Goal: Transaction & Acquisition: Purchase product/service

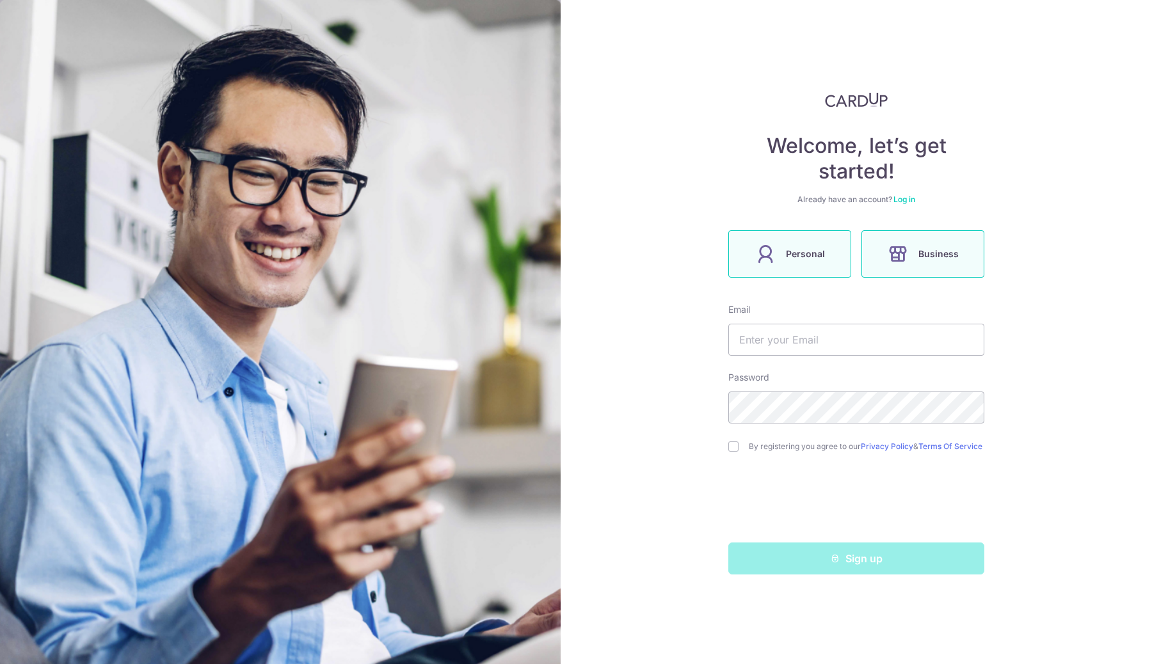
click at [804, 254] on span "Personal" at bounding box center [805, 253] width 39 height 15
click at [812, 349] on input "text" at bounding box center [856, 340] width 256 height 32
type input "[EMAIL_ADDRESS][DOMAIN_NAME]"
click at [729, 447] on input "checkbox" at bounding box center [733, 446] width 10 height 10
checkbox input "true"
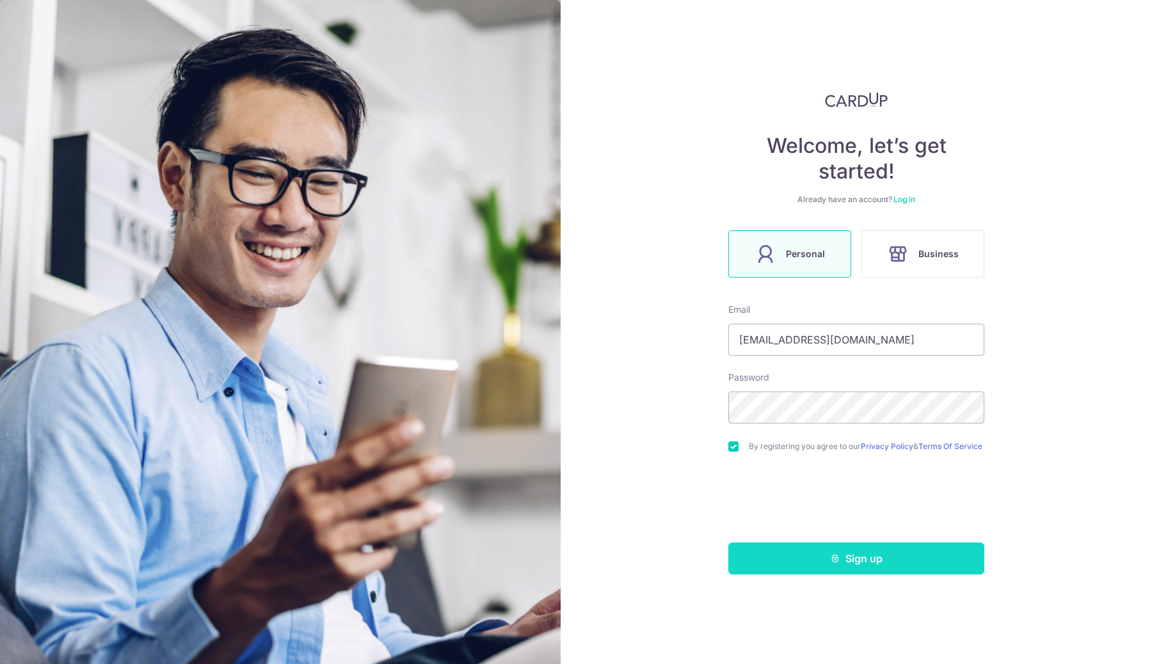
click at [814, 573] on button "Sign up" at bounding box center [856, 559] width 256 height 32
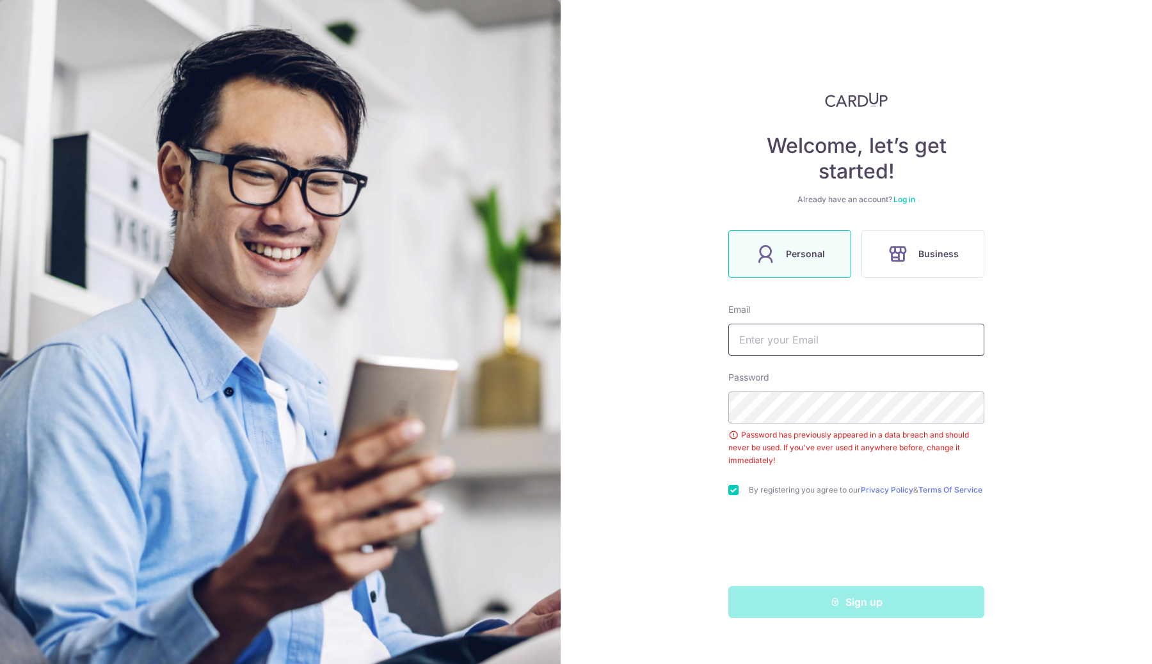
click at [834, 344] on input "text" at bounding box center [856, 340] width 256 height 32
type input "cgwinfocomm@gmail.com"
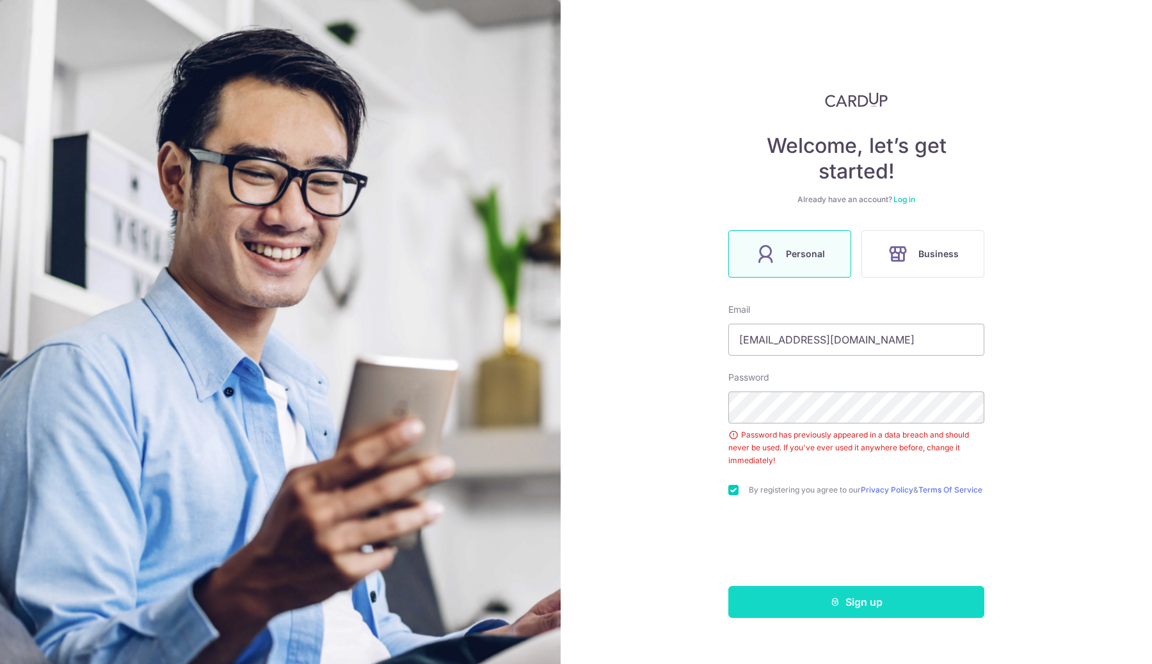
click at [785, 611] on button "Sign up" at bounding box center [856, 602] width 256 height 32
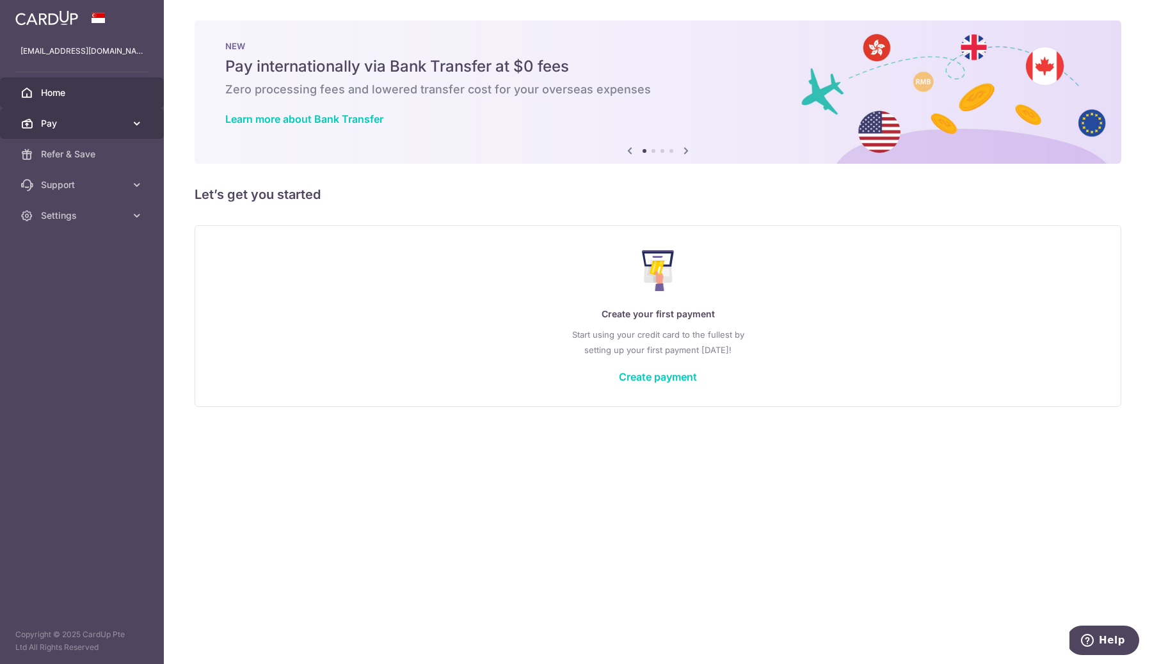
click at [126, 128] on link "Pay" at bounding box center [82, 123] width 164 height 31
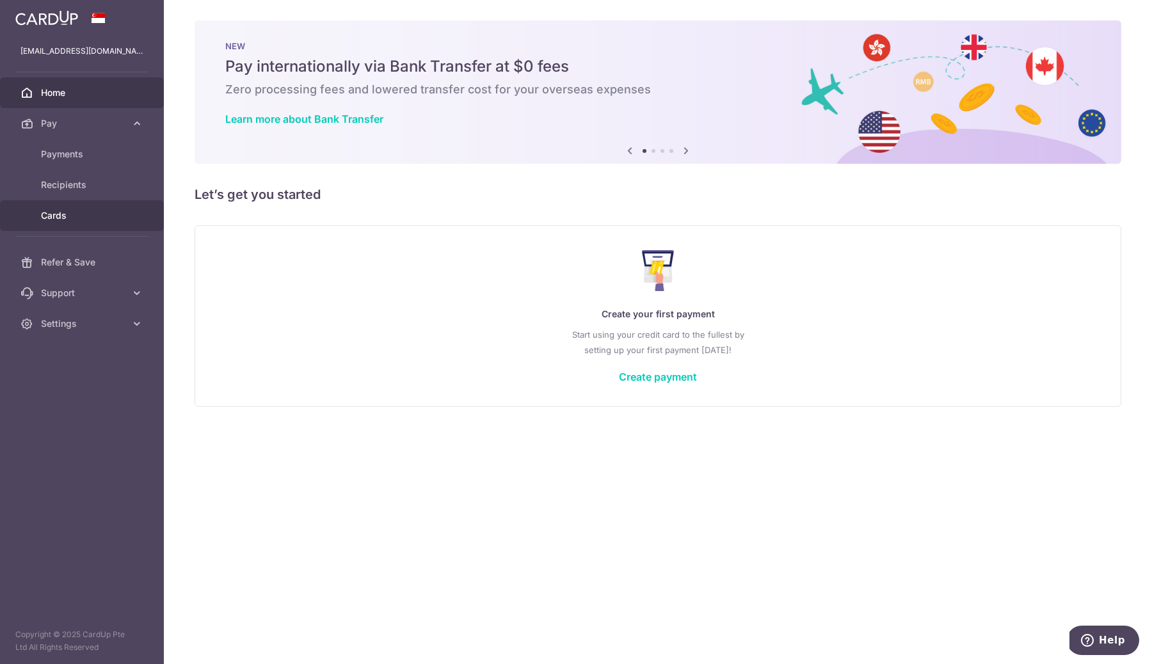
click at [89, 215] on span "Cards" at bounding box center [83, 215] width 84 height 13
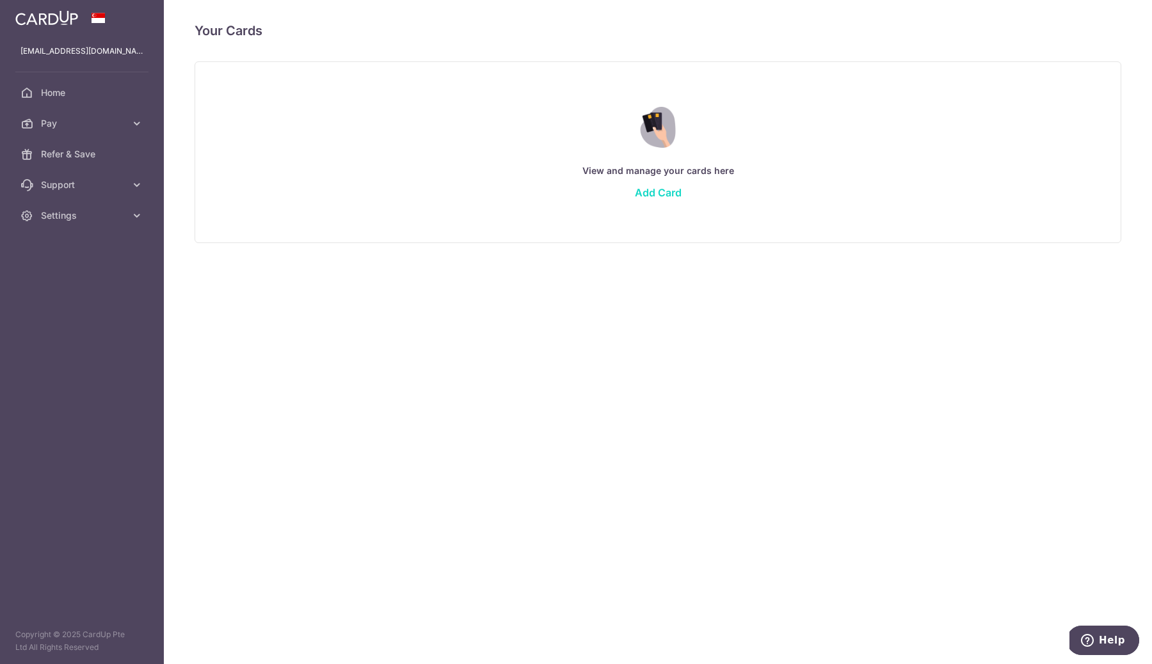
click at [658, 197] on link "Add Card" at bounding box center [658, 192] width 47 height 13
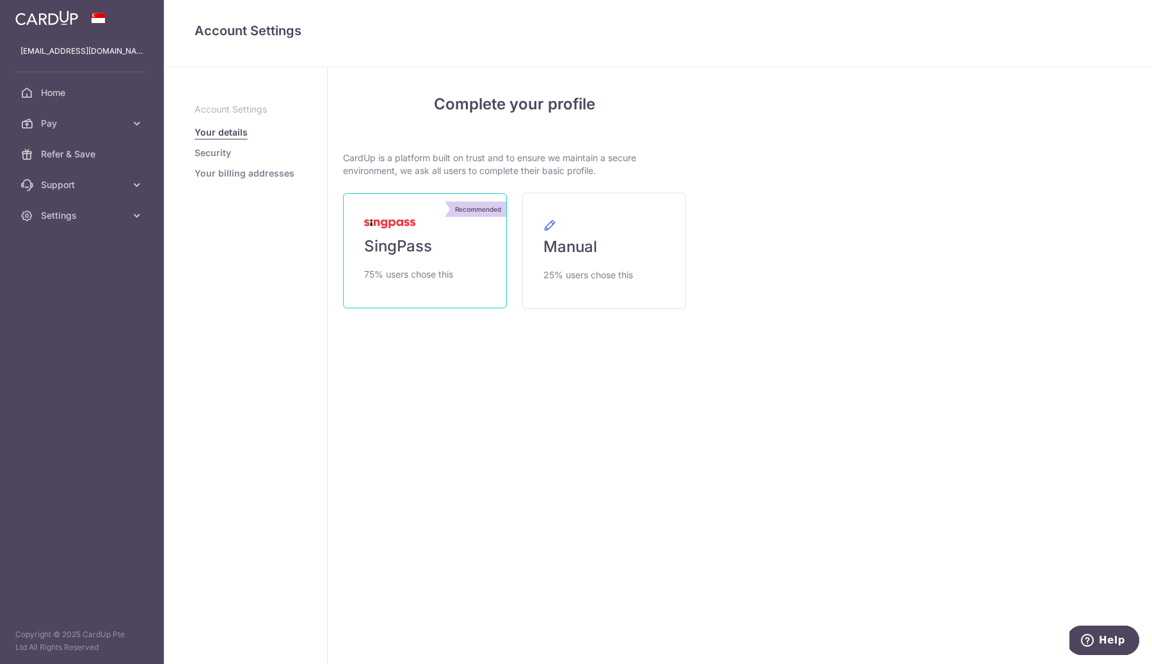
click at [436, 248] on link "Recommended SingPass 75% users chose this" at bounding box center [425, 250] width 164 height 115
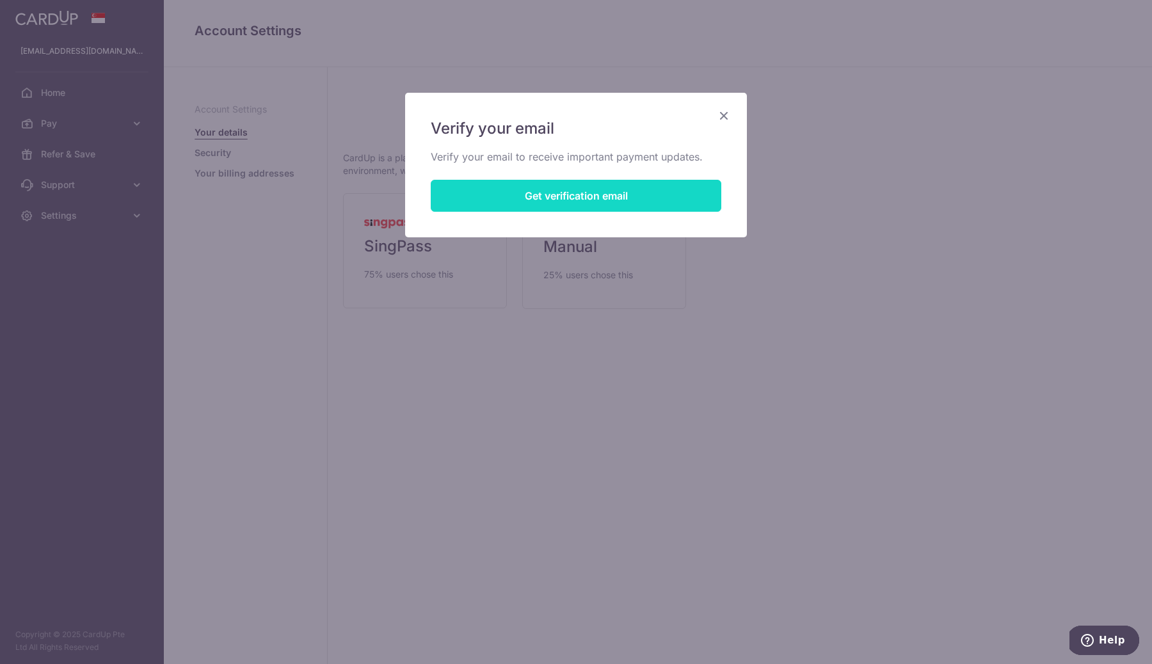
click at [537, 196] on button "Get verification email" at bounding box center [576, 196] width 290 height 32
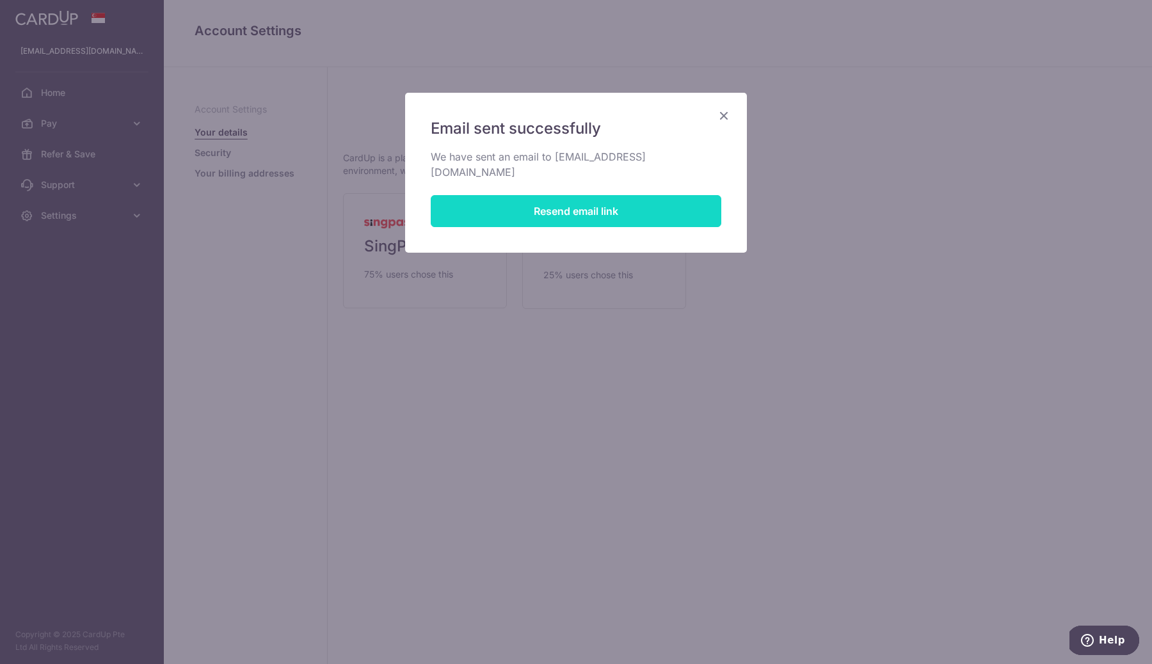
click at [619, 205] on button "Resend email link" at bounding box center [576, 211] width 290 height 32
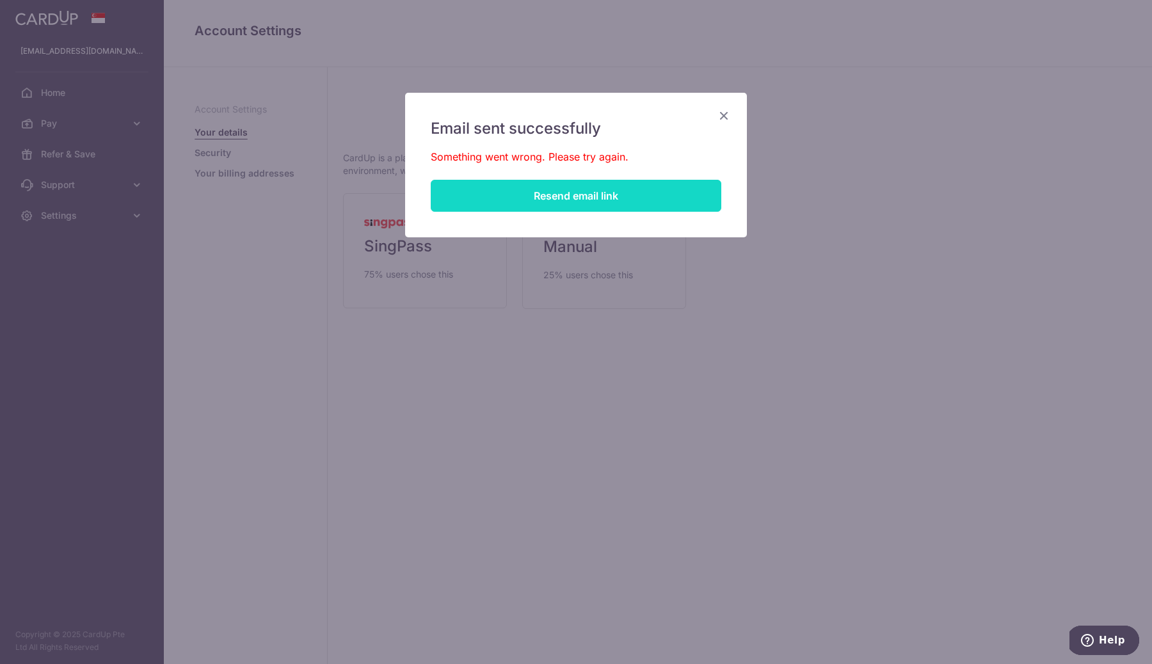
click at [642, 200] on button "Resend email link" at bounding box center [576, 196] width 290 height 32
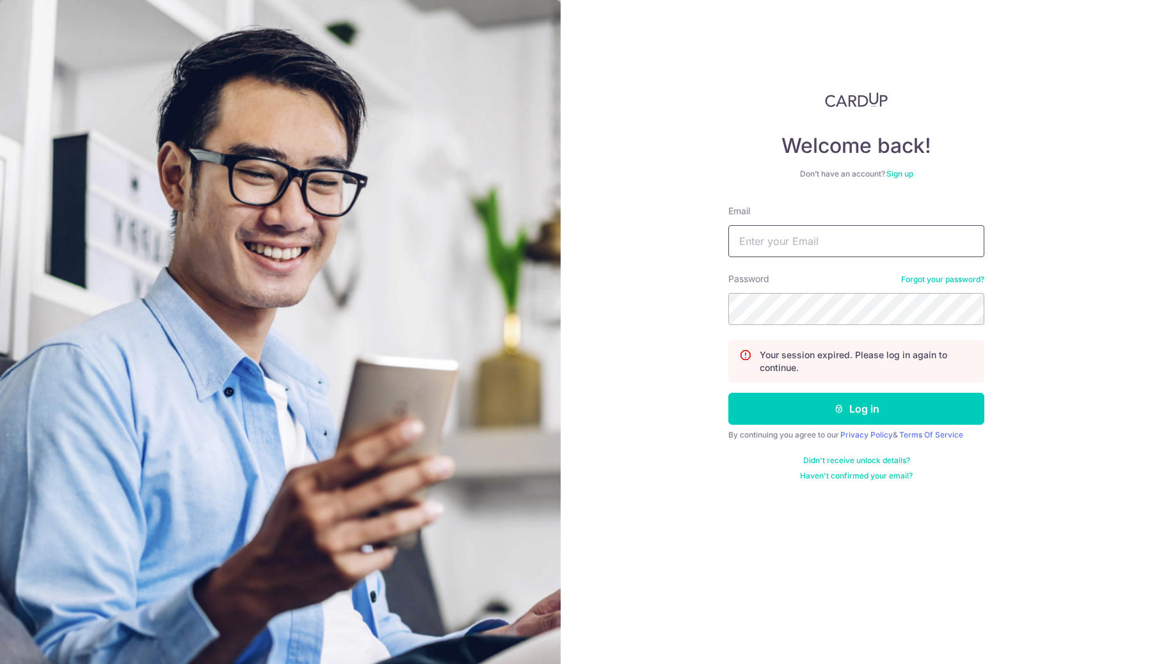
click at [849, 242] on input "Email" at bounding box center [856, 241] width 256 height 32
type input "[EMAIL_ADDRESS][DOMAIN_NAME]"
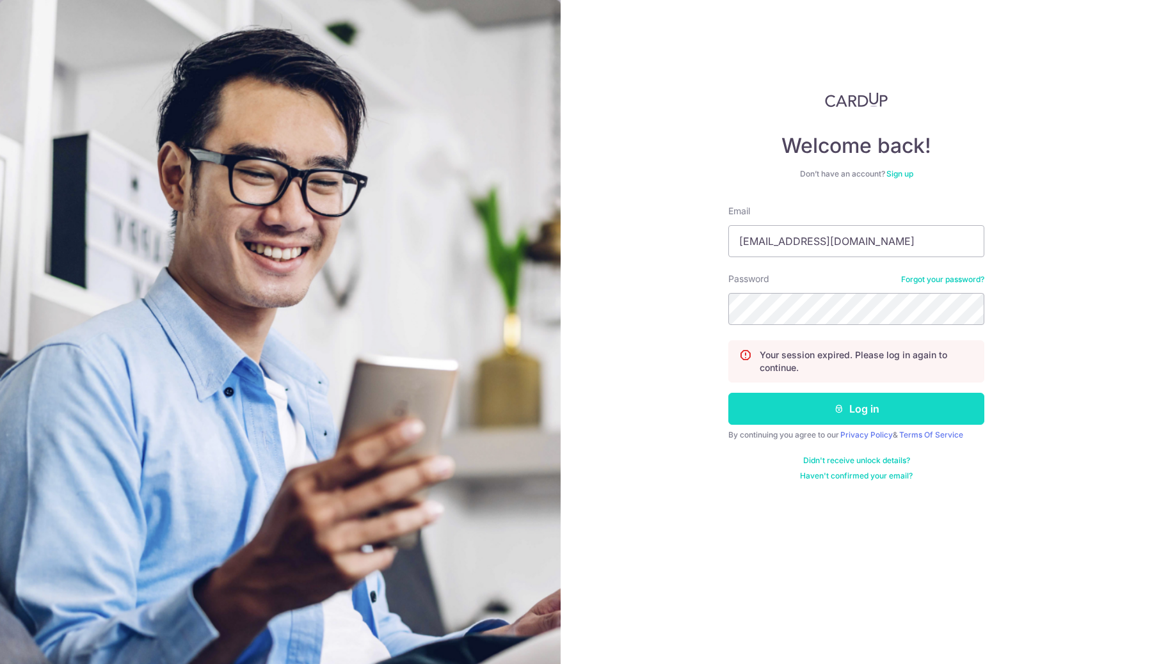
click at [841, 412] on icon "submit" at bounding box center [839, 409] width 10 height 10
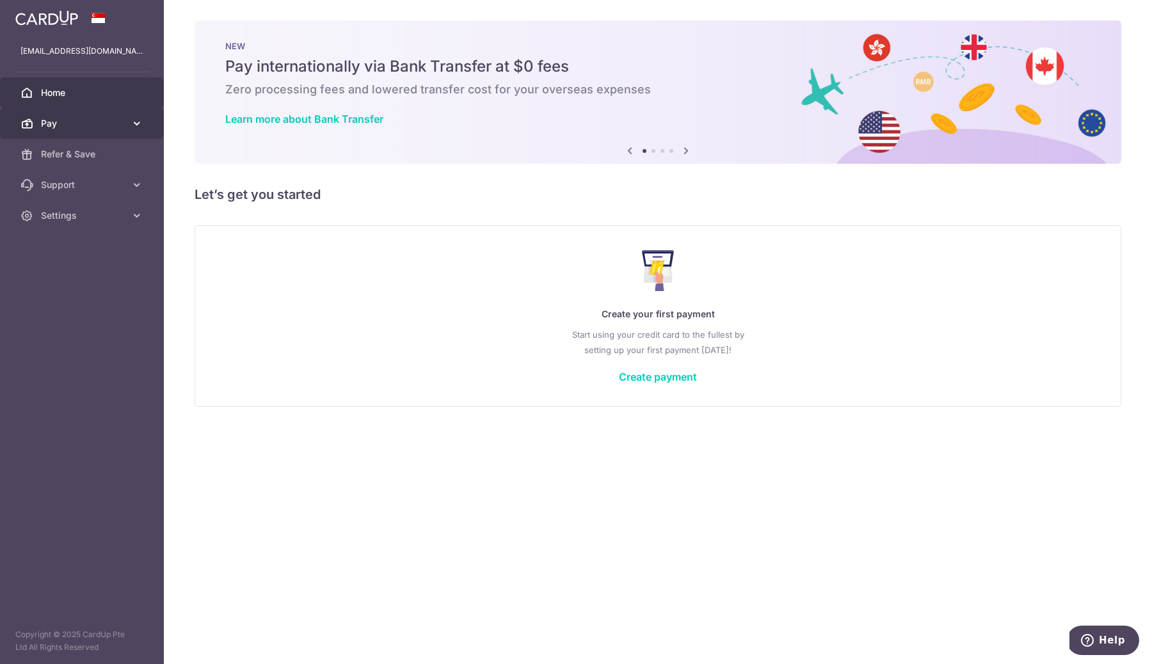
click at [81, 127] on span "Pay" at bounding box center [83, 123] width 84 height 13
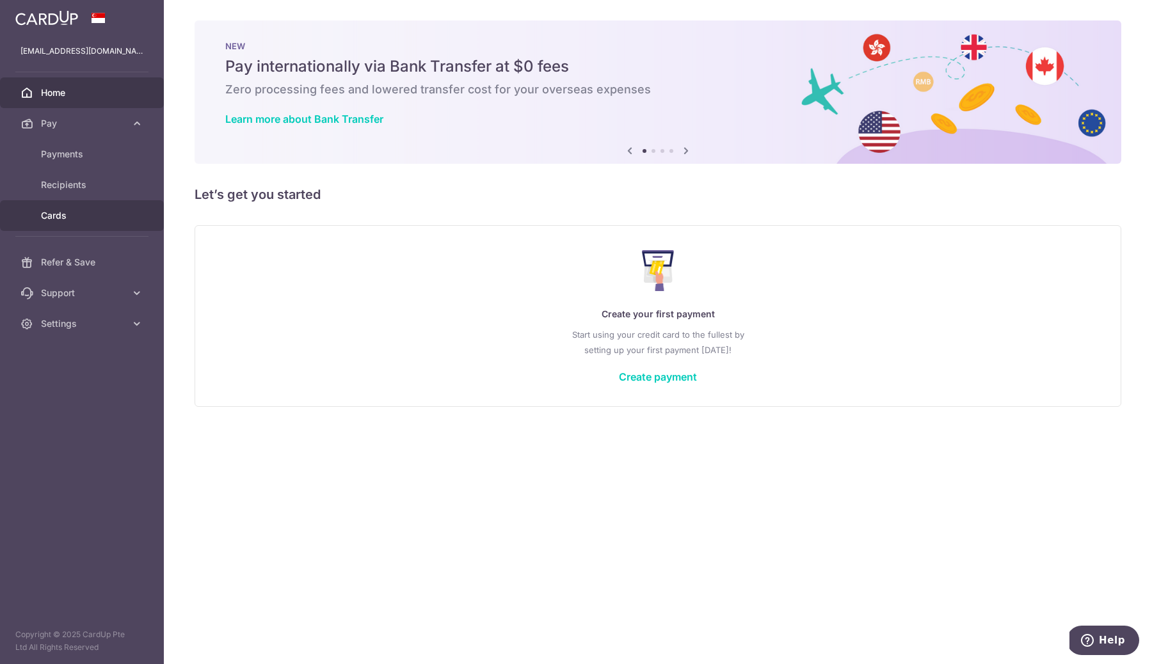
click at [90, 209] on span "Cards" at bounding box center [83, 215] width 84 height 13
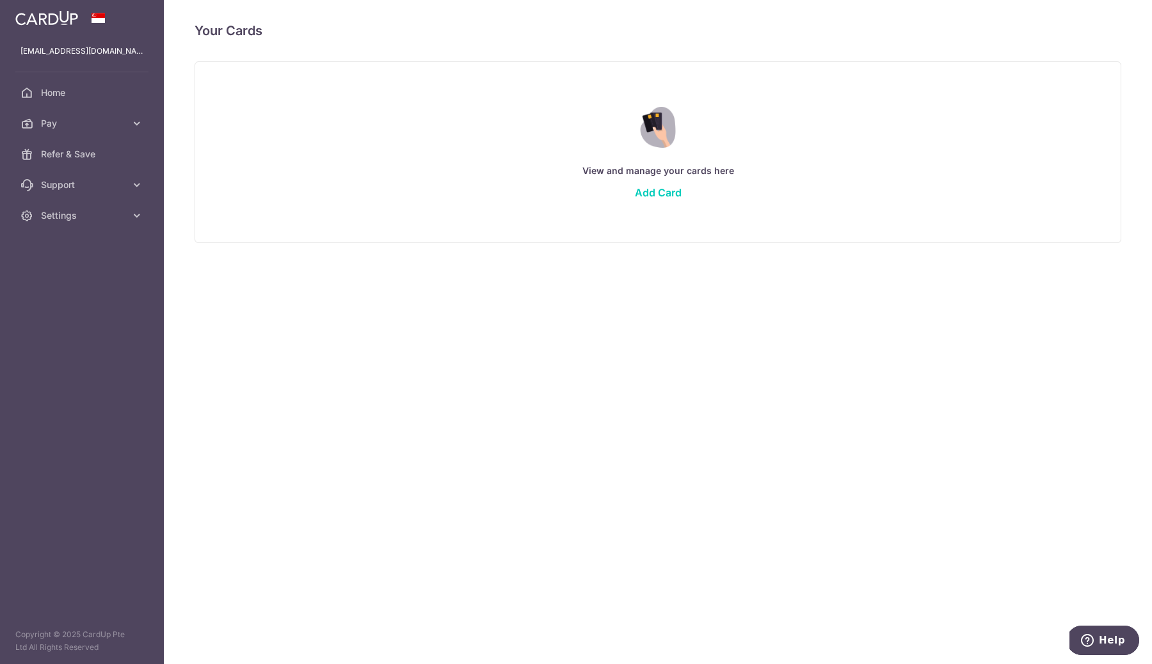
click at [660, 200] on div "View and manage your cards here Add Card" at bounding box center [657, 152] width 894 height 111
click at [660, 196] on link "Add Card" at bounding box center [658, 192] width 47 height 13
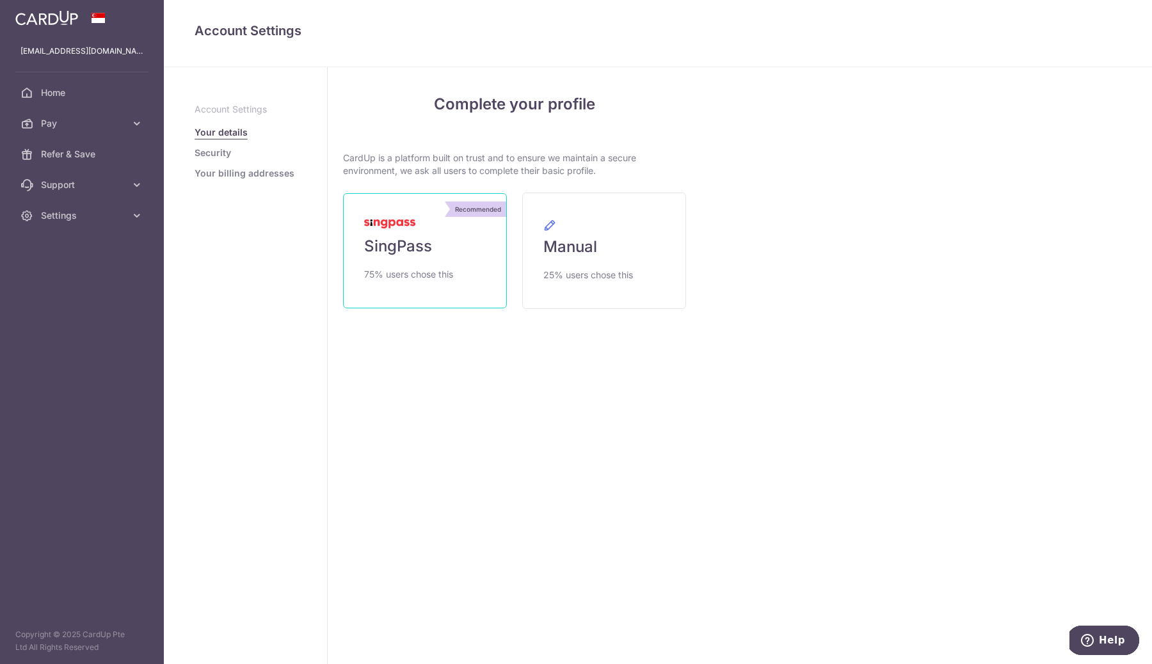
click at [474, 238] on link "Recommended SingPass 75% users chose this" at bounding box center [425, 250] width 164 height 115
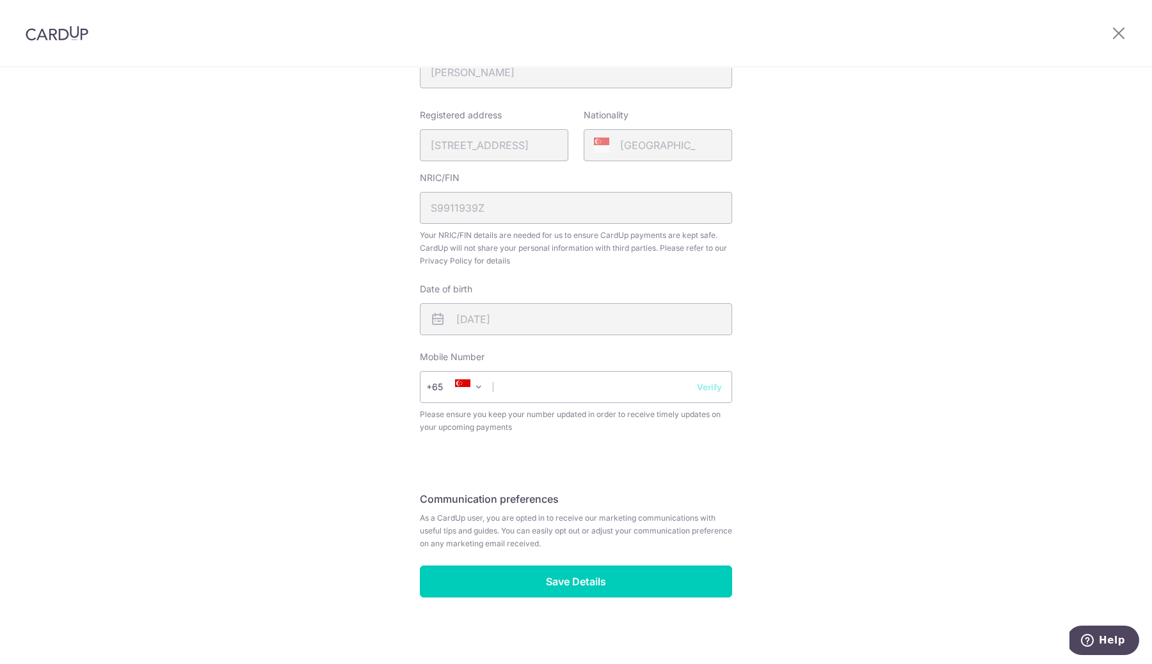
scroll to position [283, 0]
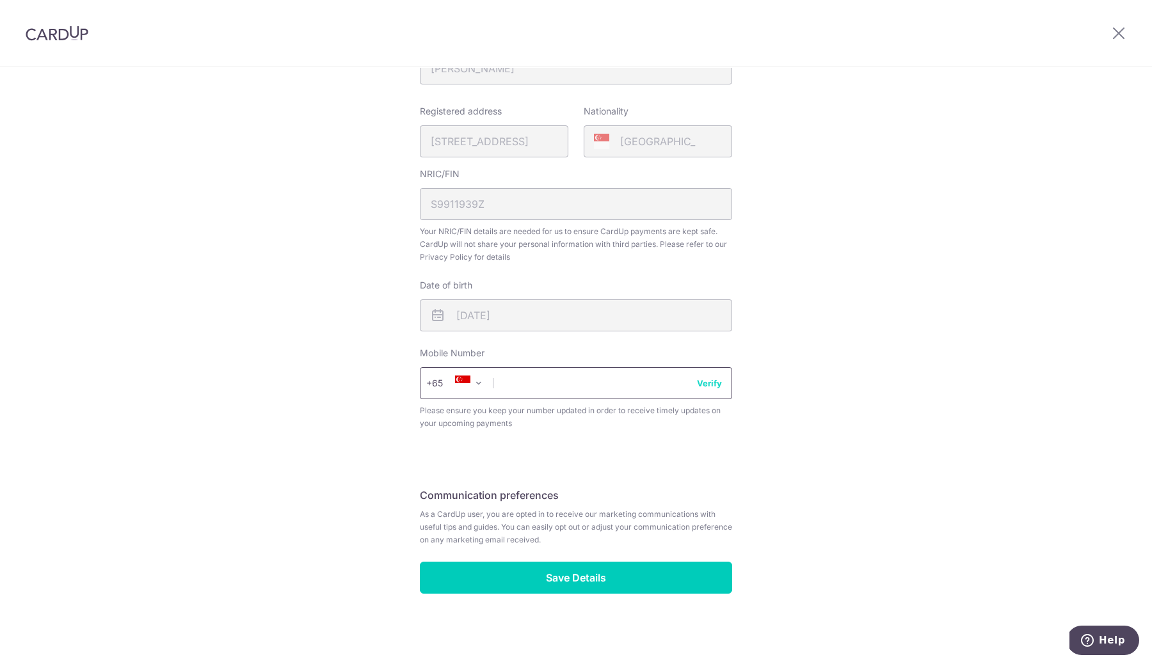
click at [622, 392] on input "text" at bounding box center [576, 383] width 312 height 32
type input "86836706"
click at [706, 386] on button "Verify" at bounding box center [709, 383] width 25 height 13
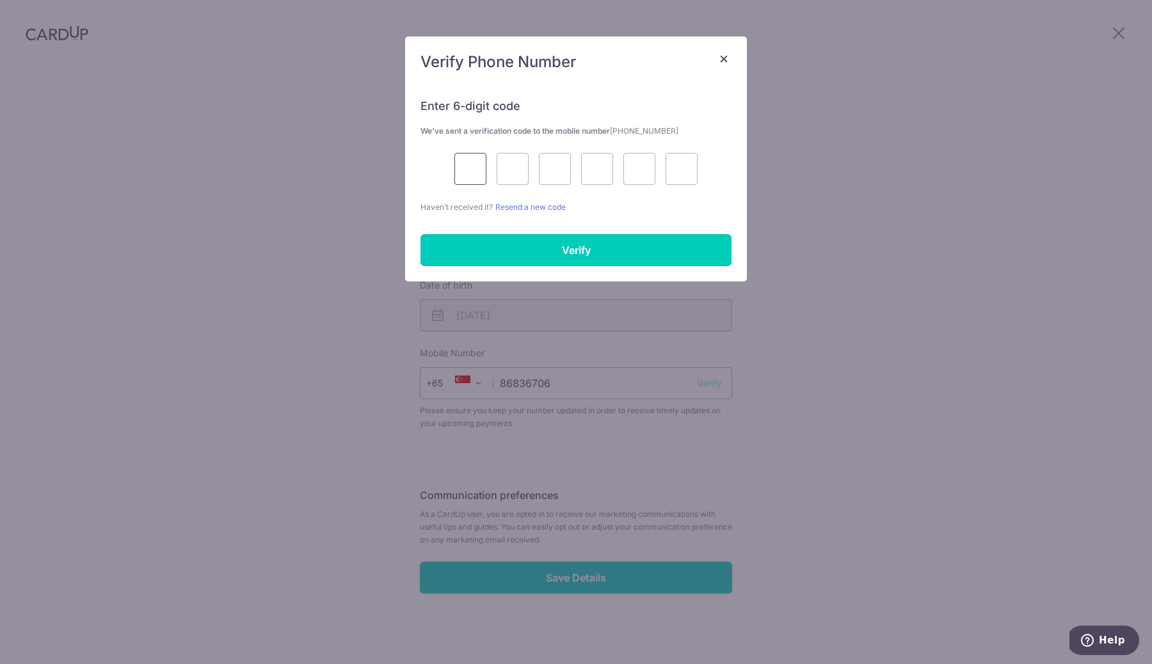
click at [471, 168] on input "text" at bounding box center [470, 169] width 32 height 32
type input "7"
type input "3"
type input "0"
type input "9"
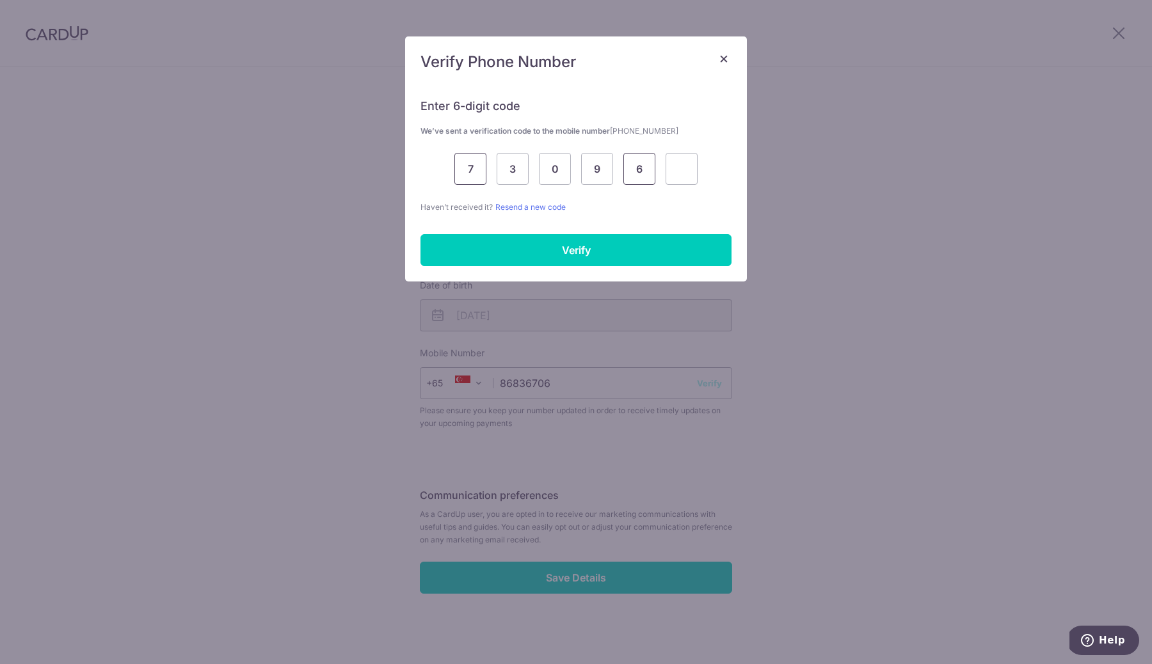
type input "6"
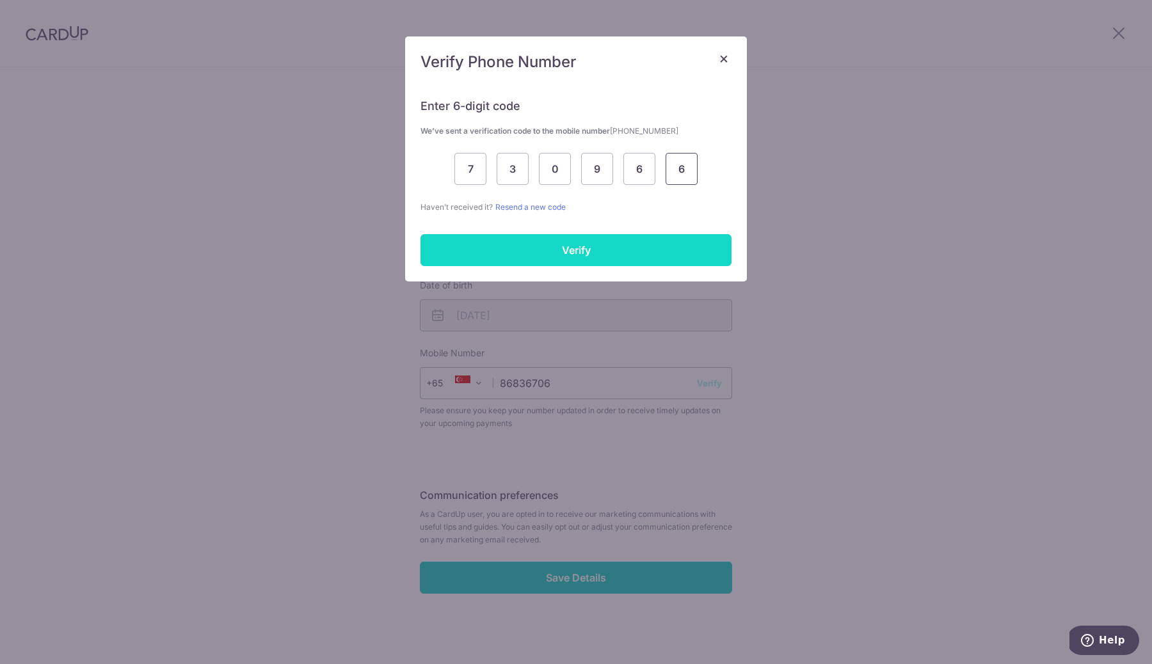
type input "6"
click at [530, 245] on input "Verify" at bounding box center [575, 250] width 311 height 32
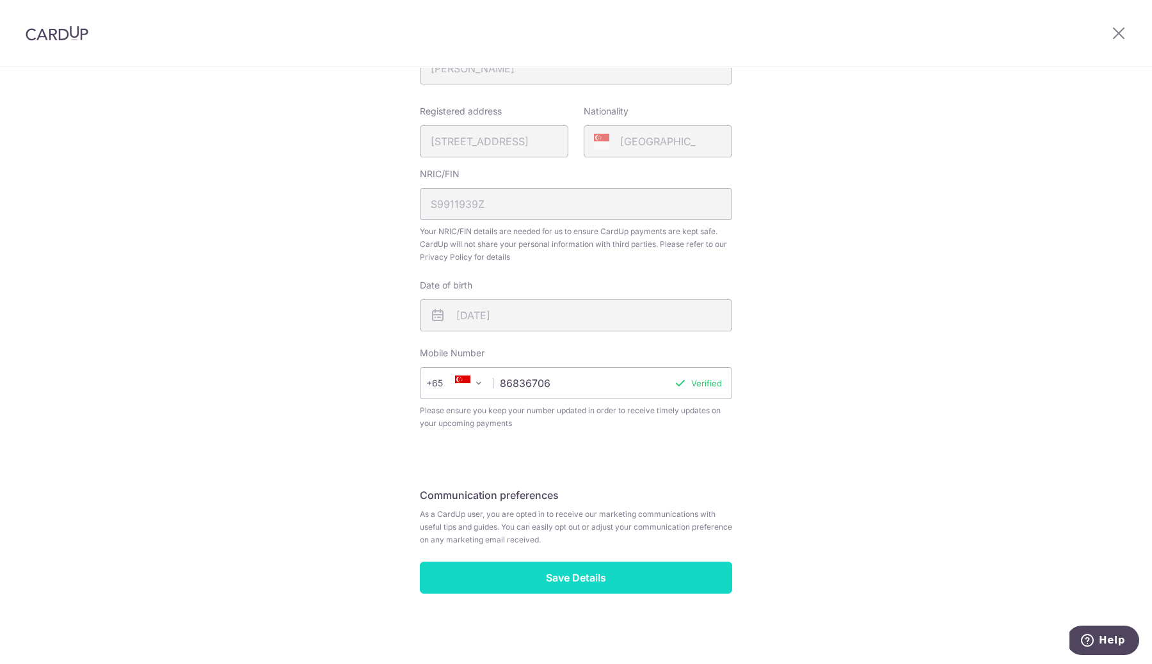
click at [647, 578] on input "Save Details" at bounding box center [576, 578] width 312 height 32
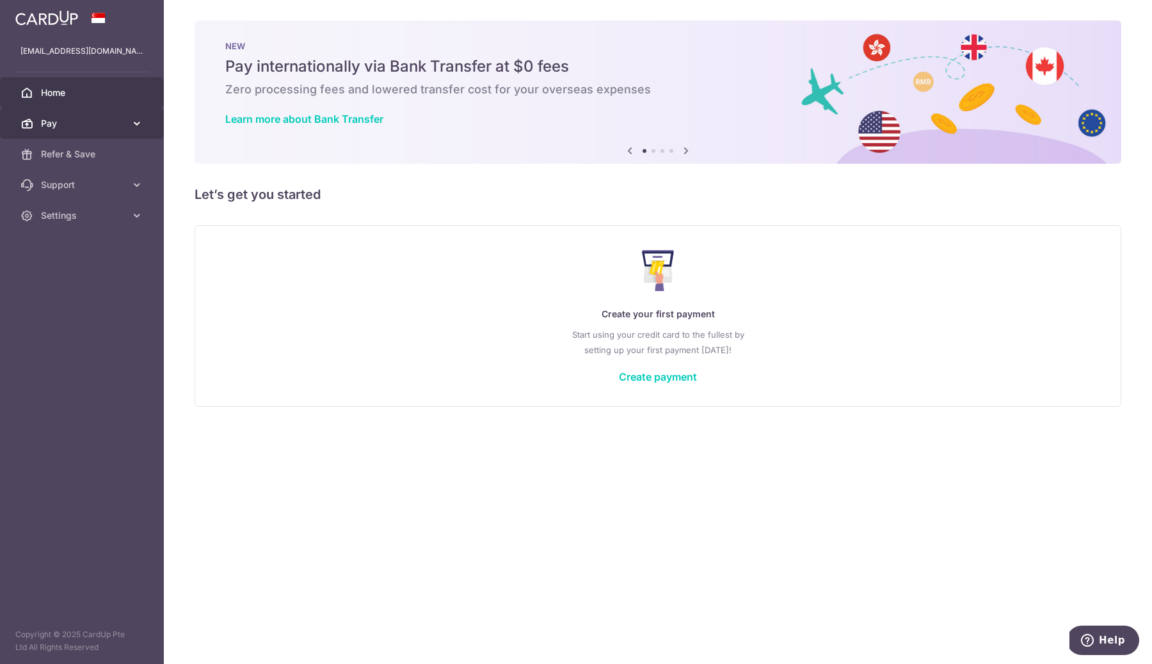
click at [84, 117] on span "Pay" at bounding box center [83, 123] width 84 height 13
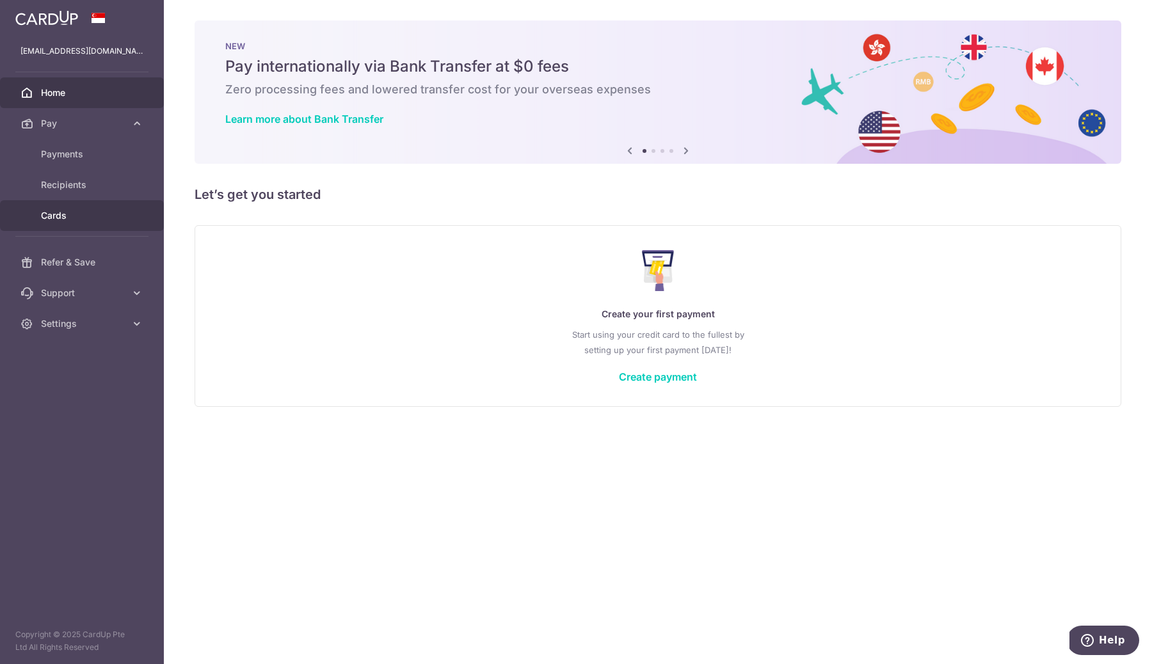
click at [89, 209] on link "Cards" at bounding box center [82, 215] width 164 height 31
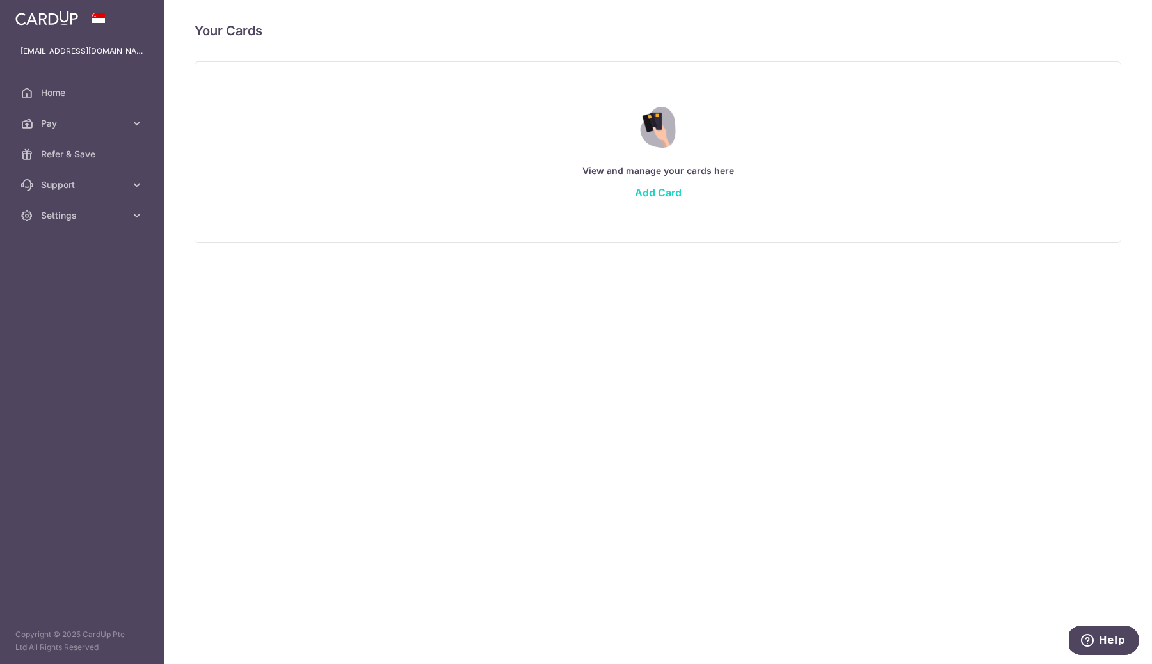
click at [660, 187] on link "Add Card" at bounding box center [658, 192] width 47 height 13
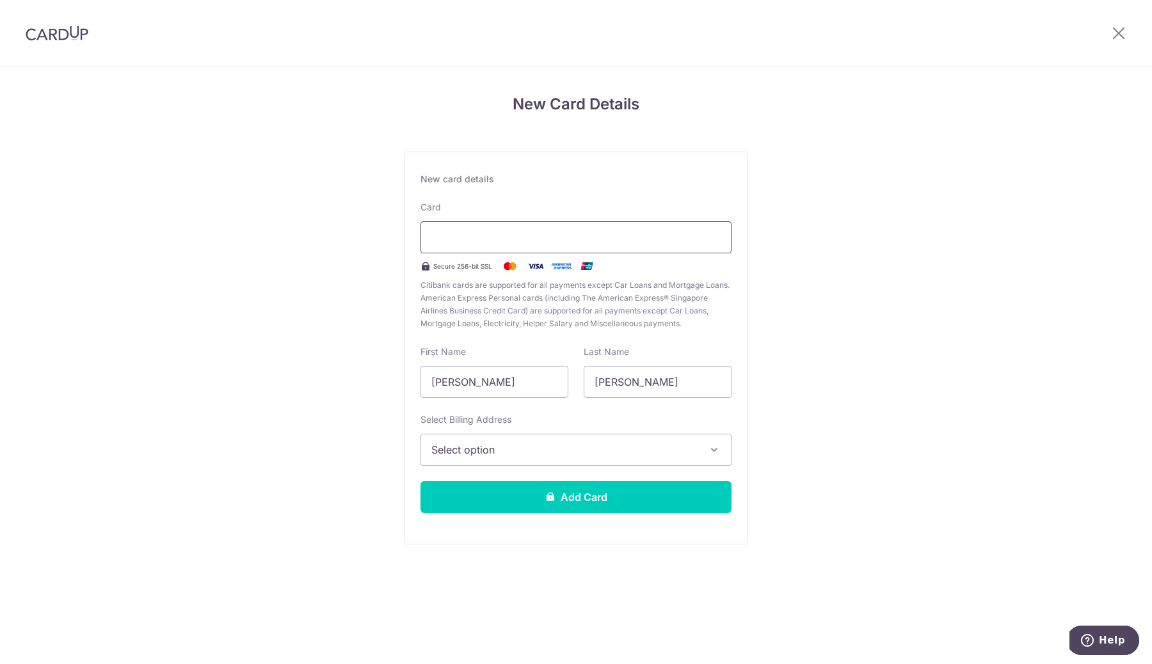
click at [608, 248] on div at bounding box center [575, 237] width 311 height 32
click at [937, 133] on div "New Card Details New card details Card Secure 256-bit SSL Citibank cards are su…" at bounding box center [576, 335] width 1152 height 537
click at [620, 445] on span "Select option" at bounding box center [564, 449] width 266 height 15
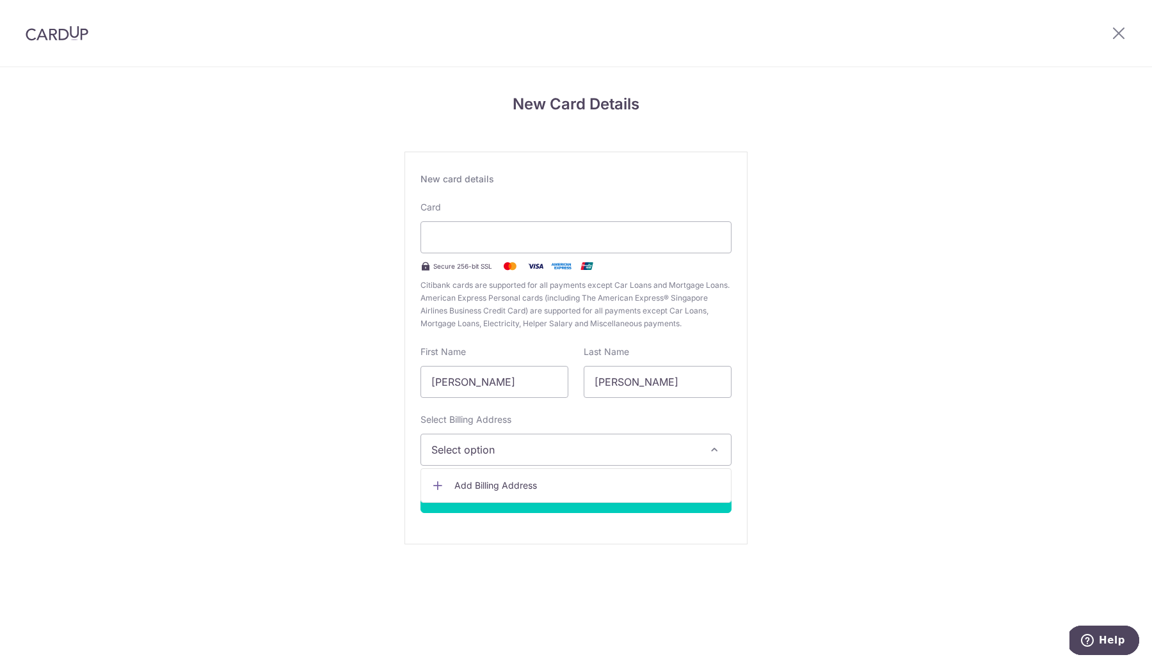
click at [599, 487] on span "Add Billing Address" at bounding box center [587, 485] width 266 height 13
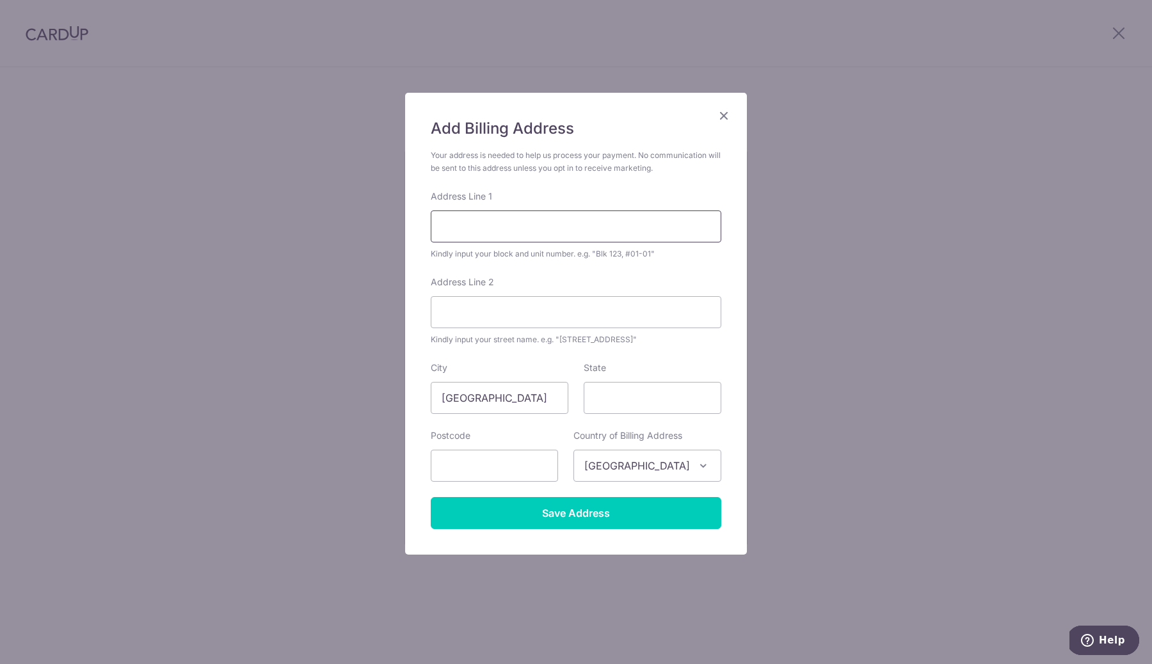
click at [568, 221] on input "Address Line 1" at bounding box center [576, 226] width 290 height 32
type input "[STREET_ADDRESS]"
click at [642, 168] on div "Your address is needed to help us process your payment. No communication will b…" at bounding box center [576, 162] width 290 height 26
click at [660, 401] on input "State" at bounding box center [652, 398] width 138 height 32
type input "[GEOGRAPHIC_DATA]"
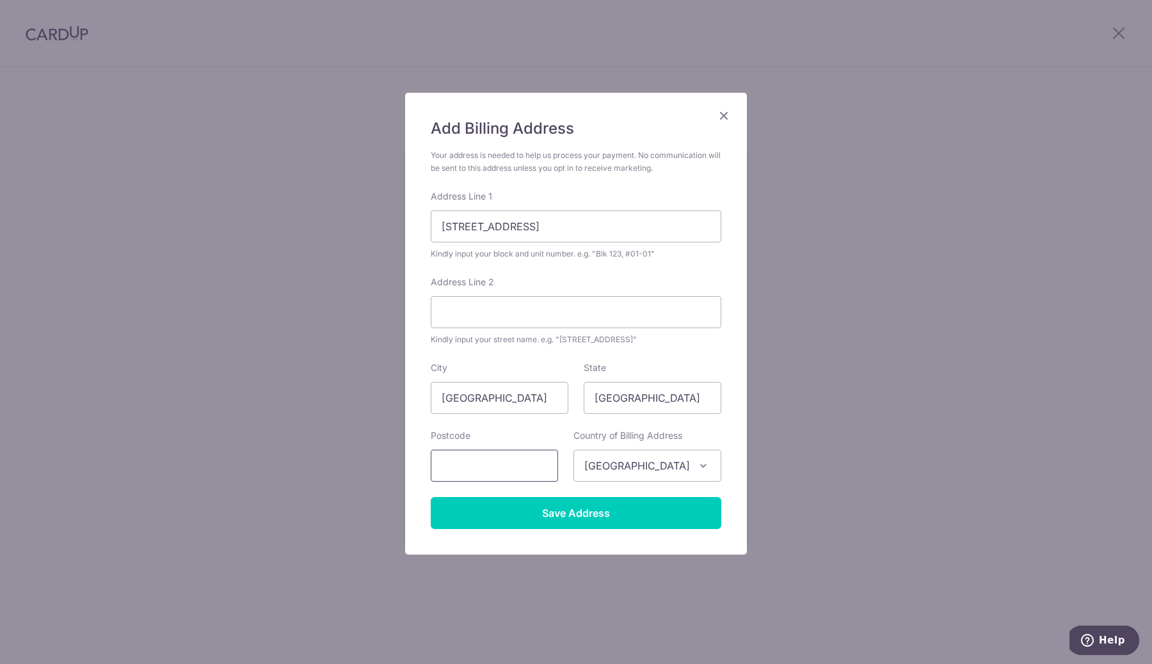
click at [521, 462] on input "text" at bounding box center [494, 466] width 127 height 32
type input "342108"
click at [552, 375] on div "City [GEOGRAPHIC_DATA]" at bounding box center [500, 387] width 138 height 52
click at [578, 517] on input "Save Address" at bounding box center [576, 513] width 290 height 32
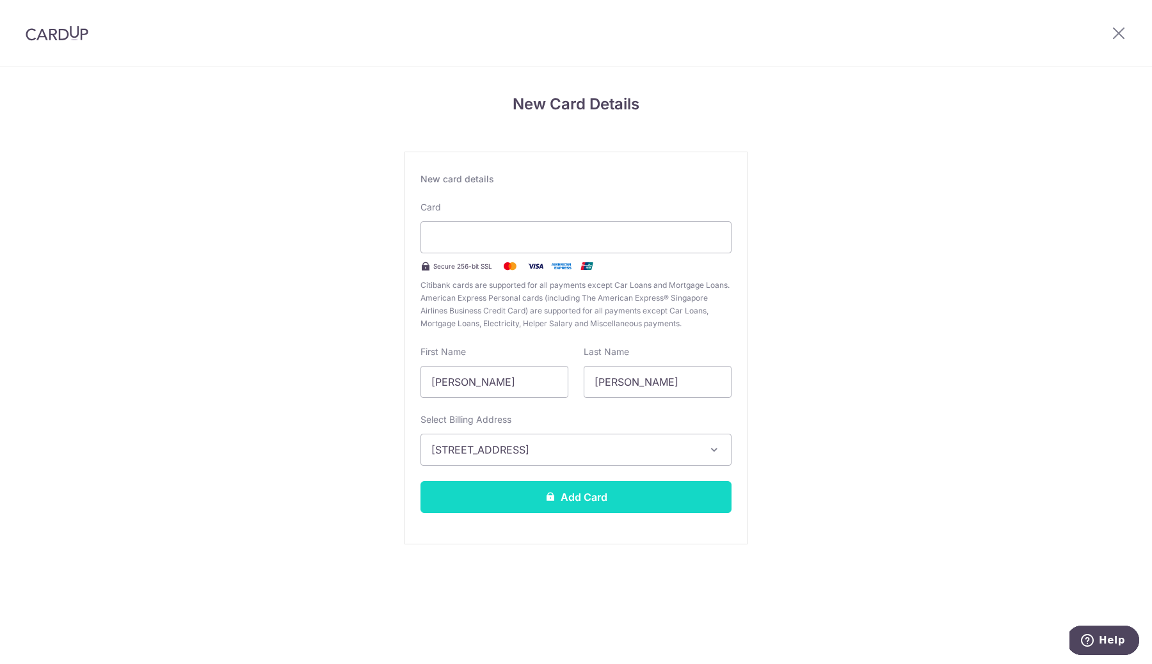
click at [629, 502] on button "Add Card" at bounding box center [575, 497] width 311 height 32
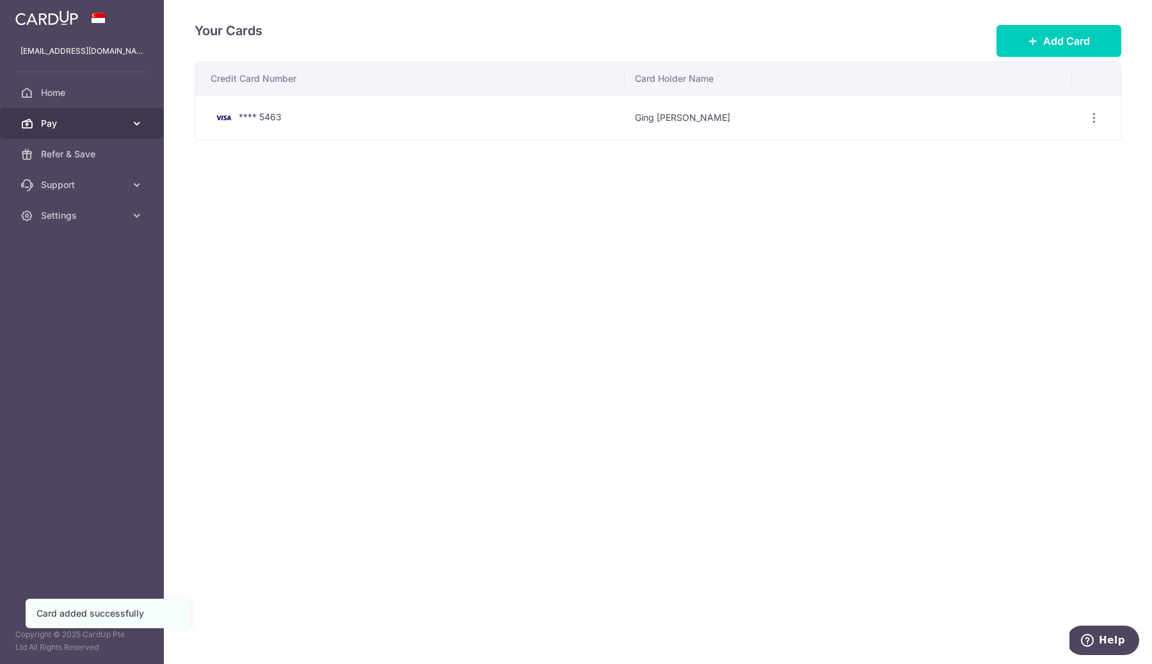
click at [75, 120] on span "Pay" at bounding box center [83, 123] width 84 height 13
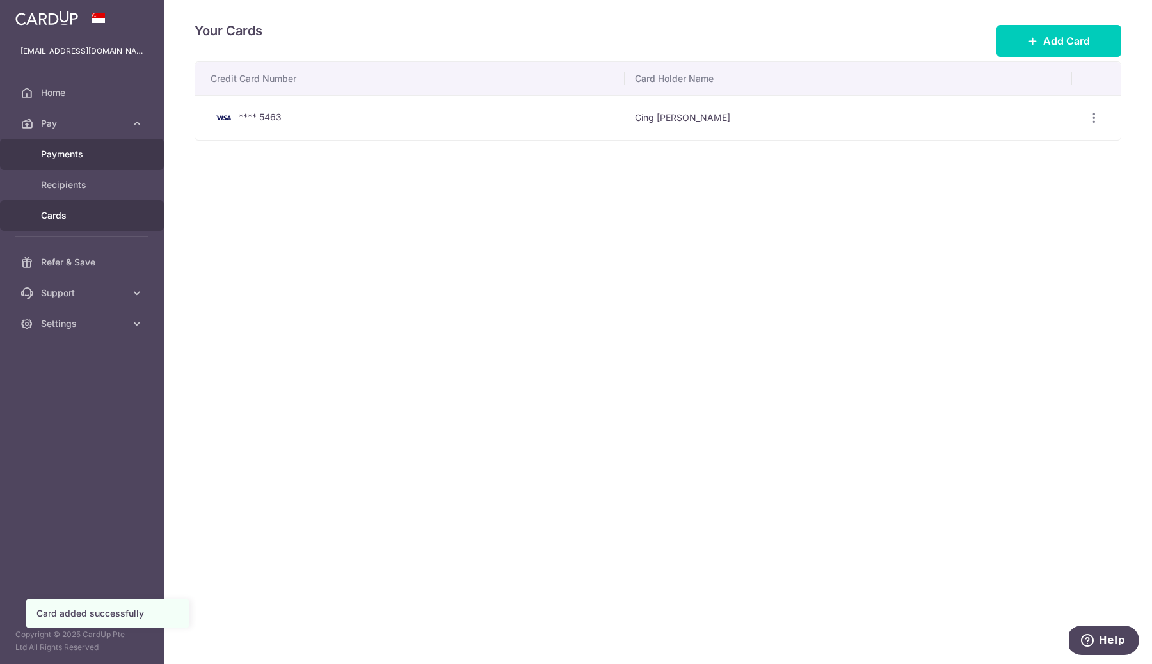
click at [81, 156] on span "Payments" at bounding box center [83, 154] width 84 height 13
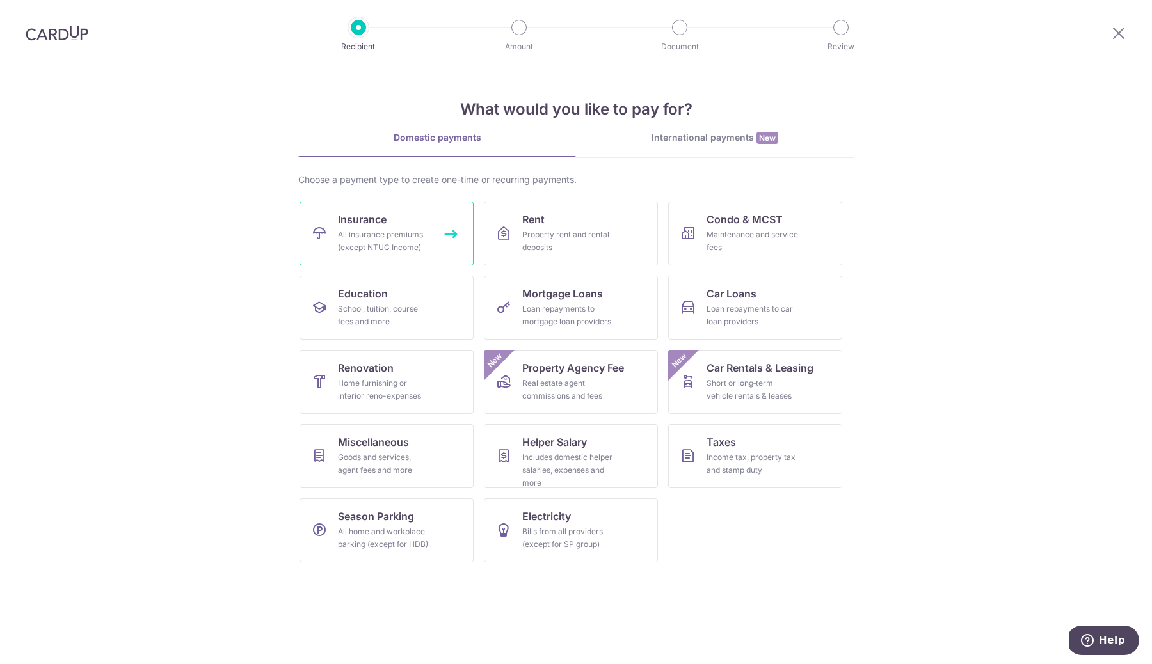
click at [437, 238] on link "Insurance All insurance premiums (except NTUC Income)" at bounding box center [386, 234] width 174 height 64
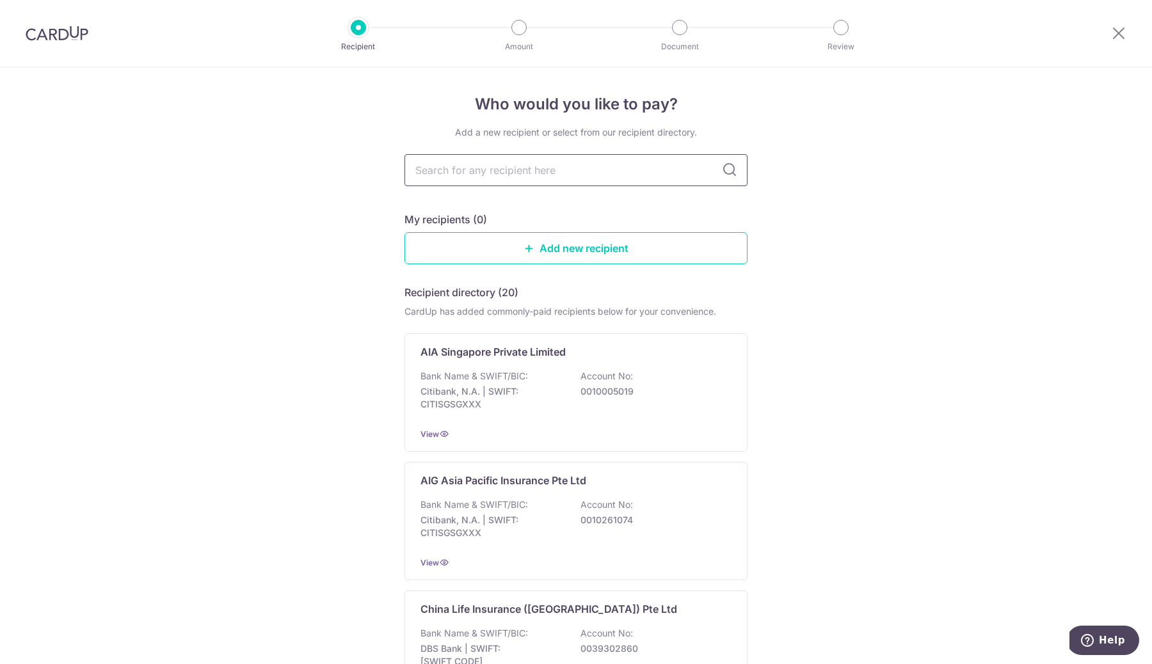
click at [518, 175] on input "text" at bounding box center [575, 170] width 343 height 32
type input "ai"
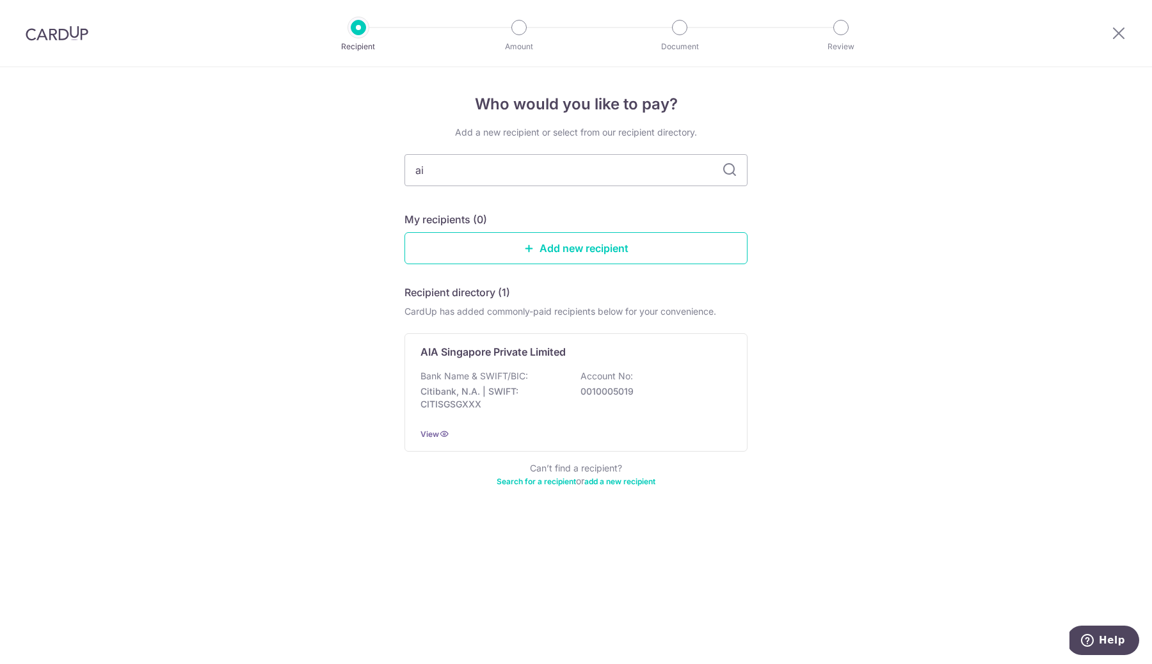
type input "aia"
click at [727, 353] on div "AIA Singapore Private Limited Bank Name & SWIFT/BIC: Citibank, N.A. | SWIFT: CI…" at bounding box center [575, 392] width 343 height 118
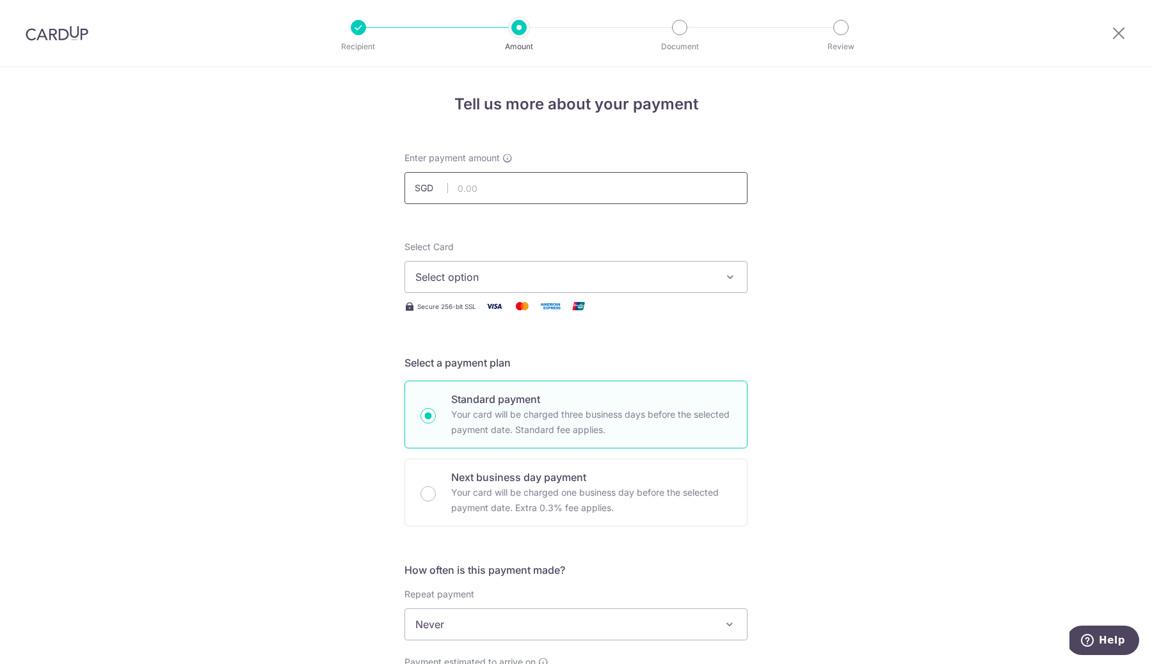
click at [518, 187] on input "text" at bounding box center [575, 188] width 343 height 32
type input "400.00"
click at [518, 270] on span "Select option" at bounding box center [564, 276] width 298 height 15
click at [491, 369] on span "**** 5463" at bounding box center [470, 368] width 49 height 15
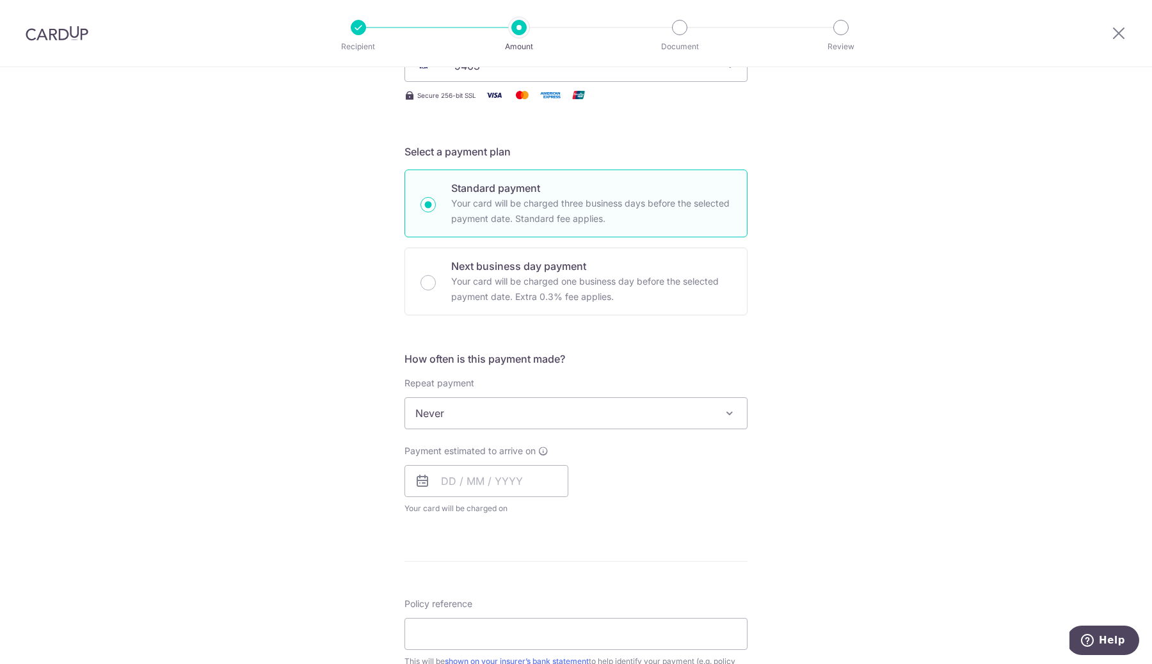
scroll to position [220, 0]
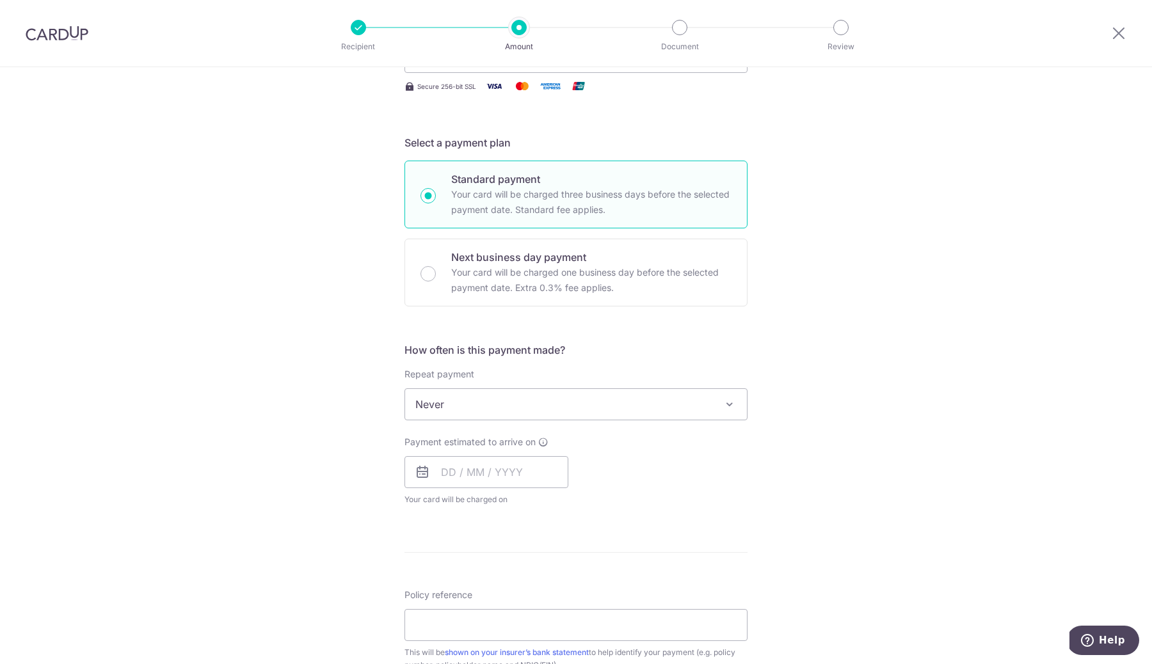
click at [576, 410] on span "Never" at bounding box center [576, 404] width 342 height 31
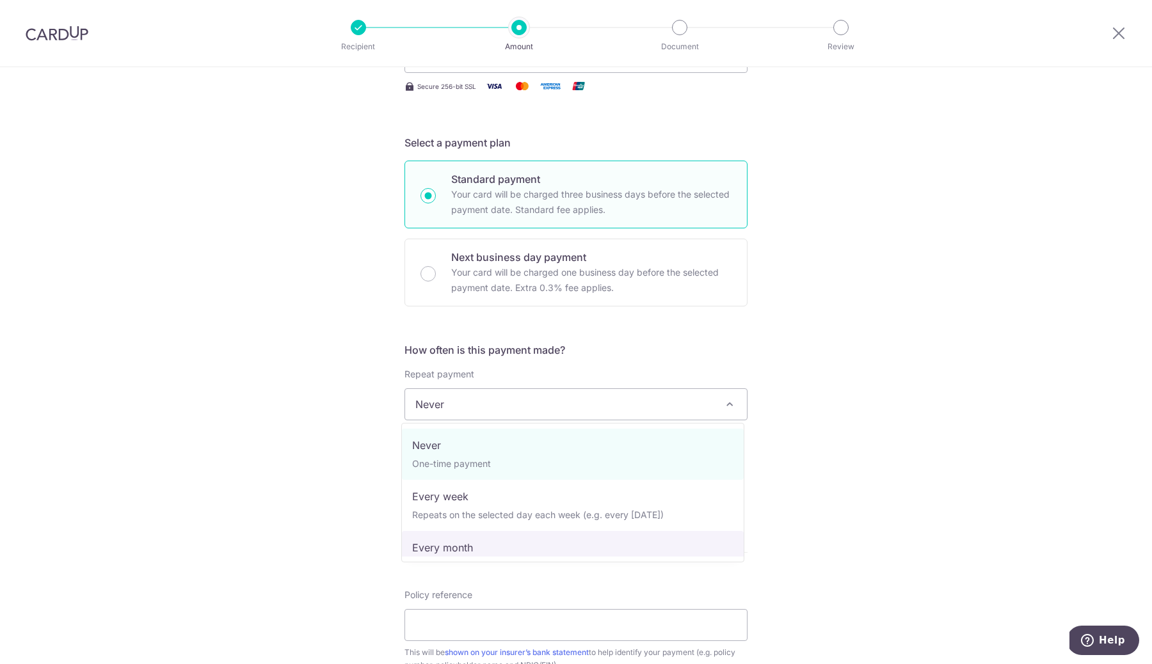
select select "3"
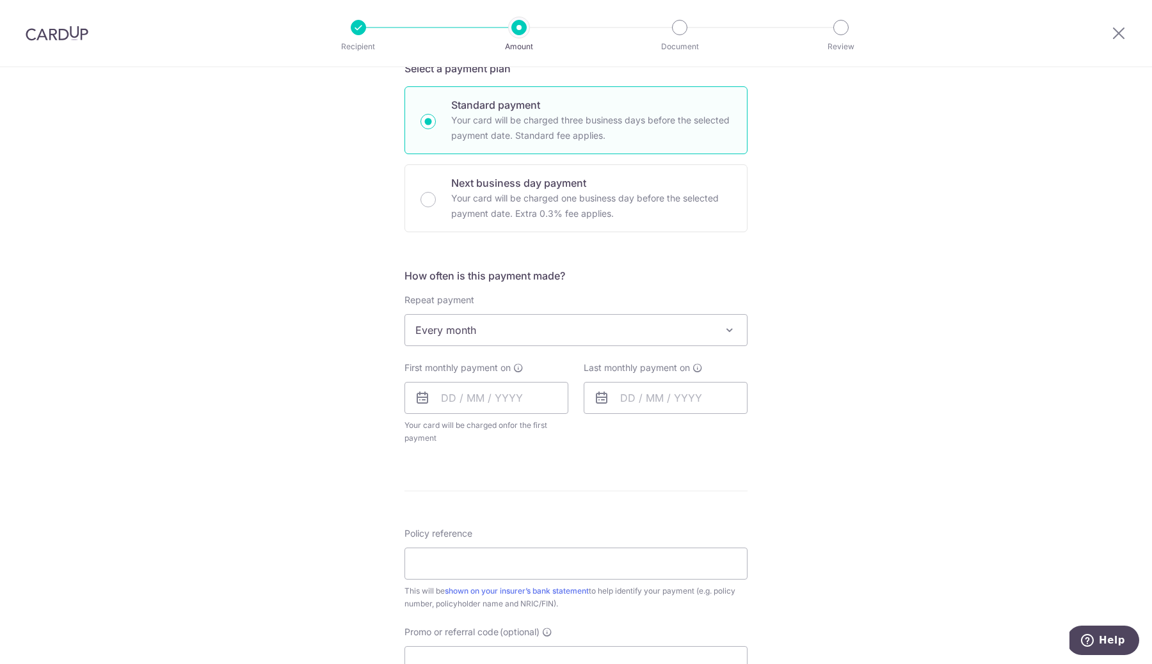
scroll to position [296, 0]
click at [478, 395] on input "text" at bounding box center [486, 397] width 164 height 32
click at [688, 478] on form "Enter payment amount SGD 400.00 400.00 Select Card **** 5463 Add credit card Yo…" at bounding box center [575, 369] width 343 height 1026
click at [508, 390] on input "text" at bounding box center [486, 397] width 164 height 32
click at [529, 513] on link "11" at bounding box center [533, 513] width 20 height 20
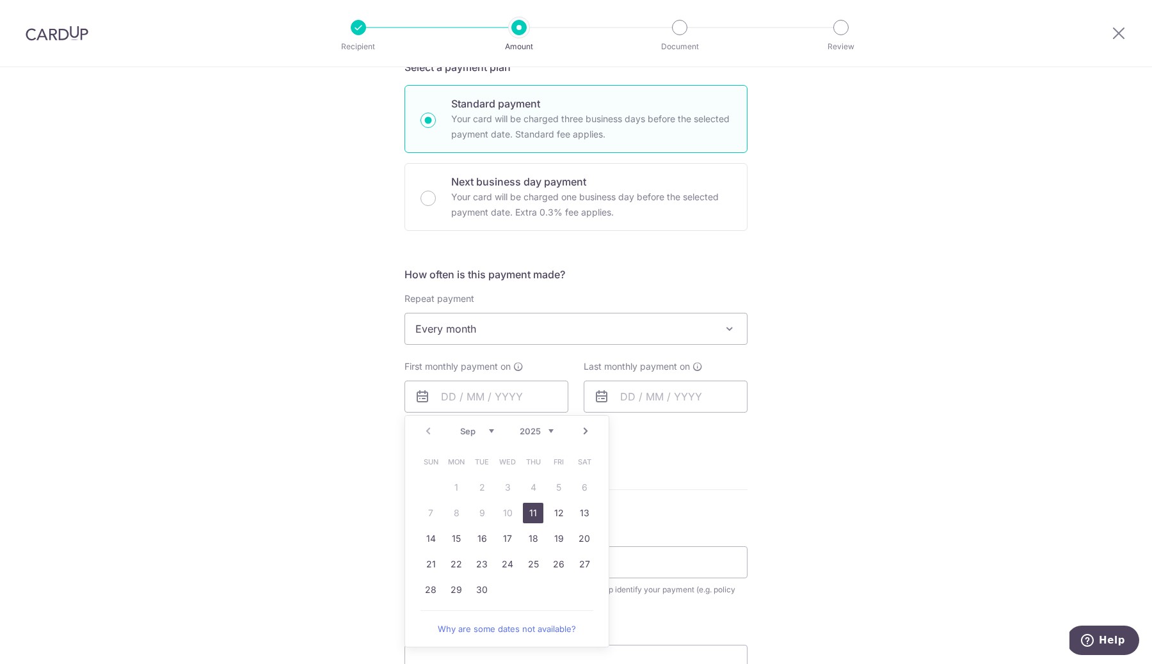
type input "[DATE]"
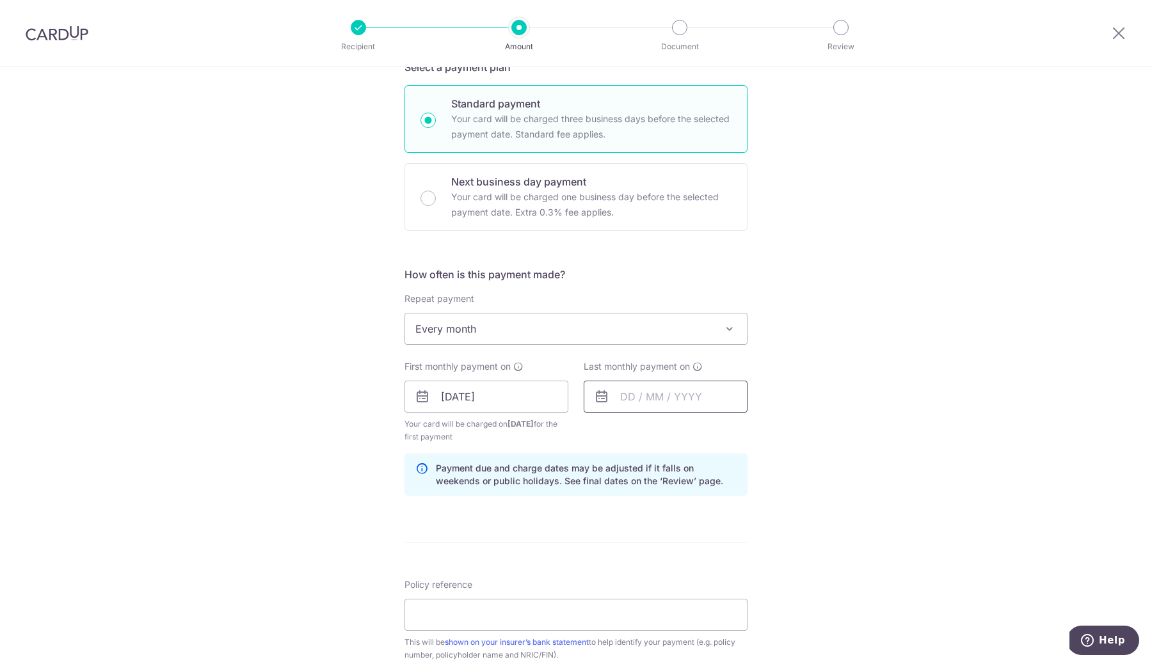
click at [622, 398] on input "text" at bounding box center [665, 397] width 164 height 32
click at [761, 431] on link "Next" at bounding box center [764, 431] width 15 height 15
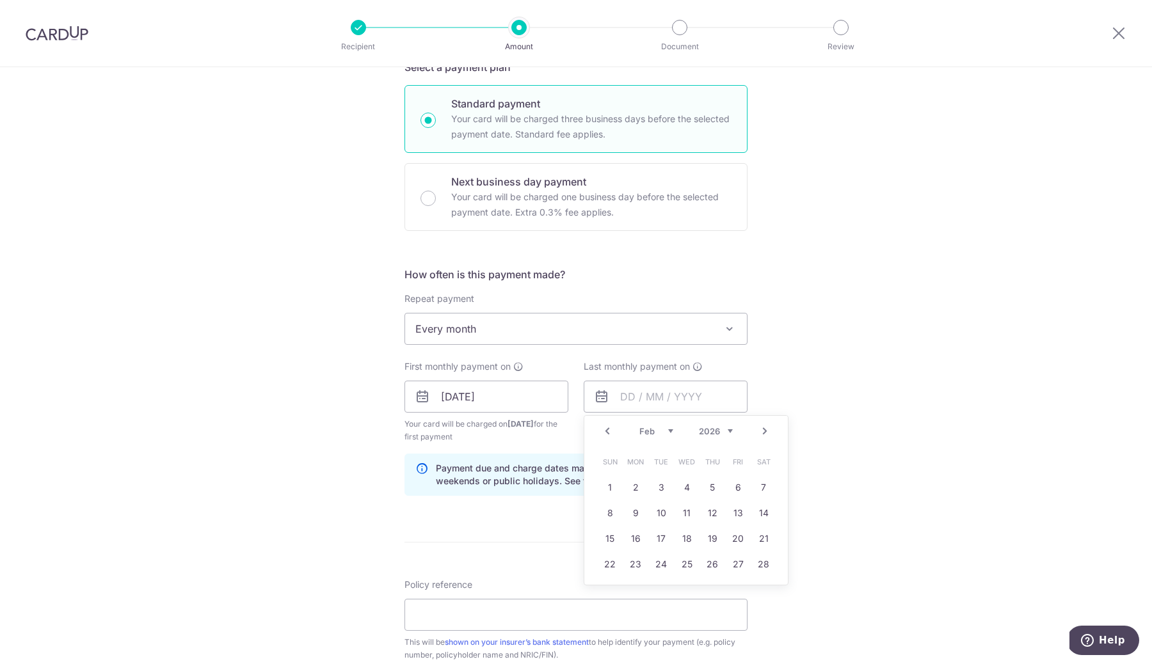
click at [761, 431] on link "Next" at bounding box center [764, 431] width 15 height 15
click at [757, 431] on link "Next" at bounding box center [764, 431] width 15 height 15
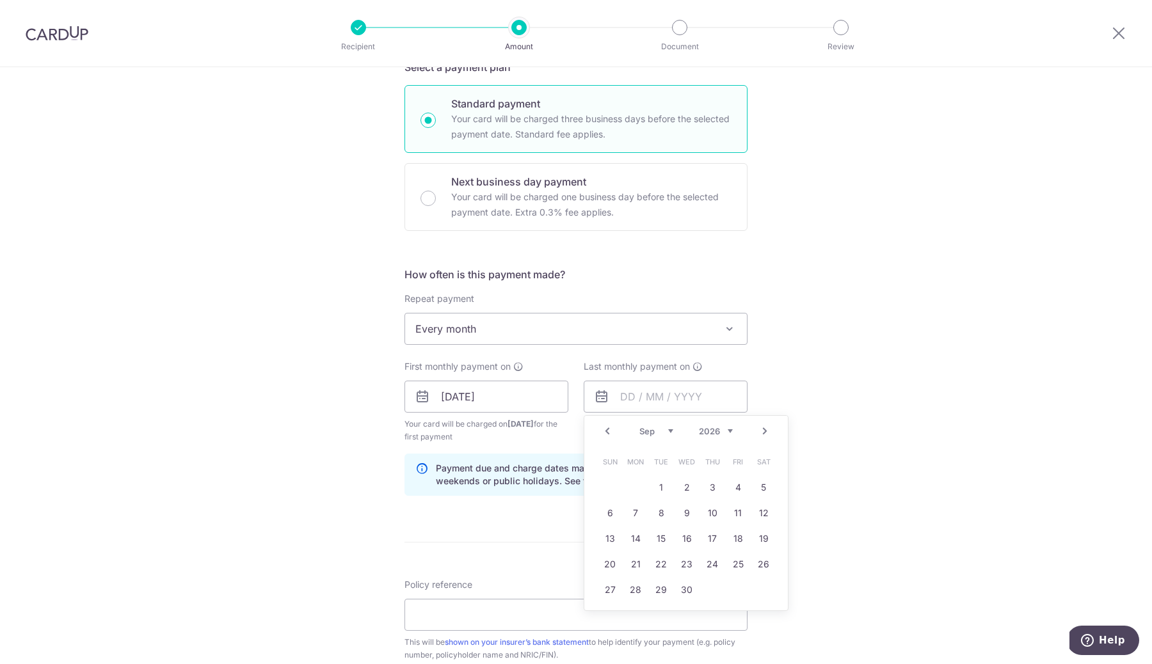
click at [718, 429] on select "2025 2026 2027 2028 2029 2030 2031 2032 2033 2034 2035" at bounding box center [716, 431] width 34 height 10
click at [712, 435] on select "2025 2026 2027 2028 2029 2030 2031 2032 2033 2034 2035" at bounding box center [716, 431] width 34 height 10
click at [733, 519] on link "11" at bounding box center [737, 513] width 20 height 20
type input "[DATE]"
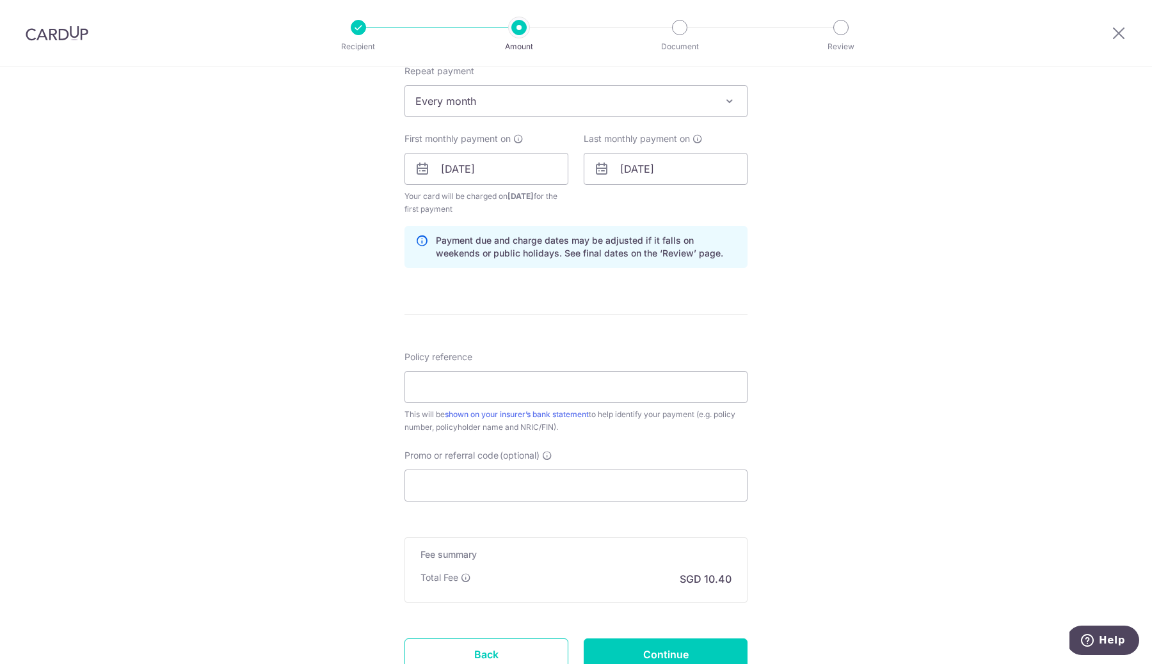
scroll to position [537, 0]
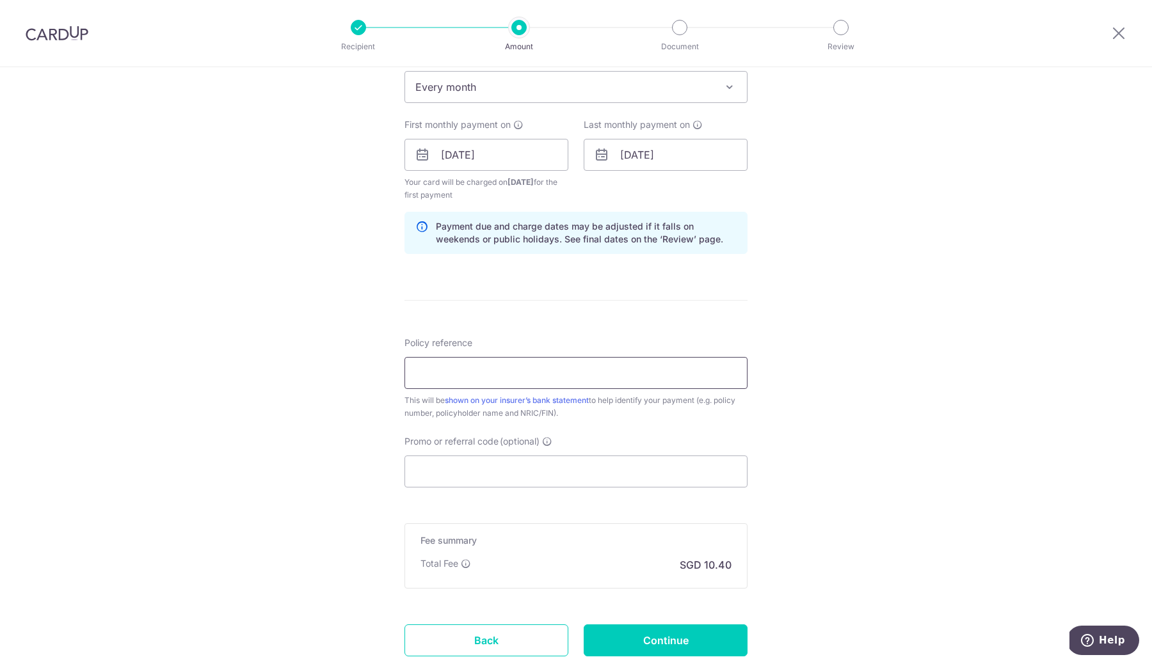
click at [593, 366] on input "Policy reference" at bounding box center [575, 373] width 343 height 32
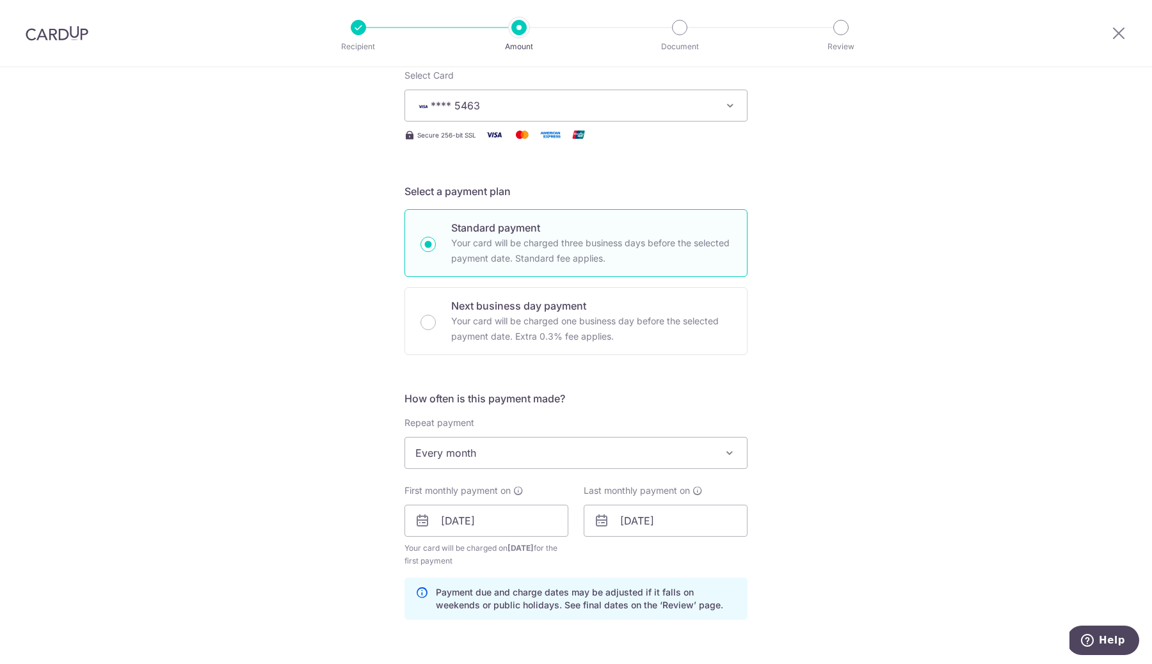
scroll to position [150, 0]
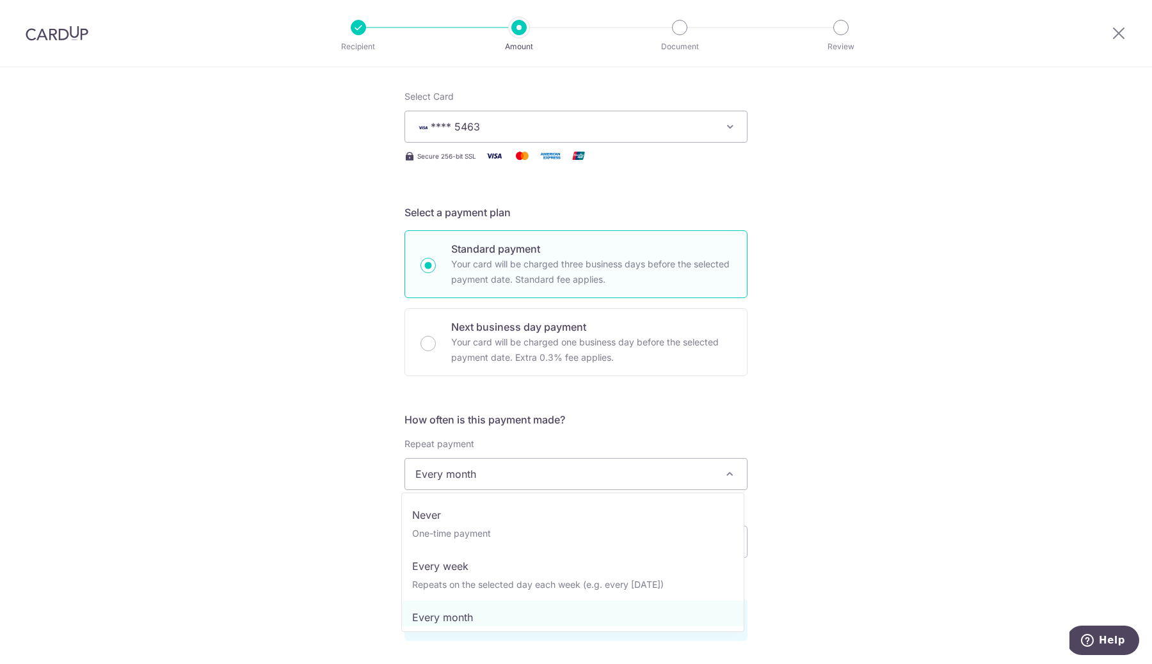
click at [675, 479] on span "Every month" at bounding box center [576, 474] width 342 height 31
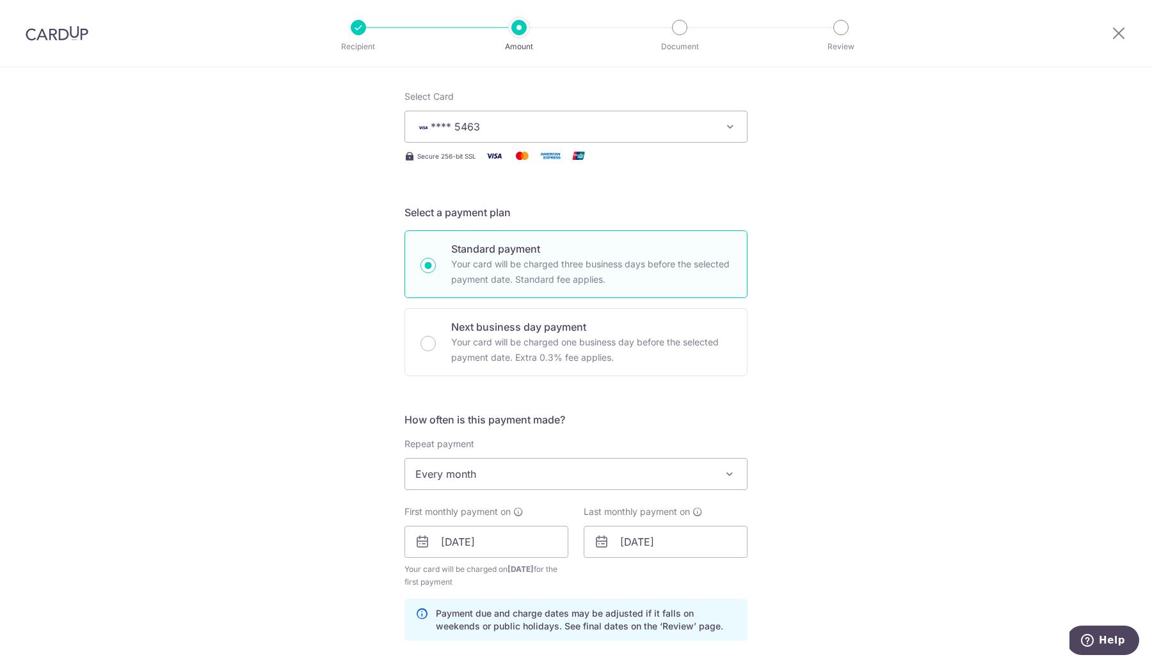
click at [675, 479] on span "Every month" at bounding box center [576, 474] width 342 height 31
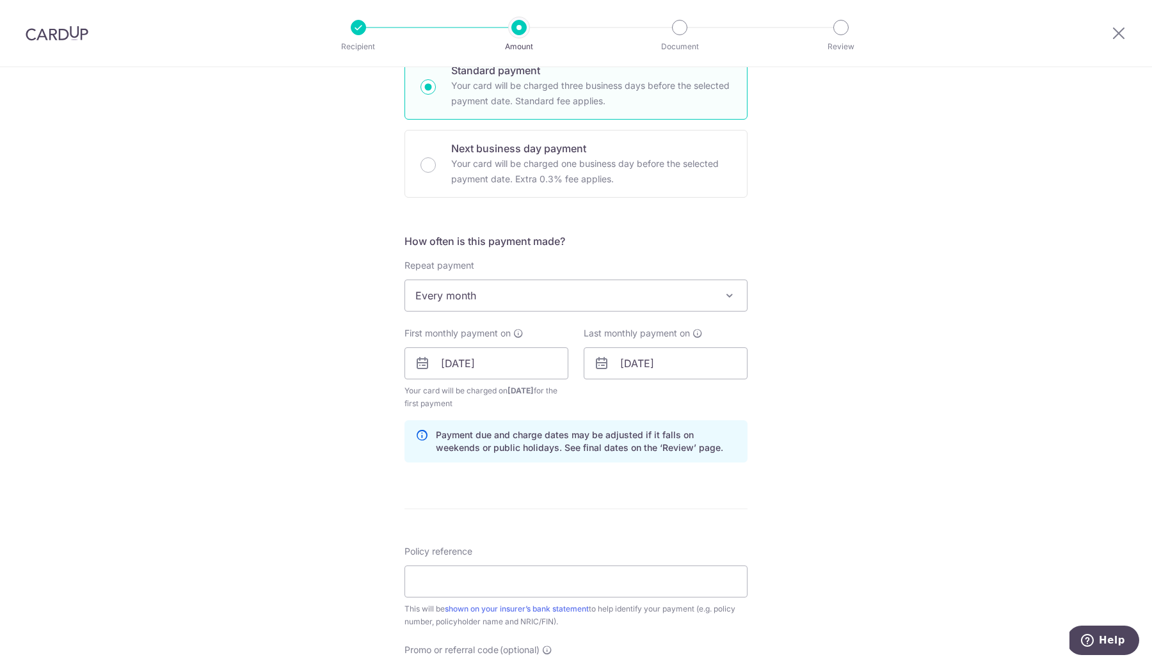
scroll to position [328, 0]
click at [569, 493] on form "Enter payment amount SGD 400.00 400.00 Select Card **** 5463 Add credit card Yo…" at bounding box center [575, 362] width 343 height 1078
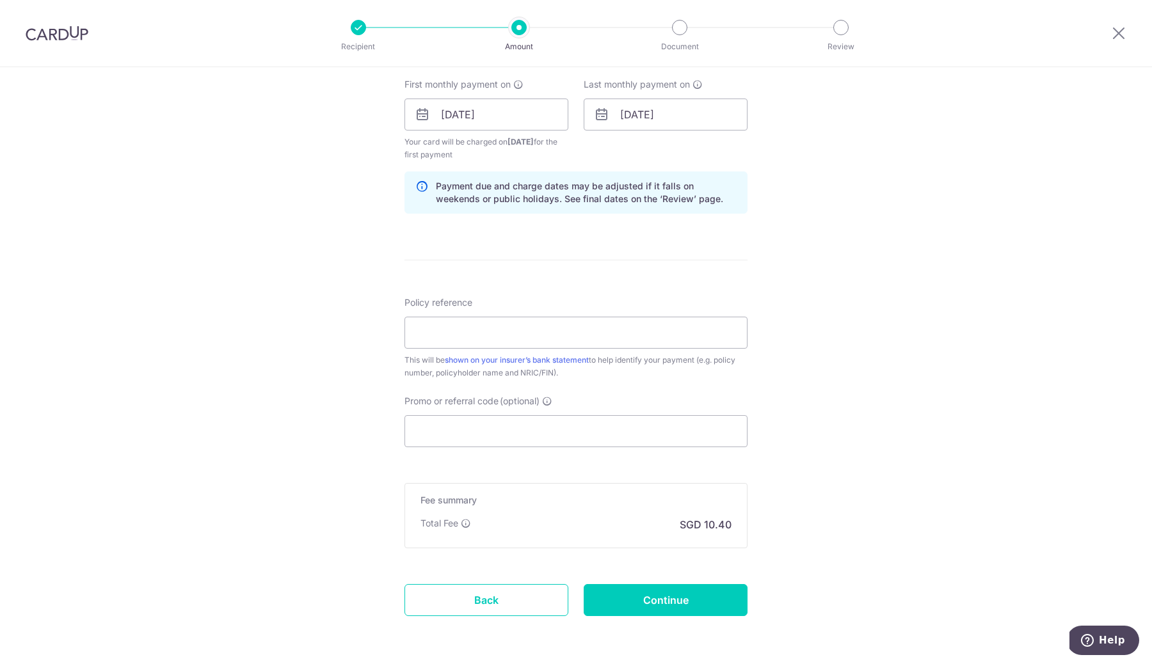
scroll to position [579, 0]
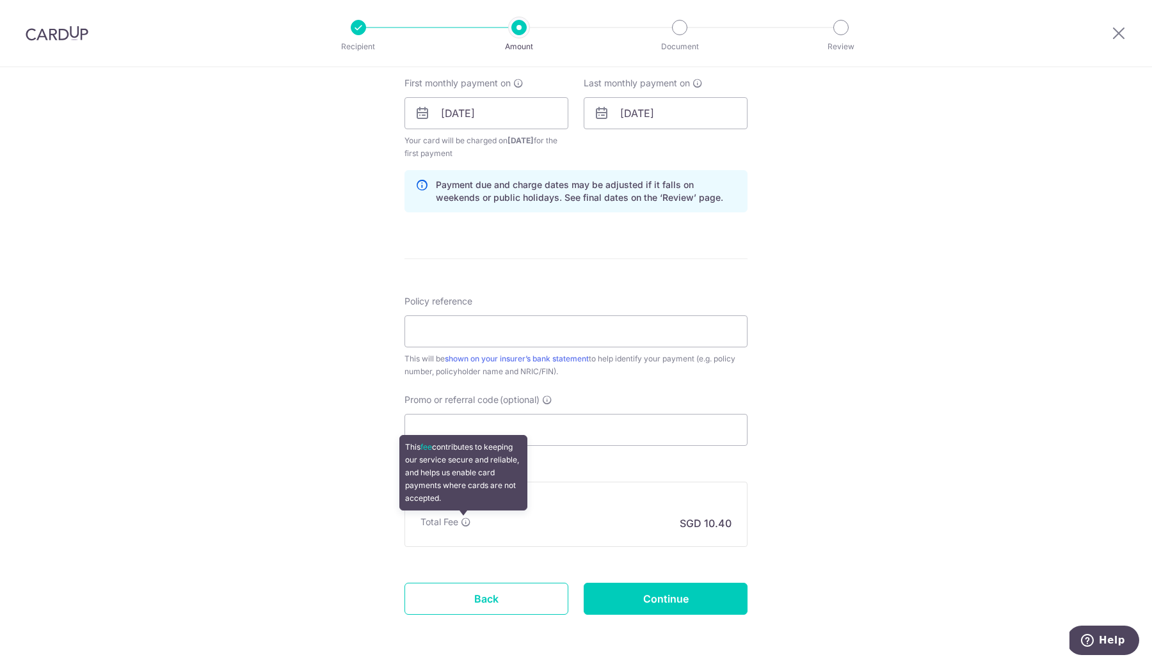
click at [464, 521] on icon at bounding box center [466, 522] width 10 height 10
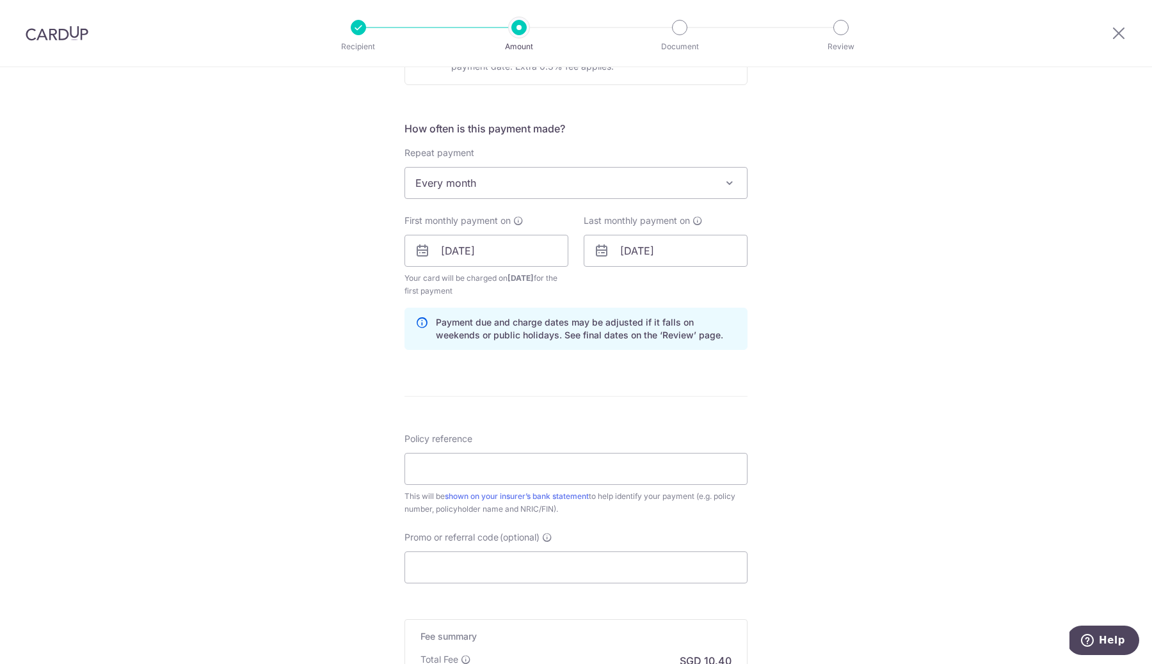
scroll to position [485, 0]
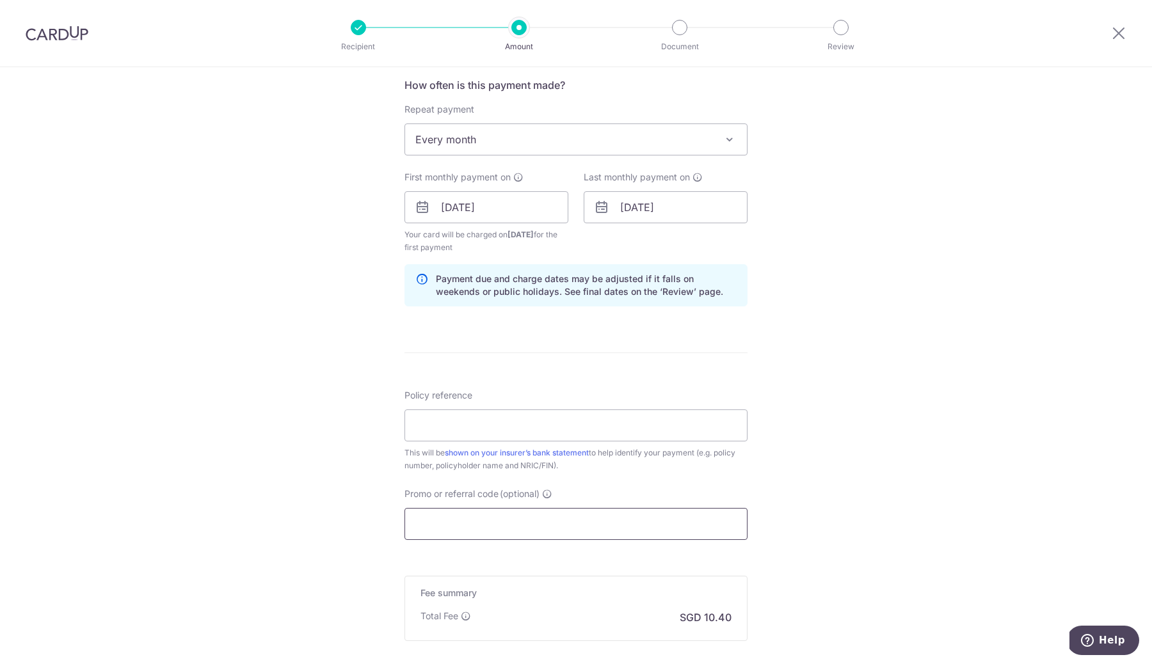
click at [579, 514] on input "Promo or referral code (optional)" at bounding box center [575, 524] width 343 height 32
click at [580, 514] on input "Promo or referral code (optional)" at bounding box center [575, 524] width 343 height 32
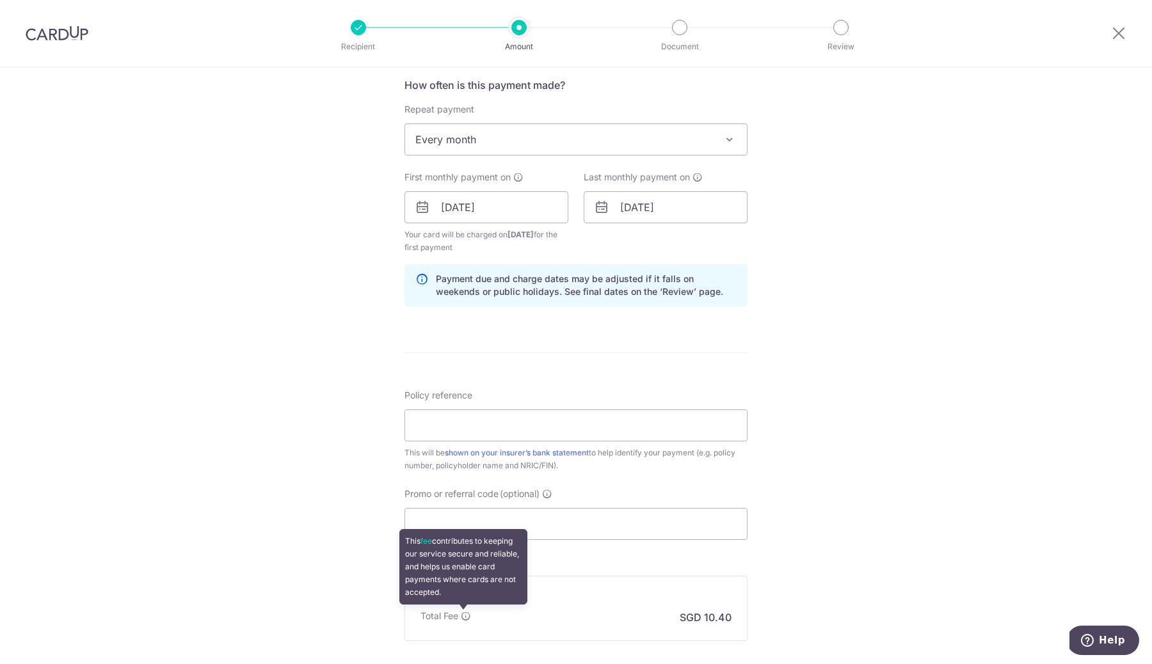
click at [465, 615] on icon at bounding box center [466, 616] width 10 height 10
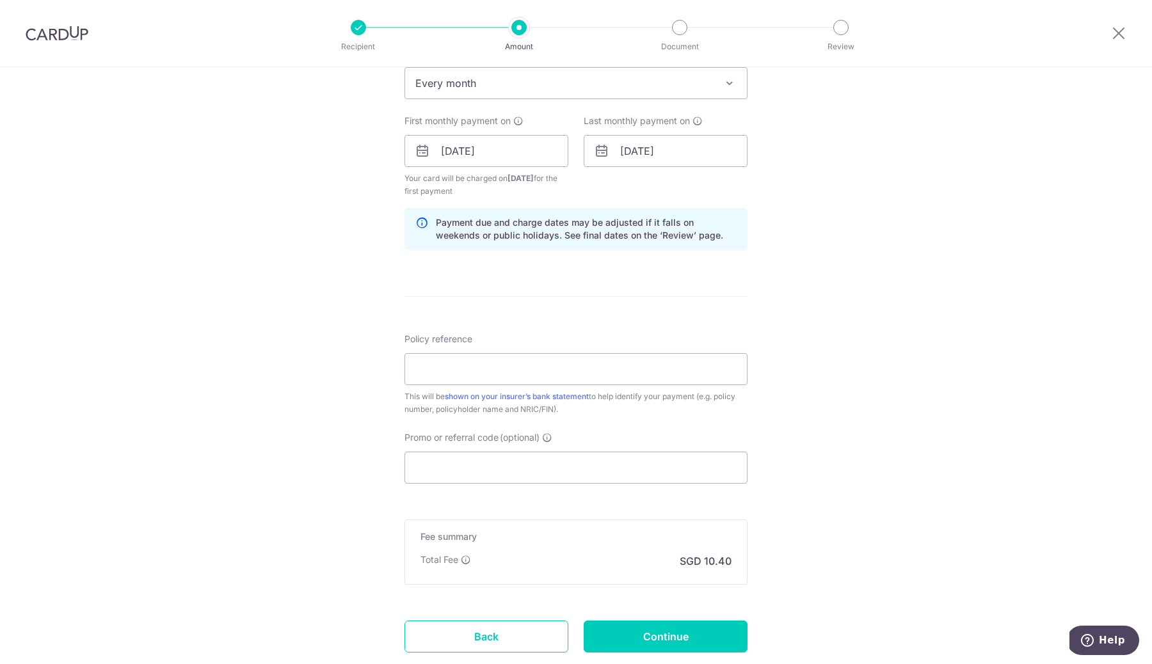
scroll to position [574, 0]
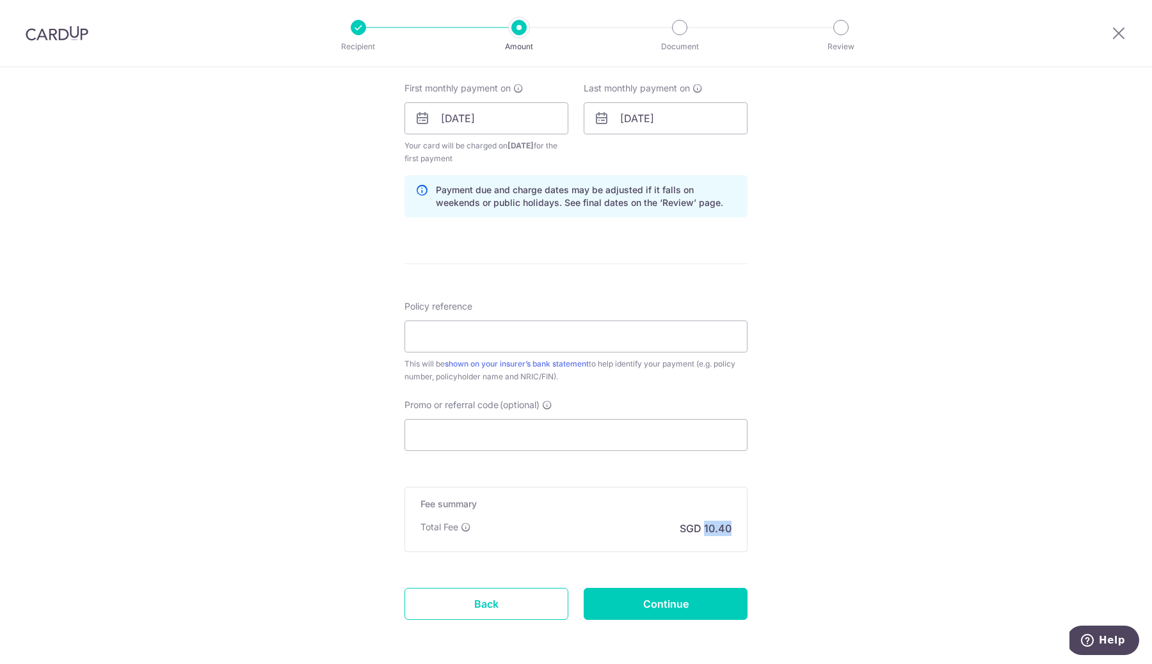
drag, startPoint x: 701, startPoint y: 528, endPoint x: 757, endPoint y: 534, distance: 56.0
click at [746, 529] on div "Tell us more about your payment Enter payment amount SGD 400.00 400.00 Select C…" at bounding box center [576, 104] width 1152 height 1223
click at [757, 534] on div "Tell us more about your payment Enter payment amount SGD 400.00 400.00 Select C…" at bounding box center [576, 104] width 1152 height 1223
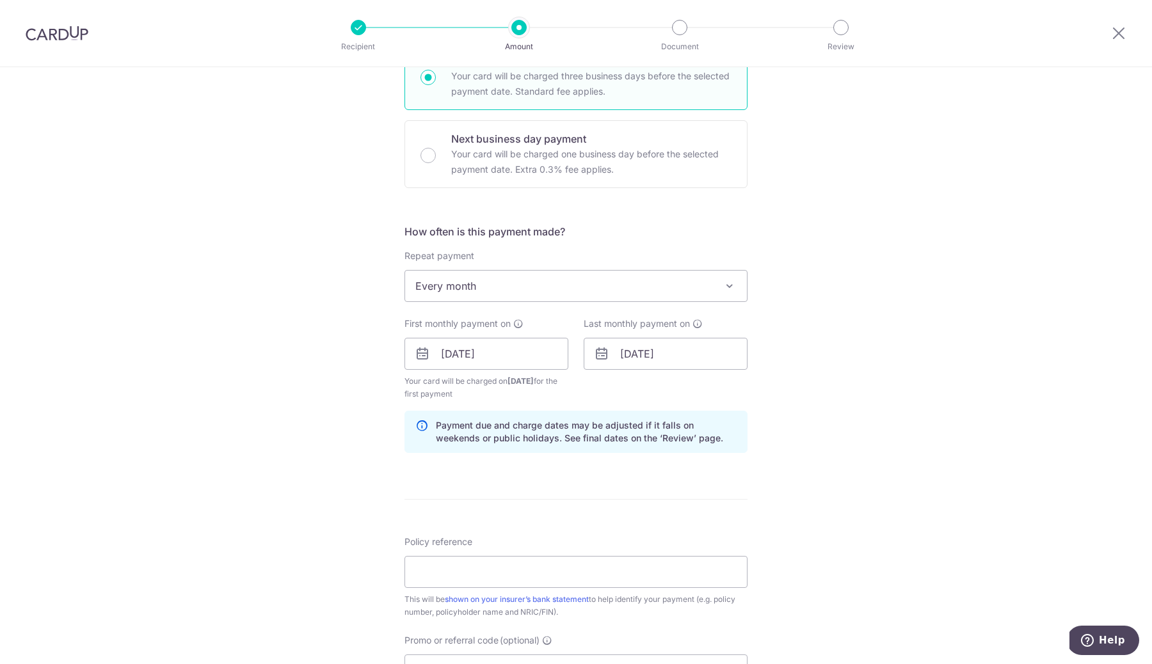
scroll to position [337, 0]
click at [477, 581] on input "Policy reference" at bounding box center [575, 573] width 343 height 32
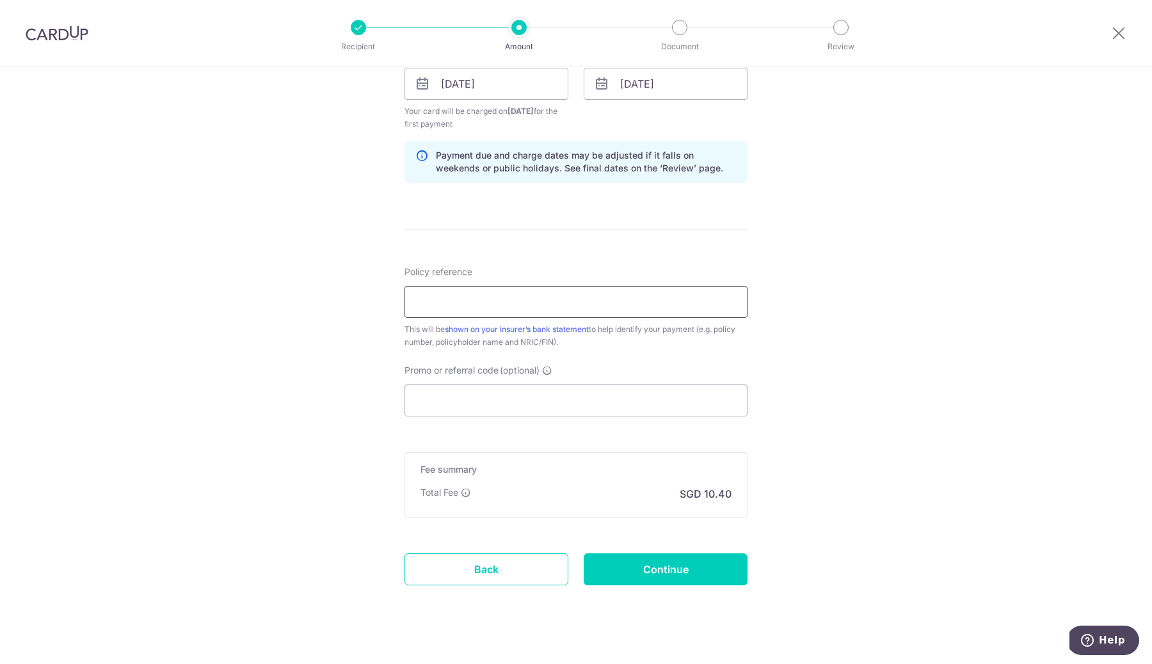
scroll to position [626, 0]
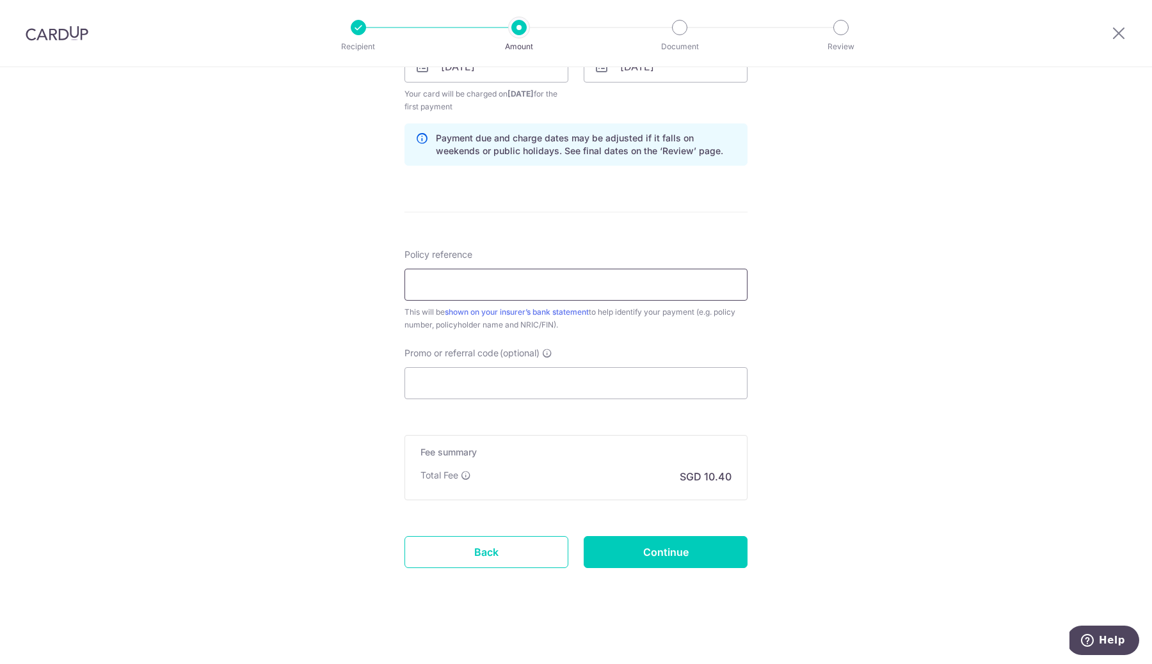
click at [556, 289] on input "Policy reference" at bounding box center [575, 285] width 343 height 32
type input "U128355624"
click at [811, 354] on div "Tell us more about your payment Enter payment amount SGD 400.00 400.00 Select C…" at bounding box center [576, 53] width 1152 height 1223
click at [673, 556] on input "Continue" at bounding box center [665, 552] width 164 height 32
type input "Create Schedule"
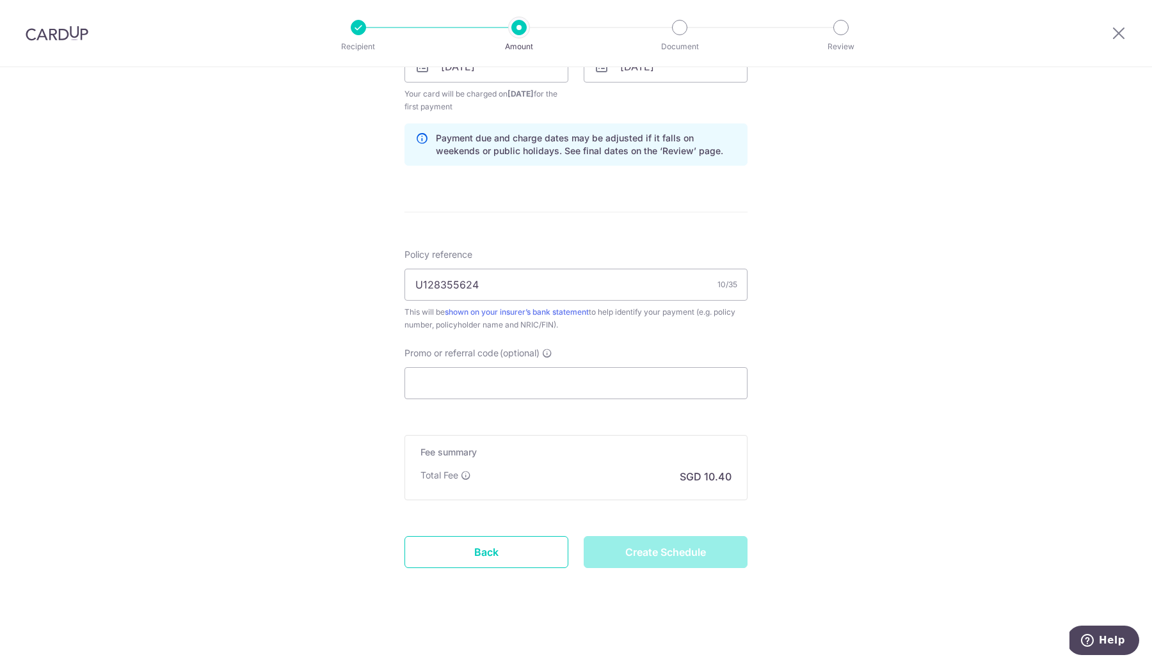
click at [653, 549] on div "Create Schedule" at bounding box center [665, 552] width 179 height 32
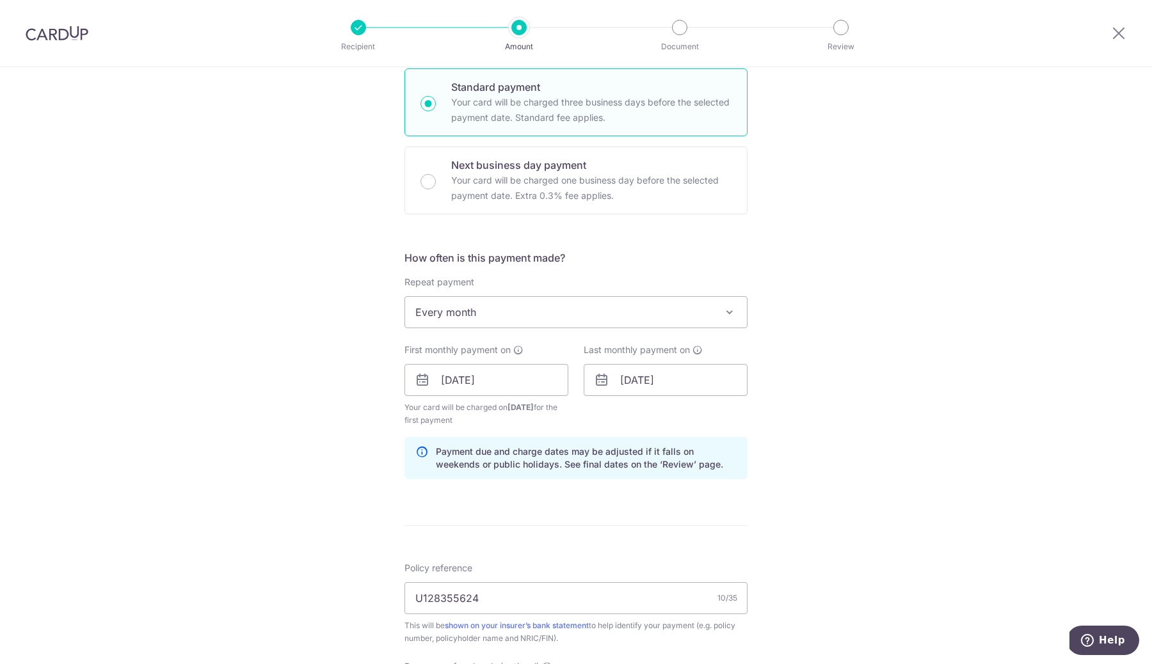
scroll to position [290, 0]
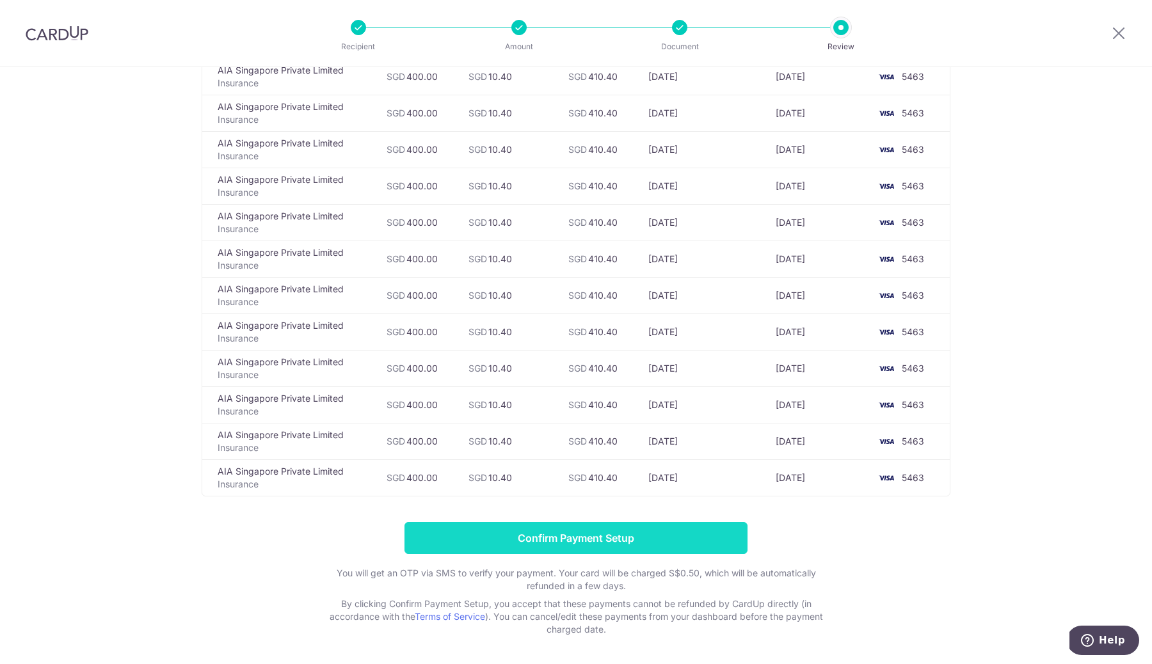
scroll to position [224, 0]
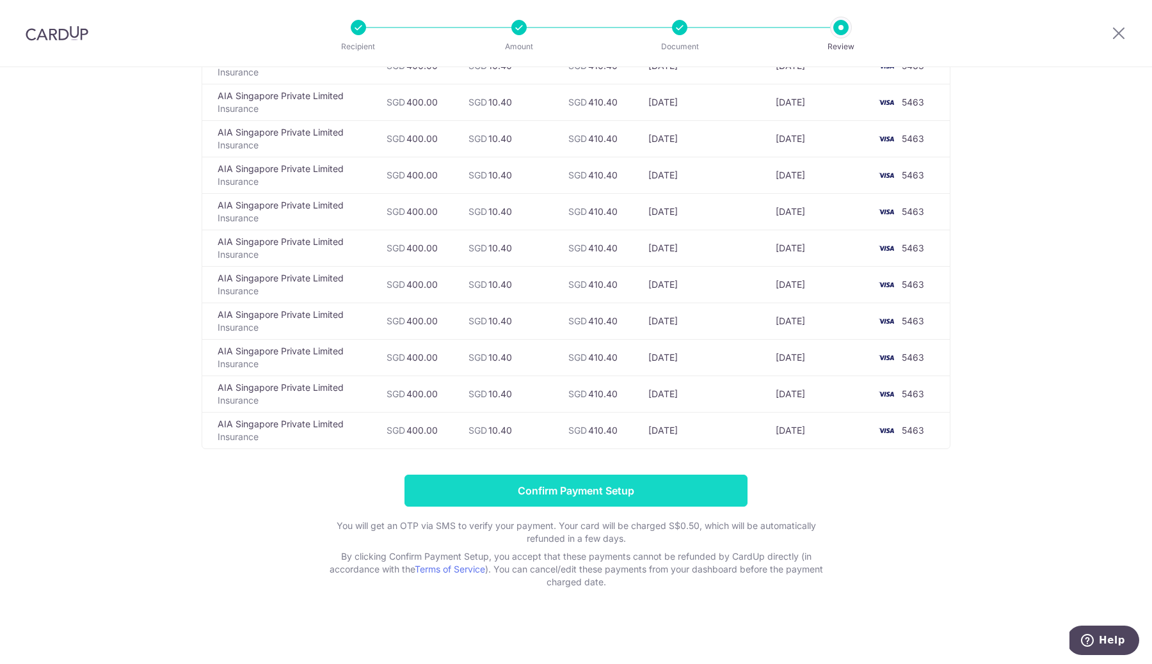
click at [613, 495] on input "Confirm Payment Setup" at bounding box center [575, 491] width 343 height 32
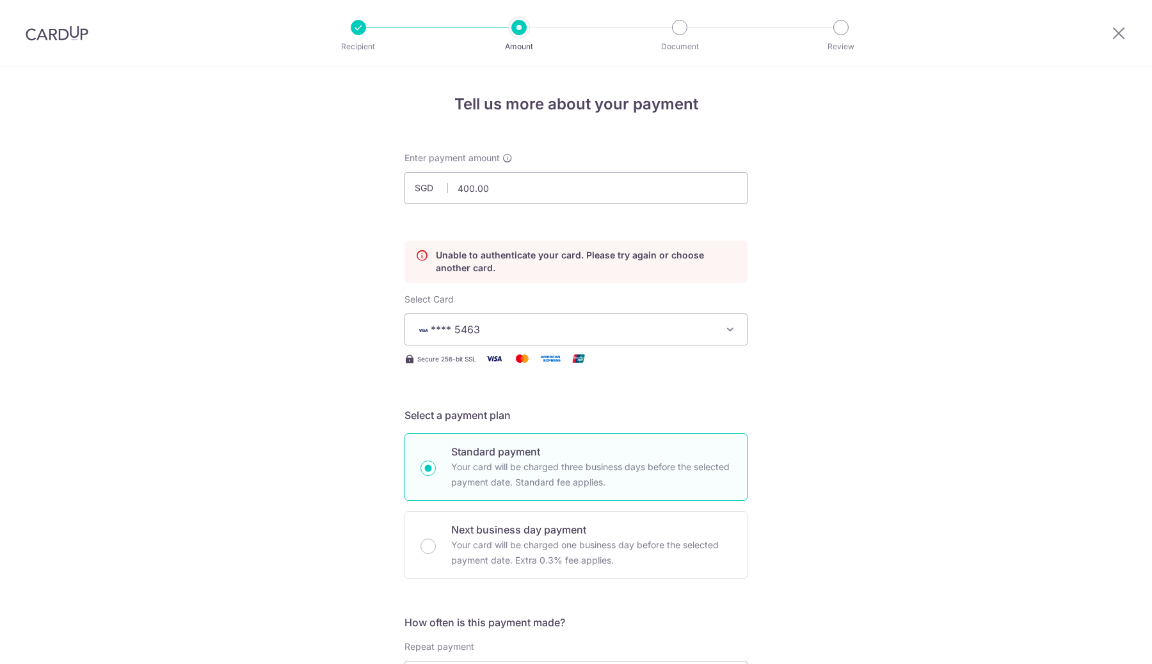
scroll to position [173, 0]
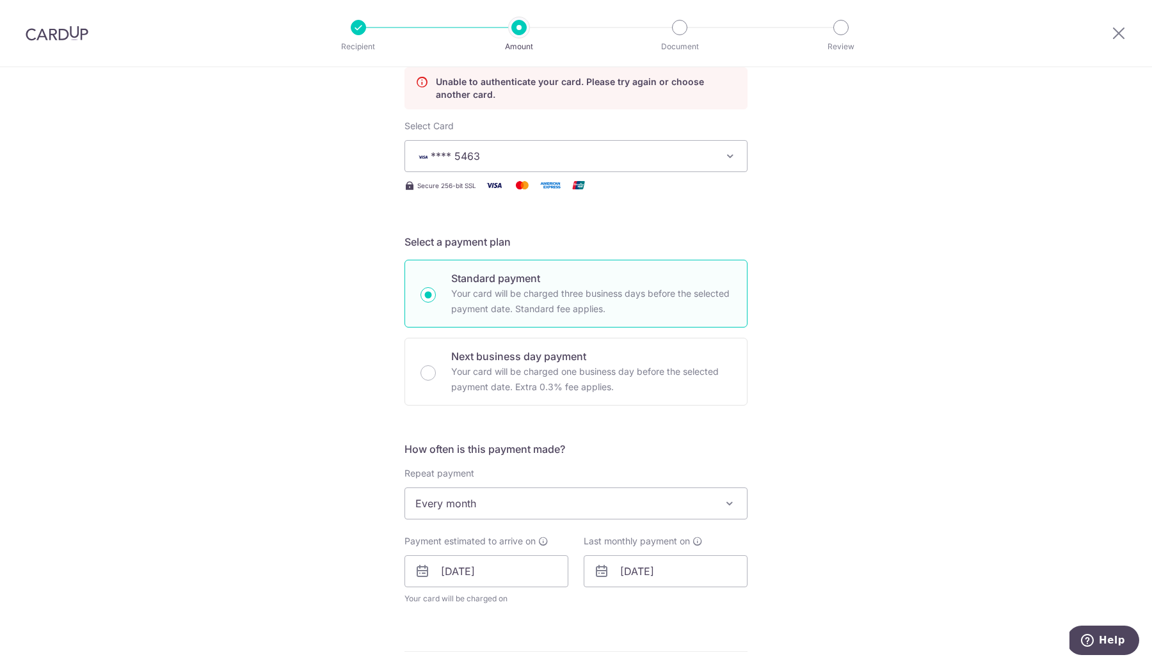
click at [645, 160] on span "**** 5463" at bounding box center [564, 155] width 298 height 15
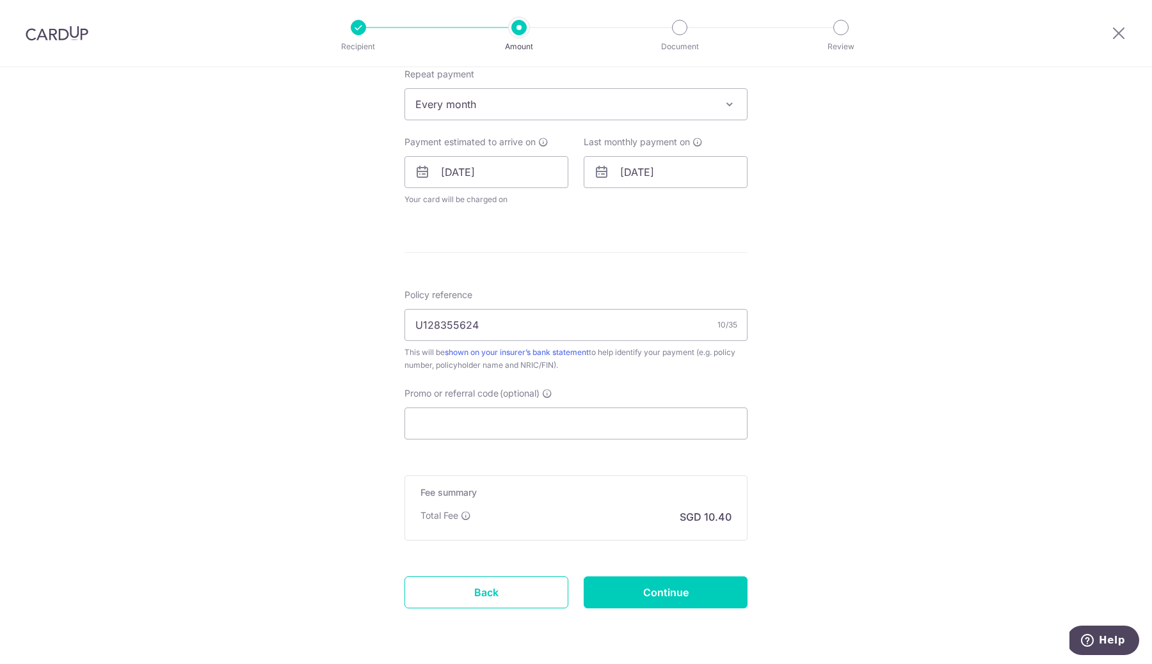
scroll to position [613, 0]
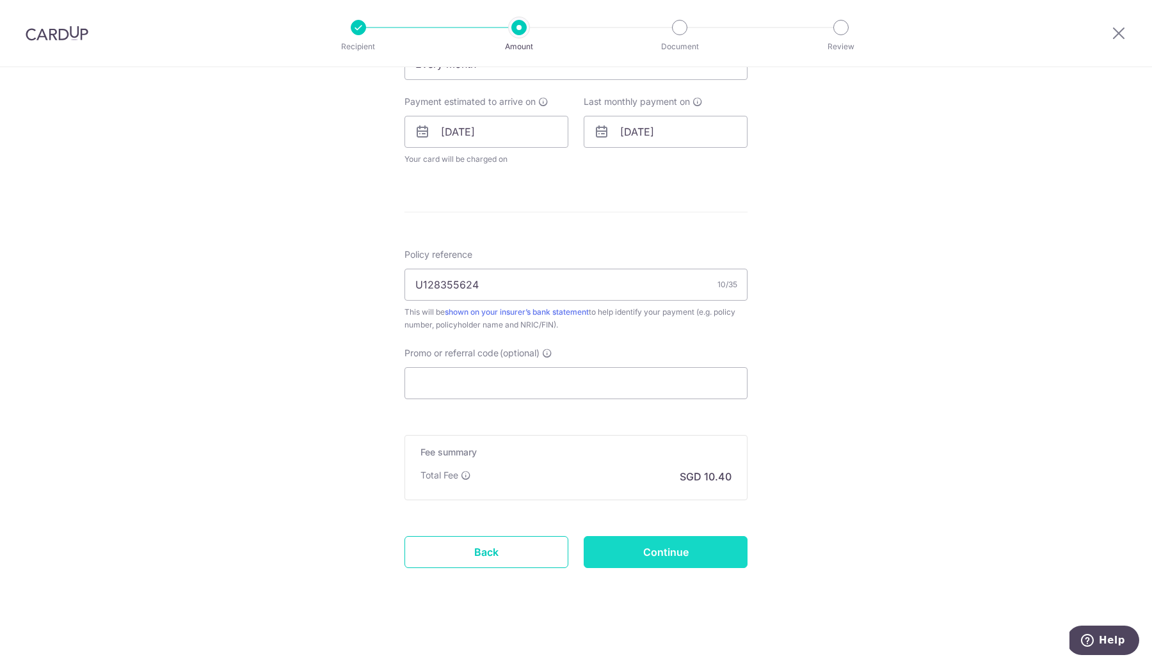
click at [669, 557] on input "Continue" at bounding box center [665, 552] width 164 height 32
type input "Update Schedule"
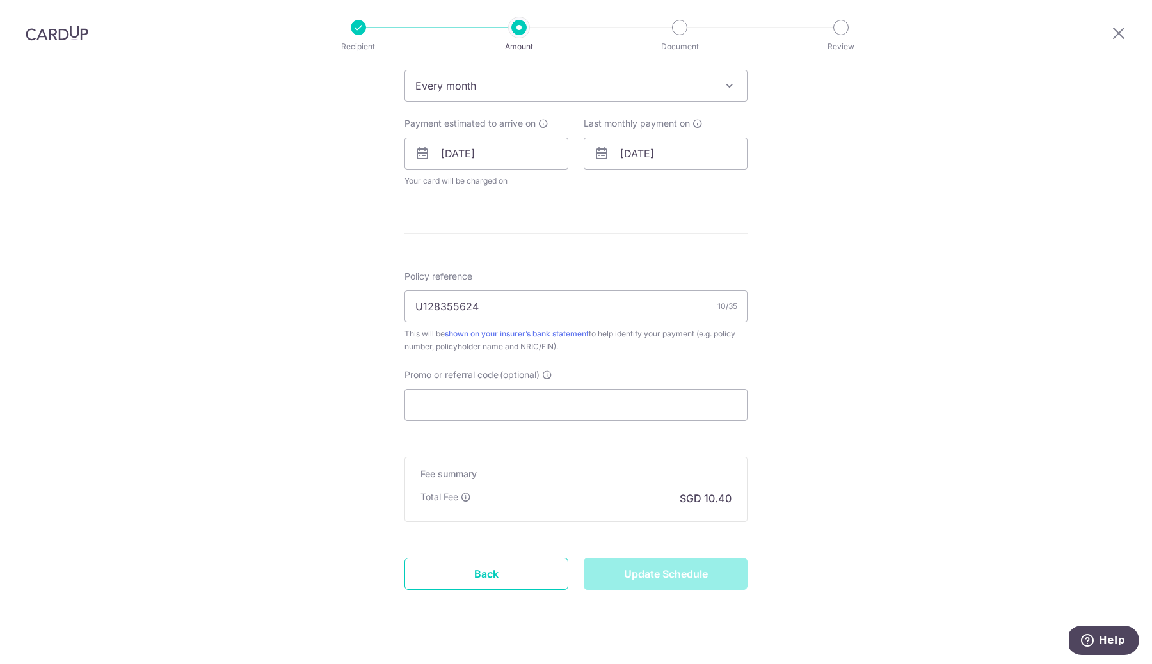
scroll to position [566, 0]
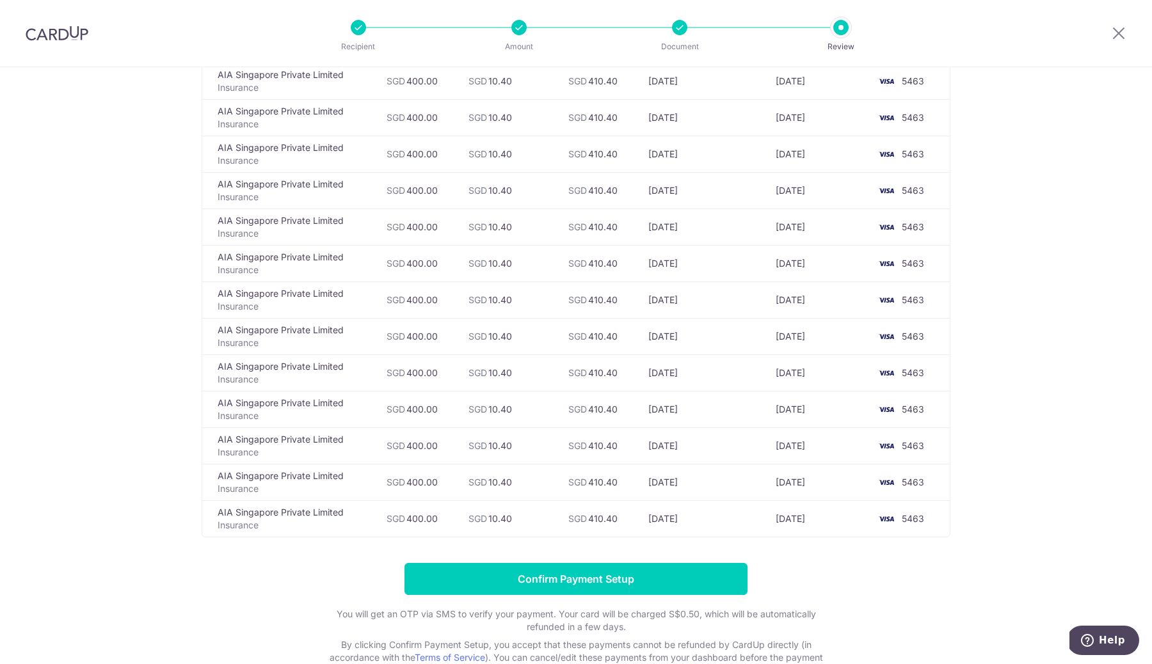
scroll to position [224, 0]
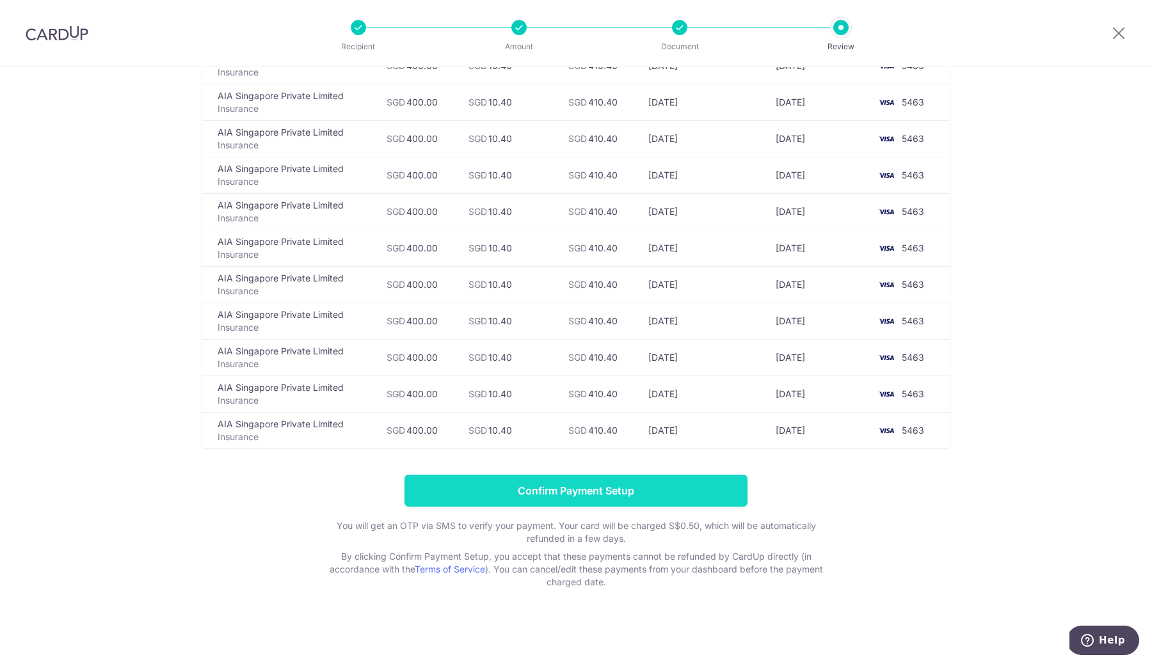
click at [583, 496] on input "Confirm Payment Setup" at bounding box center [575, 491] width 343 height 32
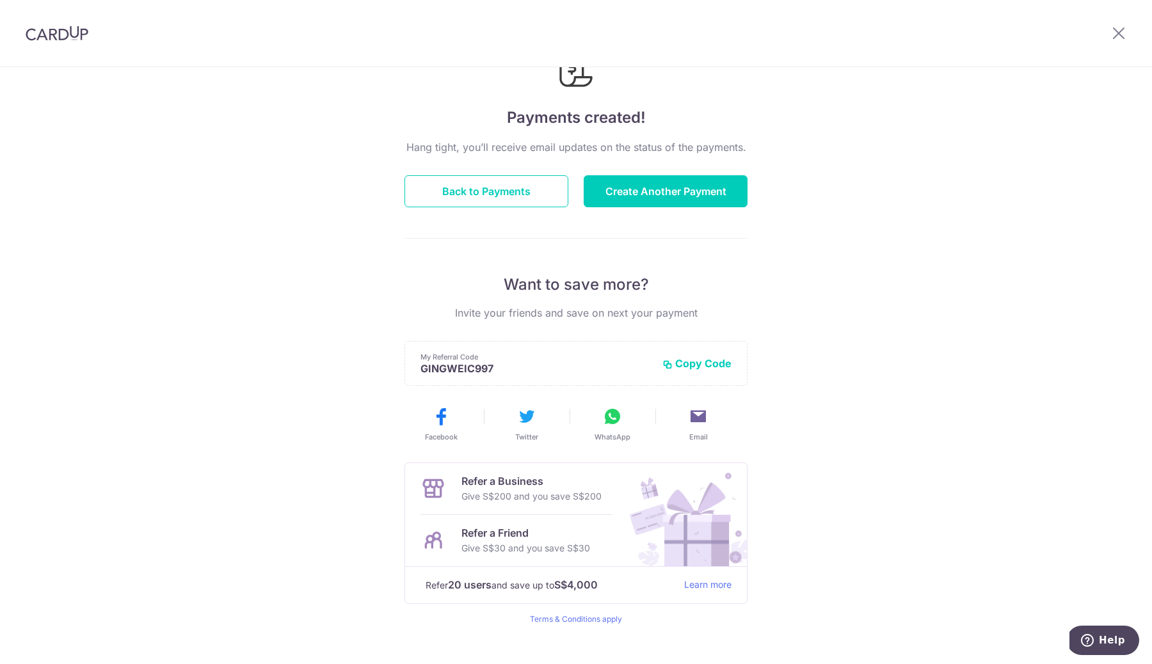
scroll to position [86, 0]
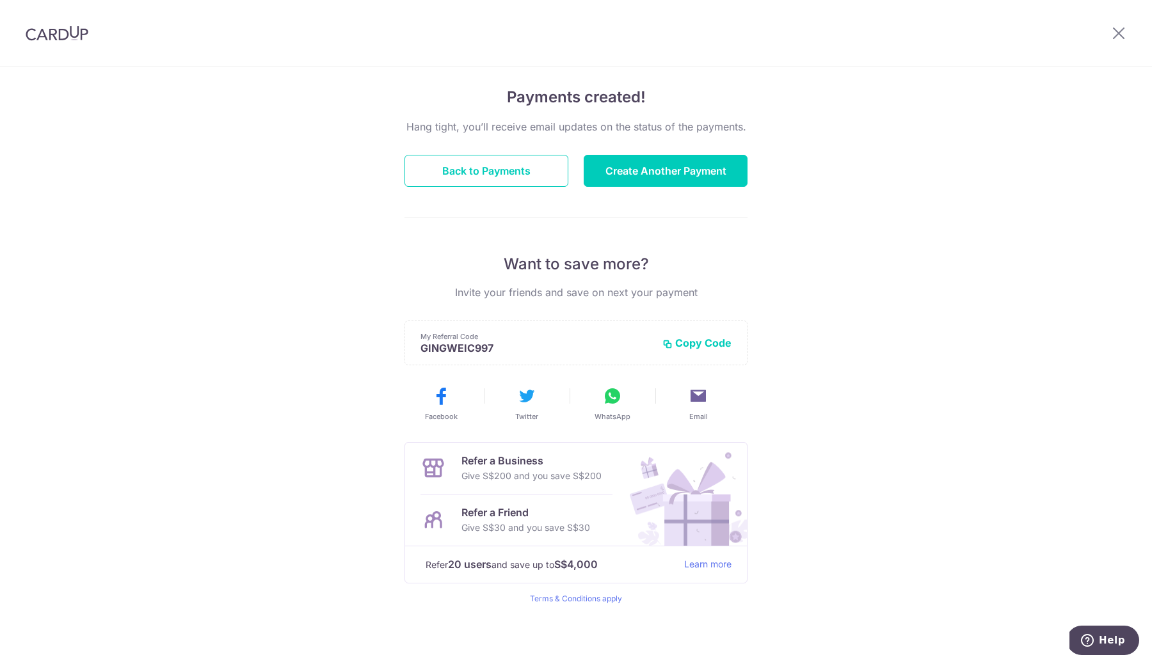
drag, startPoint x: 529, startPoint y: 528, endPoint x: 581, endPoint y: 528, distance: 51.8
click at [581, 528] on p "Give S$30 and you save S$30" at bounding box center [525, 527] width 129 height 15
click at [883, 450] on div "Payments created! Hang tight, you’ll receive email updates on the status of the…" at bounding box center [576, 322] width 1152 height 683
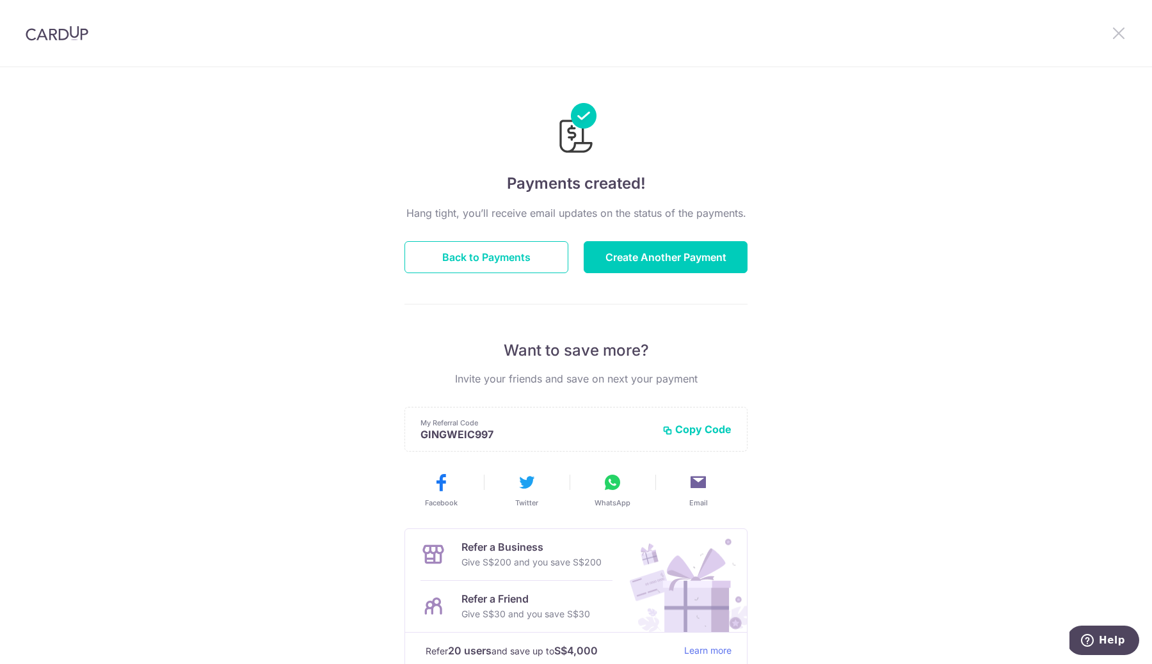
click at [1113, 29] on icon at bounding box center [1118, 33] width 15 height 16
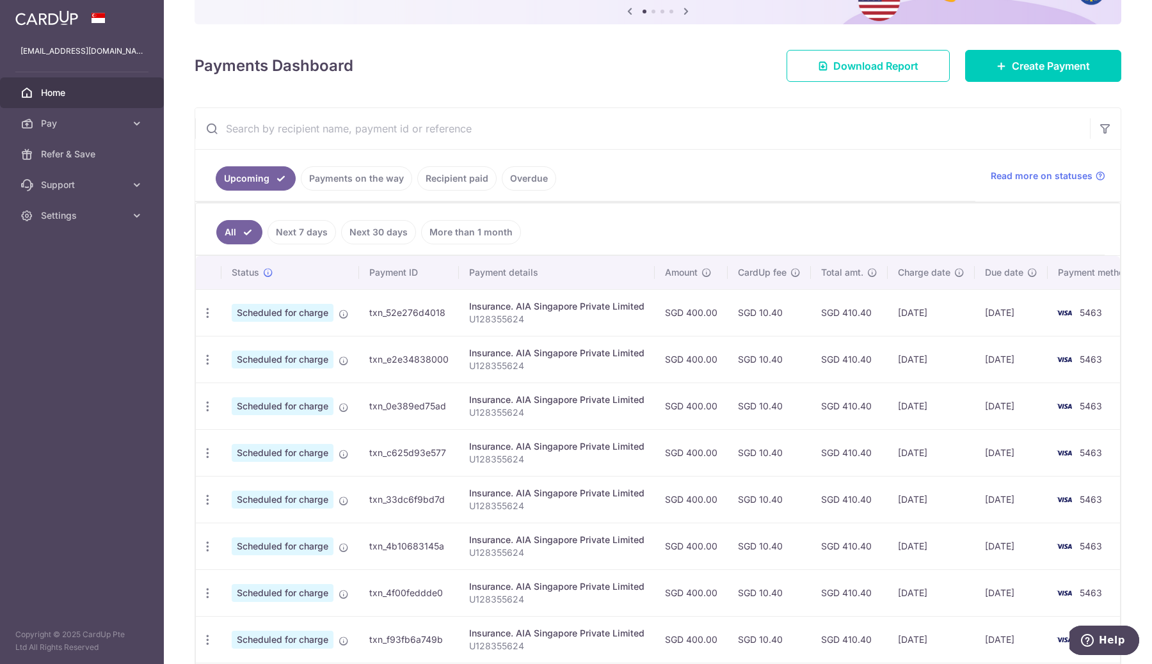
scroll to position [143, 0]
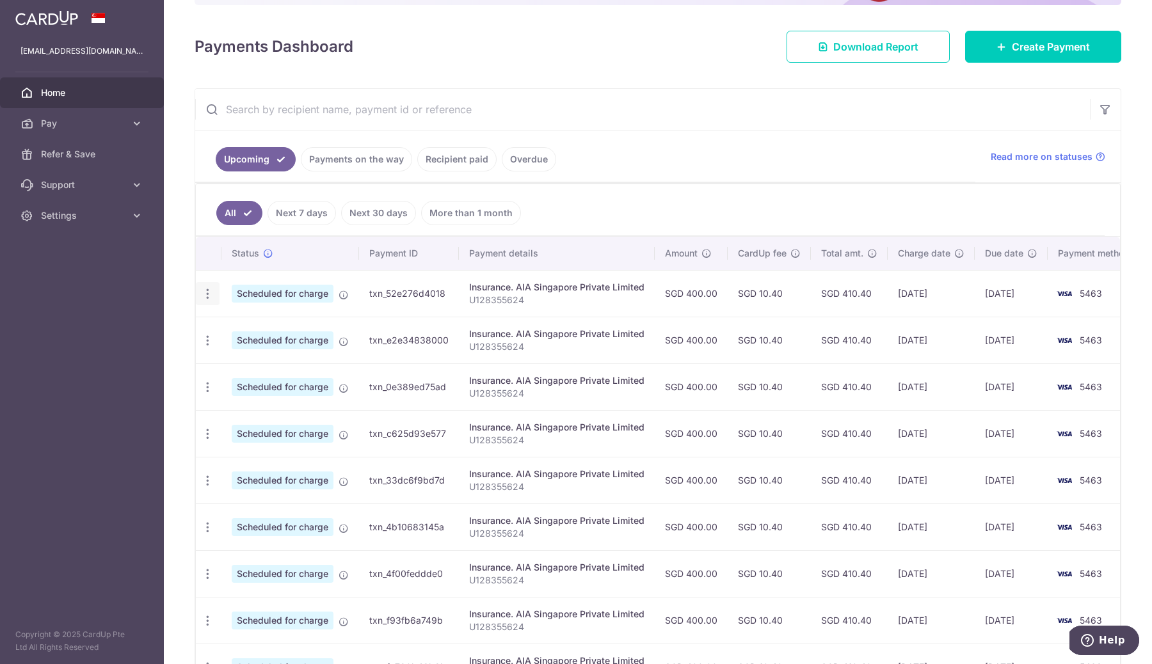
click at [204, 299] on icon "button" at bounding box center [207, 293] width 13 height 13
click at [246, 326] on span "Update payment" at bounding box center [275, 328] width 87 height 15
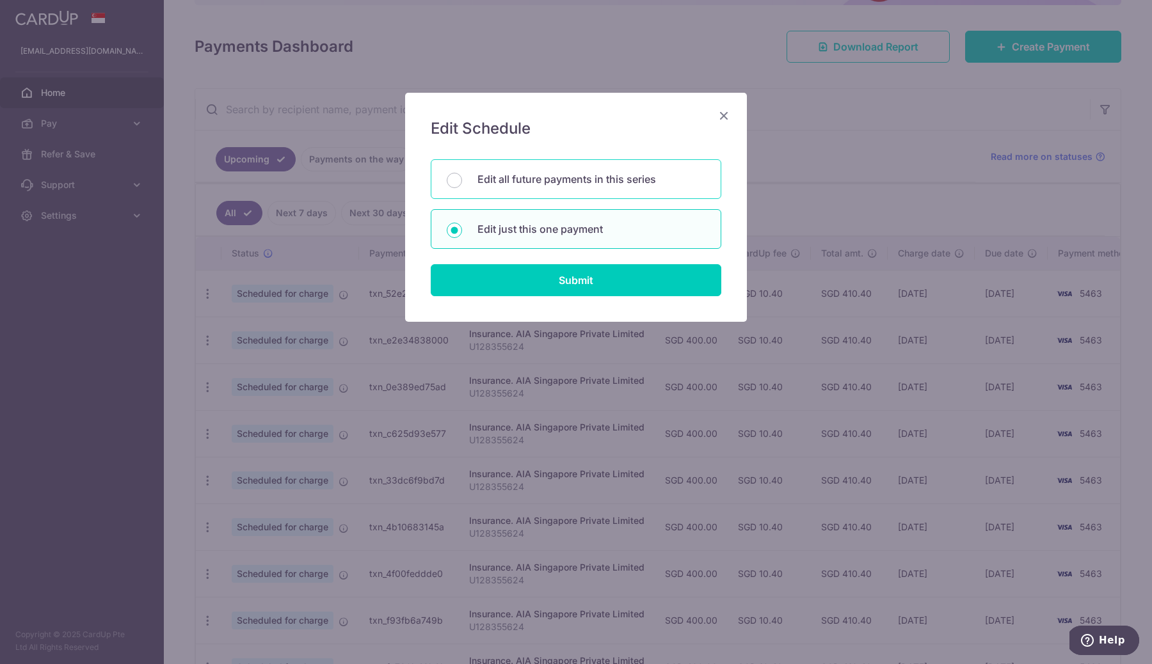
click at [544, 186] on p "Edit all future payments in this series" at bounding box center [591, 178] width 228 height 15
click at [462, 186] on input "Edit all future payments in this series" at bounding box center [454, 180] width 15 height 15
radio input "true"
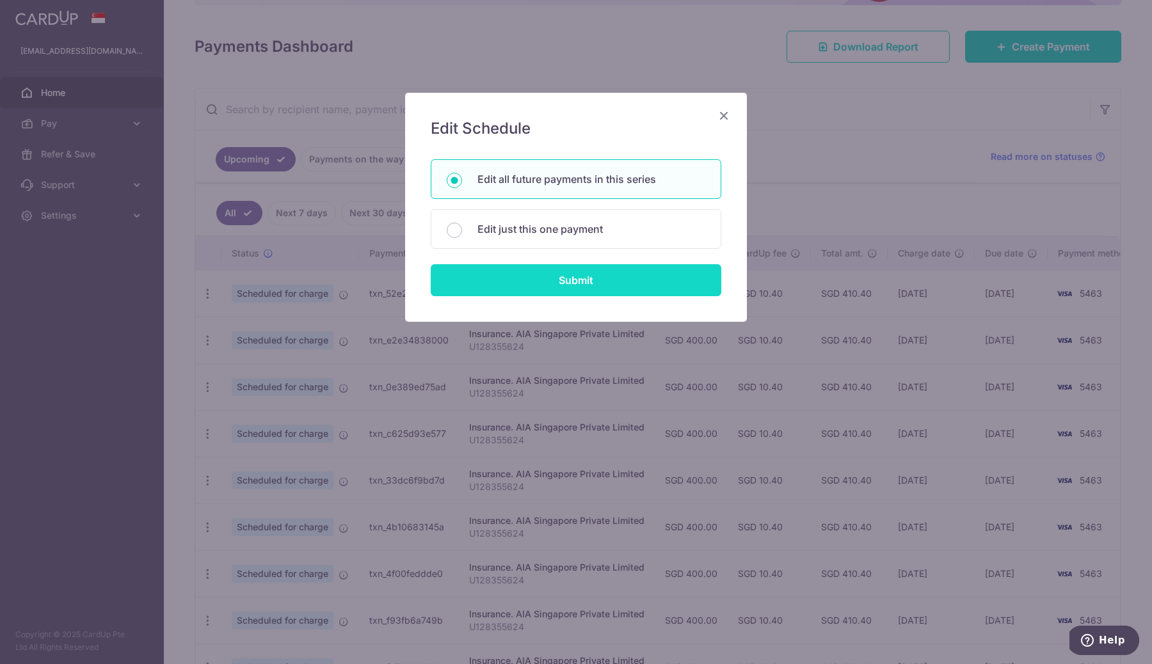
click at [554, 290] on input "Submit" at bounding box center [576, 280] width 290 height 32
radio input "true"
type input "400.00"
type input "U128355624"
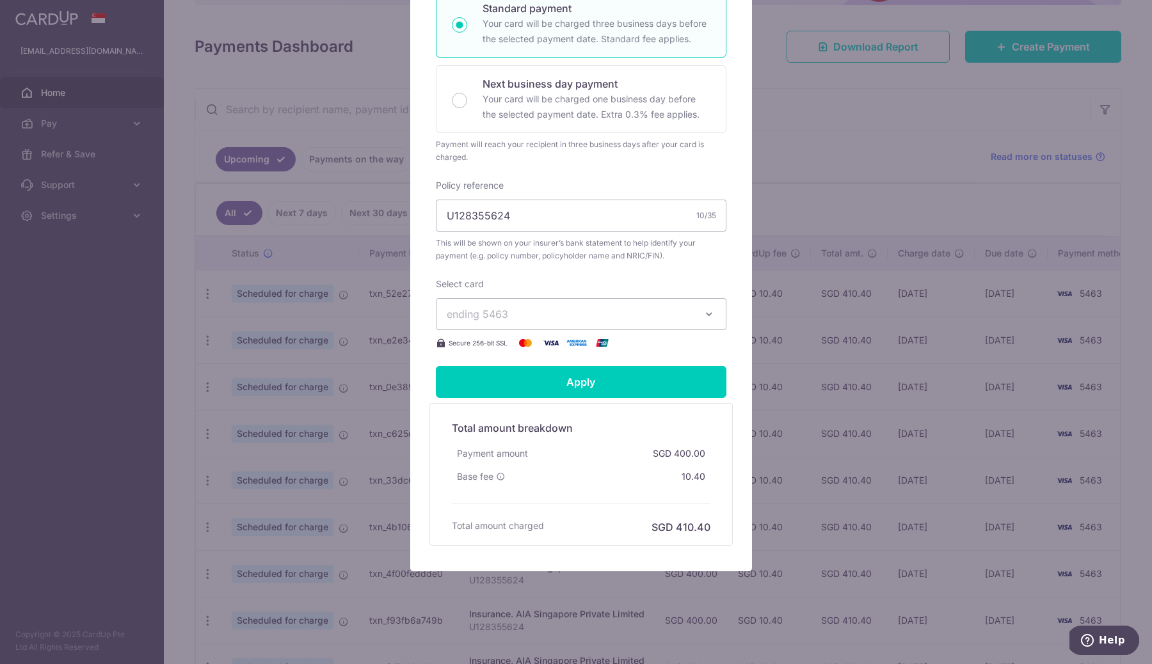
scroll to position [291, 0]
click at [504, 477] on div "Base fee" at bounding box center [481, 476] width 58 height 23
click at [496, 473] on icon at bounding box center [500, 476] width 9 height 9
click at [583, 450] on div "Payment amount SGD 400.00" at bounding box center [581, 453] width 258 height 23
click at [853, 324] on div "Edit payment By clicking apply, you will make changes to all 13 payments to AIA…" at bounding box center [576, 332] width 1152 height 664
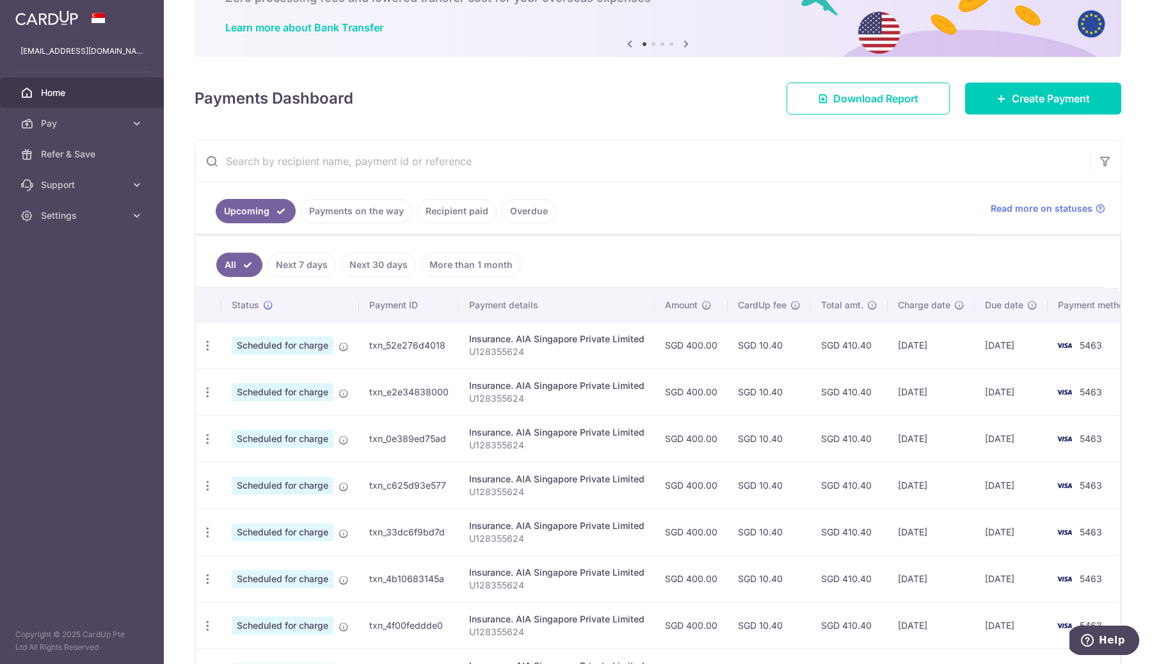
scroll to position [68, 0]
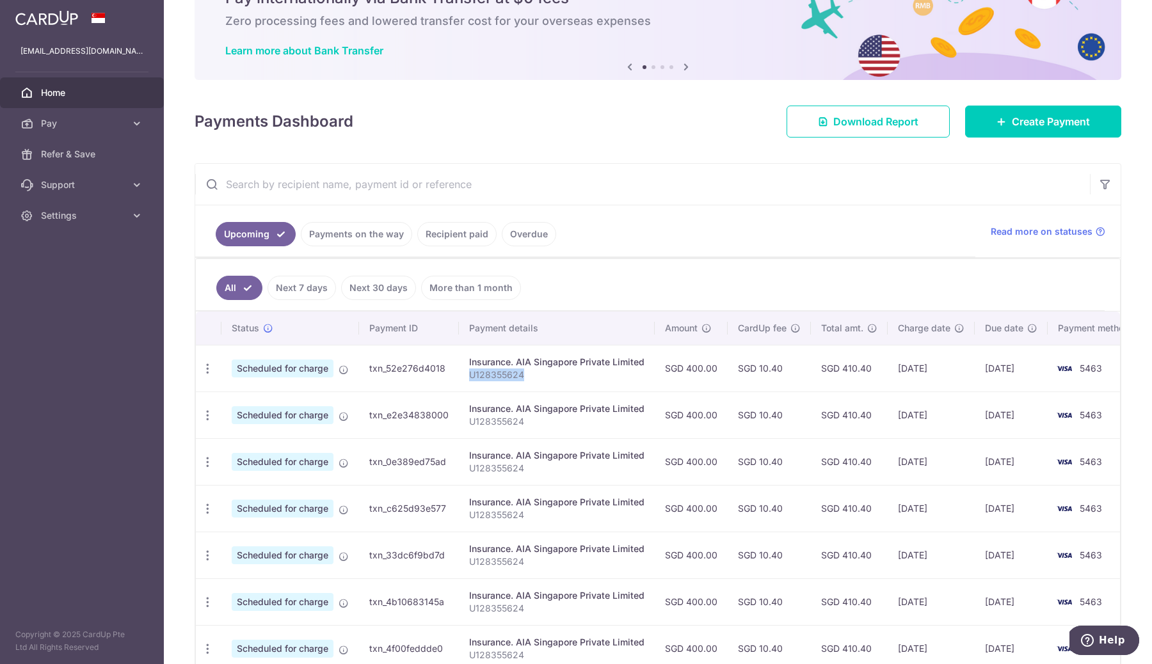
drag, startPoint x: 525, startPoint y: 376, endPoint x: 466, endPoint y: 372, distance: 58.9
click at [465, 372] on td "Insurance. AIA Singapore Private Limited U128355624" at bounding box center [557, 368] width 196 height 47
copy p "U128355624"
click at [1011, 122] on span "Create Payment" at bounding box center [1050, 121] width 78 height 15
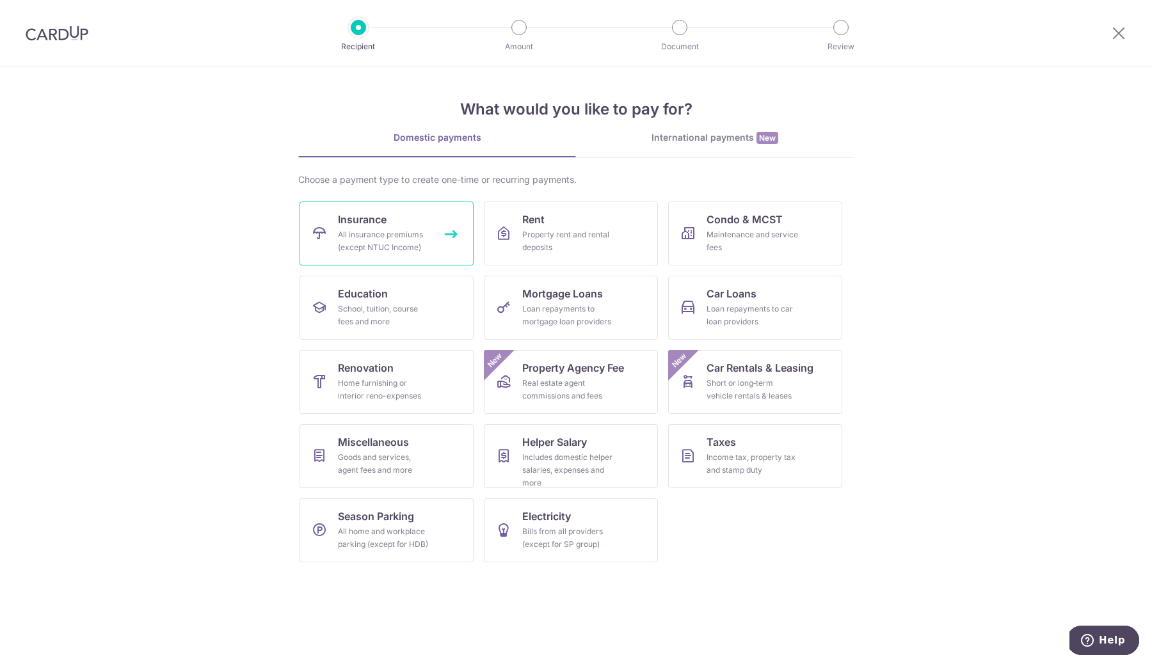
click at [366, 213] on span "Insurance" at bounding box center [362, 219] width 49 height 15
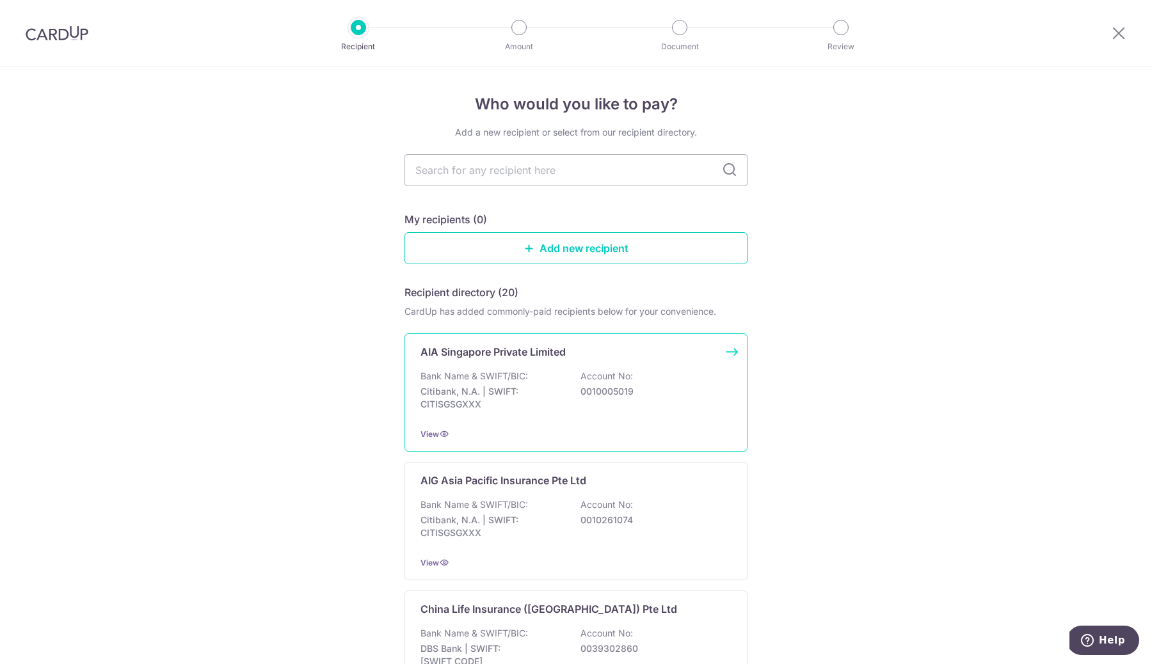
click at [482, 370] on p "Bank Name & SWIFT/BIC:" at bounding box center [473, 376] width 107 height 13
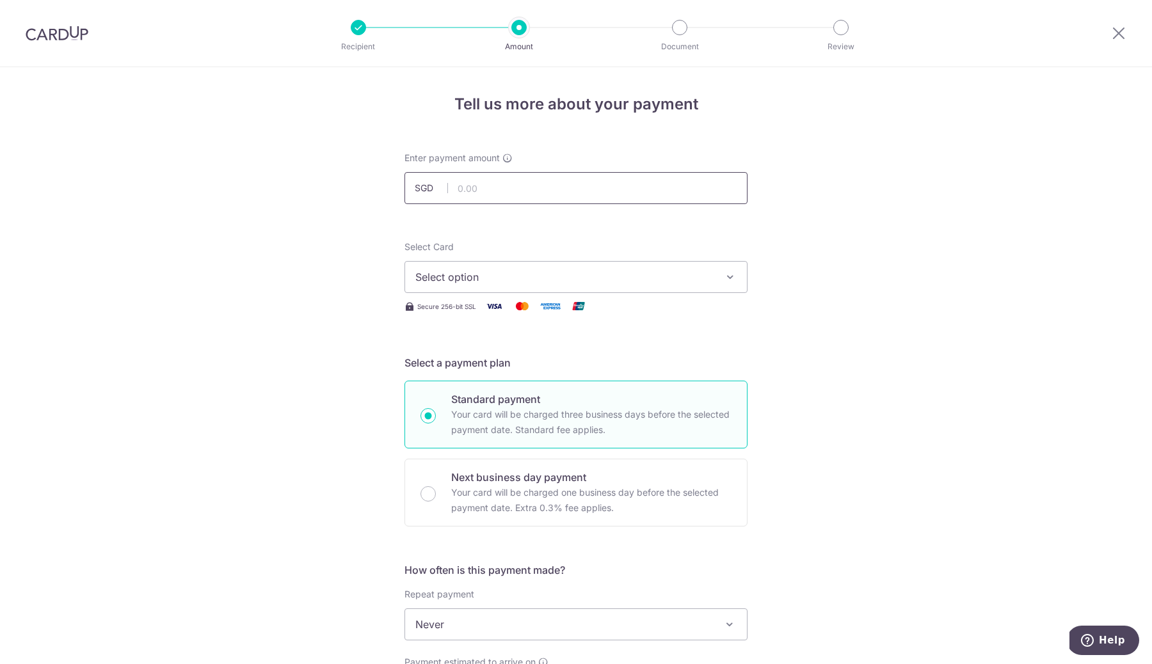
click at [507, 186] on input "text" at bounding box center [575, 188] width 343 height 32
type input "0.10"
click at [519, 273] on span "Select option" at bounding box center [564, 276] width 298 height 15
click at [471, 362] on span "**** 5463" at bounding box center [470, 368] width 49 height 15
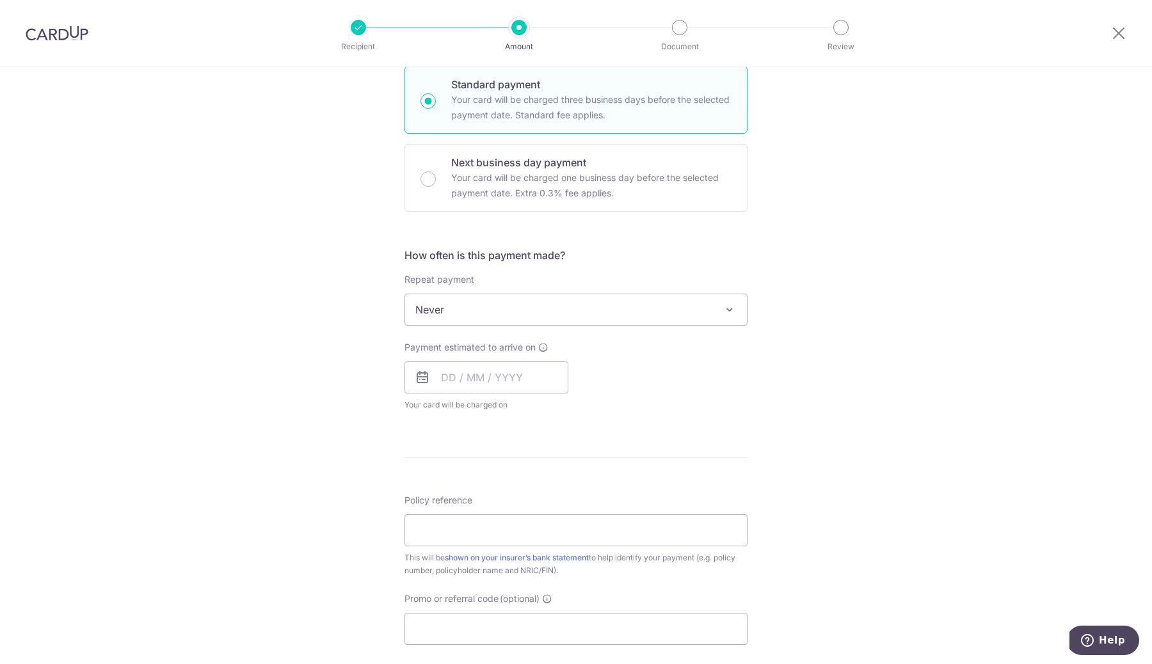
scroll to position [316, 0]
click at [485, 306] on span "Never" at bounding box center [576, 308] width 342 height 31
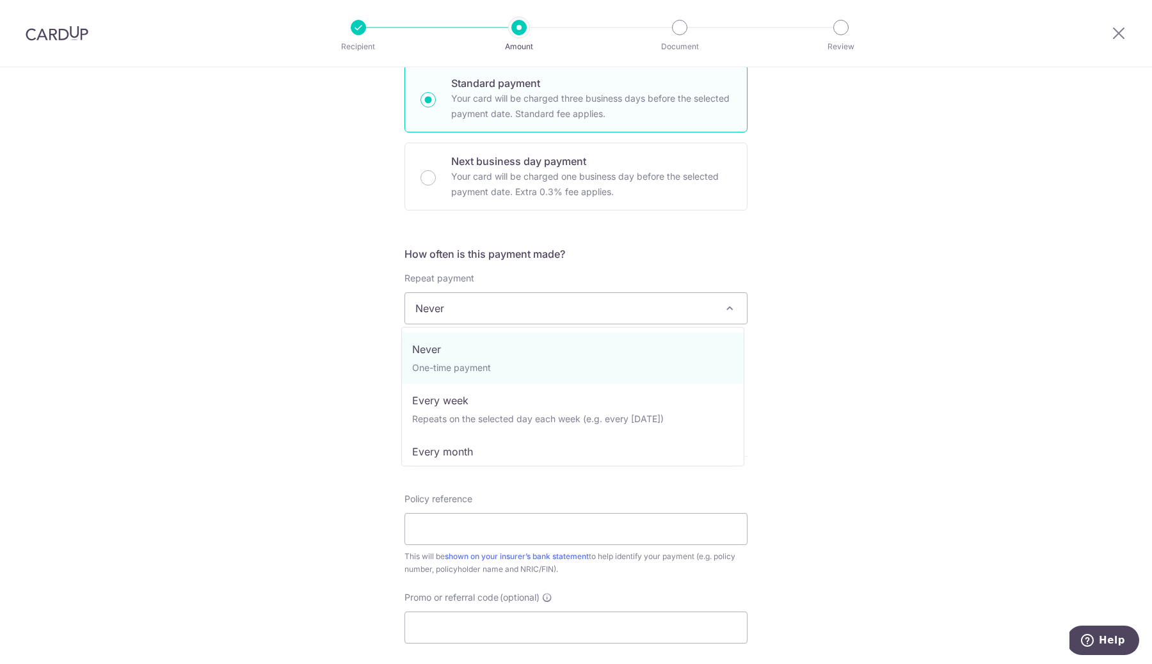
click at [485, 306] on span "Never" at bounding box center [576, 308] width 342 height 31
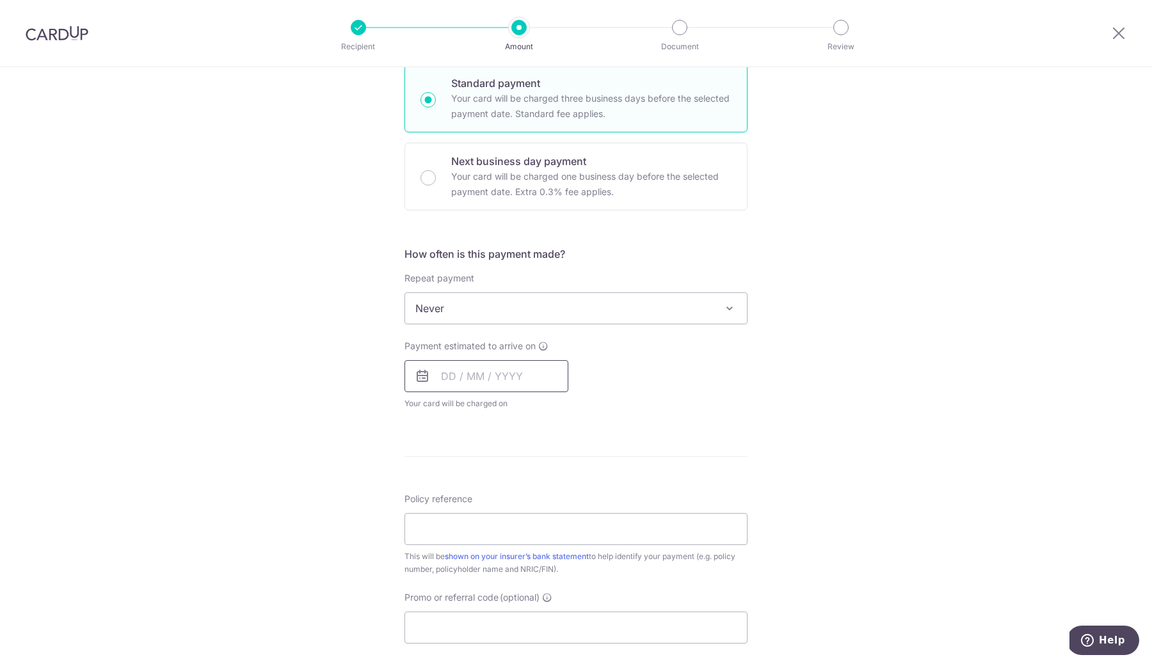
click at [482, 381] on input "text" at bounding box center [486, 376] width 164 height 32
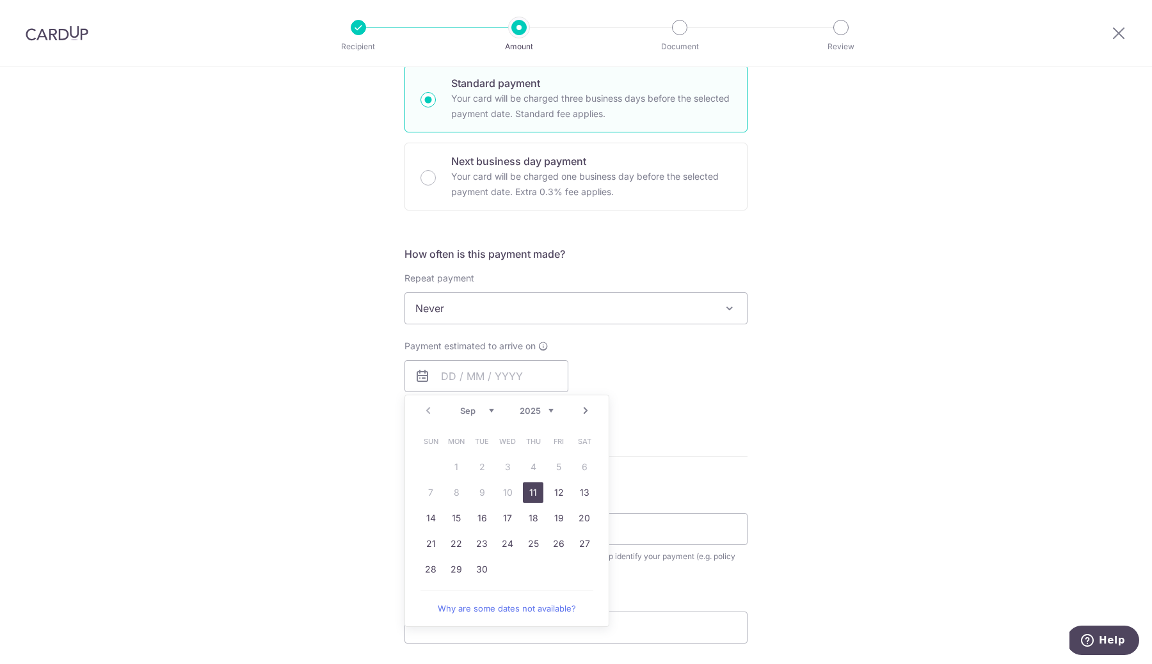
click at [426, 486] on table "Sun Mon Tue Wed Thu Fri Sat 1 2 3 4 5 6 7 8 9 10 11 12 13 14 15 16 17 18 19 20 …" at bounding box center [507, 506] width 179 height 154
click at [528, 493] on link "11" at bounding box center [533, 492] width 20 height 20
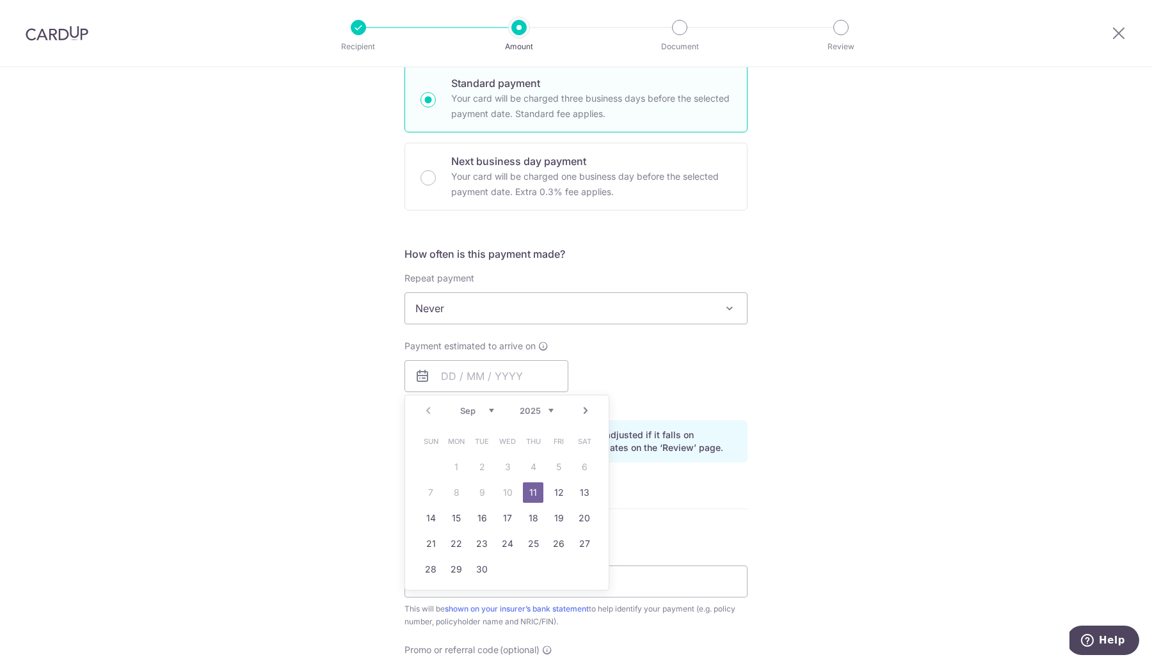
type input "[DATE]"
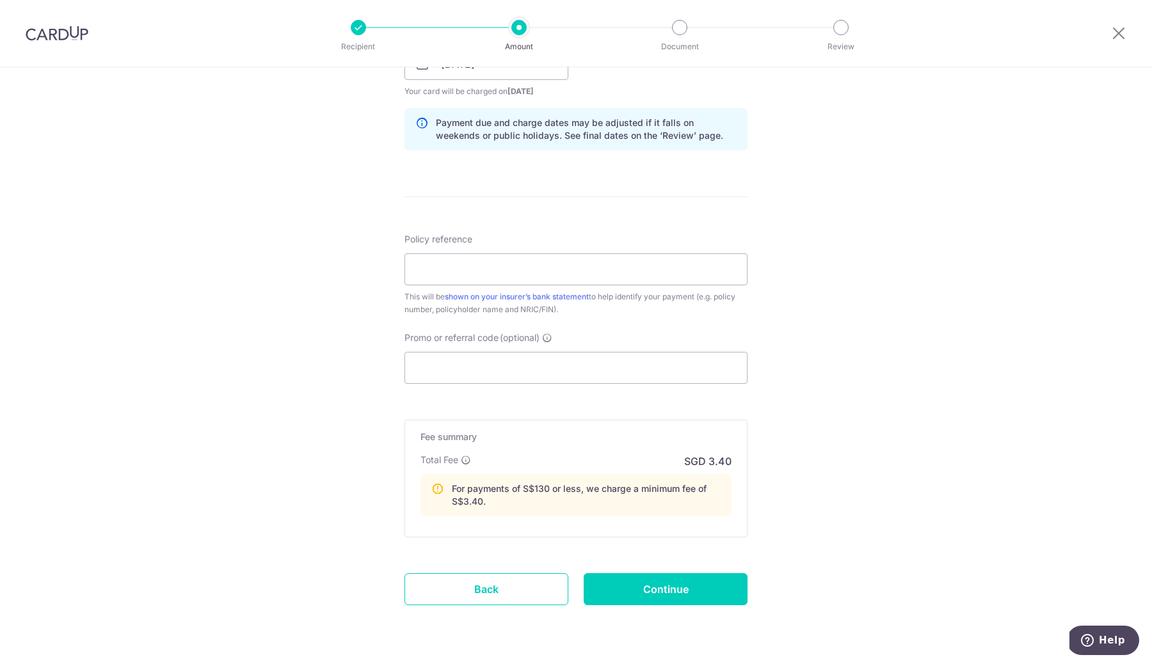
scroll to position [635, 0]
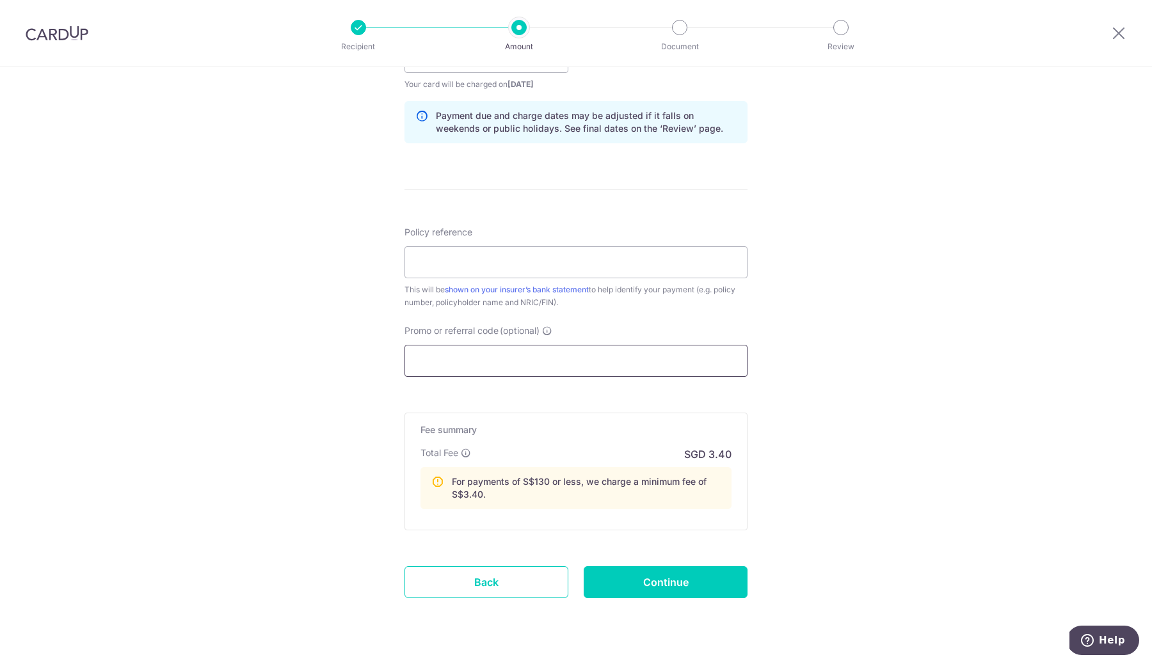
click at [563, 359] on input "Promo or referral code (optional)" at bounding box center [575, 361] width 343 height 32
paste input "U128355624"
type input "U128355624"
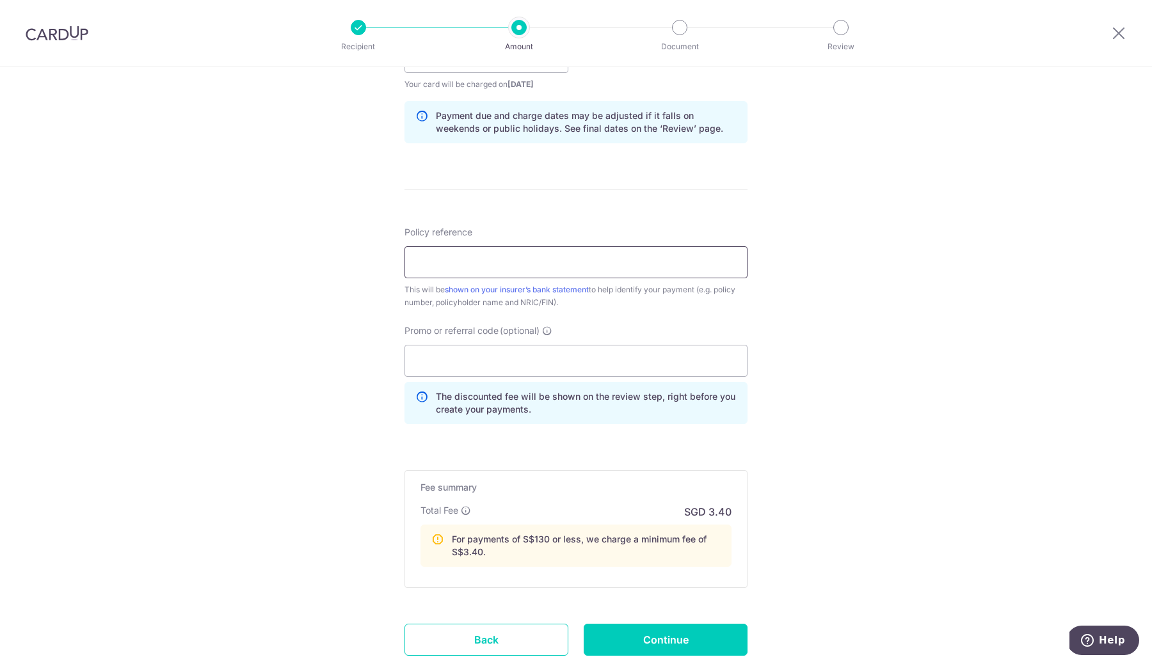
click at [484, 264] on input "Policy reference" at bounding box center [575, 262] width 343 height 32
paste input "U128355624"
type input "U128355624"
click at [482, 361] on input "Promo or referral code (optional)" at bounding box center [575, 361] width 343 height 32
type input "OFF225"
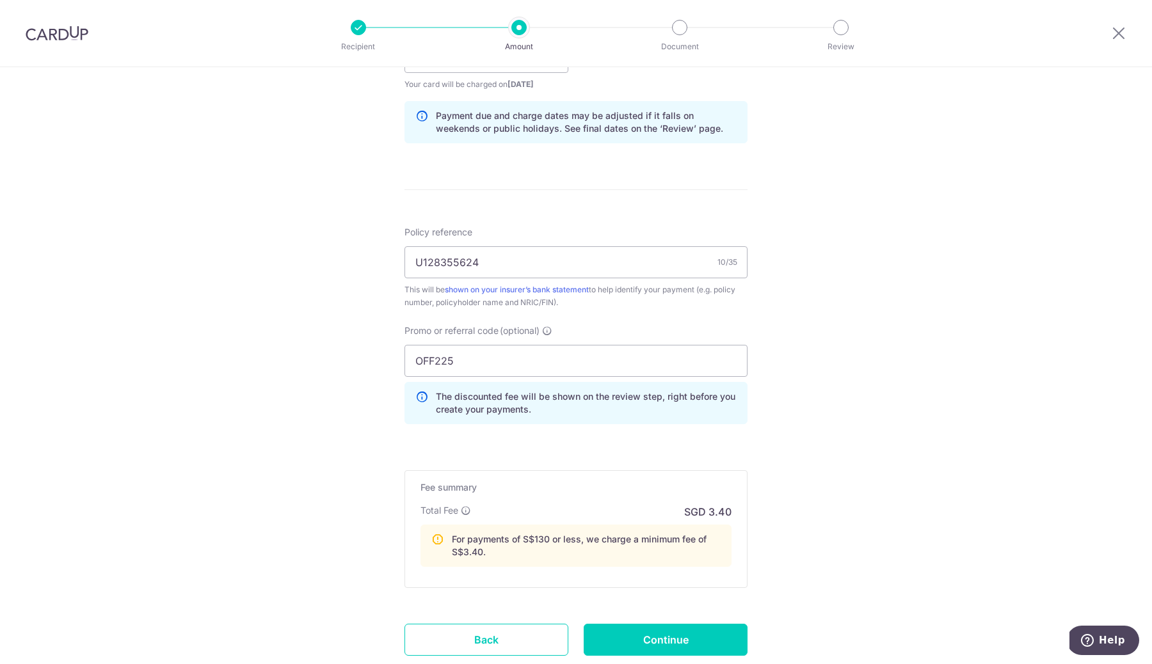
click at [794, 440] on div "Tell us more about your payment Enter payment amount SGD 0.10 0.10 Select Card …" at bounding box center [576, 92] width 1152 height 1320
click at [617, 491] on h5 "Fee summary" at bounding box center [575, 487] width 311 height 13
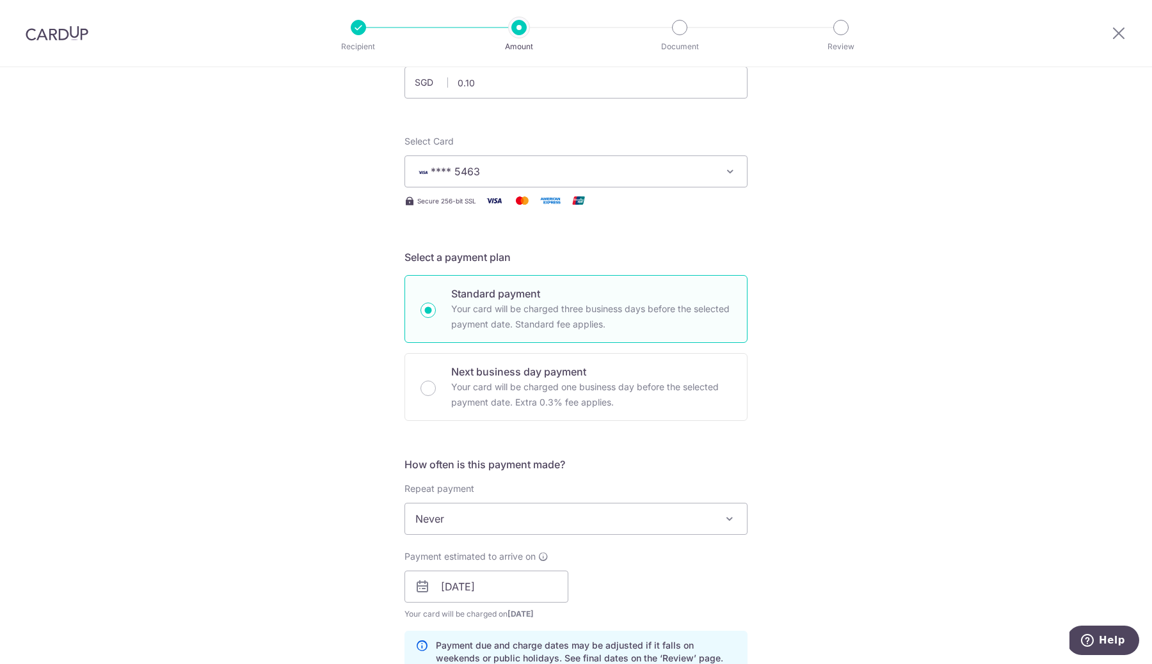
scroll to position [0, 0]
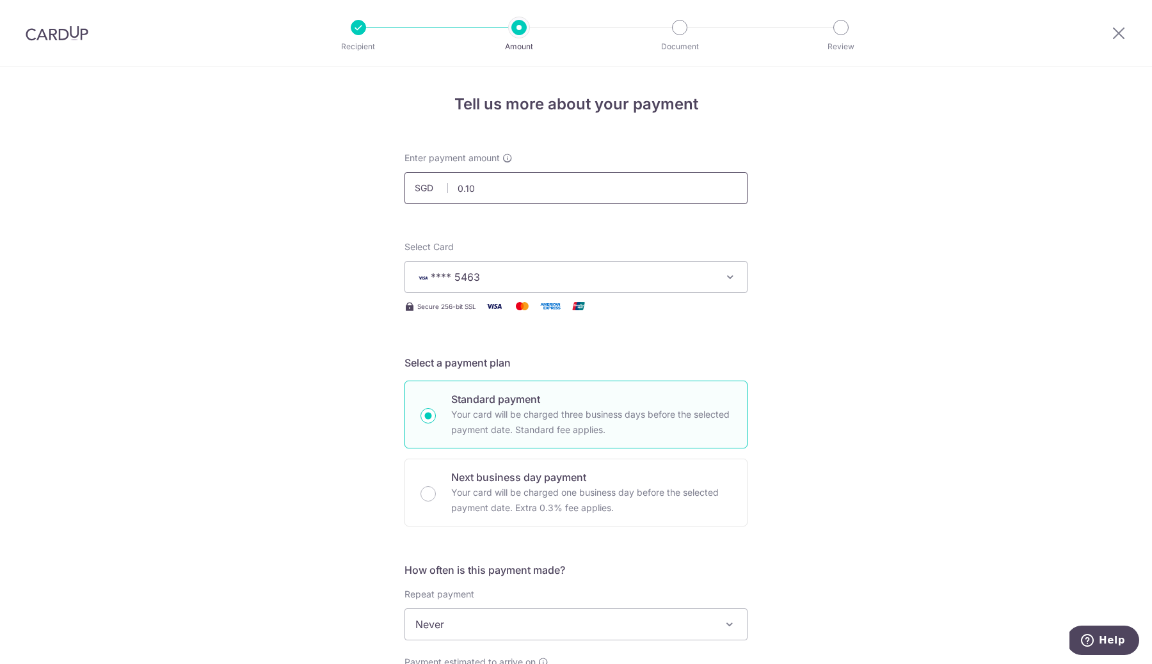
drag, startPoint x: 496, startPoint y: 189, endPoint x: 399, endPoint y: 184, distance: 98.0
click at [399, 184] on div "Enter payment amount SGD 0.10 0.10" at bounding box center [576, 178] width 358 height 52
type input "400.00"
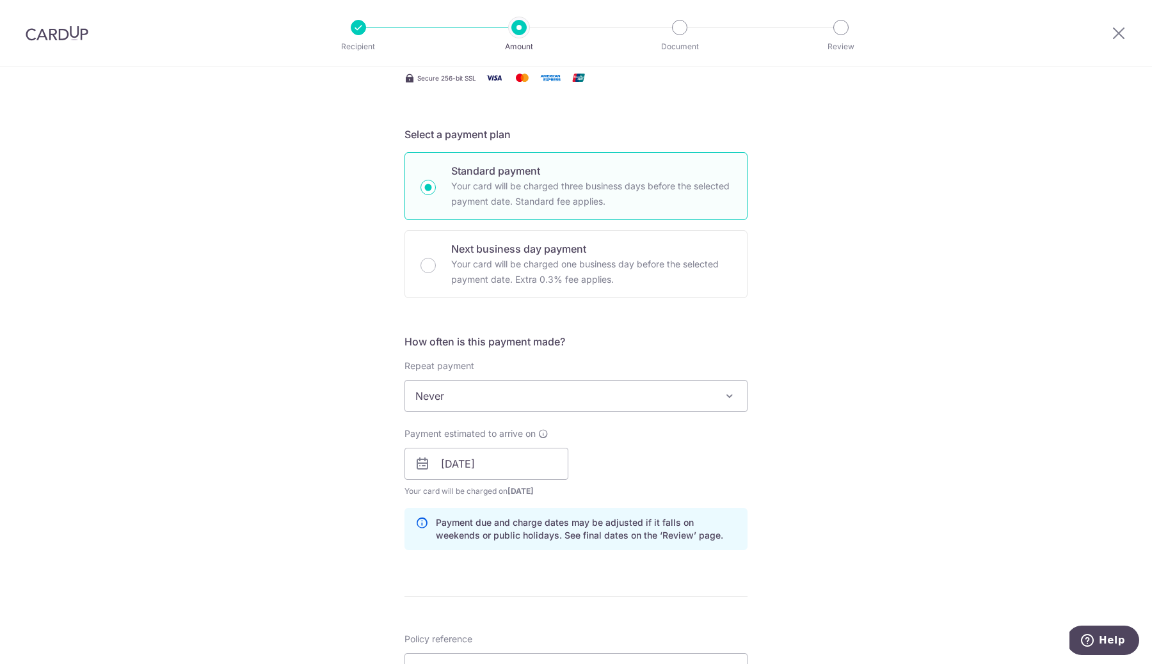
scroll to position [670, 0]
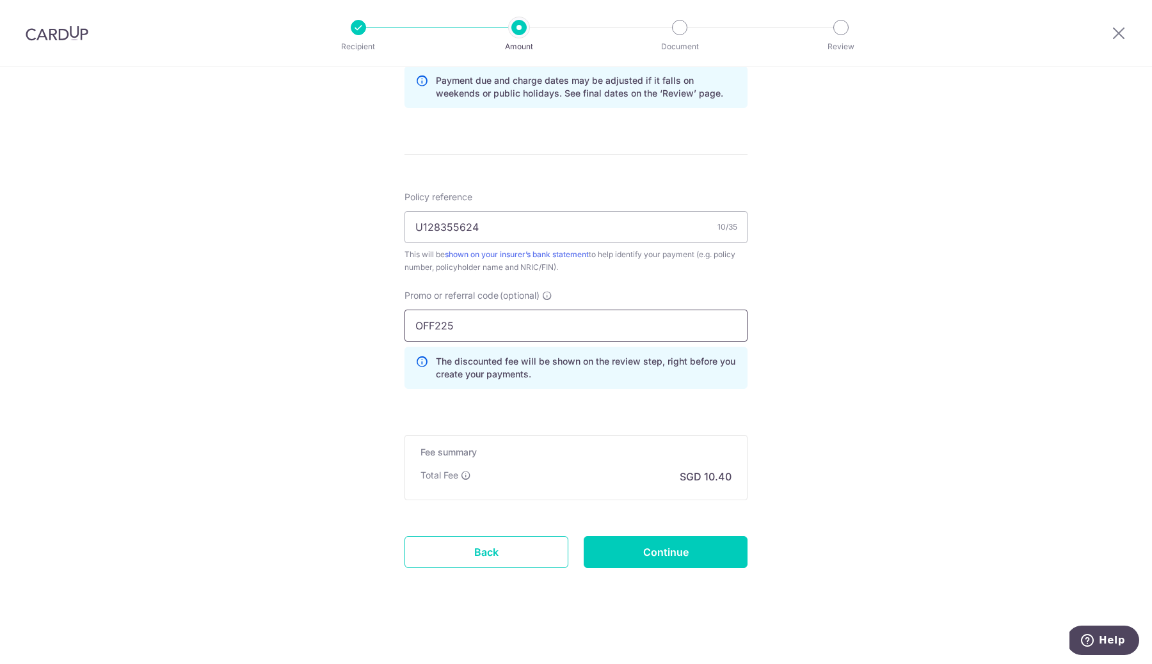
click at [484, 331] on input "OFF225" at bounding box center [575, 326] width 343 height 32
click at [545, 296] on icon at bounding box center [547, 295] width 10 height 10
click at [545, 310] on input "OFF225" at bounding box center [575, 326] width 343 height 32
click at [532, 329] on input "OFF225" at bounding box center [575, 326] width 343 height 32
click button "Add Card" at bounding box center [0, 0] width 0 height 0
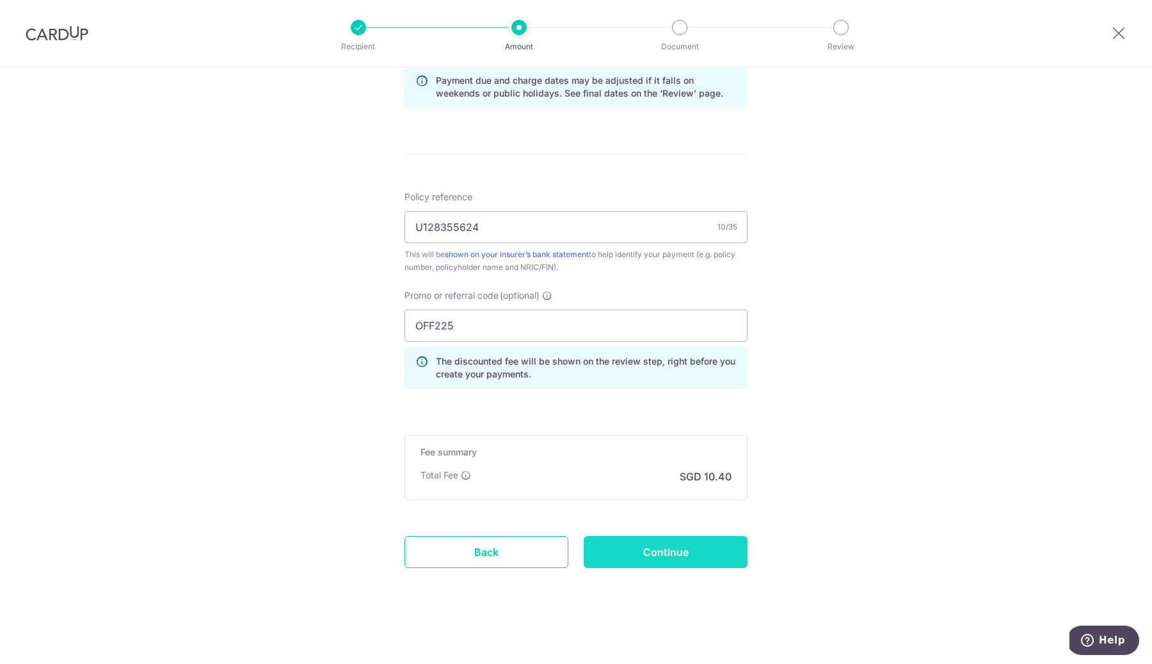
click at [621, 552] on input "Continue" at bounding box center [665, 552] width 164 height 32
type input "Create Schedule"
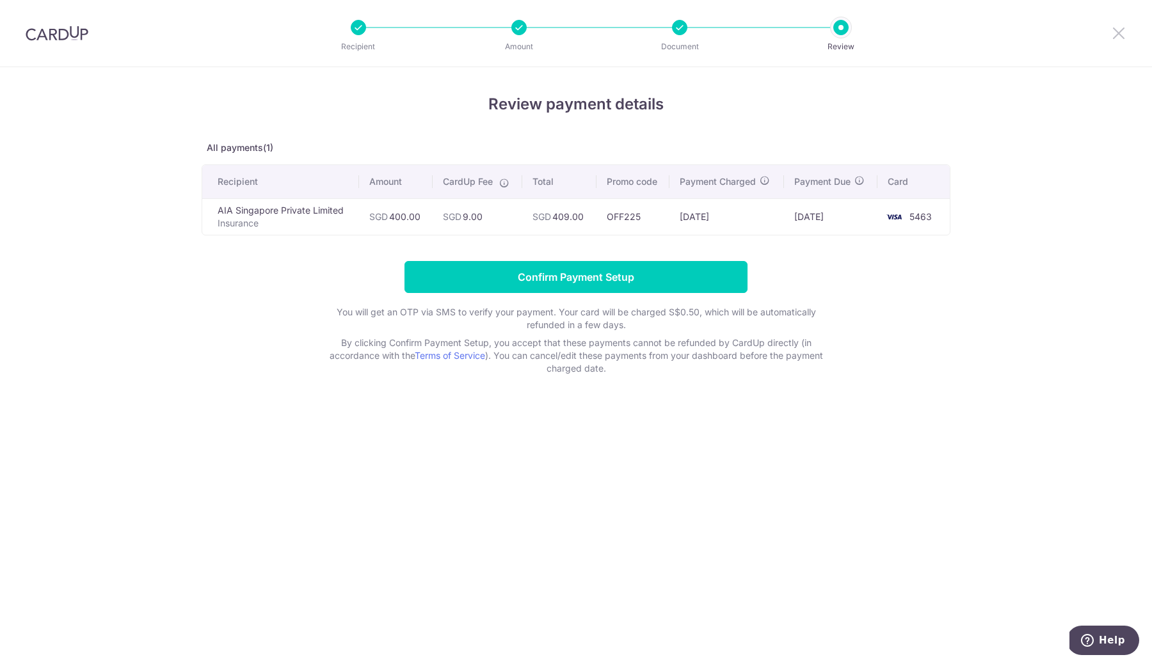
click at [1121, 33] on icon at bounding box center [1118, 33] width 15 height 16
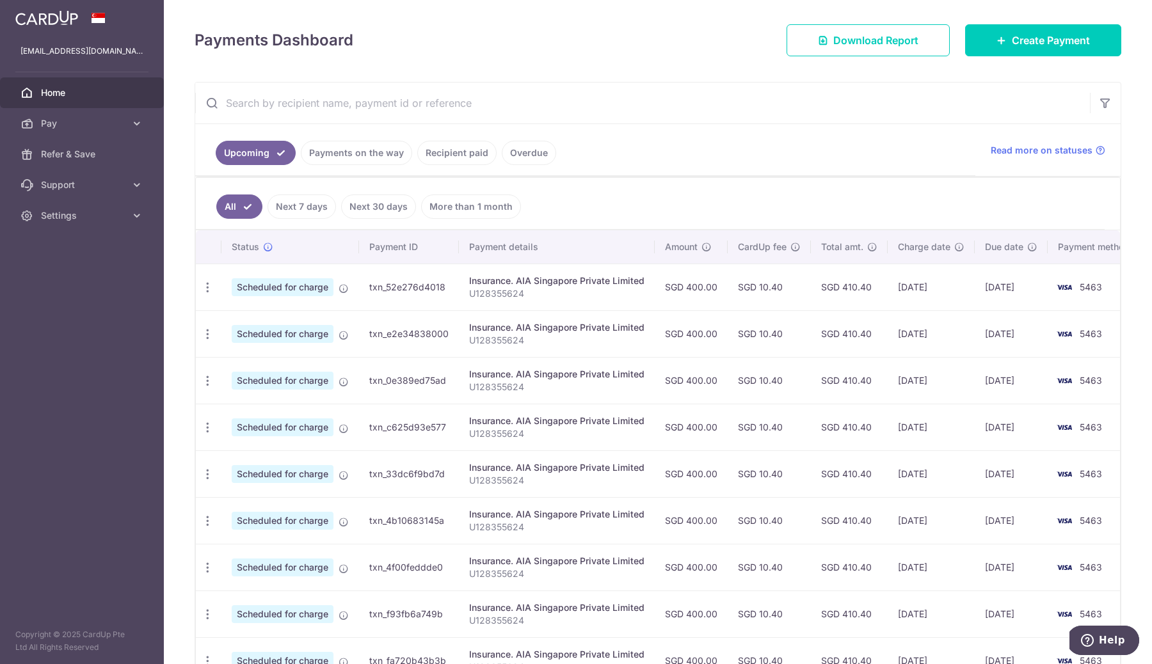
scroll to position [154, 0]
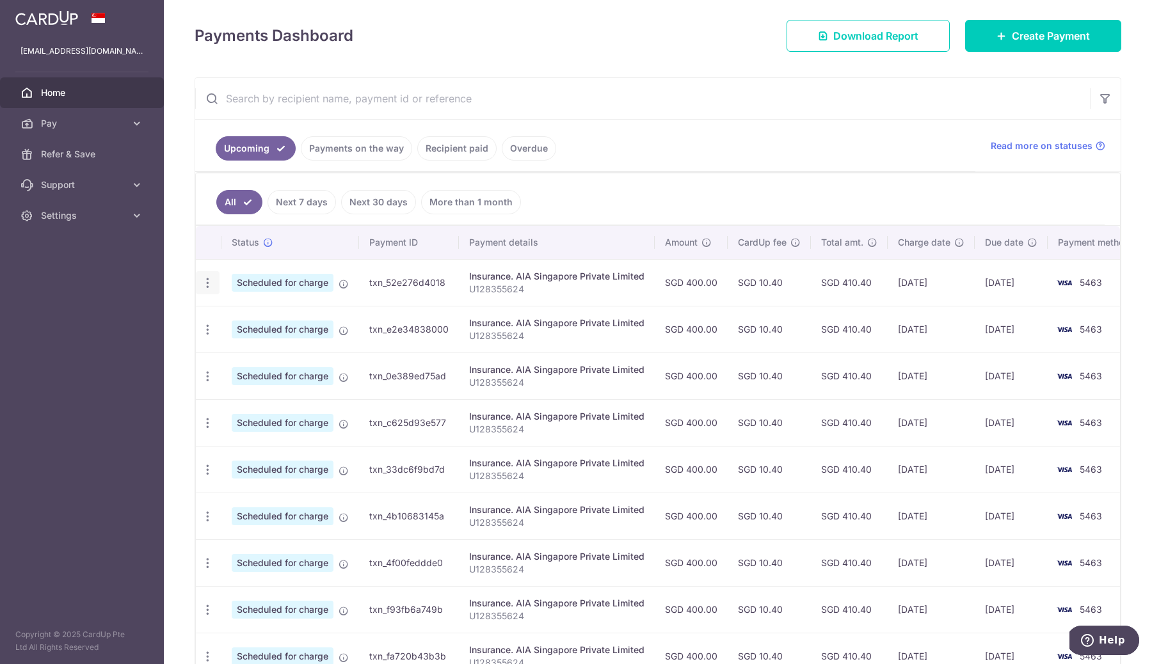
click at [205, 283] on icon "button" at bounding box center [207, 282] width 13 height 13
click at [237, 349] on span "Cancel payment" at bounding box center [276, 349] width 86 height 15
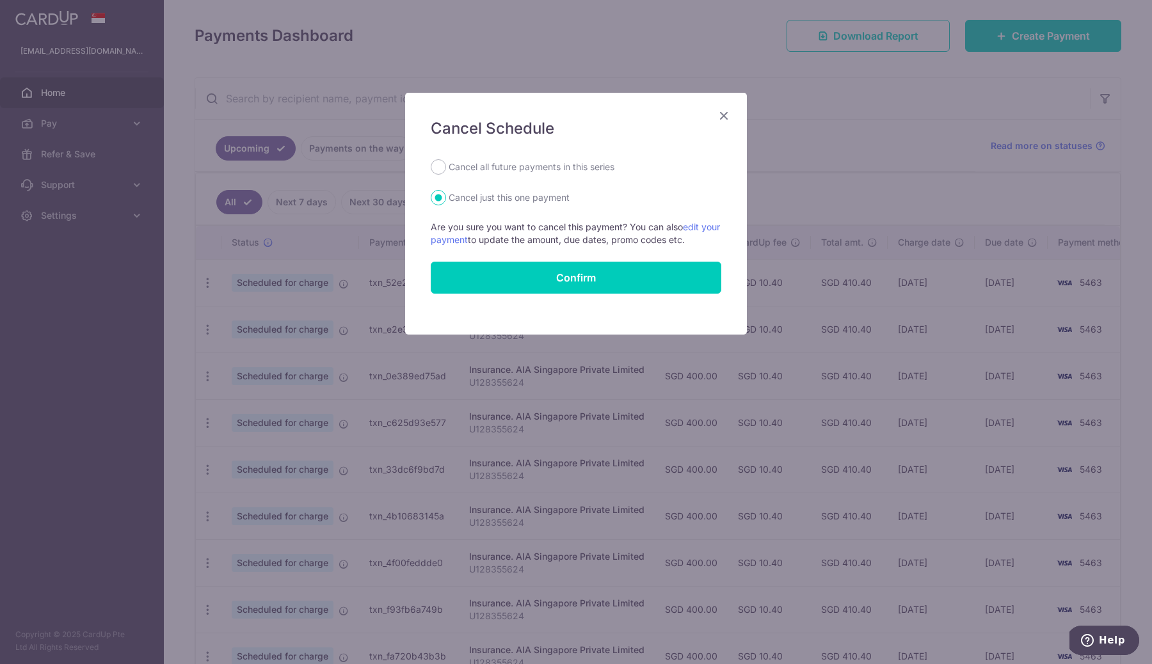
click at [486, 168] on label "Cancel all future payments in this series" at bounding box center [531, 166] width 166 height 15
click at [446, 168] on input "Cancel all future payments in this series" at bounding box center [438, 166] width 15 height 15
radio input "true"
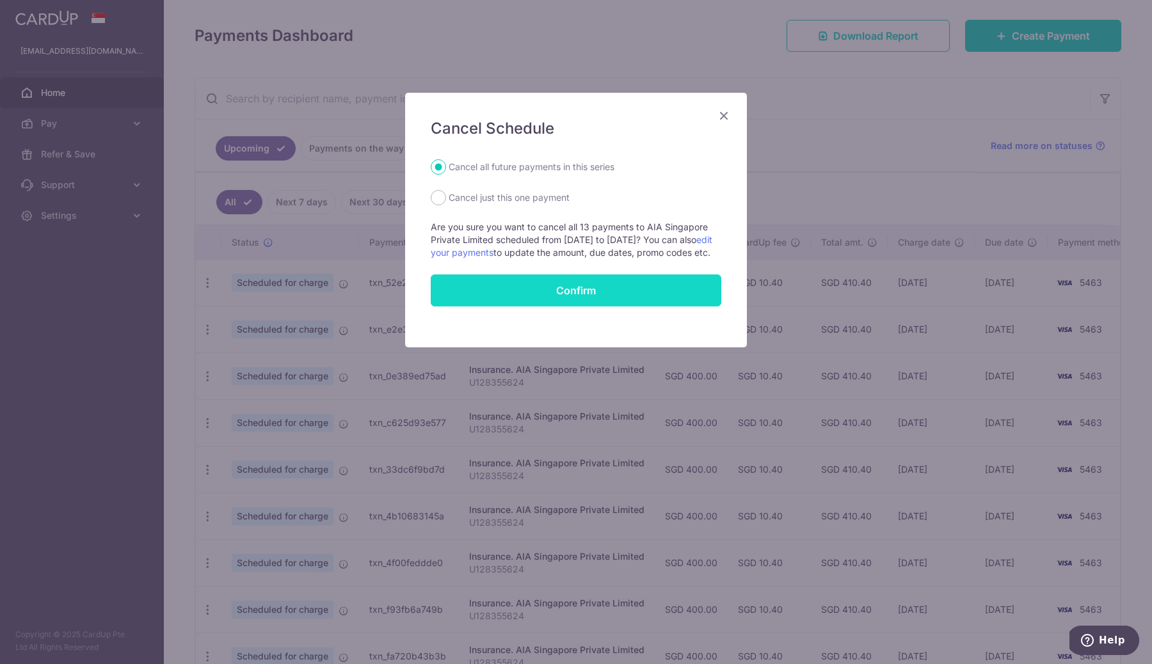
click at [529, 305] on button "Confirm" at bounding box center [576, 290] width 290 height 32
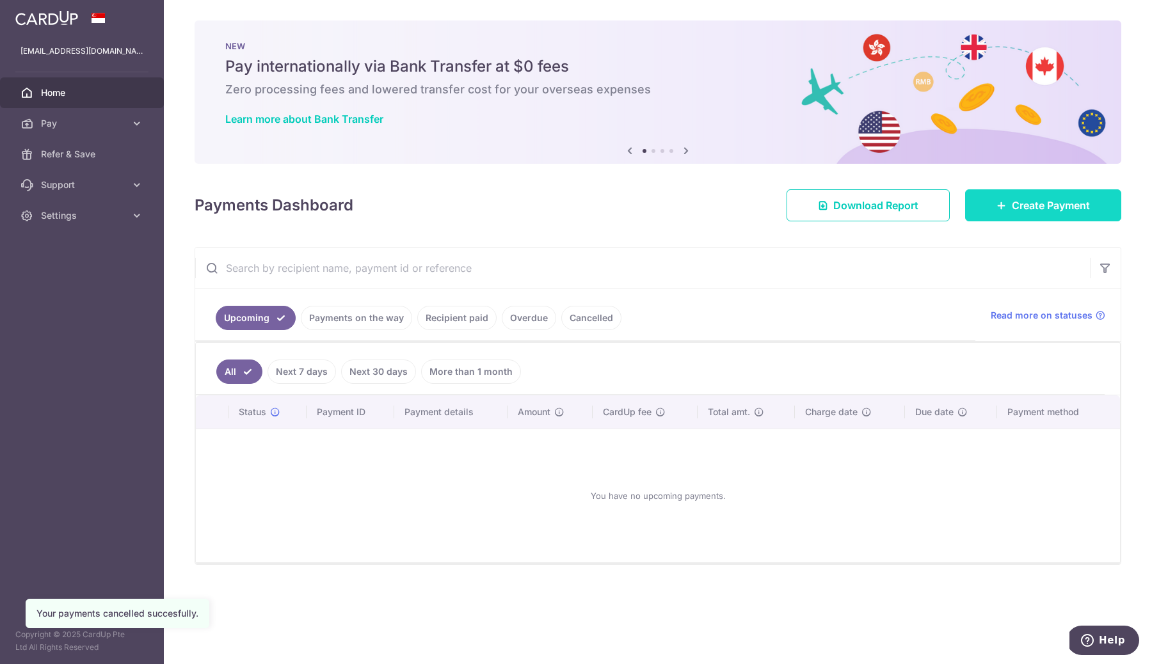
click at [1007, 207] on link "Create Payment" at bounding box center [1043, 205] width 156 height 32
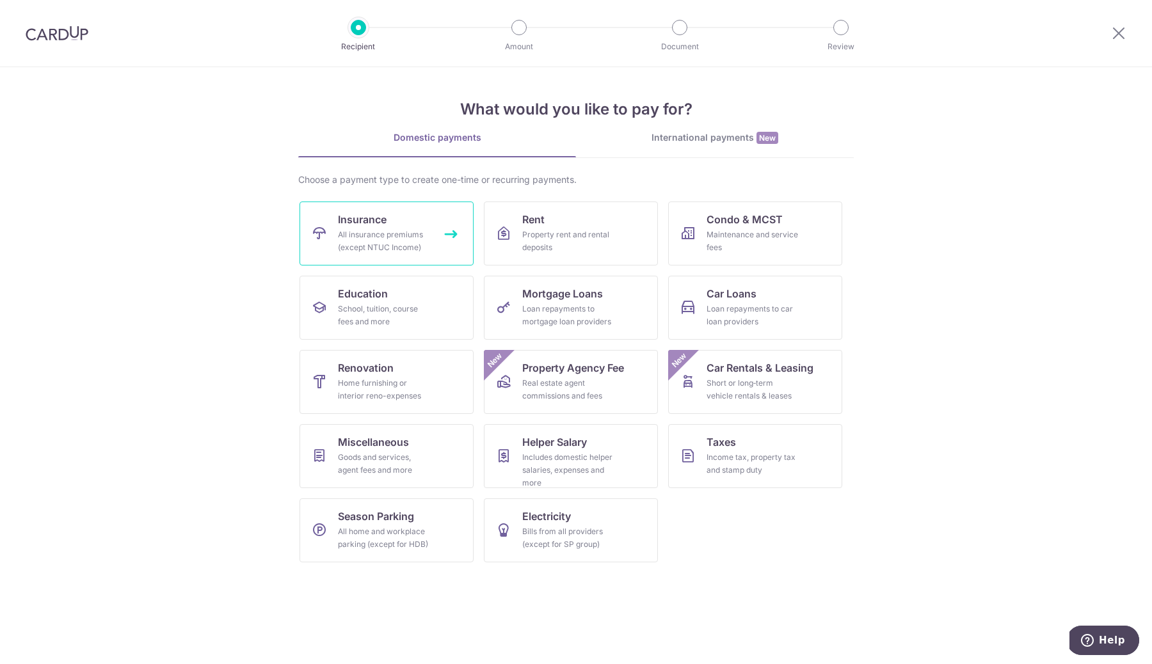
click at [391, 221] on link "Insurance All insurance premiums (except NTUC Income)" at bounding box center [386, 234] width 174 height 64
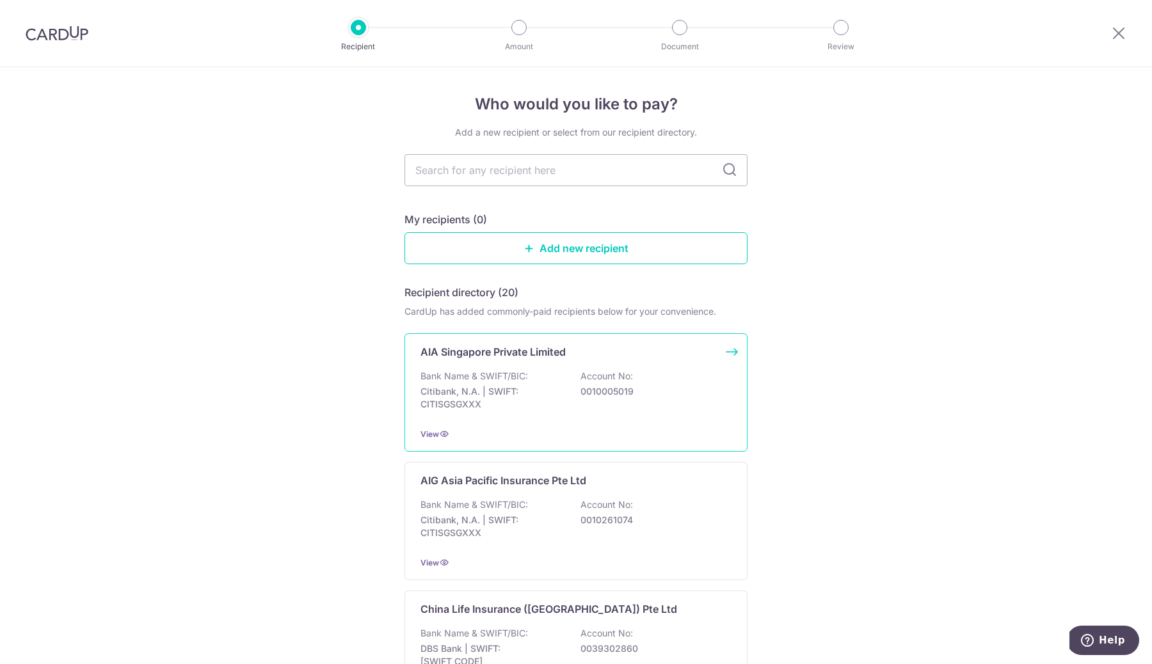
click at [509, 379] on p "Bank Name & SWIFT/BIC:" at bounding box center [473, 376] width 107 height 13
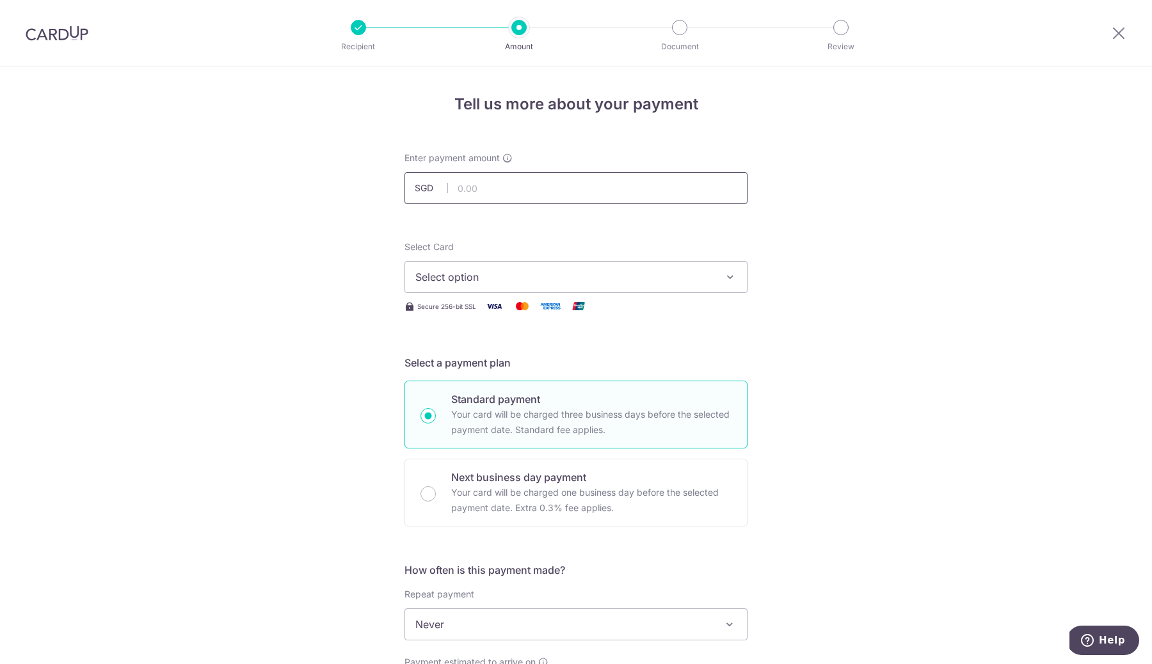
click at [475, 191] on input "text" at bounding box center [575, 188] width 343 height 32
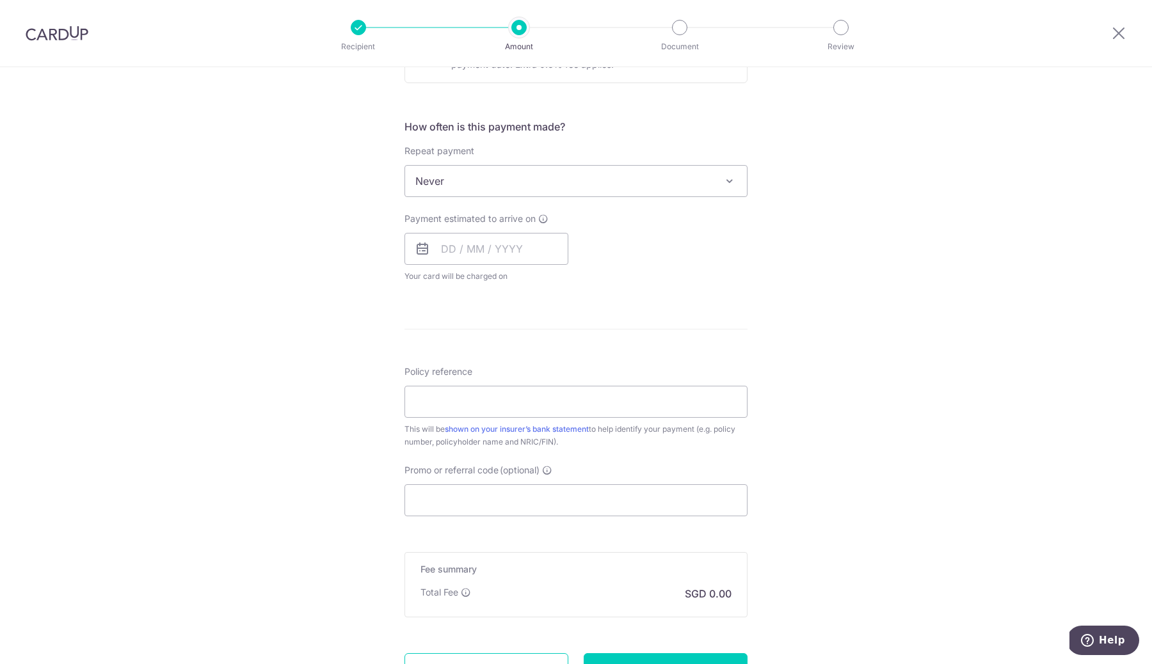
scroll to position [475, 0]
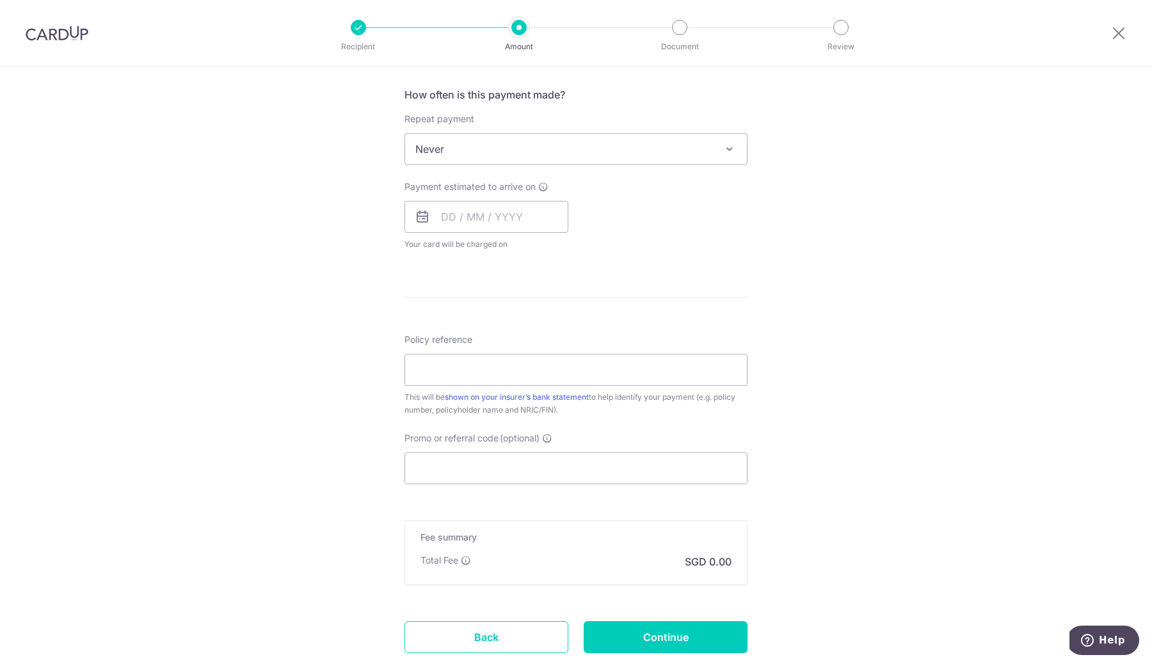
type input "400.00"
click at [713, 314] on form "Enter payment amount SGD 400.00 400.00 Select Card Select option Add credit car…" at bounding box center [575, 182] width 343 height 1013
click at [633, 370] on input "Policy reference" at bounding box center [575, 370] width 343 height 32
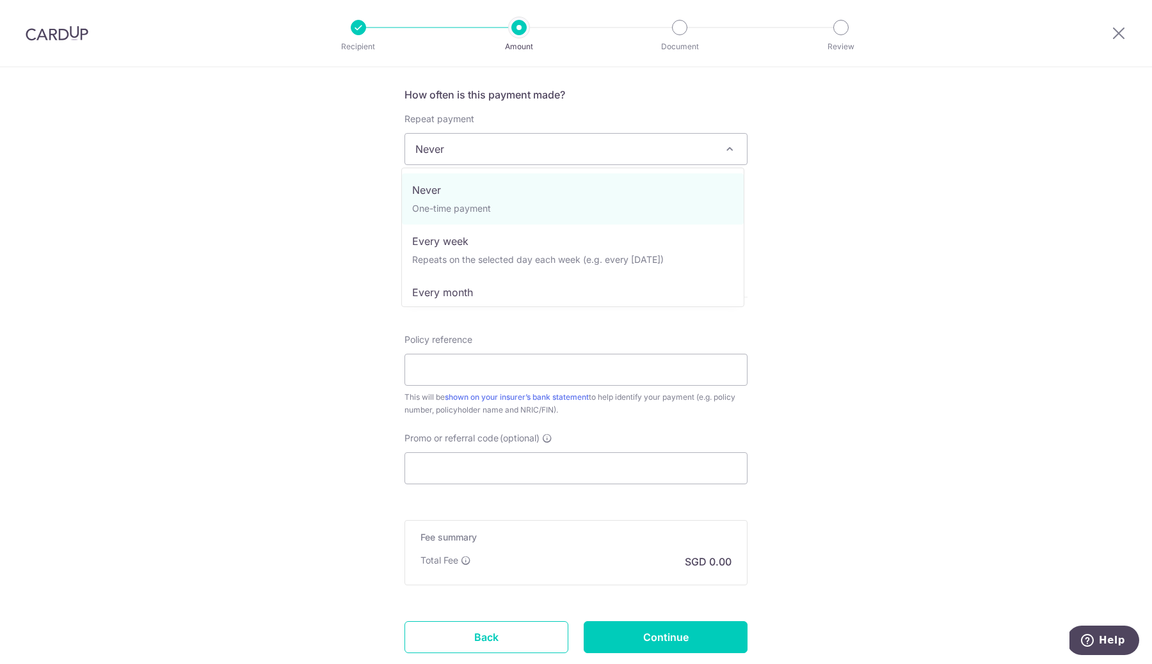
click at [494, 143] on span "Never" at bounding box center [576, 149] width 342 height 31
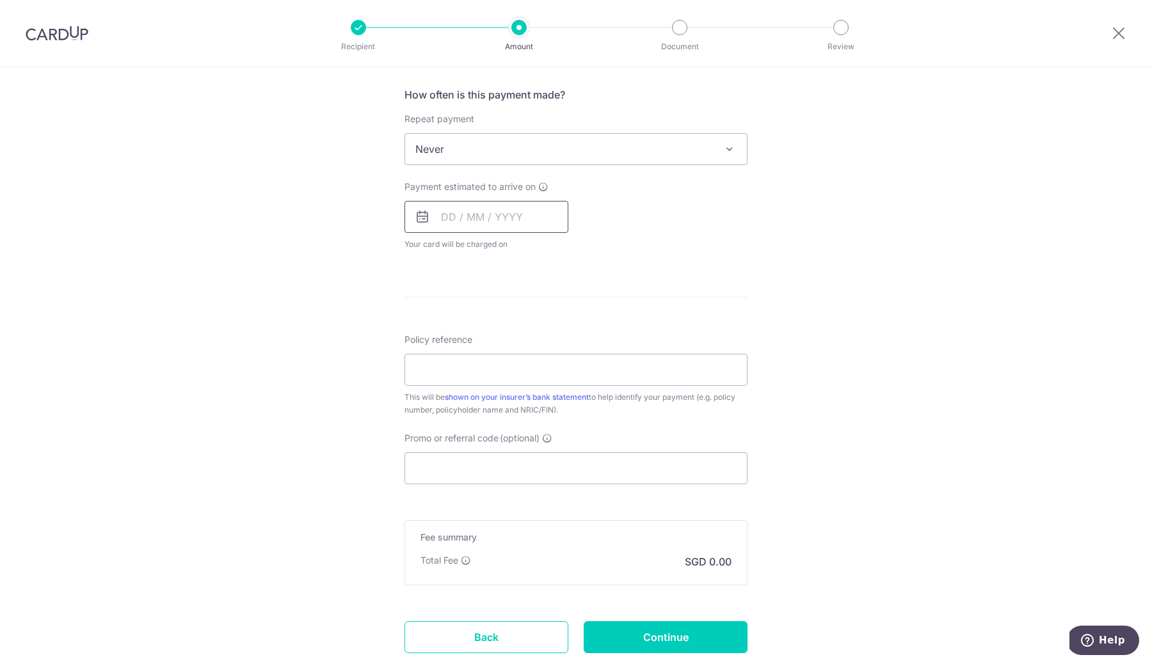
click at [454, 221] on input "text" at bounding box center [486, 217] width 164 height 32
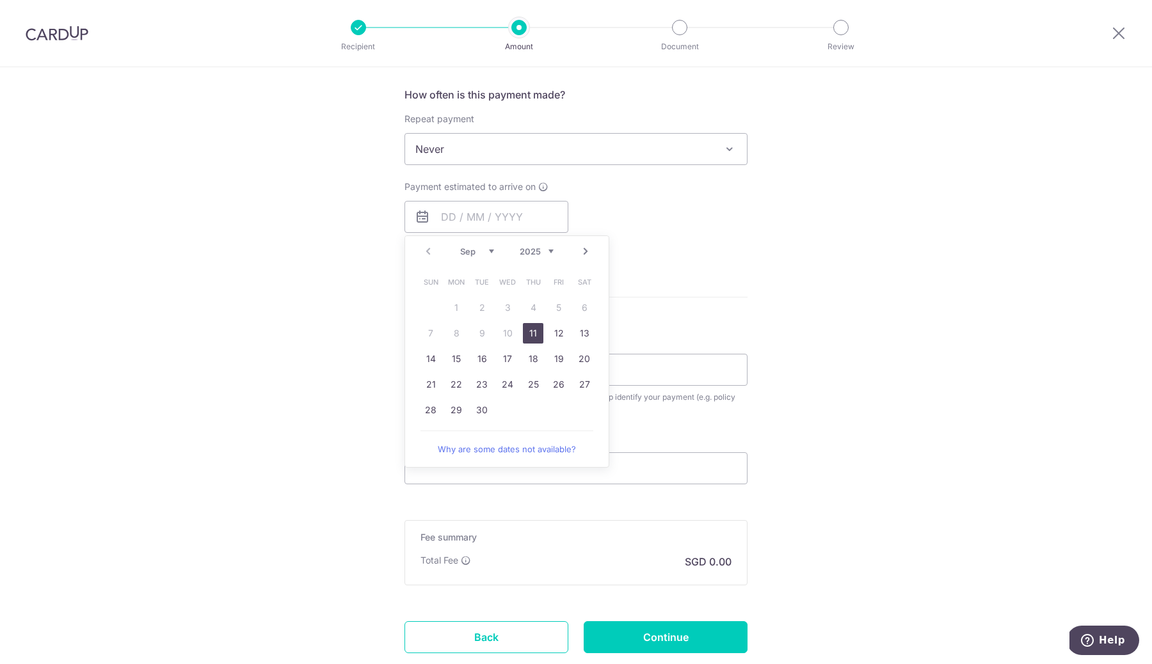
click at [438, 287] on th "Sun" at bounding box center [431, 282] width 26 height 26
click at [534, 329] on link "11" at bounding box center [533, 333] width 20 height 20
type input "[DATE]"
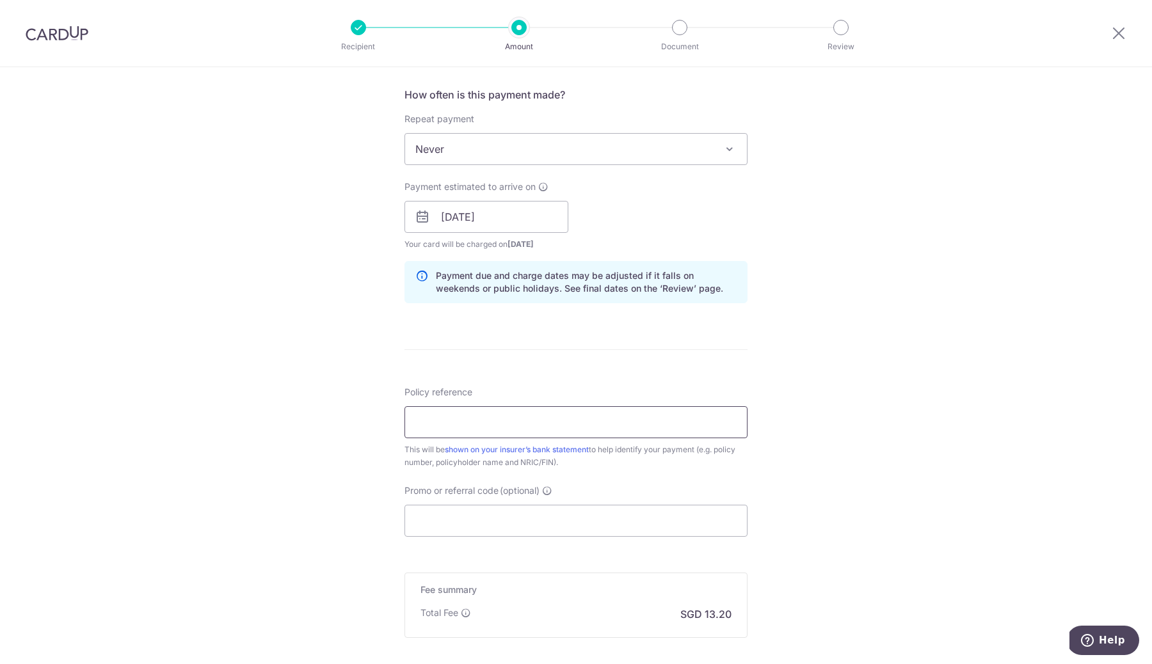
click at [454, 419] on input "Policy reference" at bounding box center [575, 422] width 343 height 32
paste input "U128355624"
type input "U128355624"
click at [460, 521] on input "Promo or referral code (optional)" at bounding box center [575, 521] width 343 height 32
click at [527, 150] on span "Never" at bounding box center [576, 149] width 342 height 31
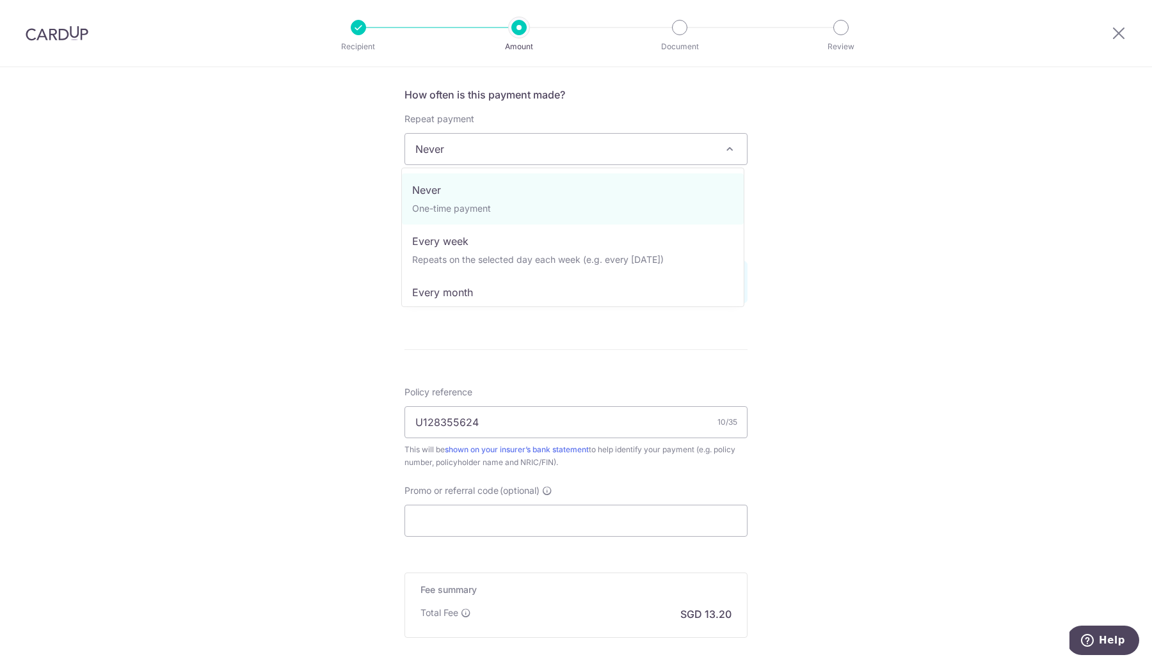
click at [850, 187] on div "Tell us more about your payment Enter payment amount SGD 400.00 400.00 Select C…" at bounding box center [576, 197] width 1152 height 1210
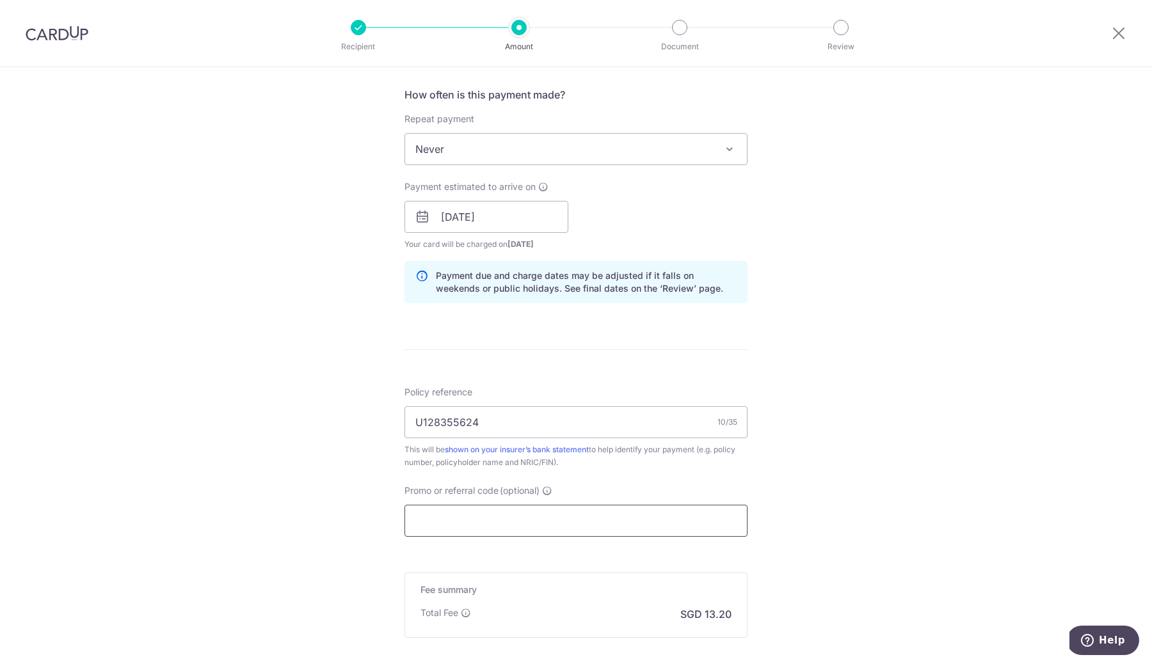
click at [473, 514] on input "Promo or referral code (optional)" at bounding box center [575, 521] width 343 height 32
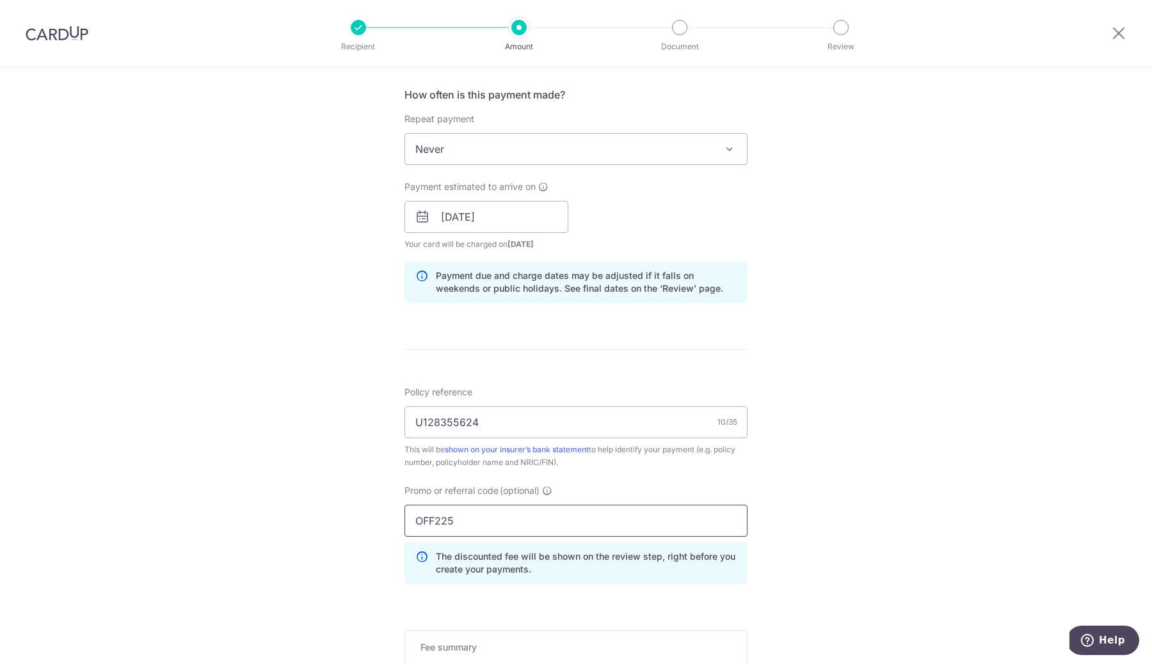
type input "OFF225"
click at [982, 464] on div "Tell us more about your payment Enter payment amount SGD 400.00 400.00 Select C…" at bounding box center [576, 225] width 1152 height 1267
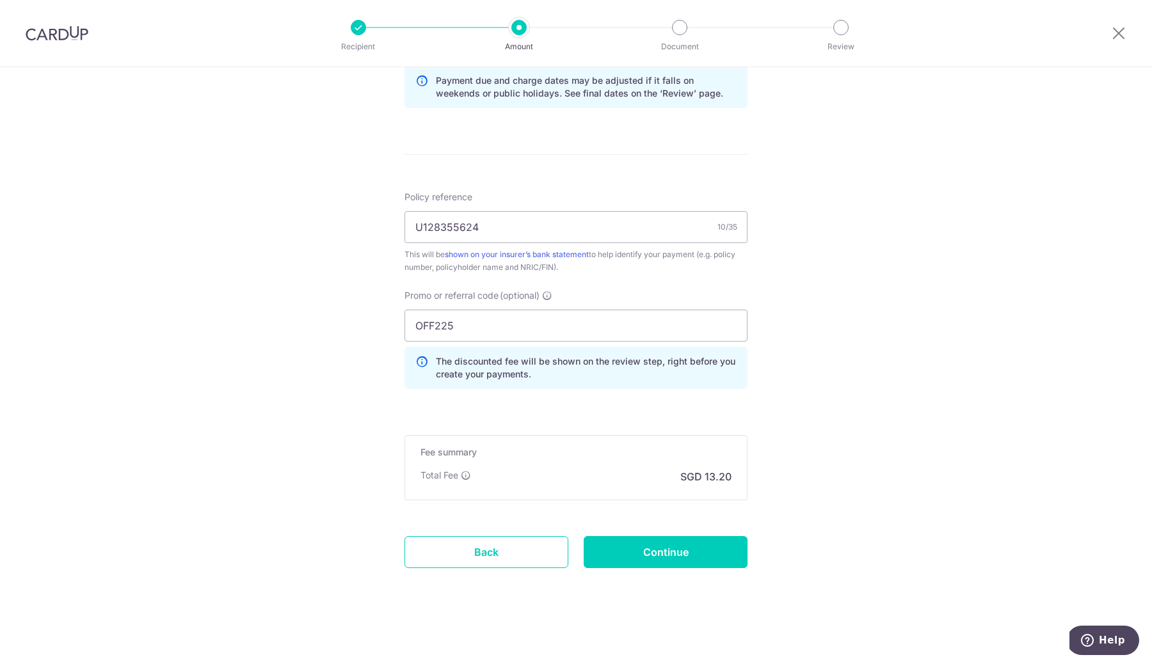
scroll to position [660, 0]
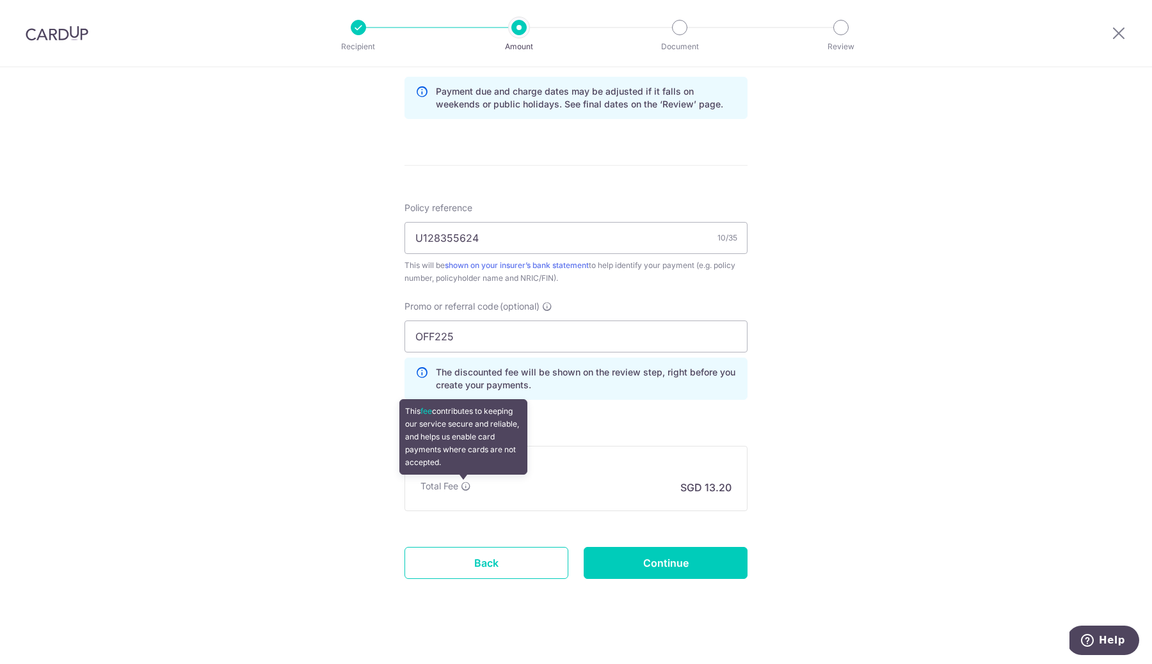
click at [463, 485] on icon at bounding box center [466, 486] width 10 height 10
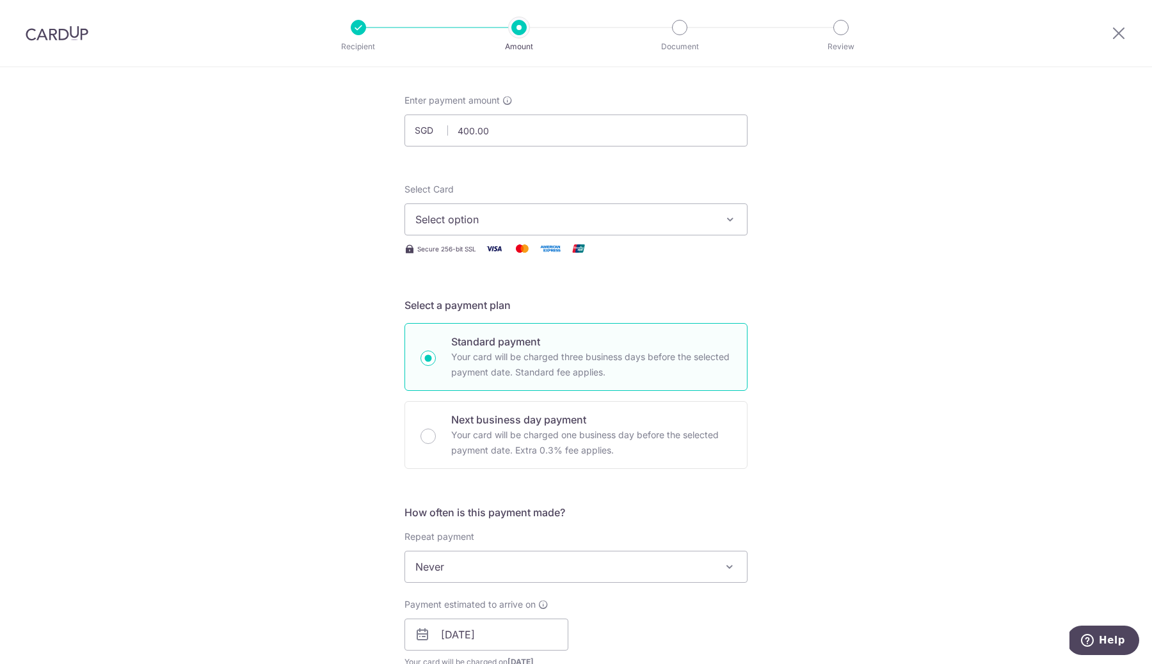
scroll to position [0, 0]
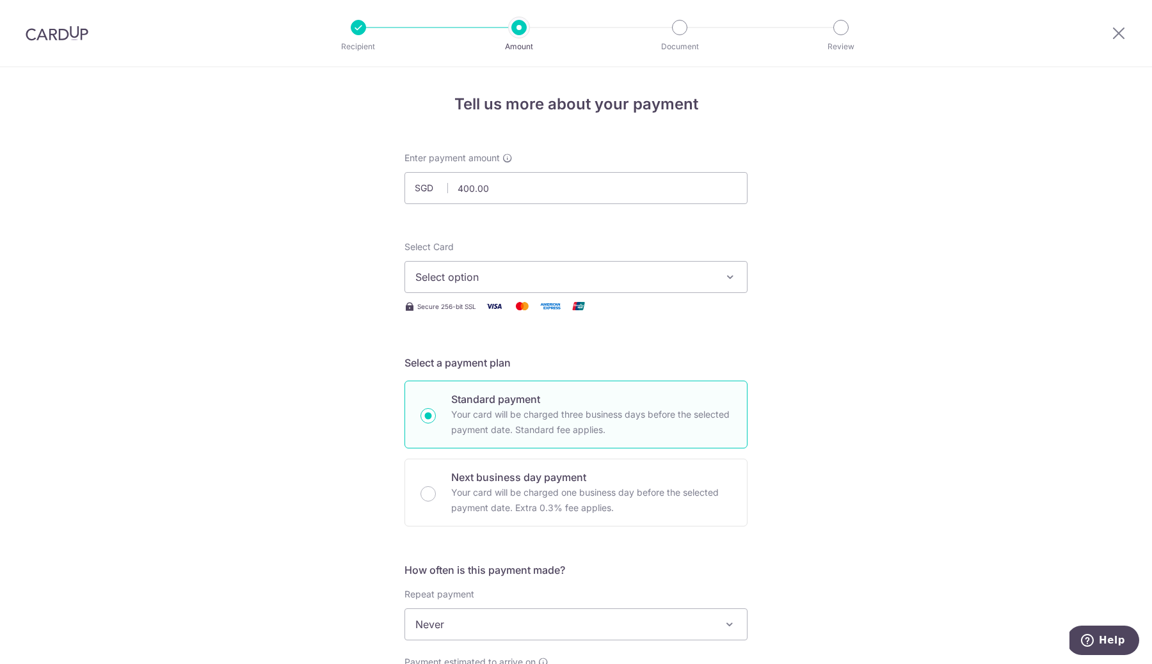
click at [484, 408] on p "Your card will be charged three business days before the selected payment date.…" at bounding box center [591, 422] width 280 height 31
click at [436, 408] on input "Standard payment Your card will be charged three business days before the selec…" at bounding box center [427, 415] width 15 height 15
radio input "true"
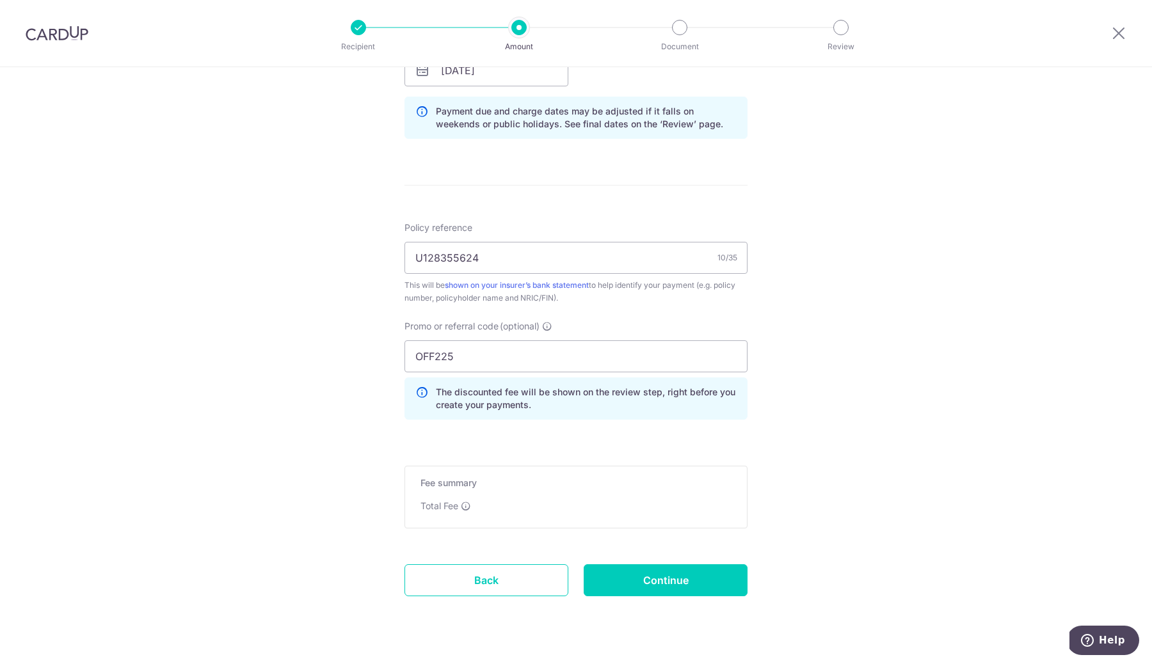
scroll to position [650, 0]
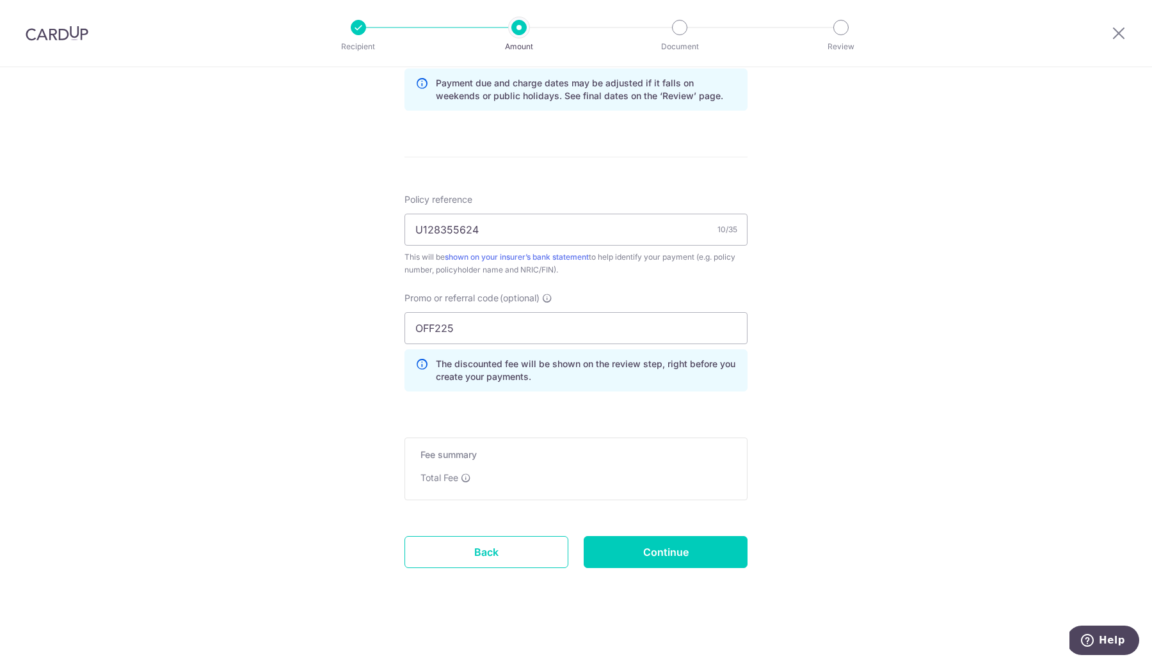
click at [495, 475] on div "Total Fee This fee contributes to keeping our service secure and reliable, and …" at bounding box center [575, 477] width 311 height 13
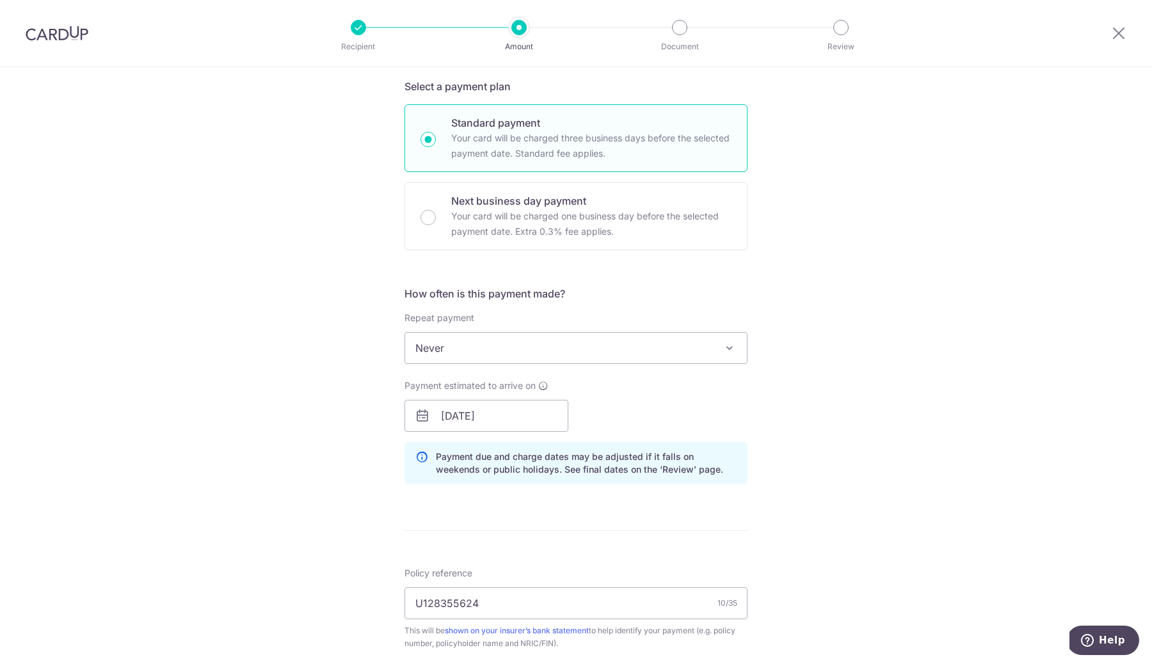
scroll to position [0, 0]
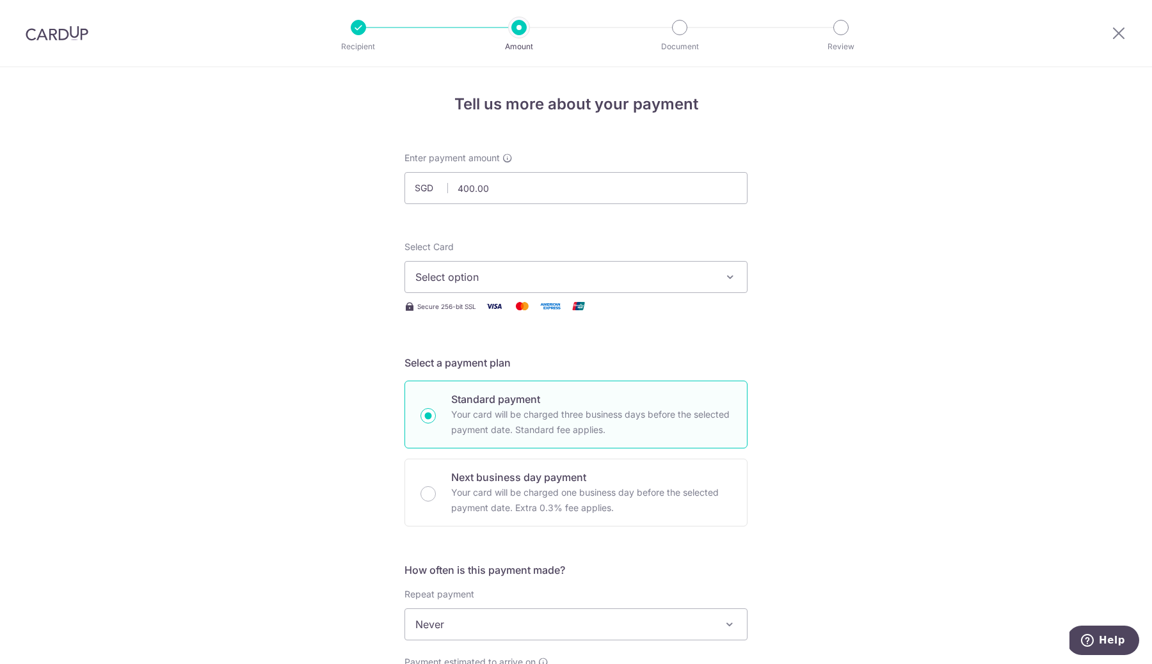
click at [552, 278] on span "Select option" at bounding box center [564, 276] width 298 height 15
click at [485, 365] on span "**** 5463" at bounding box center [470, 368] width 49 height 15
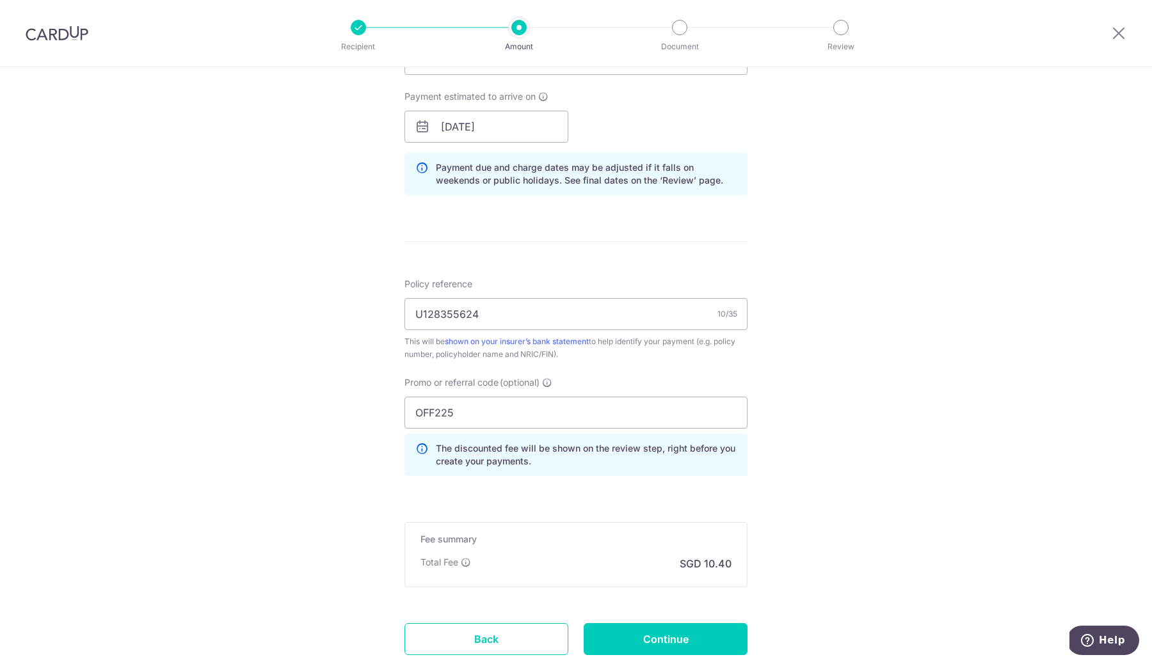
scroll to position [653, 0]
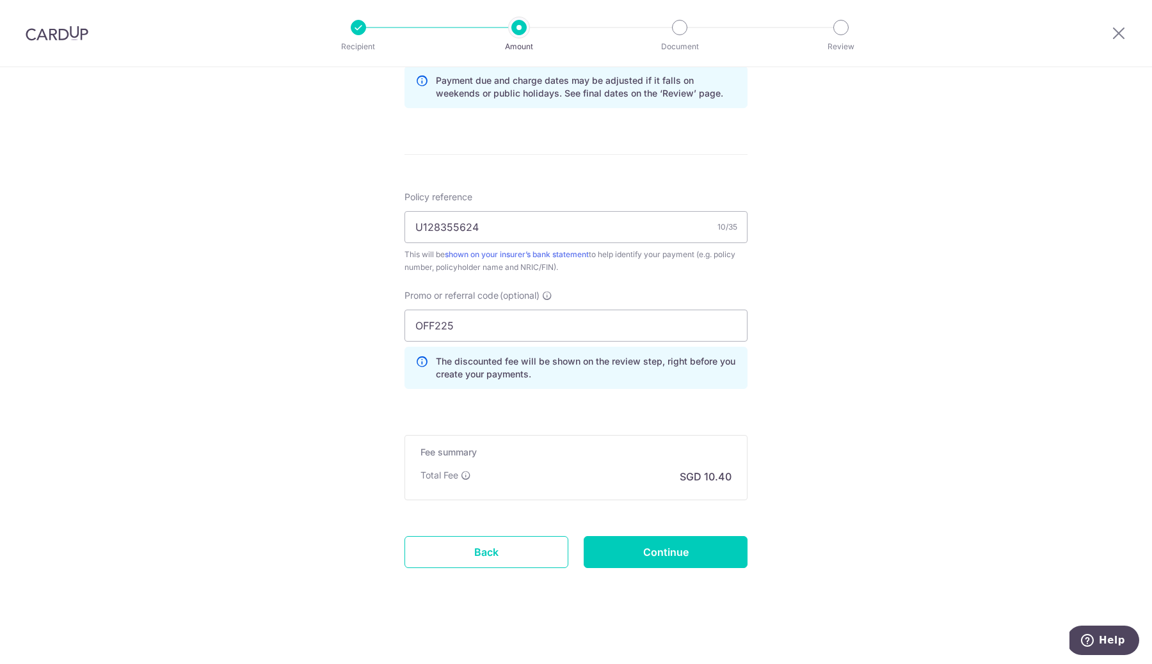
click at [685, 496] on div "Fee summary Base fee Extend fee Next-day fee Total Fee SGD 10.40" at bounding box center [575, 467] width 343 height 65
click at [674, 557] on input "Continue" at bounding box center [665, 552] width 164 height 32
type input "Create Schedule"
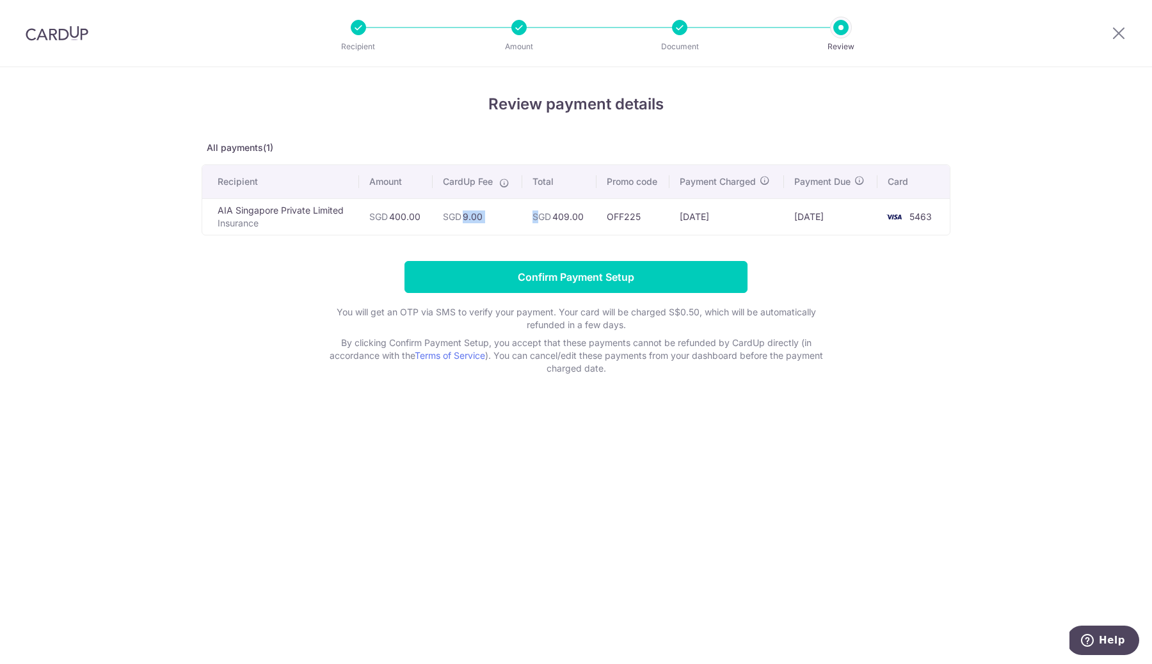
drag, startPoint x: 459, startPoint y: 216, endPoint x: 536, endPoint y: 216, distance: 76.8
click at [537, 216] on tr "AIA Singapore Private Limited Insurance SGD 400.00 SGD 9.00 SGD 409.00 OFF225 0…" at bounding box center [575, 216] width 747 height 36
click at [573, 241] on div "Review payment details All payments(1) Recipient Amount CardUp Fee Total Promo …" at bounding box center [576, 234] width 749 height 282
drag, startPoint x: 568, startPoint y: 278, endPoint x: 598, endPoint y: 228, distance: 58.3
click at [598, 227] on div "Review payment details All payments(1) Recipient Amount CardUp Fee Total Promo …" at bounding box center [576, 234] width 749 height 282
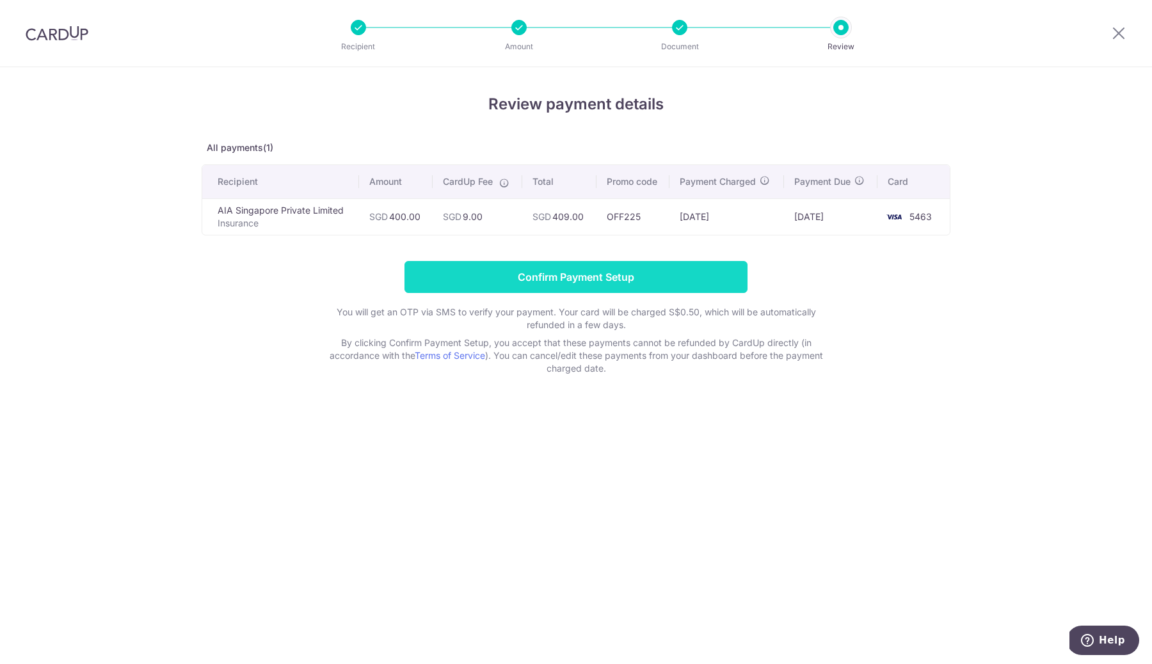
click at [595, 279] on input "Confirm Payment Setup" at bounding box center [575, 277] width 343 height 32
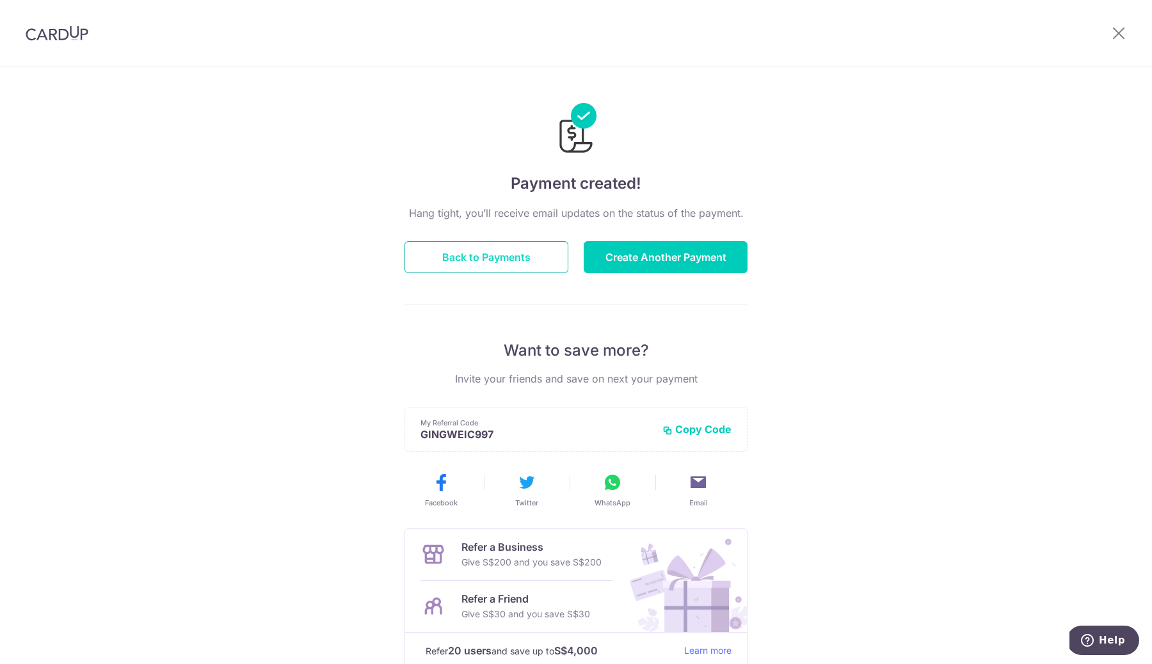
click at [525, 251] on button "Back to Payments" at bounding box center [486, 257] width 164 height 32
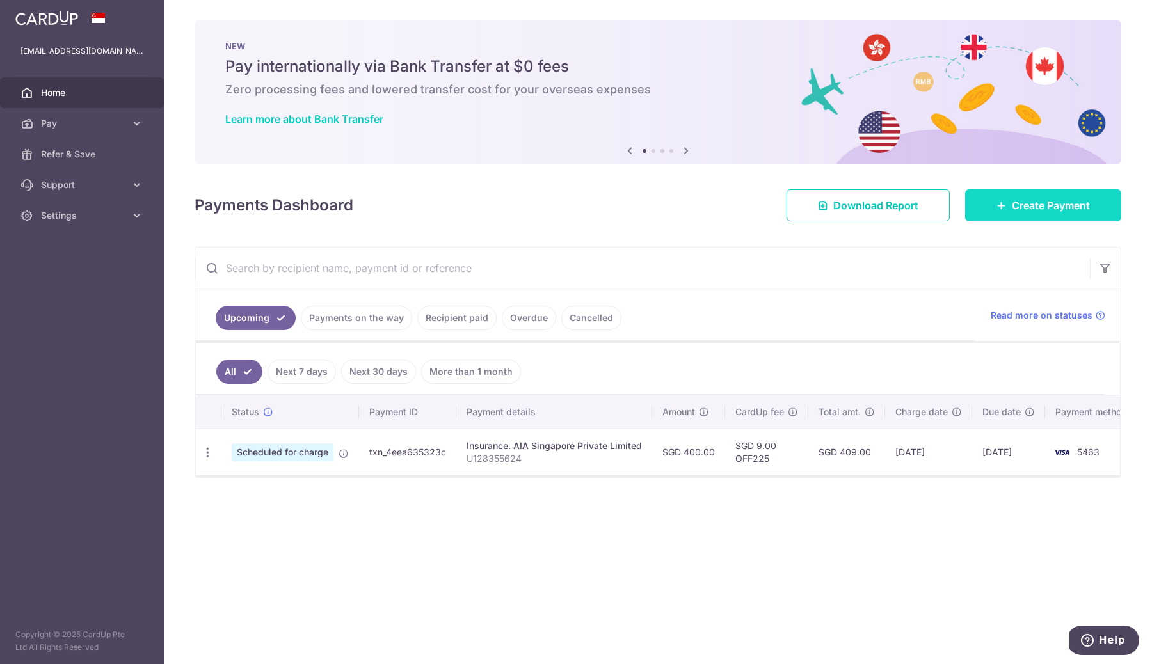
click at [1020, 212] on span "Create Payment" at bounding box center [1050, 205] width 78 height 15
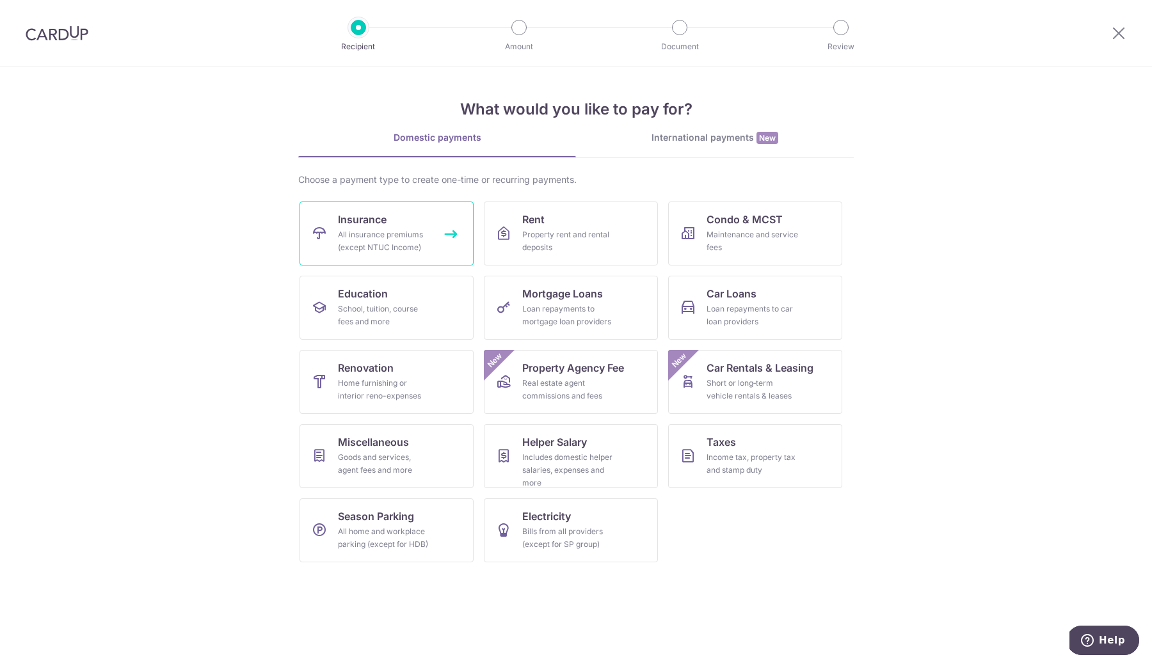
click at [420, 239] on div "All insurance premiums (except NTUC Income)" at bounding box center [384, 241] width 92 height 26
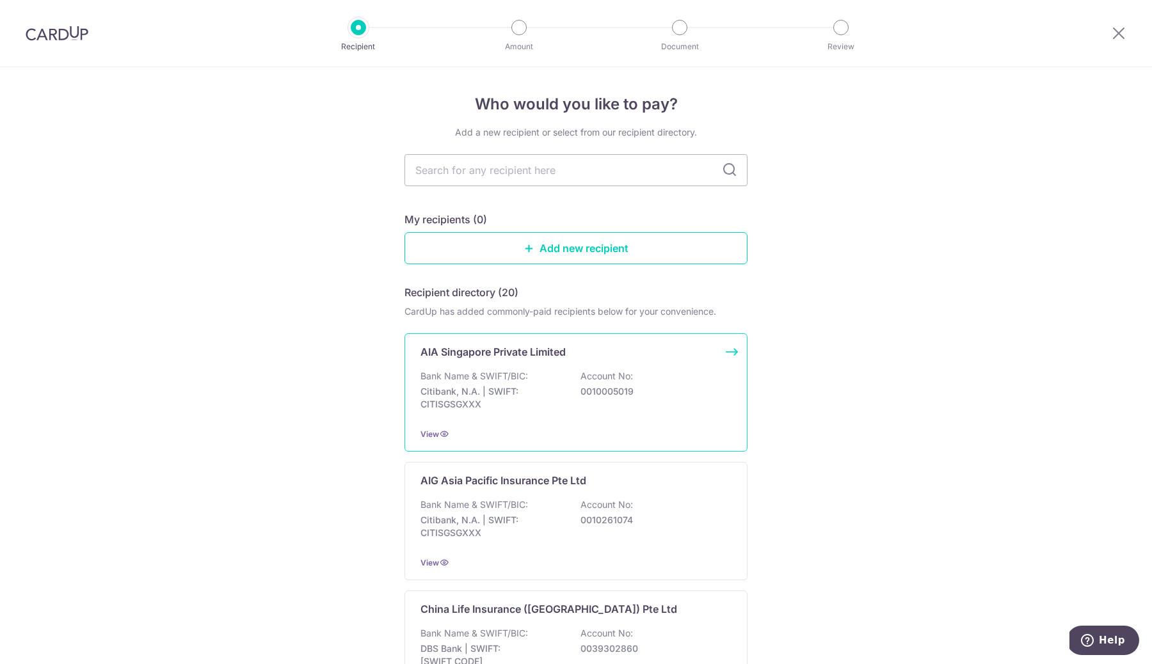
click at [532, 362] on div "AIA Singapore Private Limited Bank Name & SWIFT/BIC: Citibank, N.A. | SWIFT: CI…" at bounding box center [575, 392] width 343 height 118
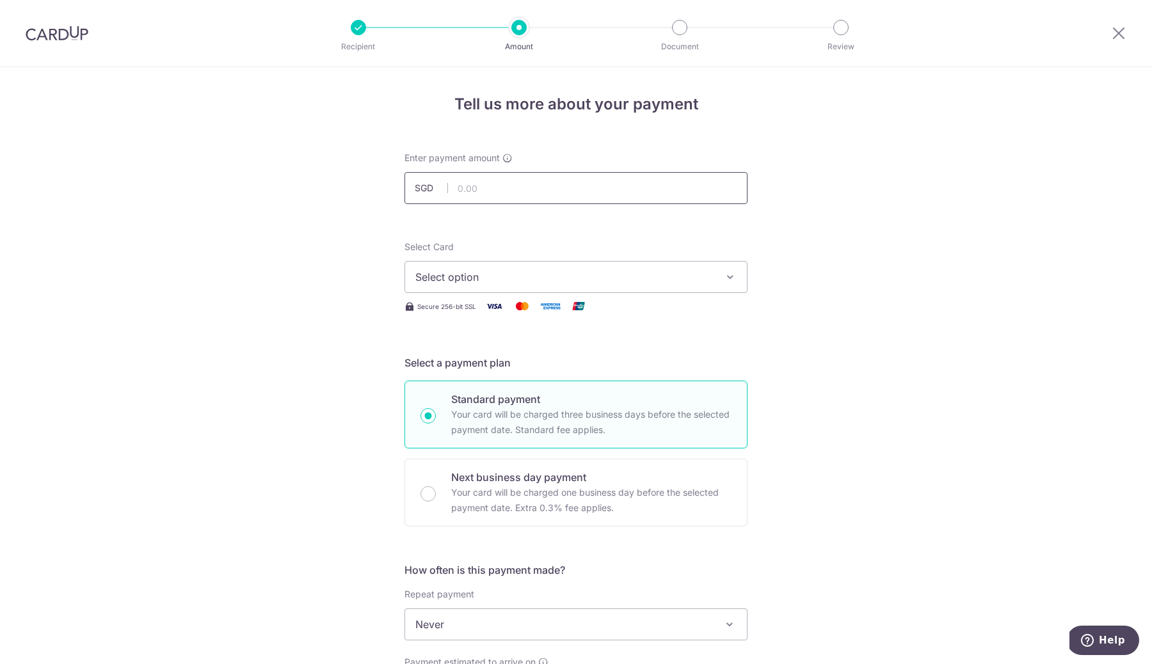
click at [511, 187] on input "text" at bounding box center [575, 188] width 343 height 32
type input "400.00"
click at [546, 276] on span "Select option" at bounding box center [564, 276] width 298 height 15
click at [515, 358] on link "**** 5463" at bounding box center [576, 368] width 342 height 31
click at [515, 358] on h5 "Select a payment plan" at bounding box center [575, 362] width 343 height 15
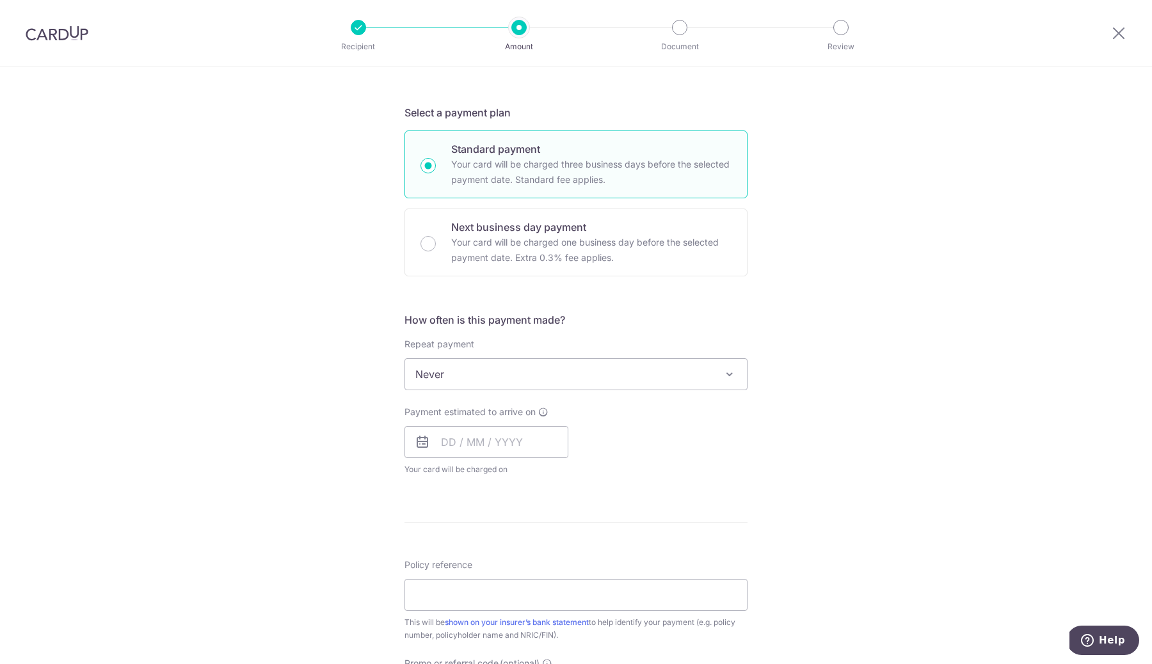
scroll to position [262, 0]
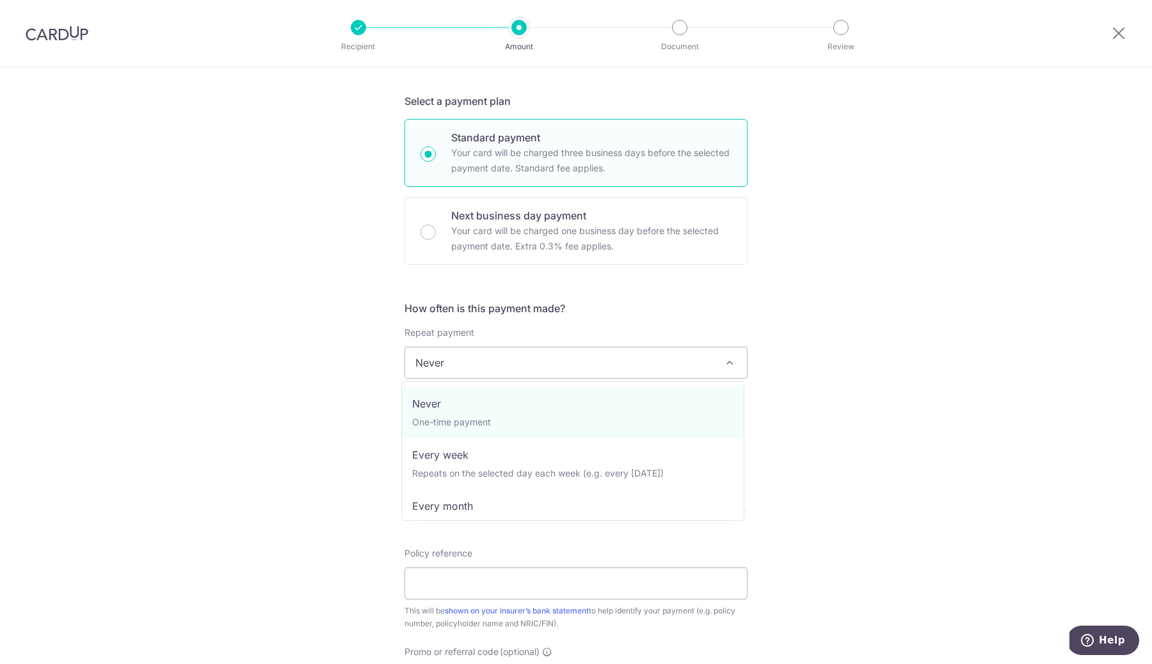
click at [515, 363] on span "Never" at bounding box center [576, 362] width 342 height 31
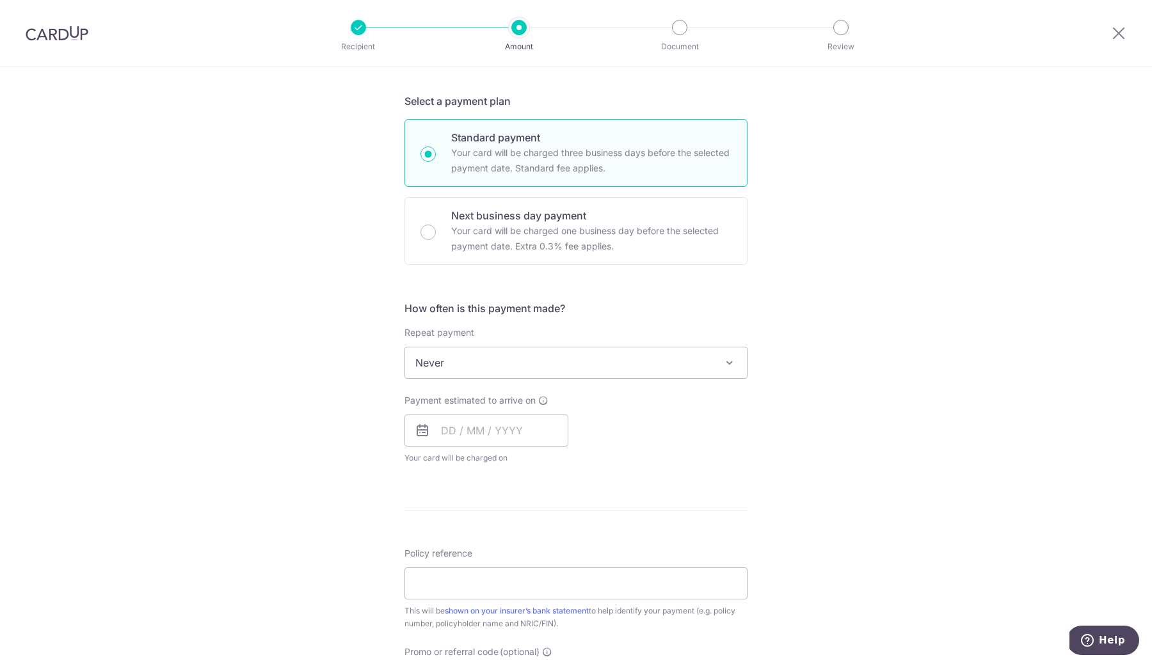
click at [336, 369] on div "Tell us more about your payment Enter payment amount SGD 400.00 400.00 Select C…" at bounding box center [576, 384] width 1152 height 1157
click at [465, 422] on input "text" at bounding box center [486, 431] width 164 height 32
click at [578, 469] on link "Next" at bounding box center [585, 464] width 15 height 15
click at [557, 548] on link "10" at bounding box center [558, 547] width 20 height 20
type input "[DATE]"
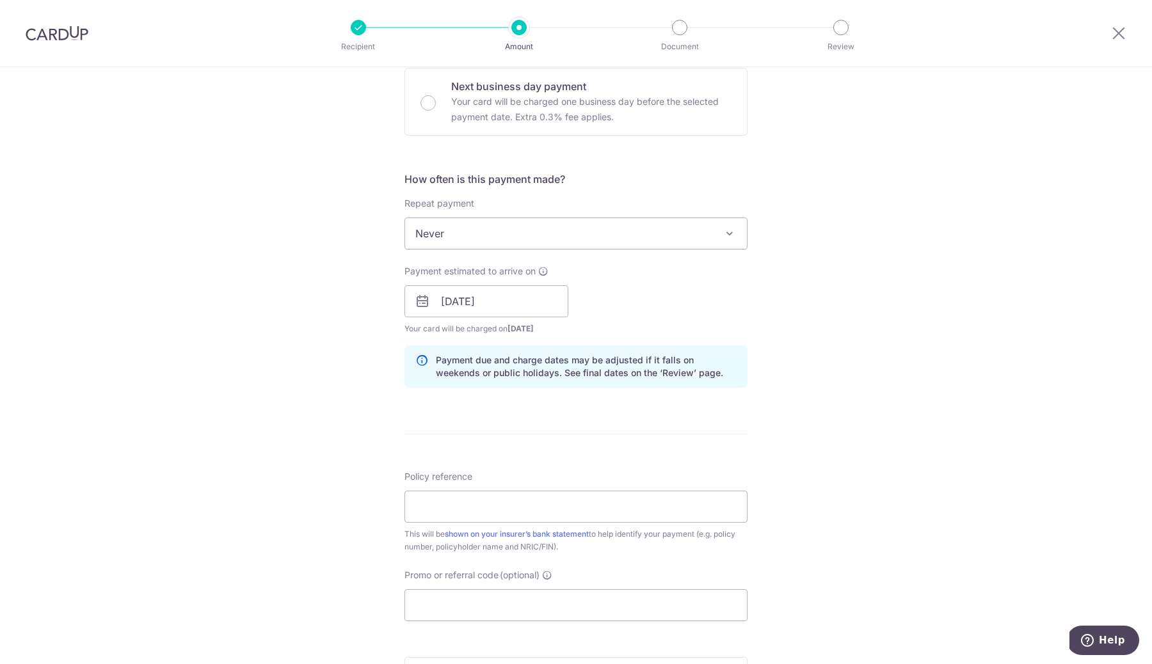
scroll to position [392, 0]
click at [1119, 38] on icon at bounding box center [1118, 33] width 15 height 16
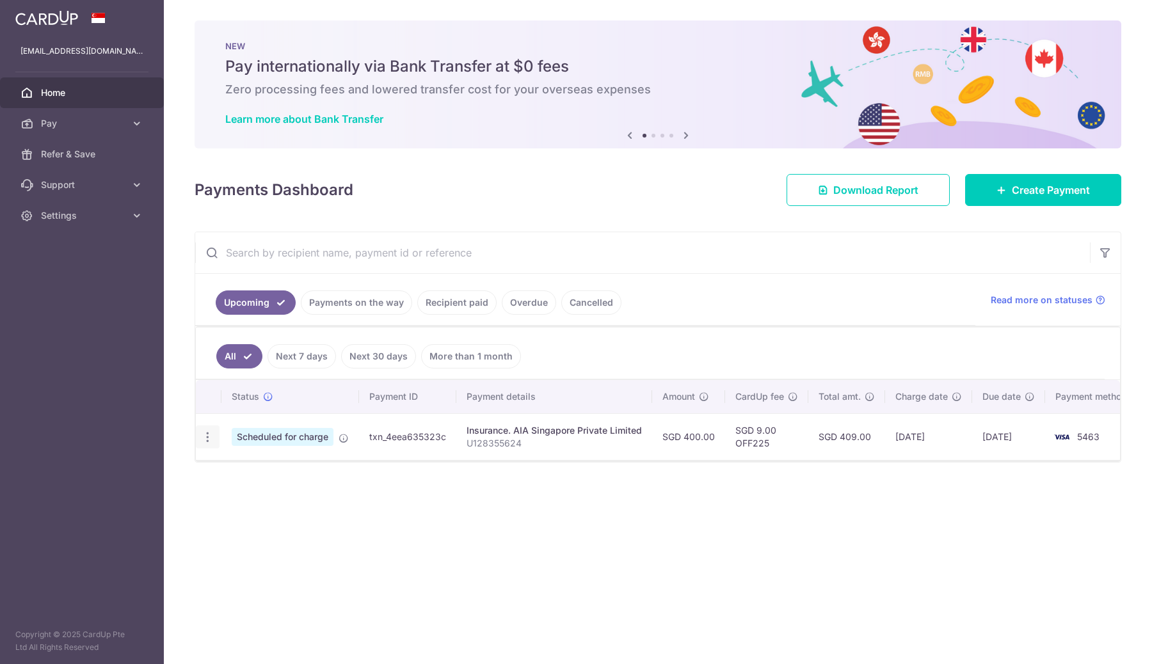
click at [210, 440] on icon "button" at bounding box center [207, 437] width 13 height 13
click at [274, 504] on span "Cancel payment" at bounding box center [276, 503] width 86 height 15
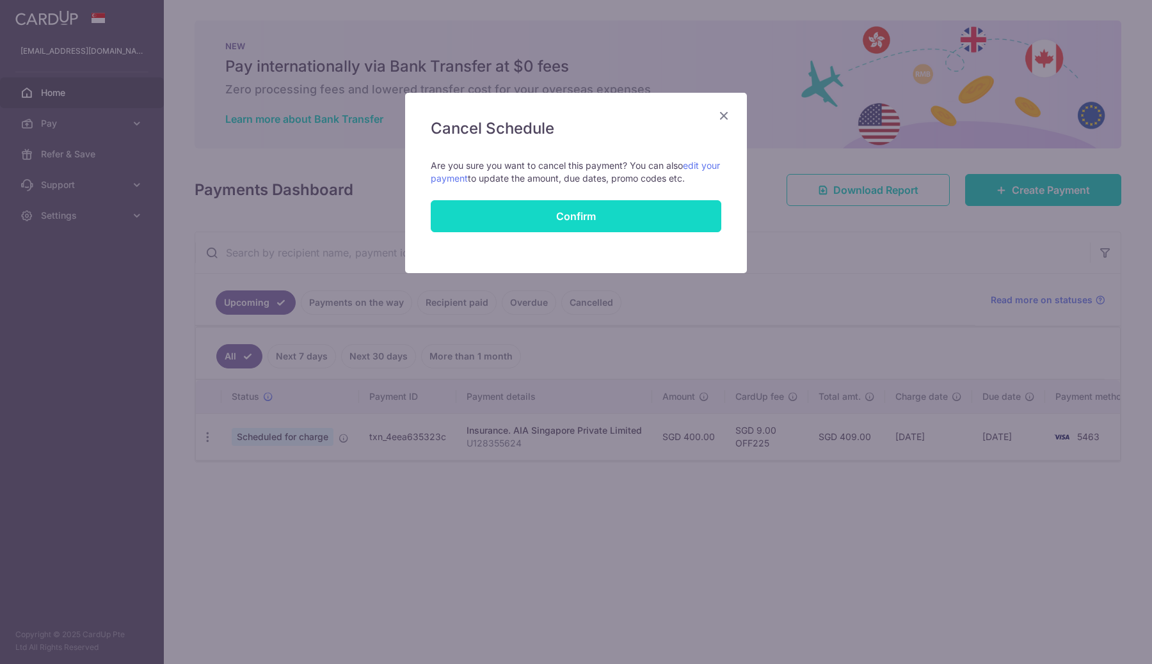
click at [578, 210] on button "Confirm" at bounding box center [576, 216] width 290 height 32
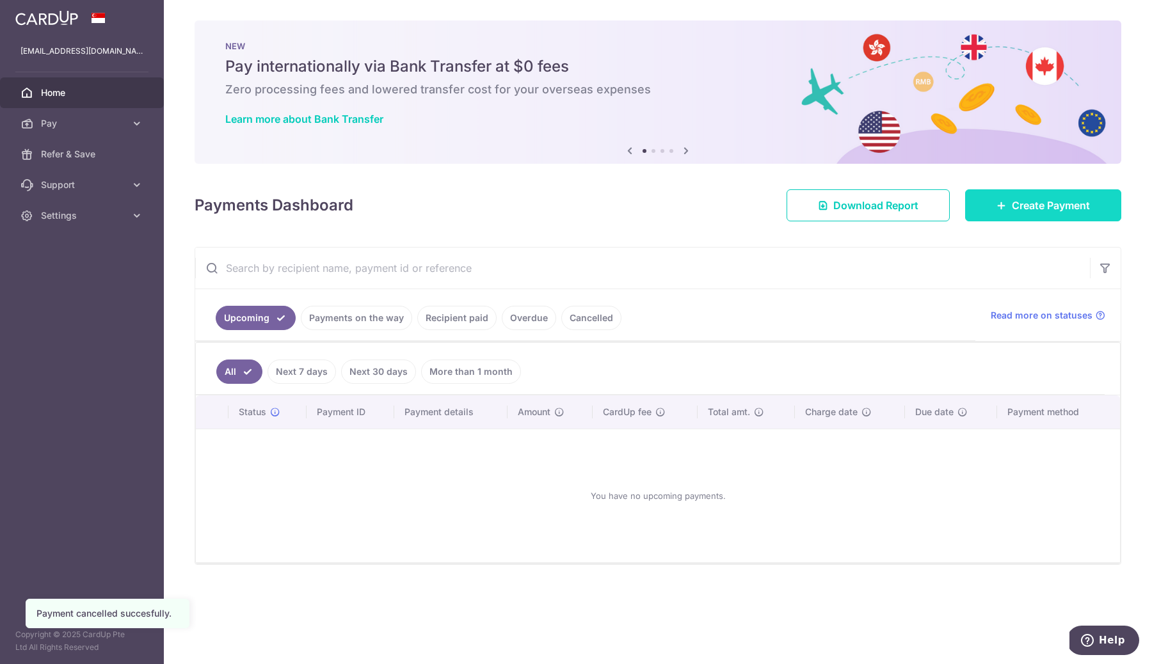
click at [1058, 209] on span "Create Payment" at bounding box center [1050, 205] width 78 height 15
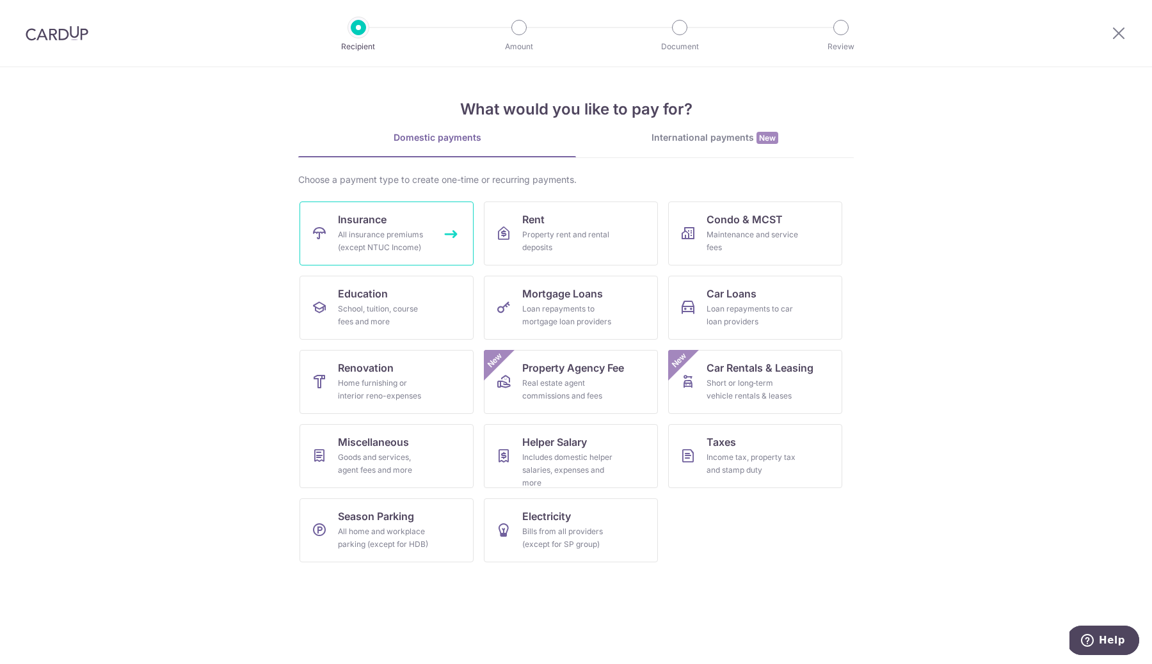
click at [379, 219] on span "Insurance" at bounding box center [362, 219] width 49 height 15
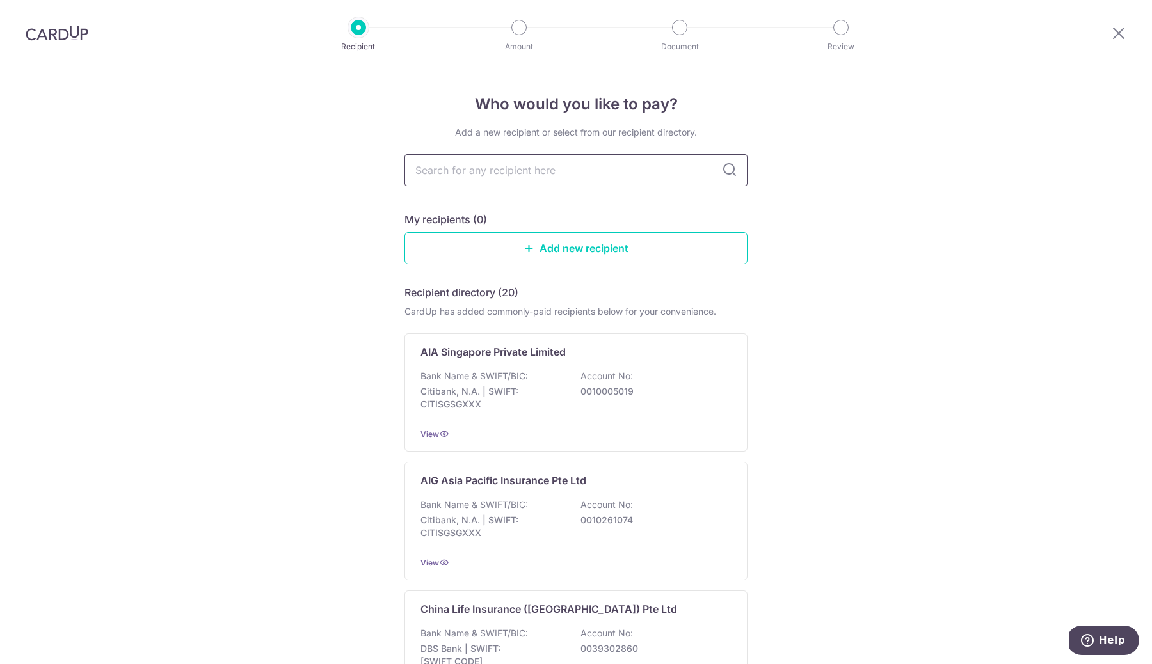
click at [542, 174] on input "text" at bounding box center [575, 170] width 343 height 32
click at [580, 400] on div "Bank Name & SWIFT/BIC: Citibank, N.A. | SWIFT: CITISGSGXXX Account No: 00100050…" at bounding box center [575, 393] width 311 height 47
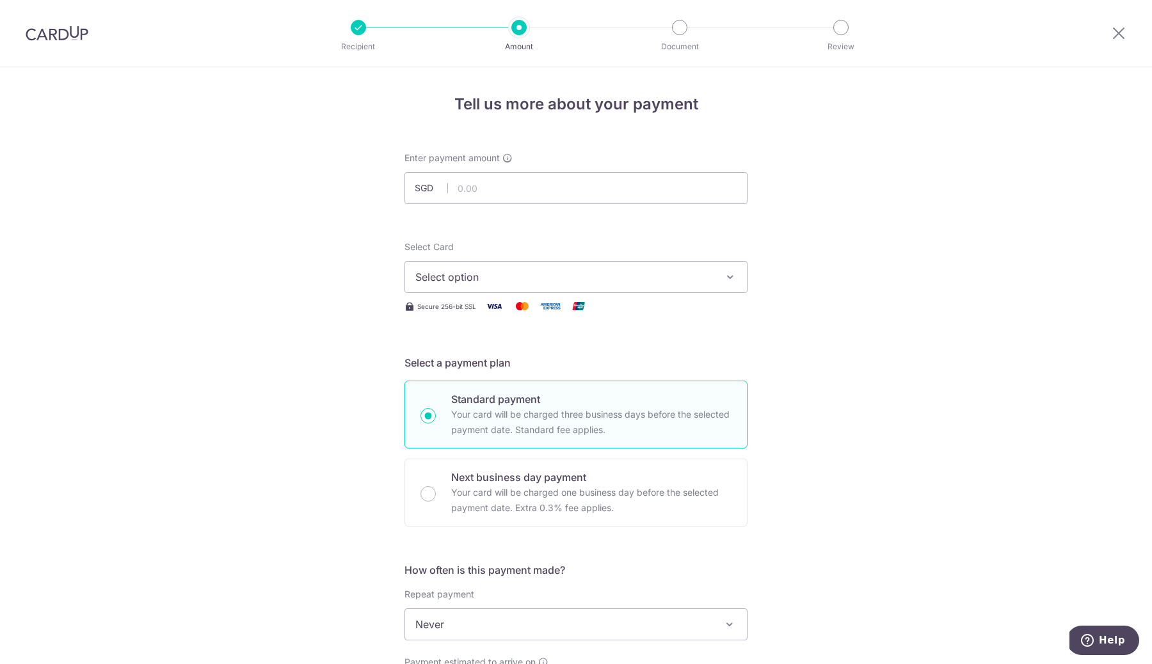
click at [504, 275] on span "Select option" at bounding box center [564, 276] width 298 height 15
click at [479, 367] on span "**** 5463" at bounding box center [470, 368] width 49 height 15
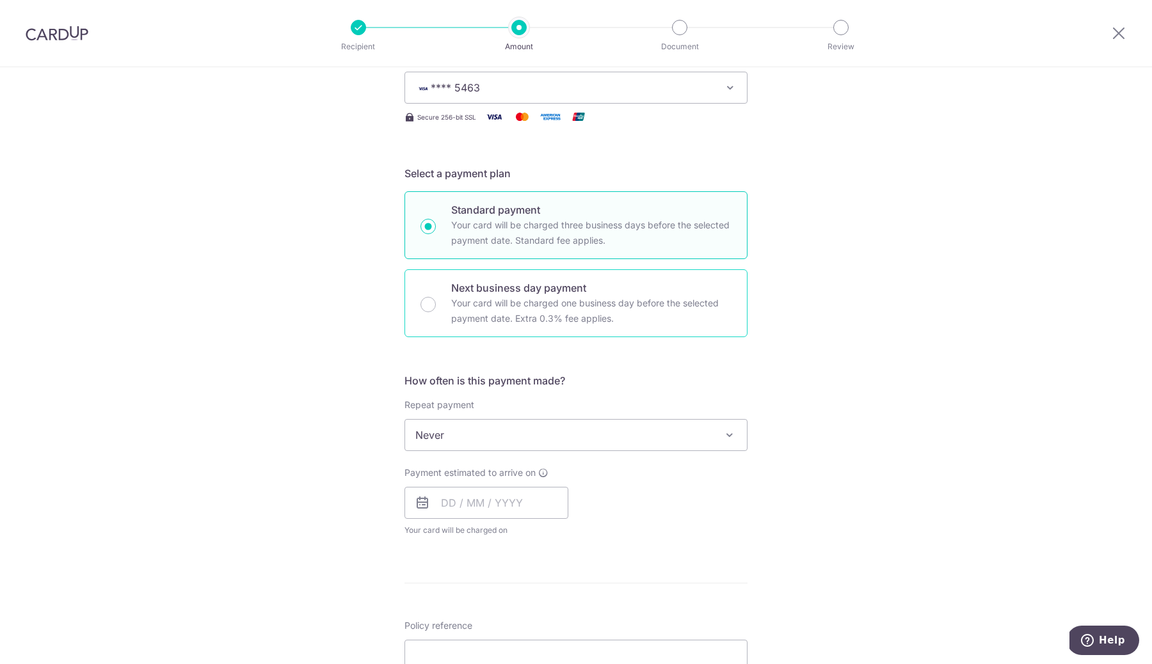
scroll to position [205, 0]
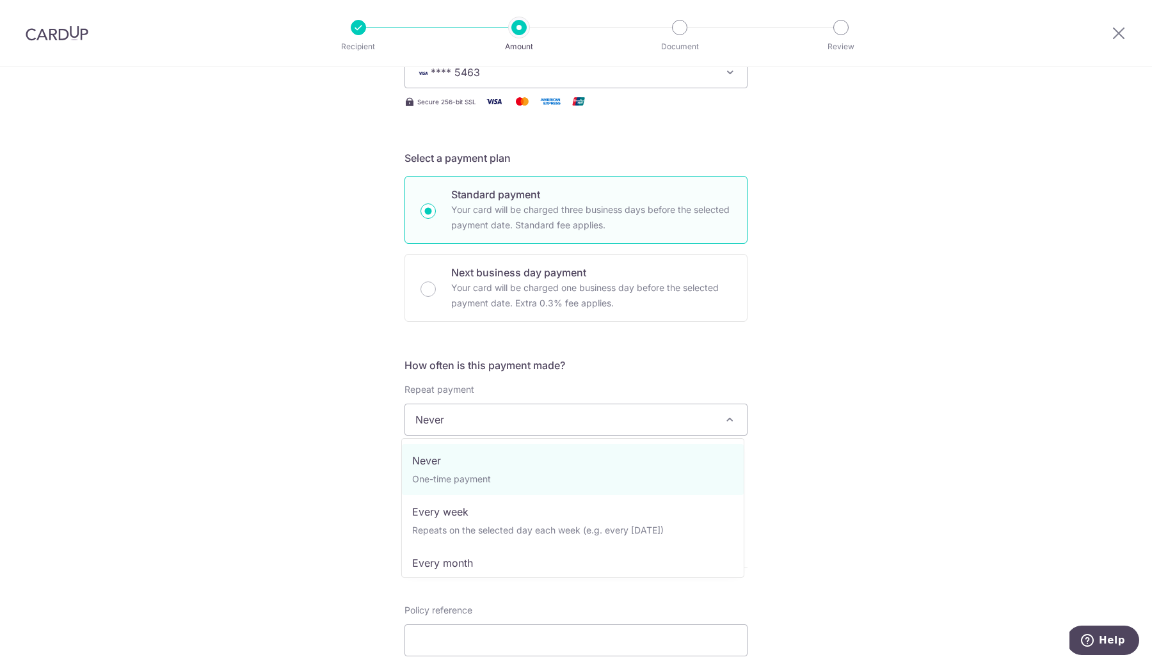
click at [515, 409] on span "Never" at bounding box center [576, 419] width 342 height 31
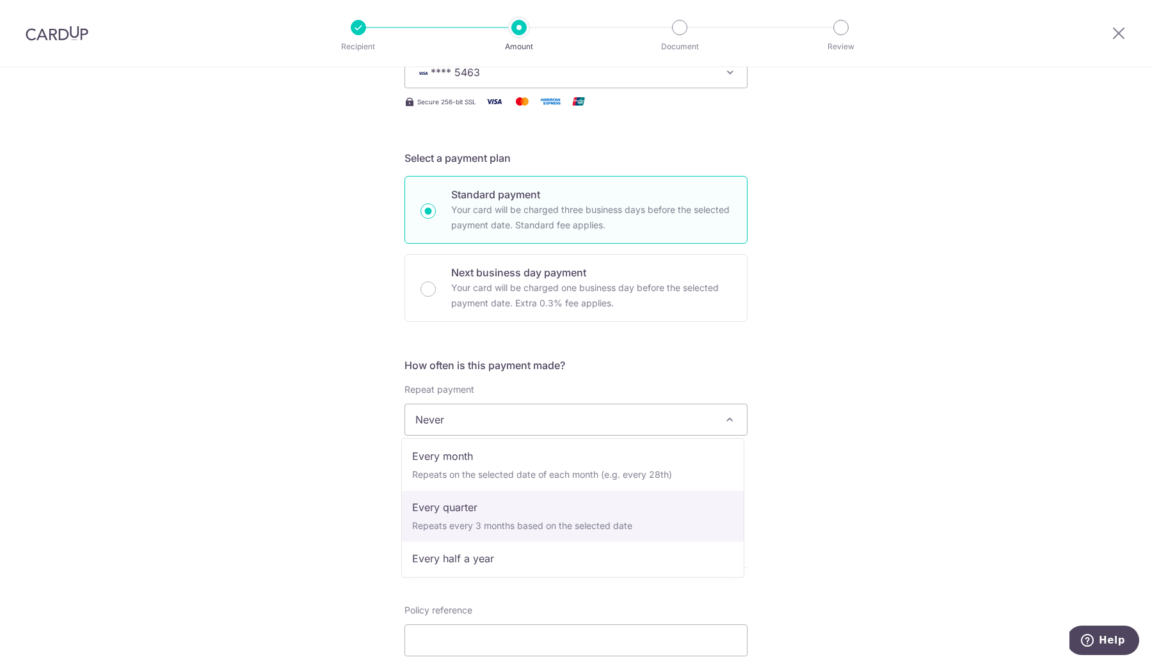
scroll to position [99, 0]
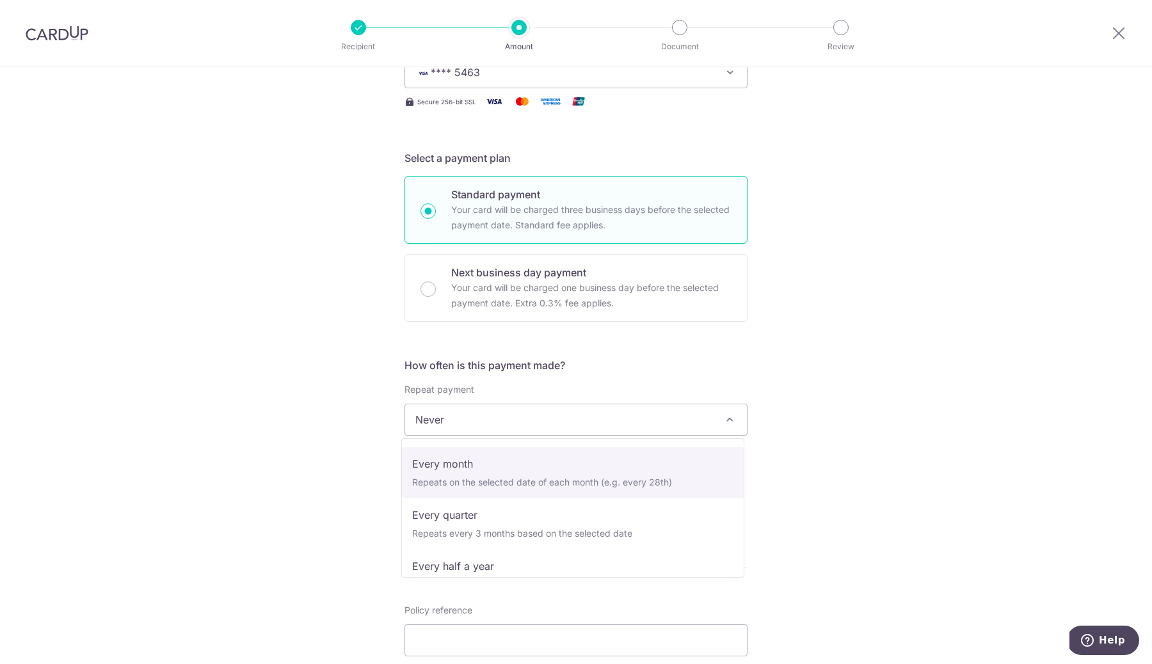
select select "3"
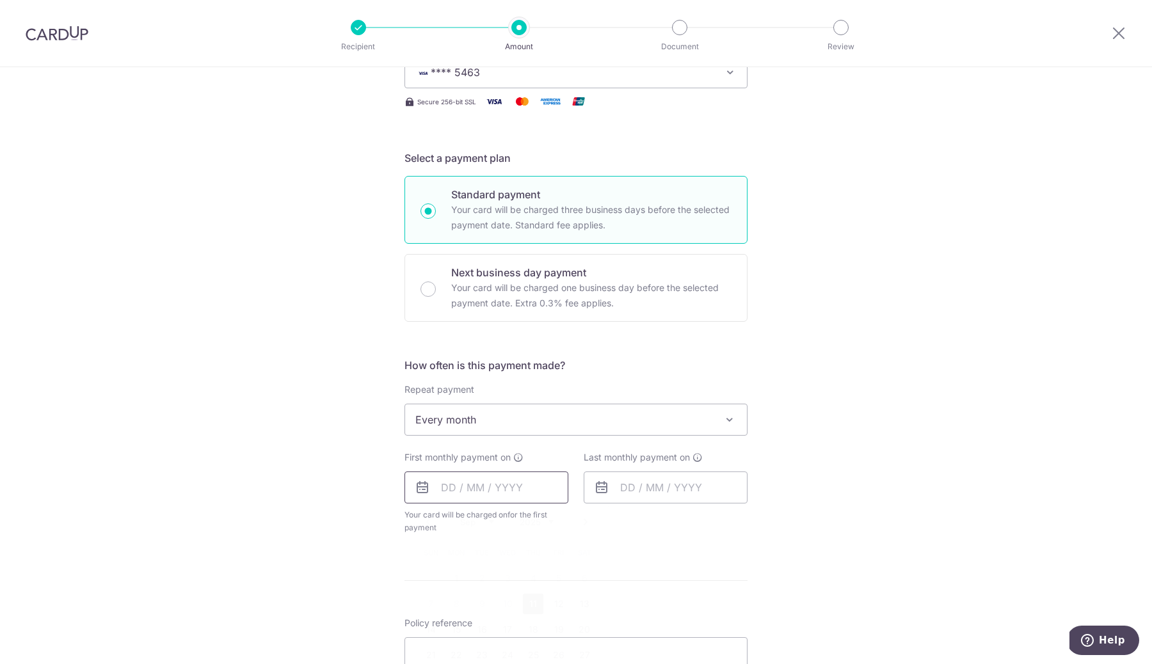
click at [489, 494] on input "text" at bounding box center [486, 487] width 164 height 32
click at [530, 603] on link "11" at bounding box center [533, 604] width 20 height 20
type input "[DATE]"
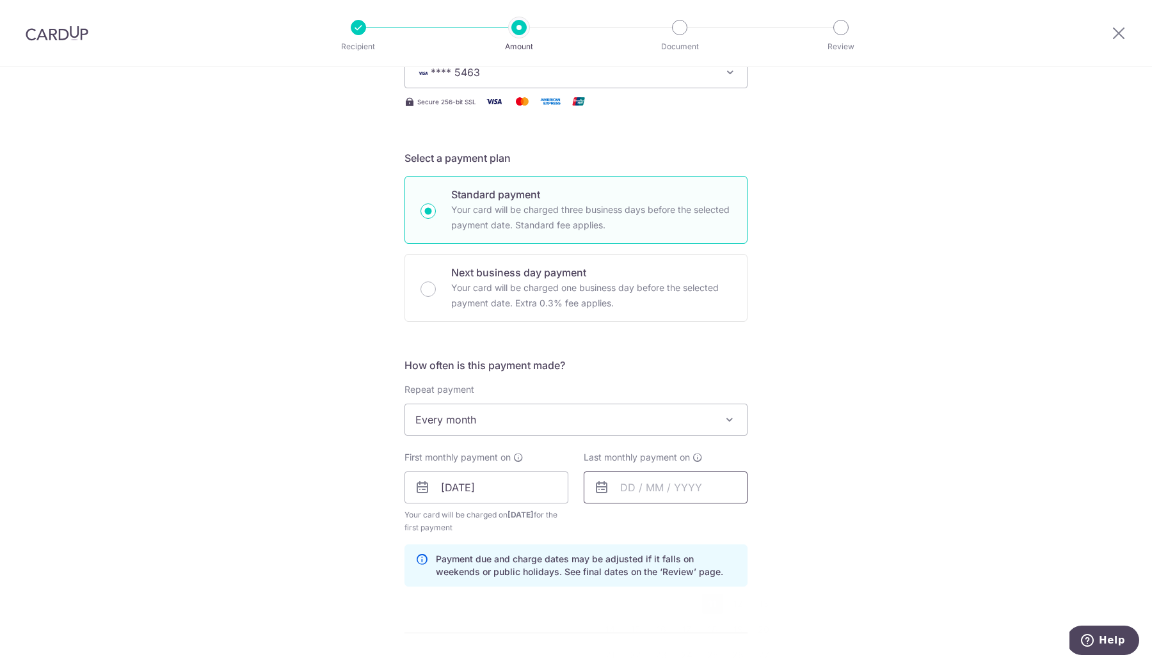
click at [641, 479] on input "text" at bounding box center [665, 487] width 164 height 32
click at [760, 521] on link "Next" at bounding box center [764, 521] width 15 height 15
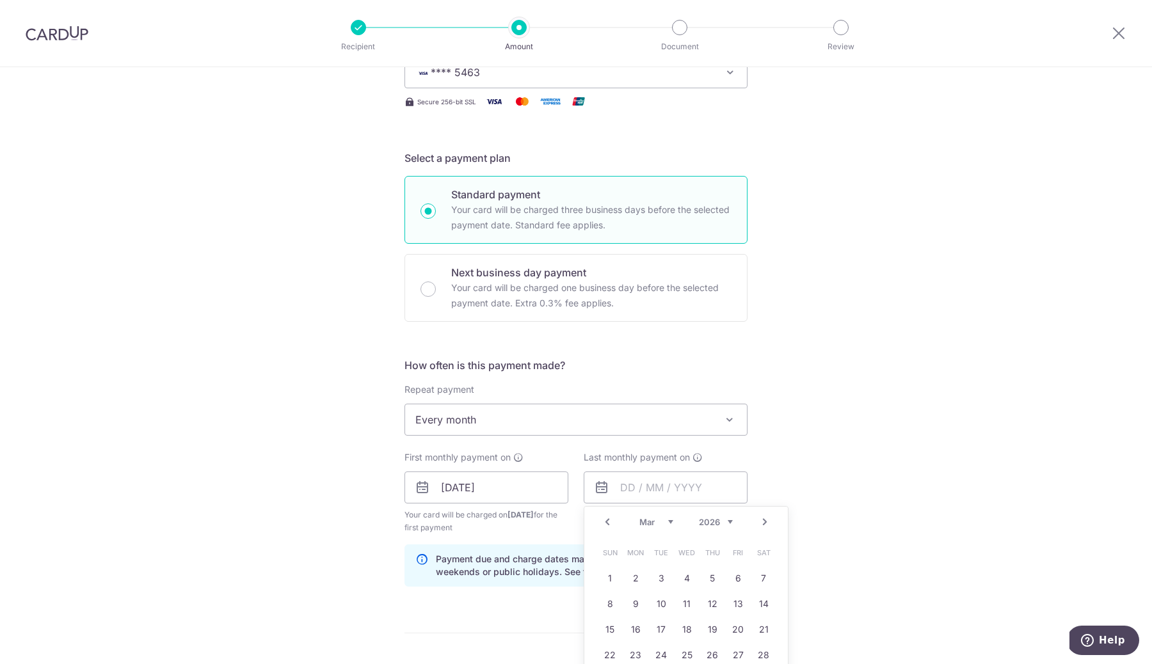
click at [760, 521] on link "Next" at bounding box center [764, 521] width 15 height 15
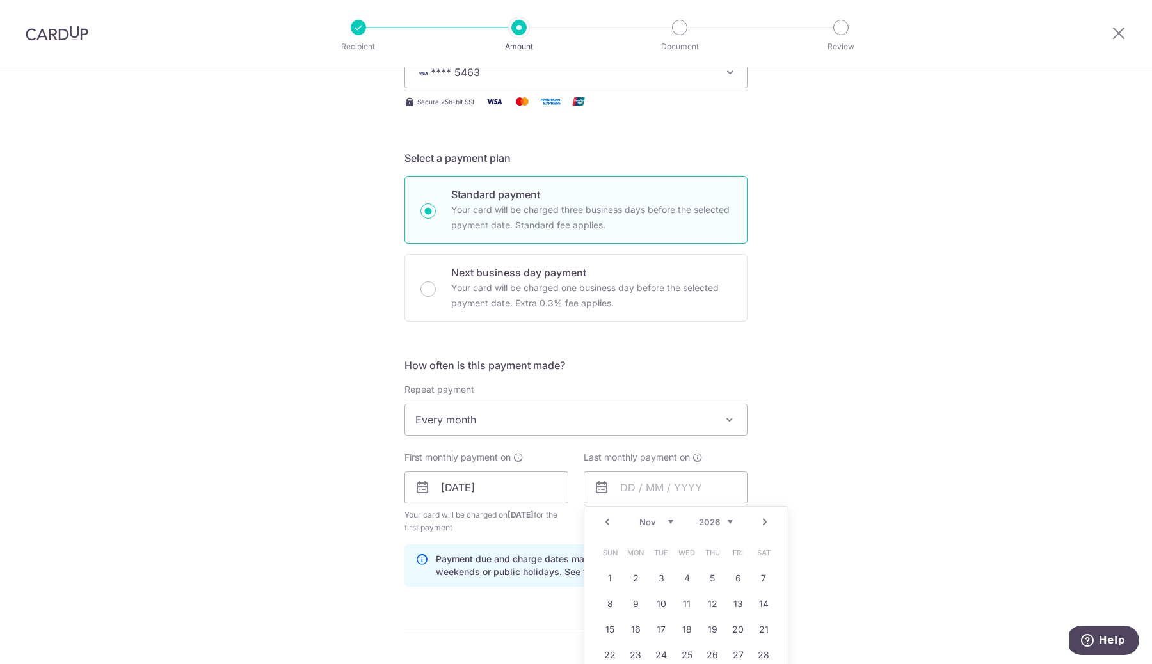
click at [760, 521] on link "Next" at bounding box center [764, 521] width 15 height 15
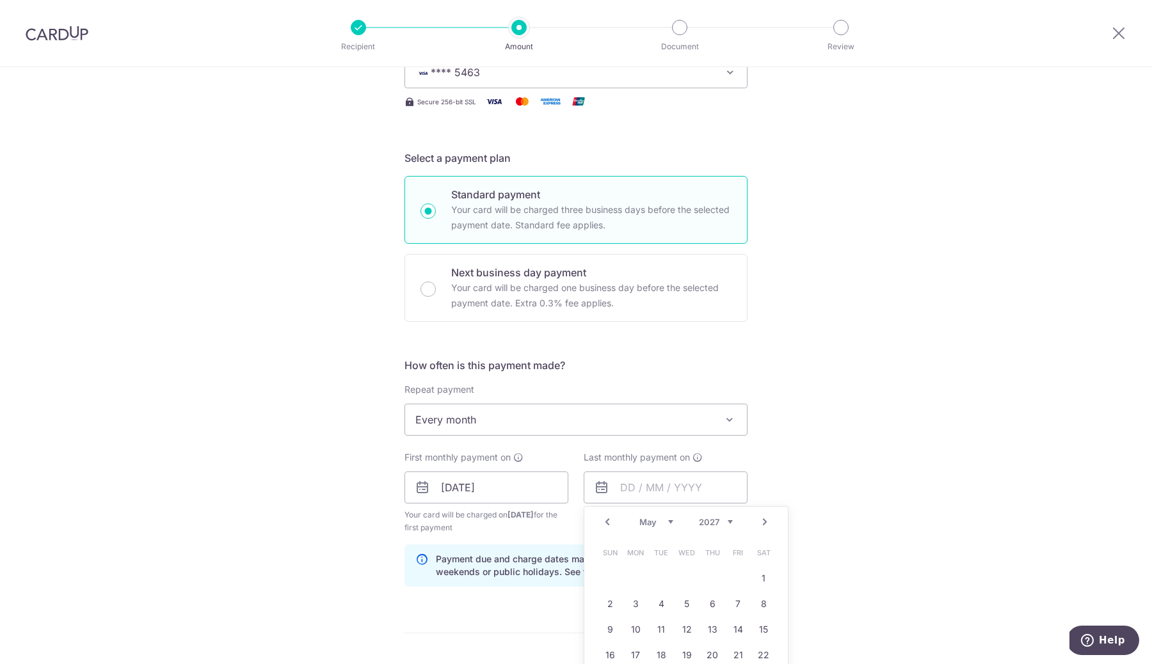
click at [760, 521] on link "Next" at bounding box center [764, 521] width 15 height 15
click at [604, 521] on link "Prev" at bounding box center [606, 521] width 15 height 15
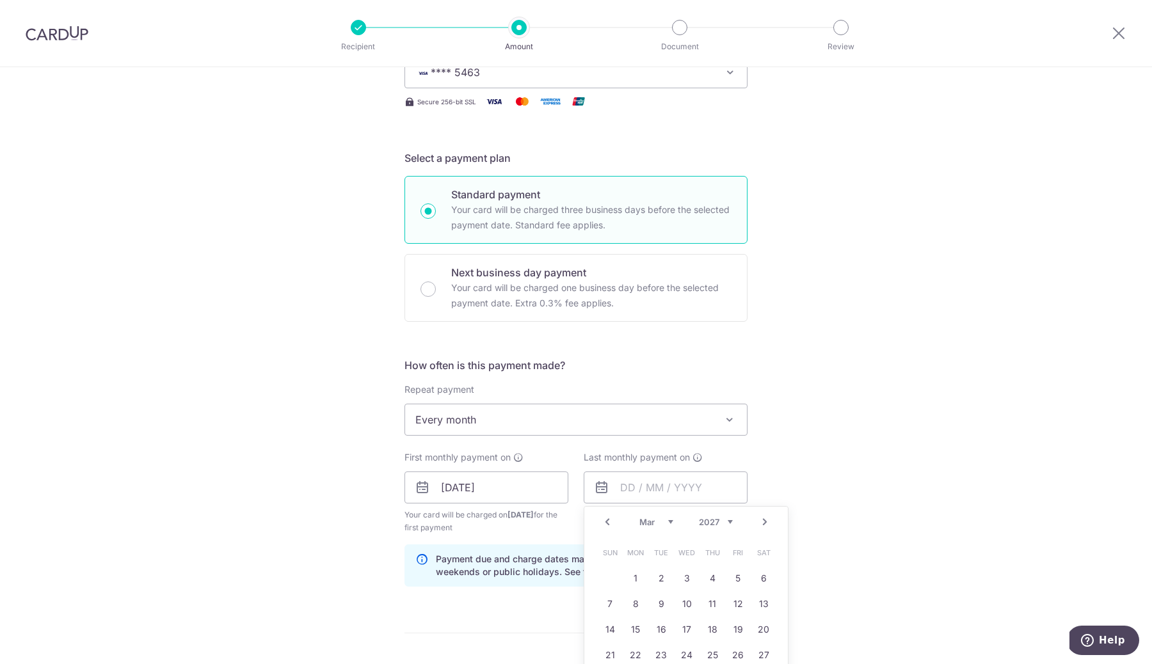
click at [604, 521] on link "Prev" at bounding box center [606, 521] width 15 height 15
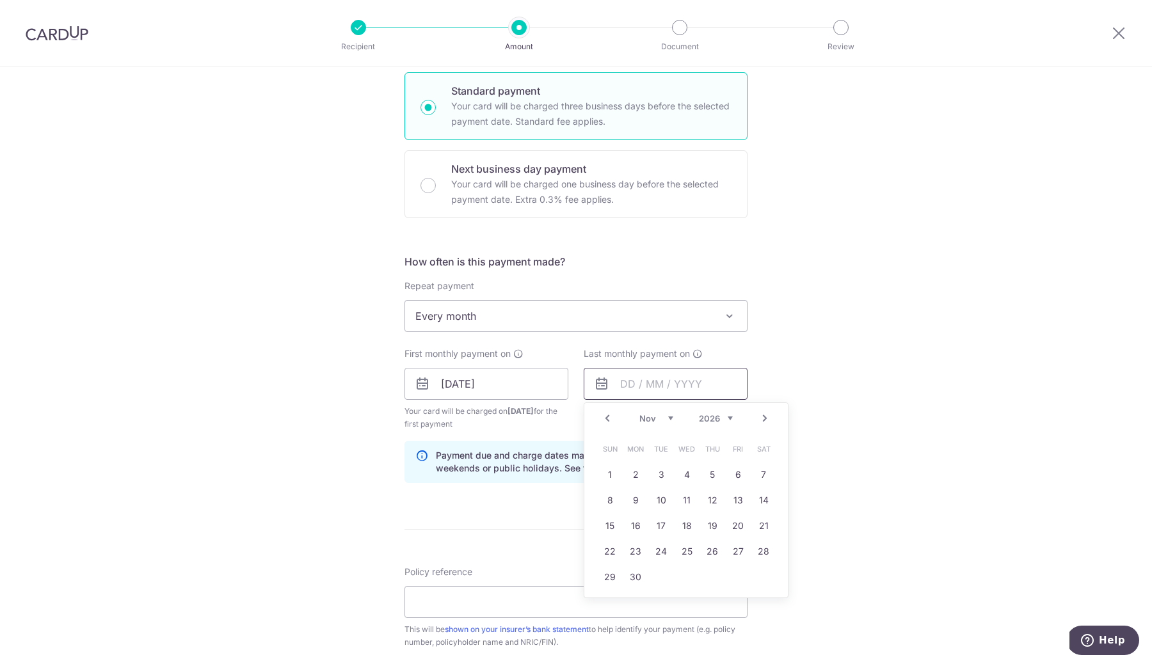
scroll to position [358, 0]
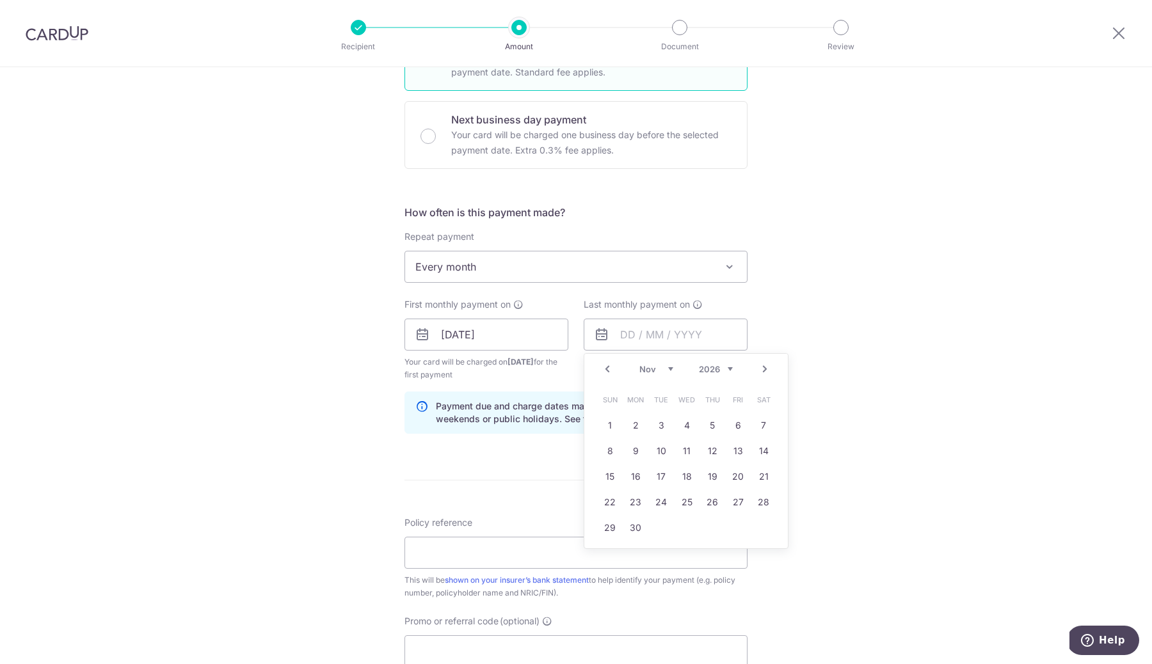
click at [602, 369] on link "Prev" at bounding box center [606, 368] width 15 height 15
click at [737, 455] on link "9" at bounding box center [737, 451] width 20 height 20
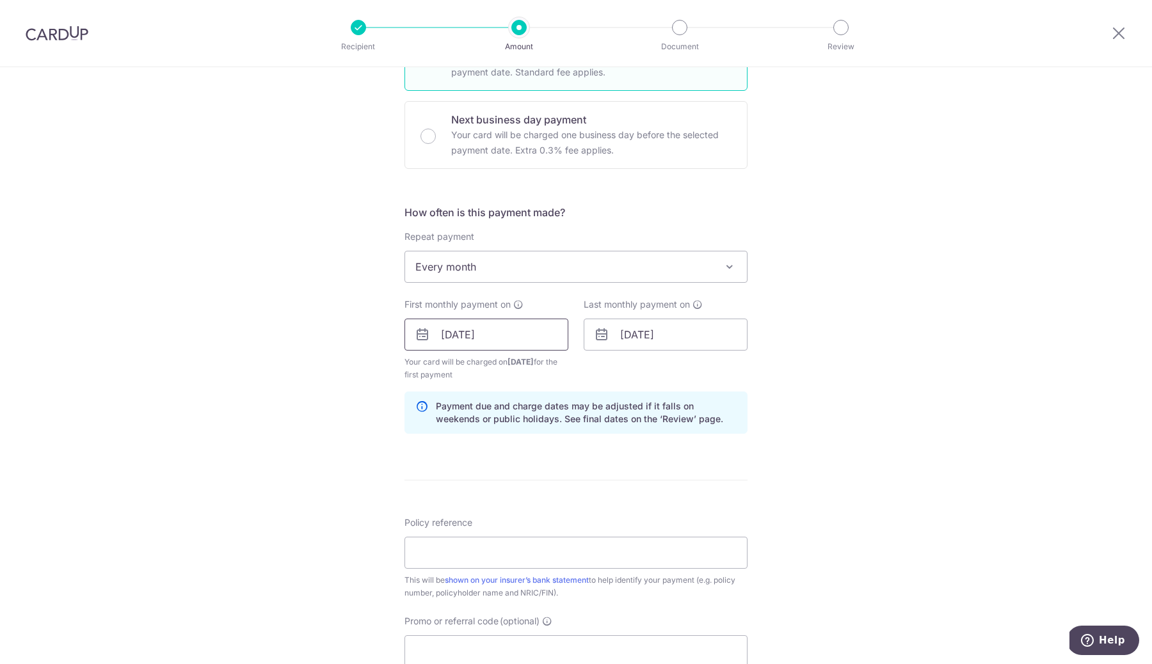
click at [512, 332] on input "[DATE]" at bounding box center [486, 335] width 164 height 32
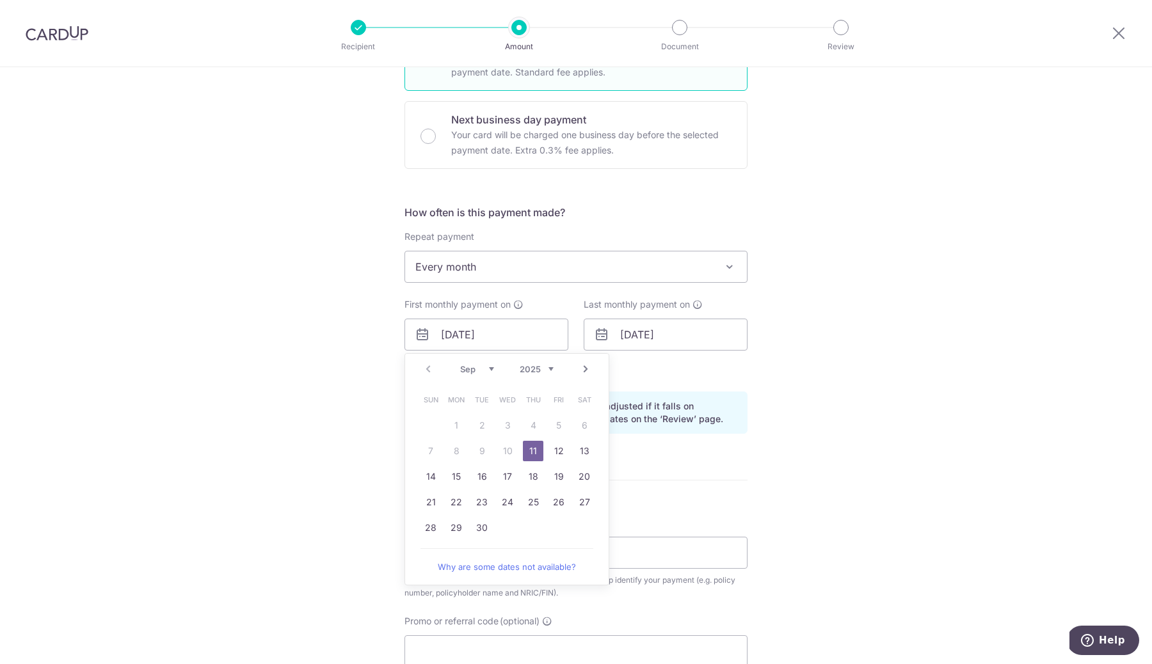
click at [725, 360] on div "Last monthly payment on [DATE]" at bounding box center [665, 339] width 179 height 83
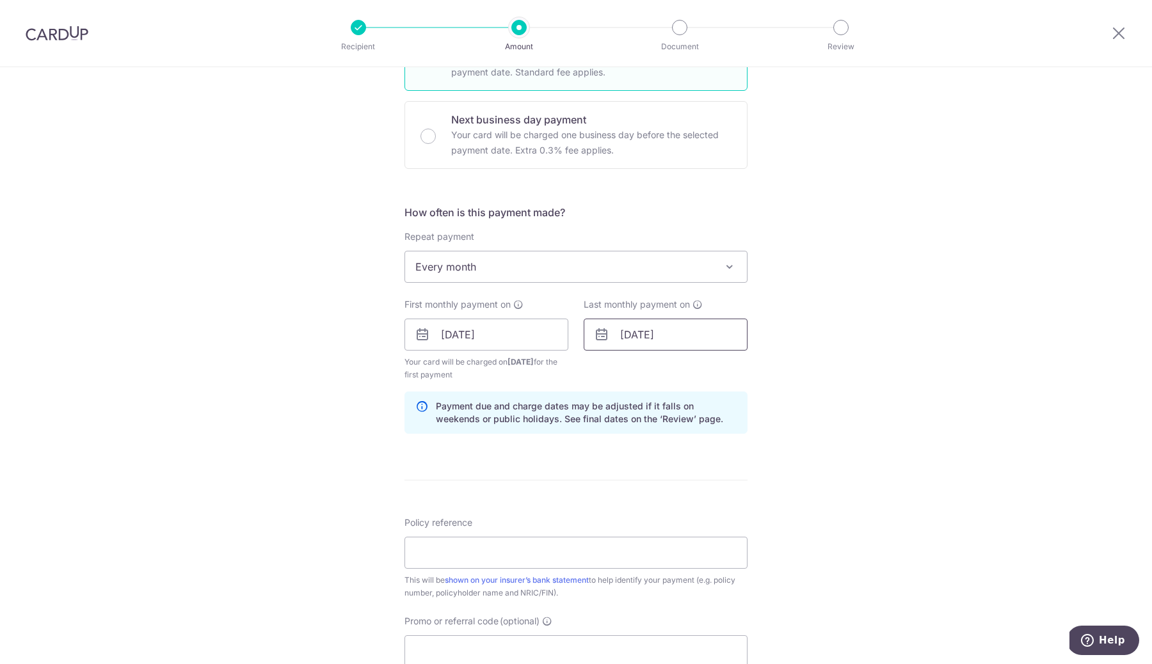
click at [692, 324] on input "[DATE]" at bounding box center [665, 335] width 164 height 32
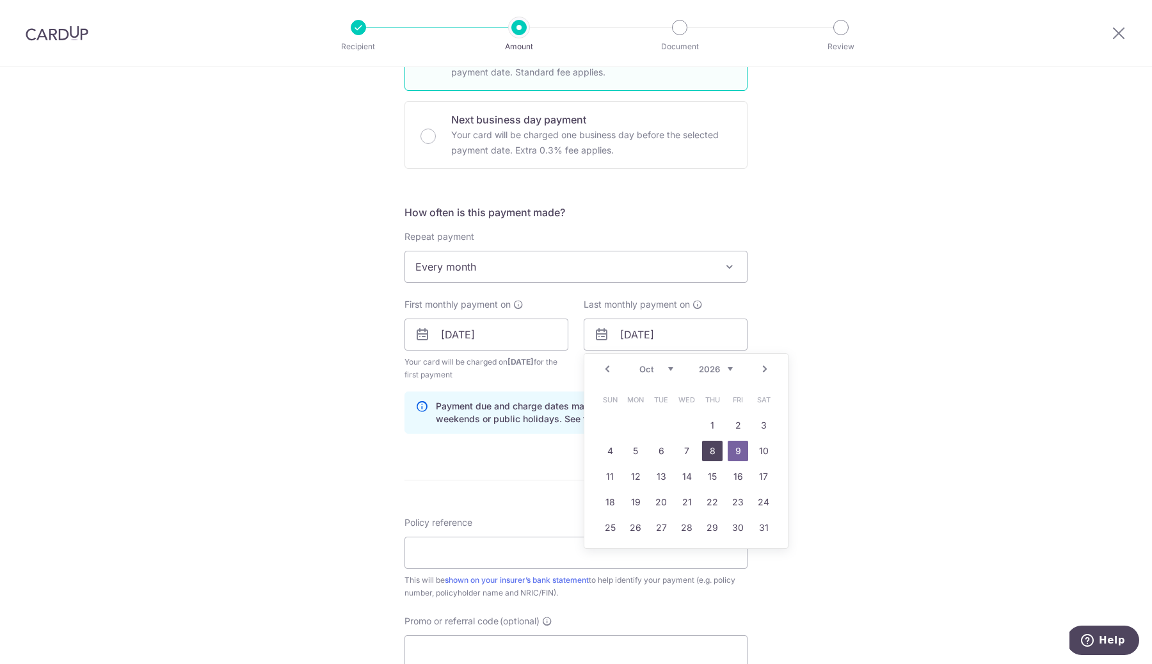
click at [709, 450] on link "8" at bounding box center [712, 451] width 20 height 20
type input "[DATE]"
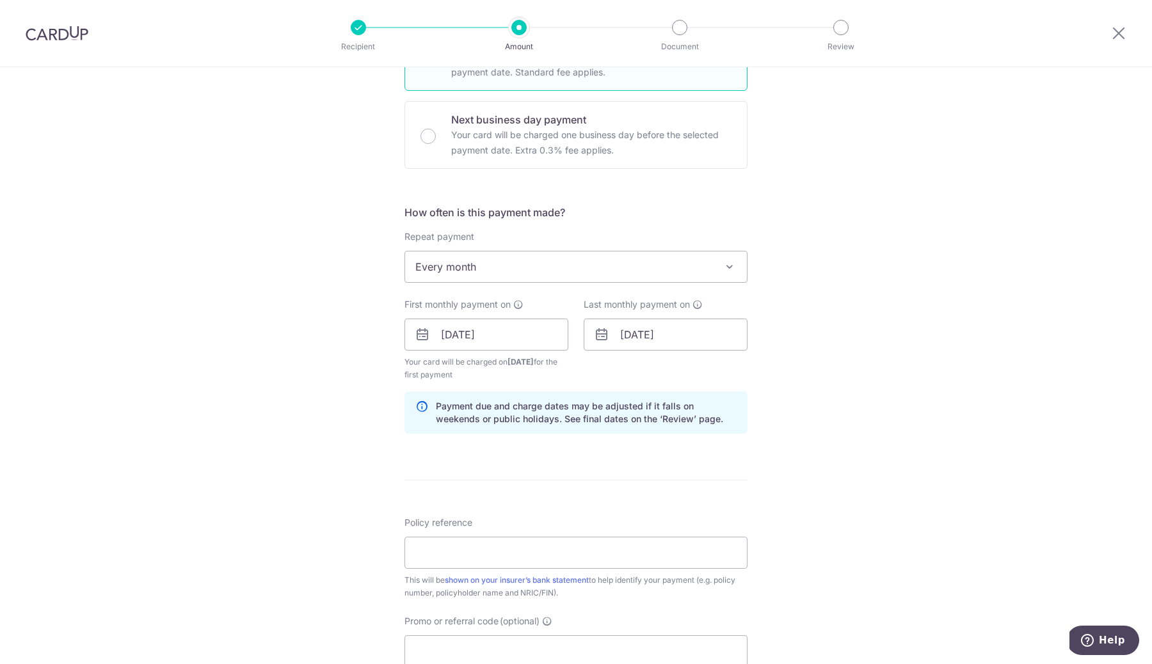
click at [749, 420] on div "Tell us more about your payment Enter payment amount SGD Select Card **** 5463 …" at bounding box center [576, 321] width 1152 height 1223
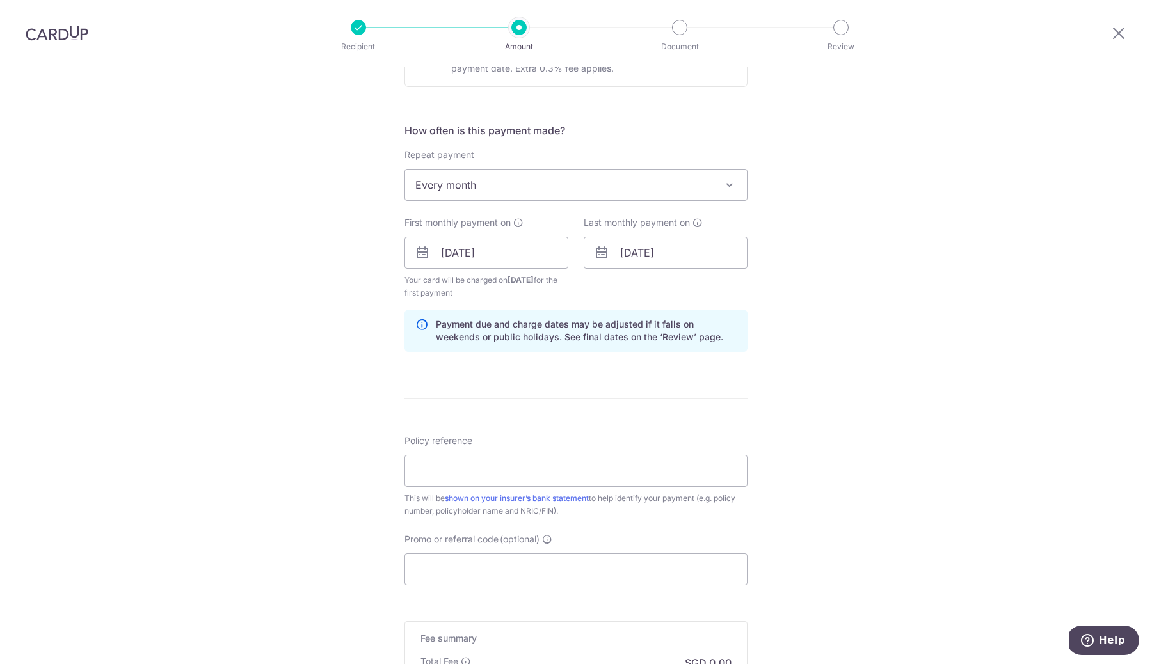
scroll to position [453, 0]
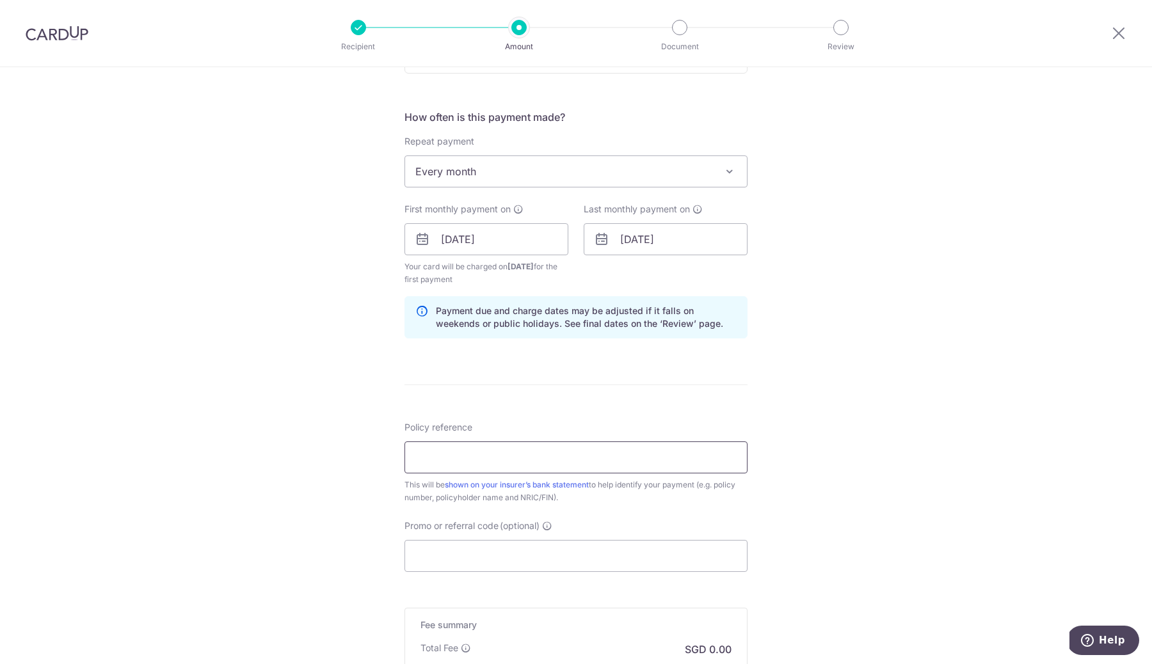
click at [594, 448] on input "Policy reference" at bounding box center [575, 457] width 343 height 32
type input "U128355624"
click at [483, 557] on input "Promo or referral code (optional)" at bounding box center [575, 556] width 343 height 32
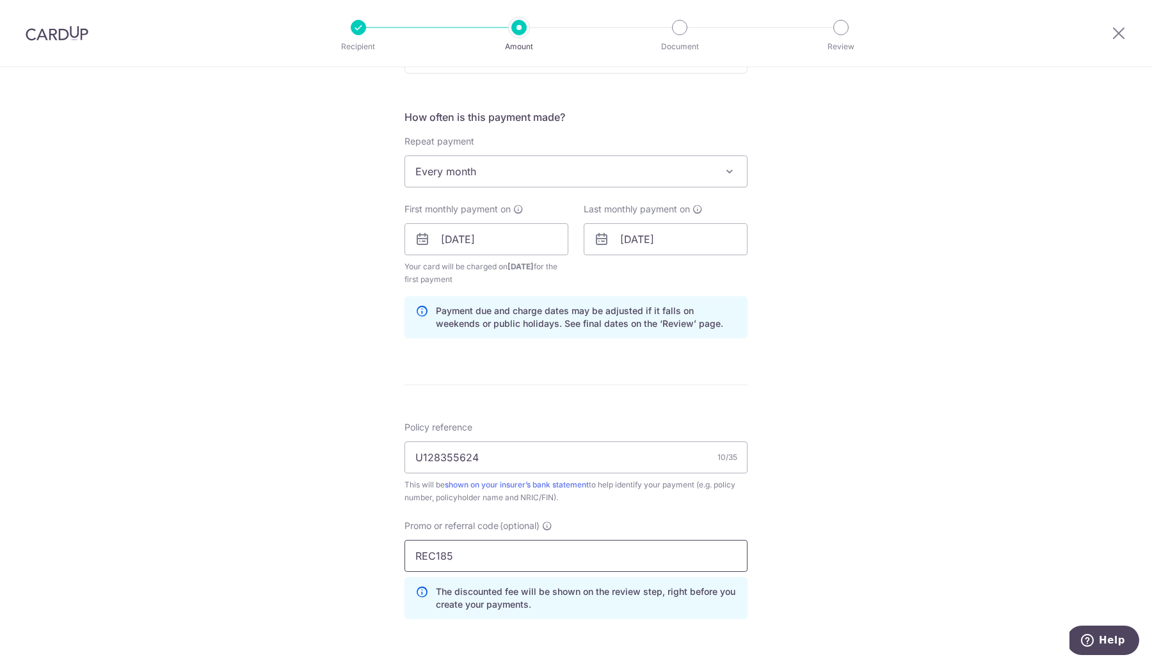
type input "REC185"
click at [912, 496] on div "Tell us more about your payment Enter payment amount SGD Select Card **** 5463 …" at bounding box center [576, 254] width 1152 height 1280
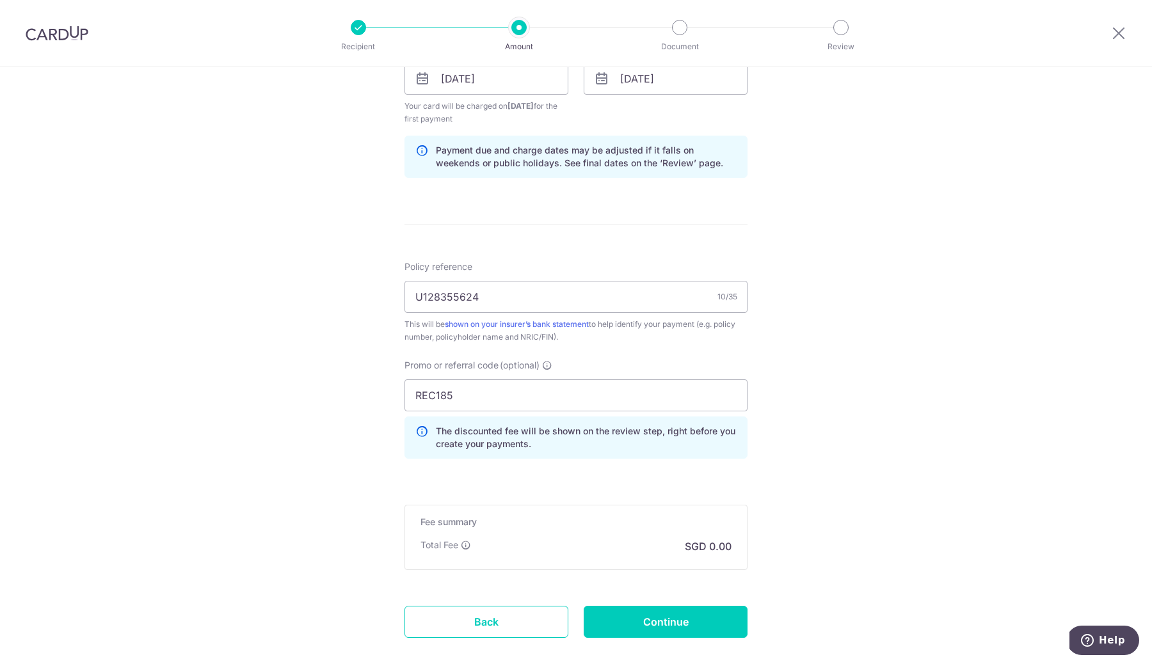
scroll to position [617, 0]
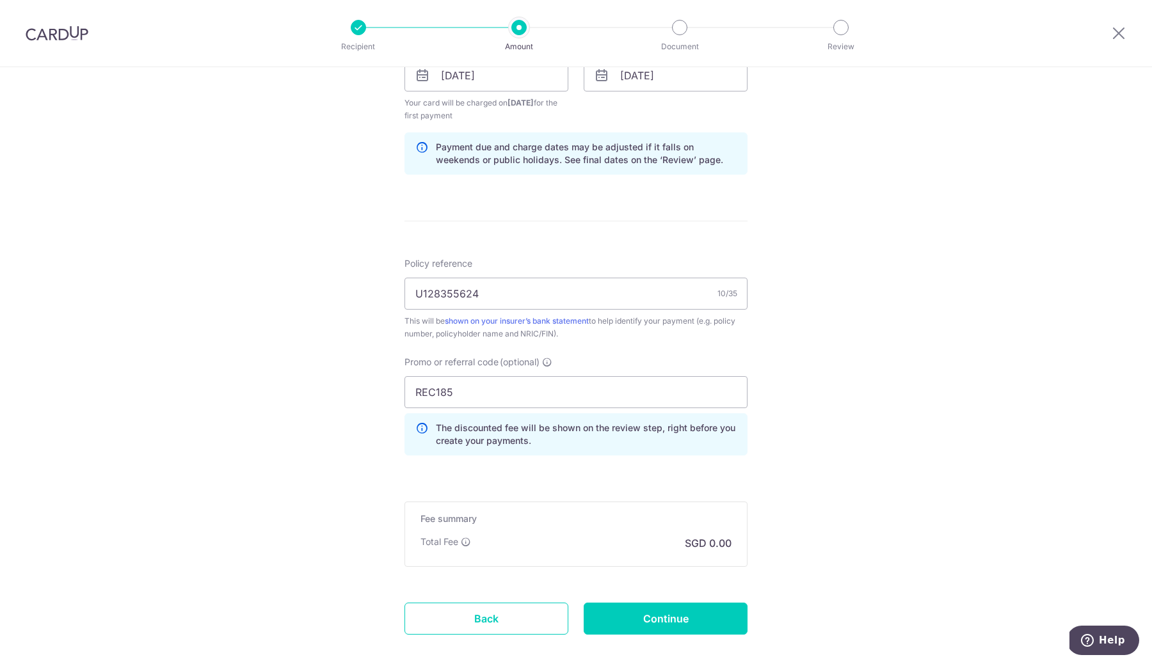
click at [705, 490] on form "Enter payment amount SGD Select Card **** 5463 Add credit card Your Cards **** …" at bounding box center [575, 103] width 343 height 1136
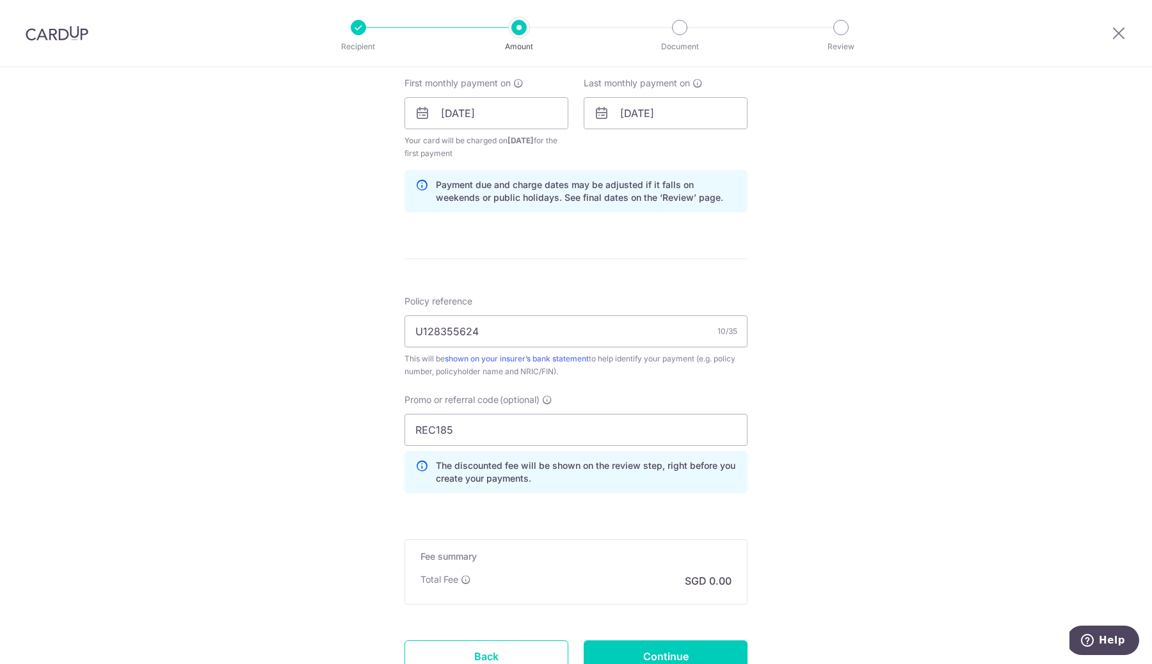
scroll to position [683, 0]
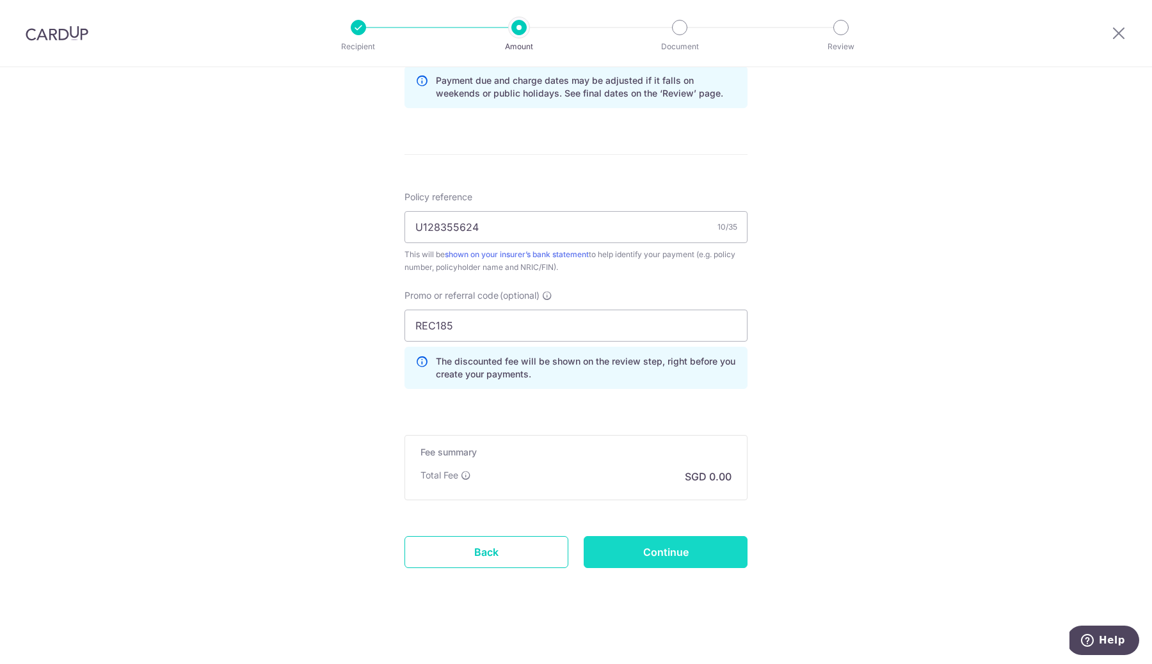
click at [664, 554] on input "Continue" at bounding box center [665, 552] width 164 height 32
type input "Create Schedule"
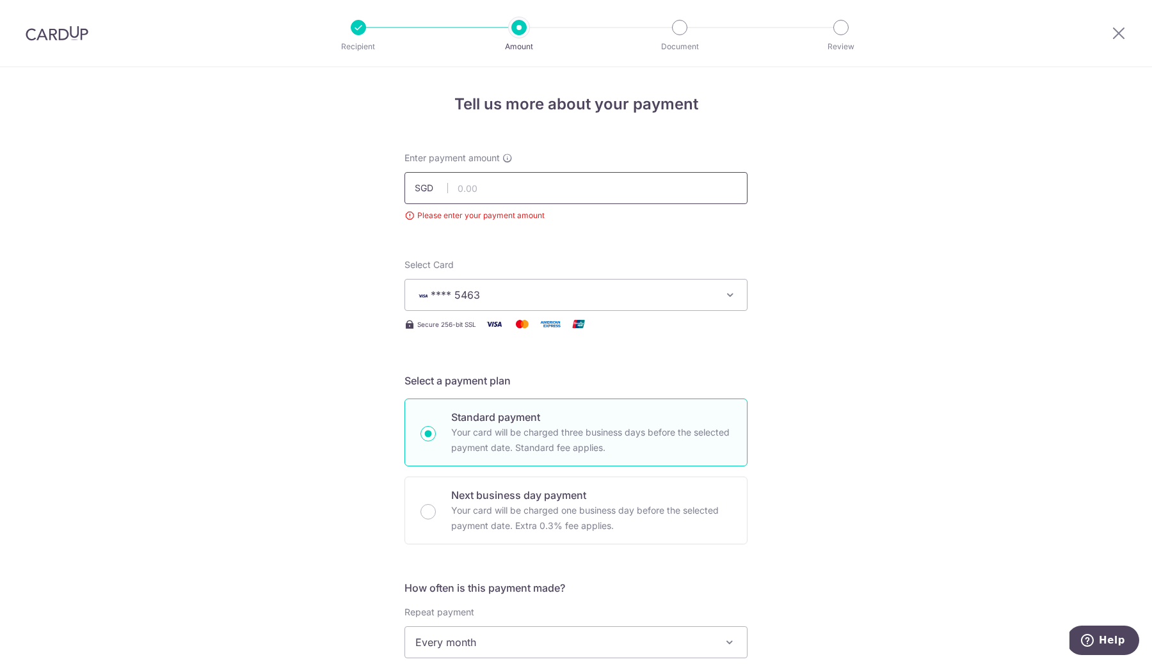
click at [535, 187] on input "text" at bounding box center [575, 188] width 343 height 32
type input "400.00"
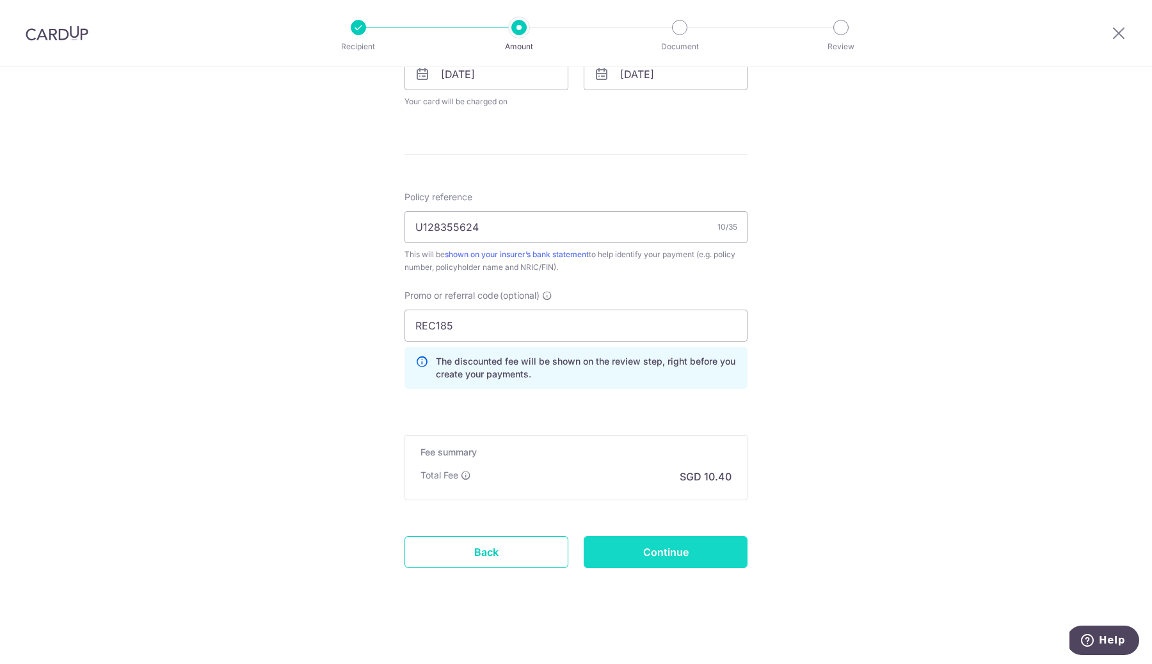
click at [670, 559] on input "Continue" at bounding box center [665, 552] width 164 height 32
type input "Create Schedule"
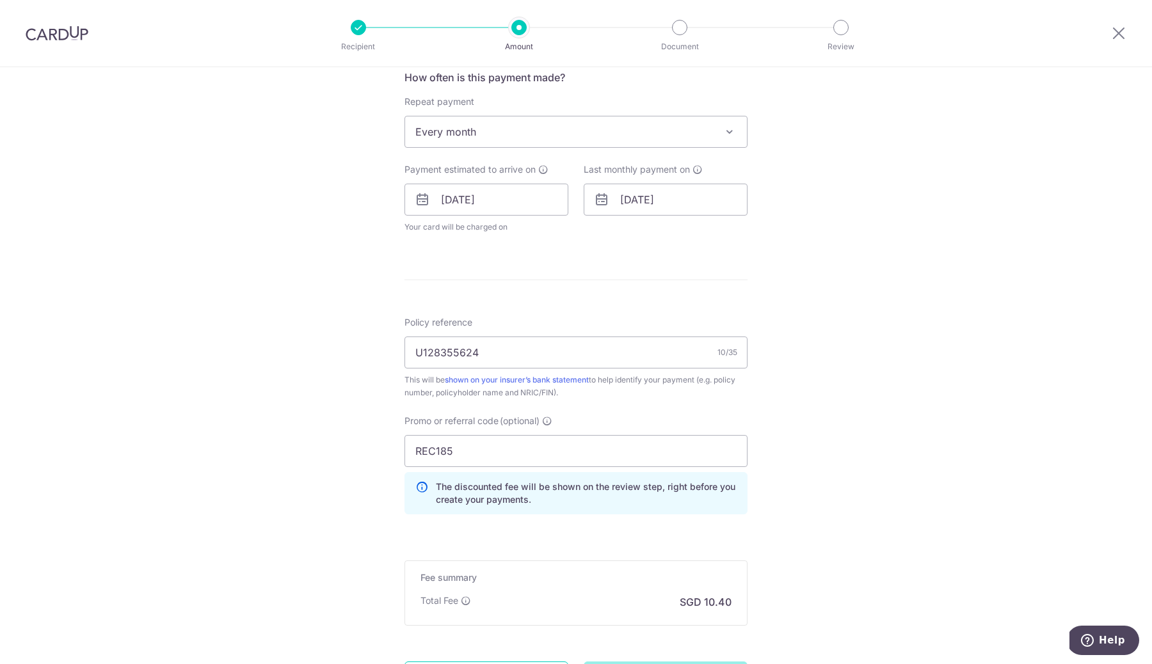
scroll to position [505, 0]
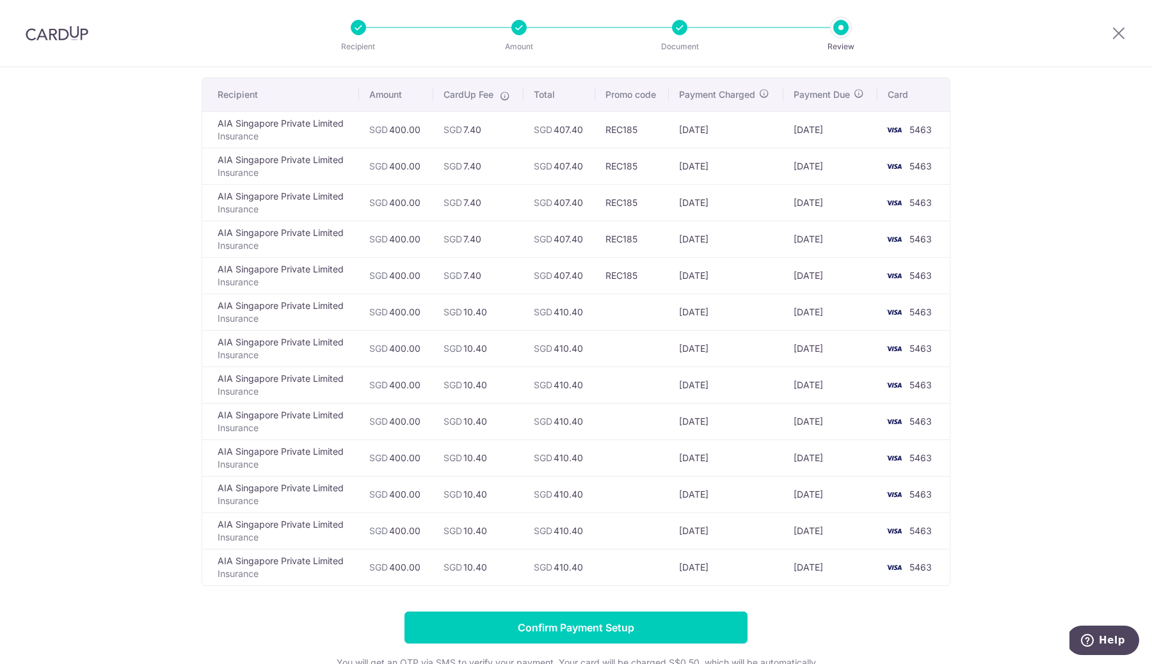
scroll to position [77, 0]
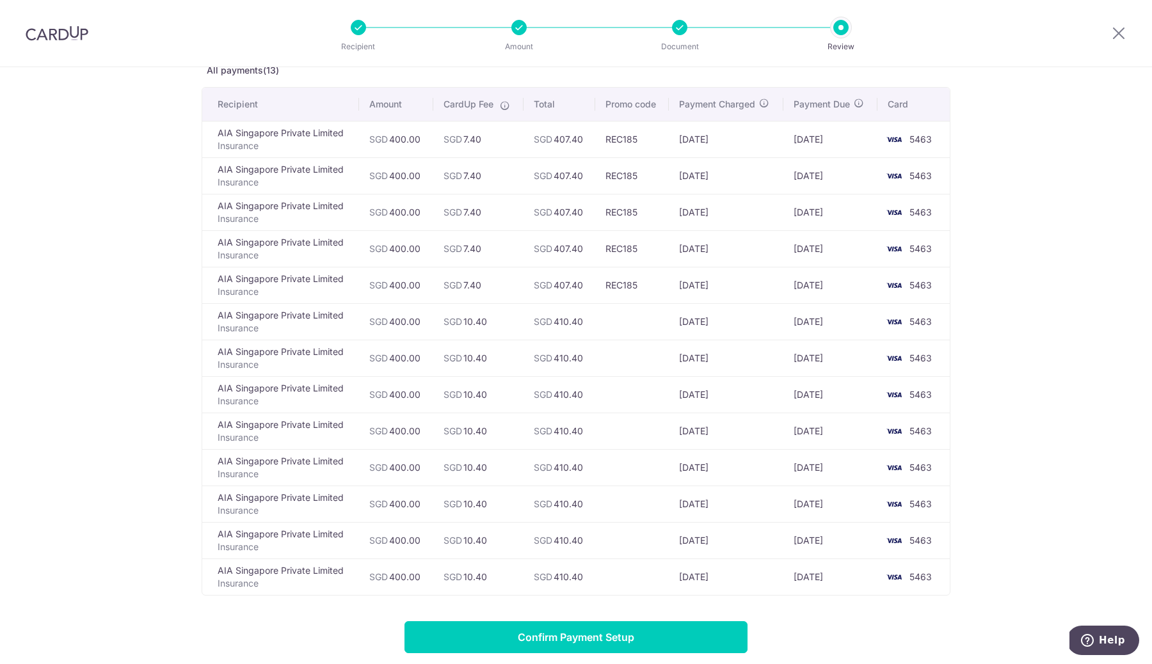
drag, startPoint x: 682, startPoint y: 286, endPoint x: 834, endPoint y: 290, distance: 152.3
click at [834, 290] on tr "AIA Singapore Private Limited Insurance SGD 400.00 SGD 7.40 SGD 407.40 REC185 […" at bounding box center [575, 285] width 747 height 36
click at [834, 290] on td "[DATE]" at bounding box center [830, 285] width 94 height 36
drag, startPoint x: 836, startPoint y: 288, endPoint x: 786, endPoint y: 283, distance: 50.8
click at [786, 283] on td "[DATE]" at bounding box center [830, 285] width 94 height 36
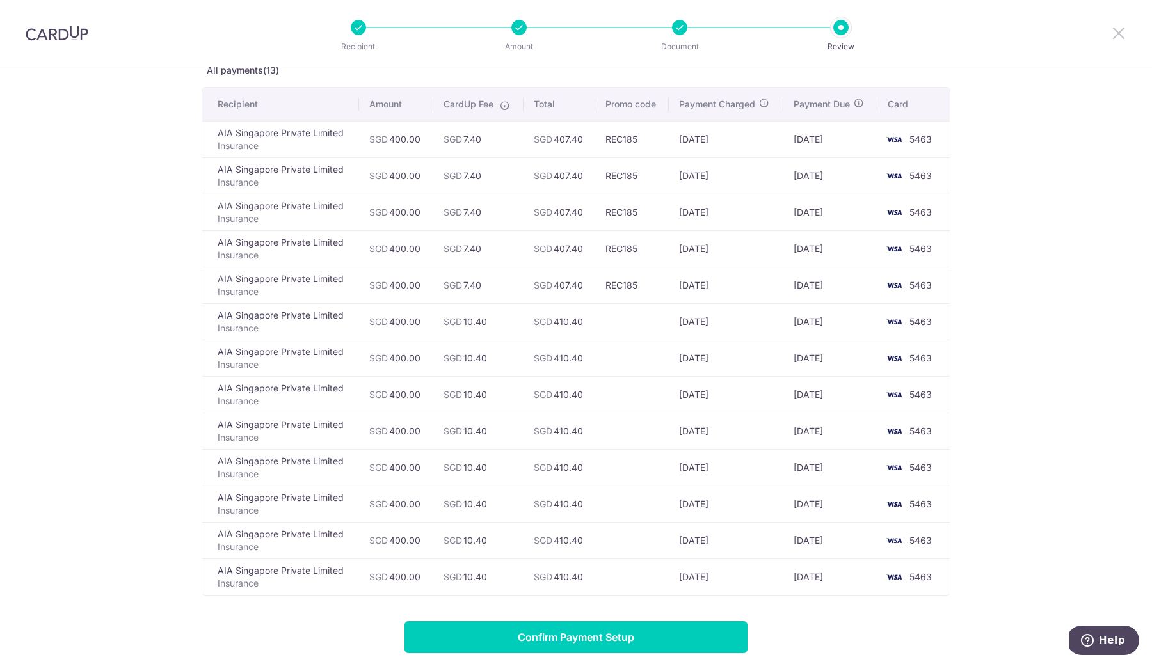
click at [1120, 35] on icon at bounding box center [1118, 33] width 15 height 16
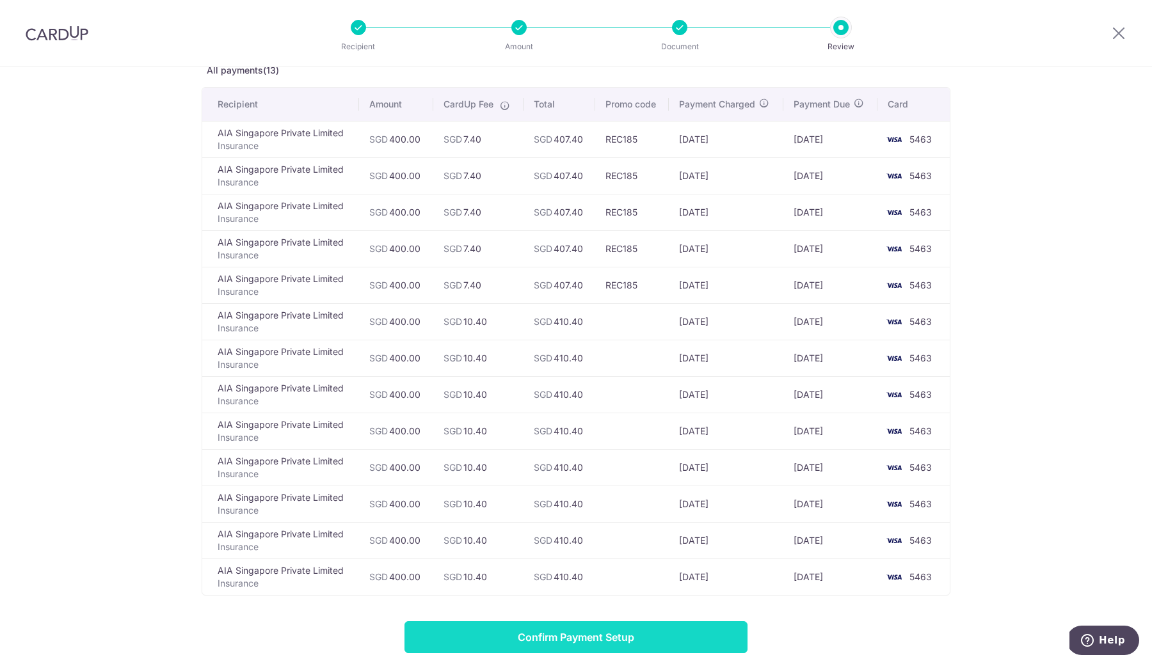
click at [596, 635] on input "Confirm Payment Setup" at bounding box center [575, 637] width 343 height 32
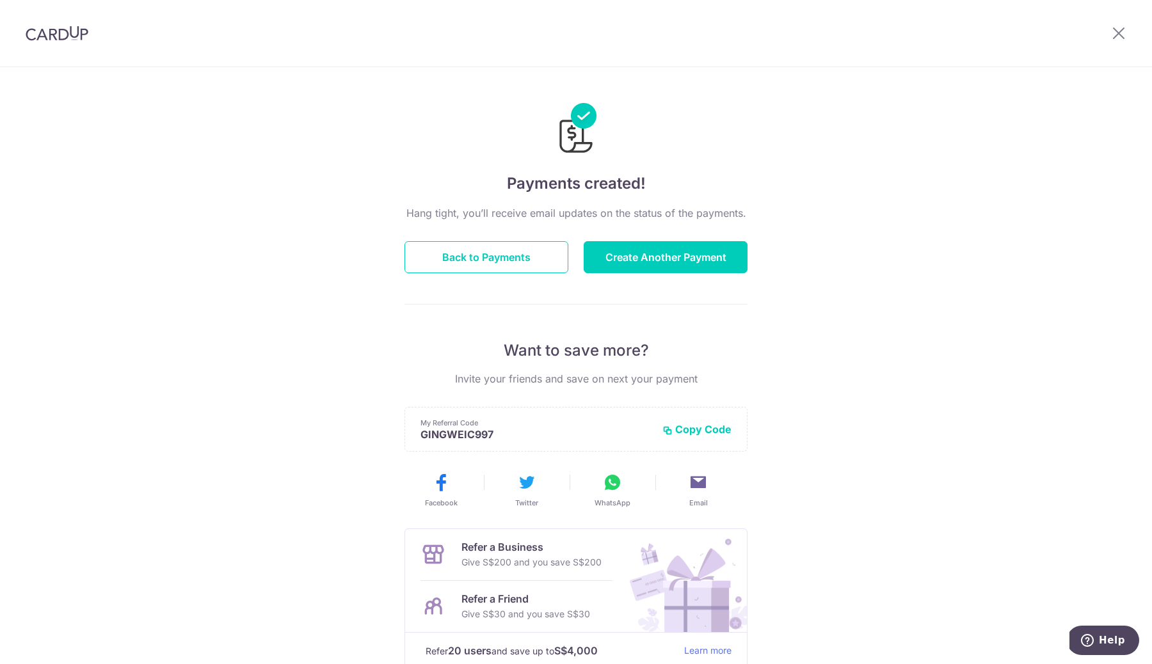
scroll to position [86, 0]
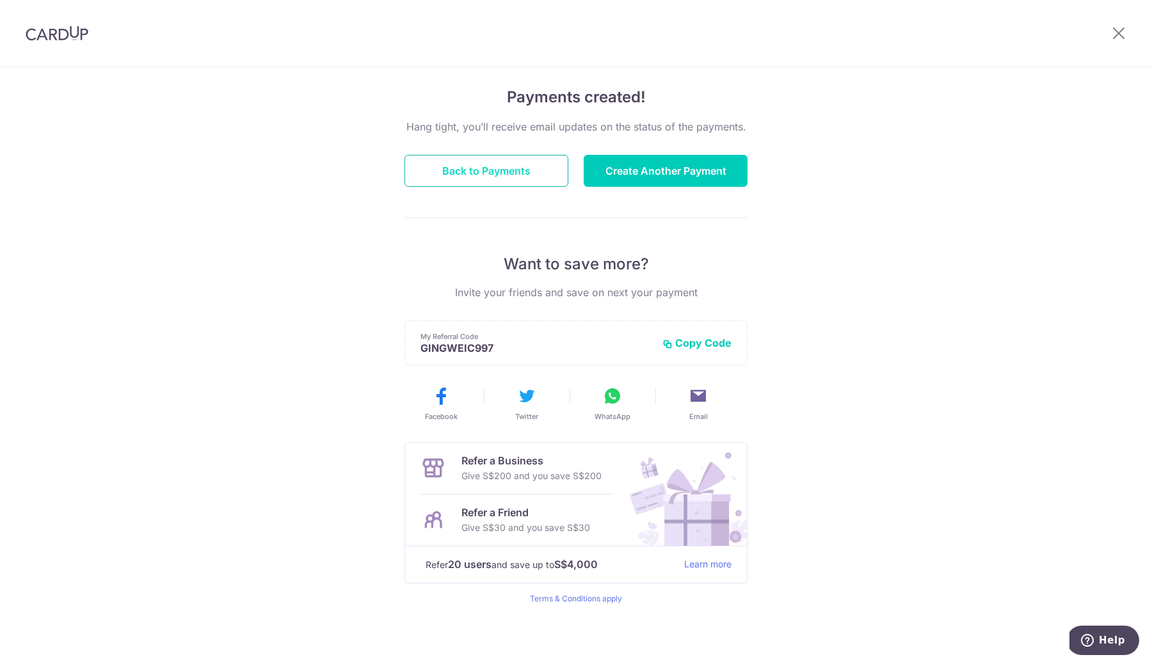
click at [491, 167] on button "Back to Payments" at bounding box center [486, 171] width 164 height 32
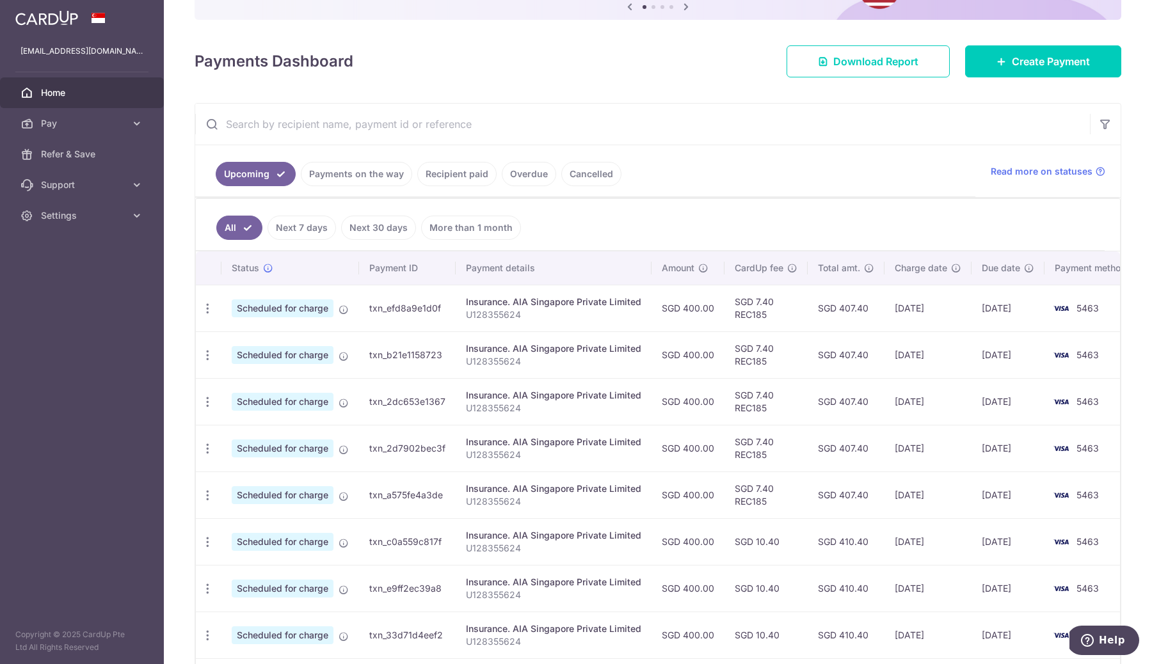
scroll to position [332, 0]
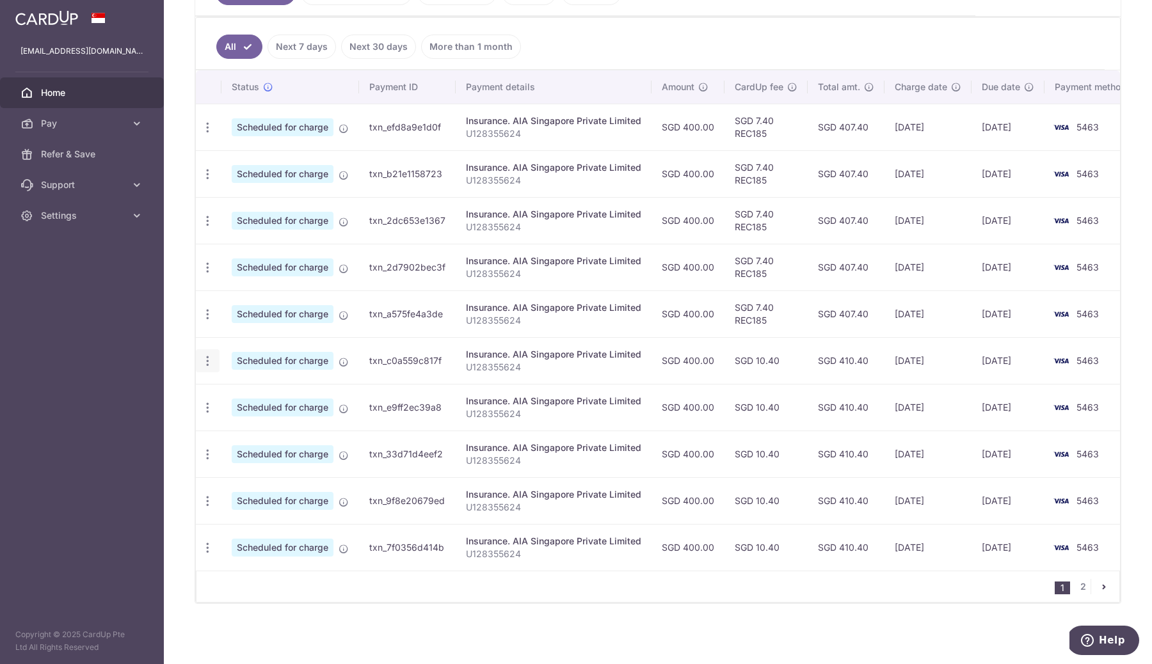
click at [203, 355] on icon "button" at bounding box center [207, 360] width 13 height 13
click at [251, 423] on span "Cancel payment" at bounding box center [276, 427] width 86 height 15
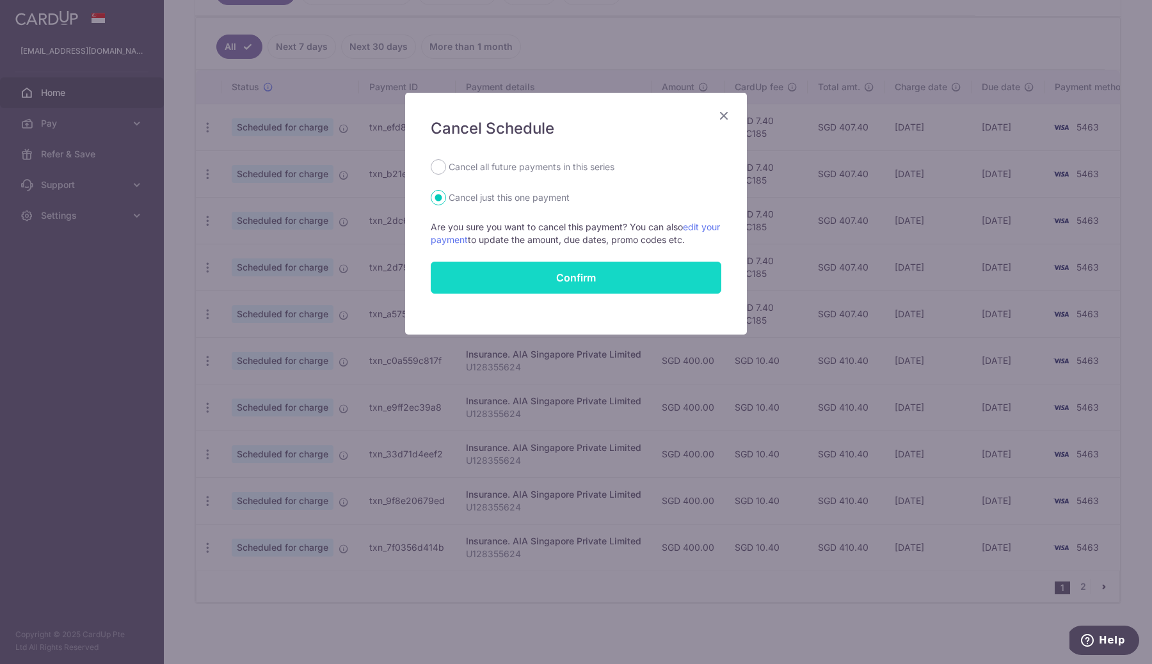
click at [546, 279] on button "Confirm" at bounding box center [576, 278] width 290 height 32
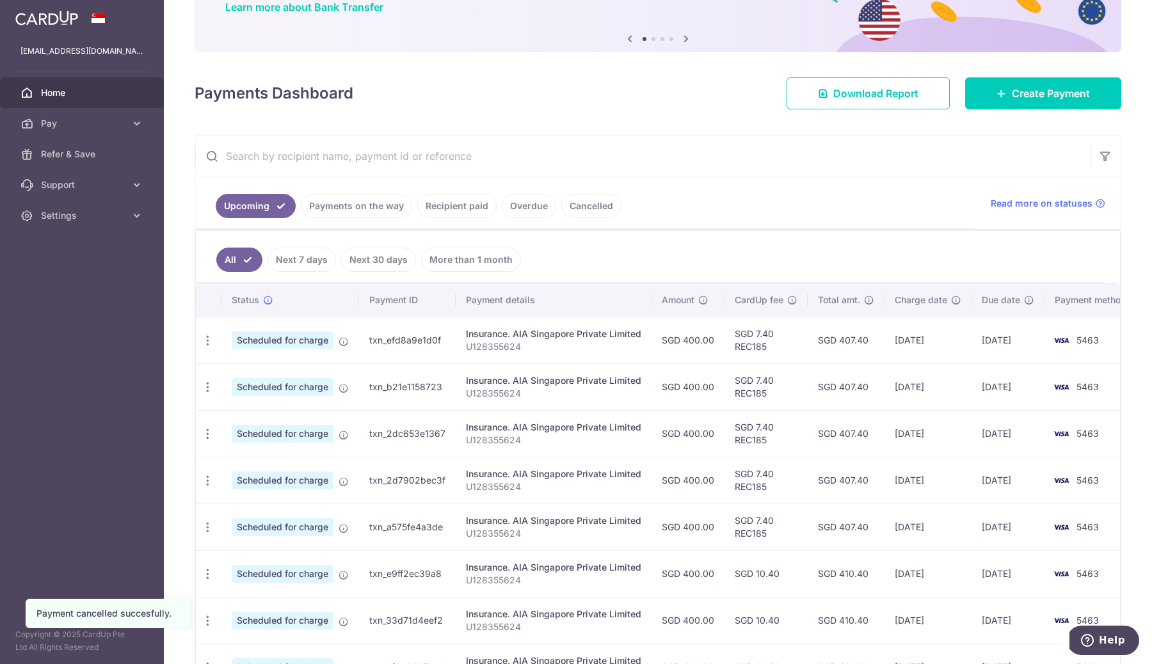
scroll to position [332, 0]
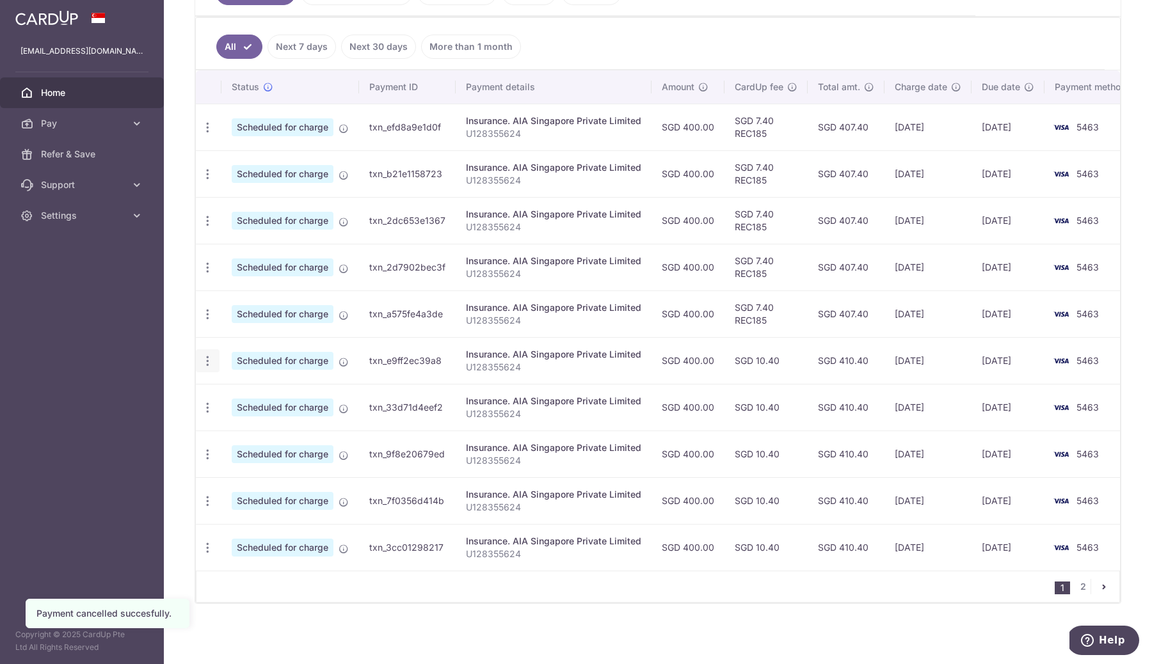
click at [210, 354] on icon "button" at bounding box center [207, 360] width 13 height 13
click at [283, 420] on span "Cancel payment" at bounding box center [276, 427] width 86 height 15
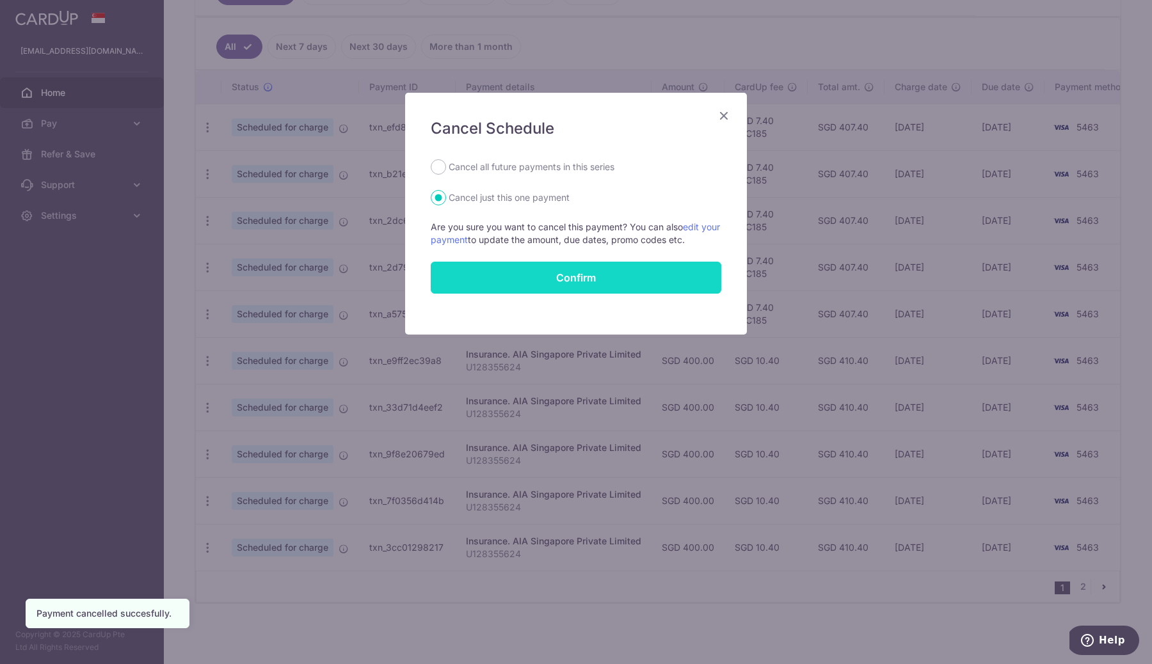
click at [564, 280] on button "Confirm" at bounding box center [576, 278] width 290 height 32
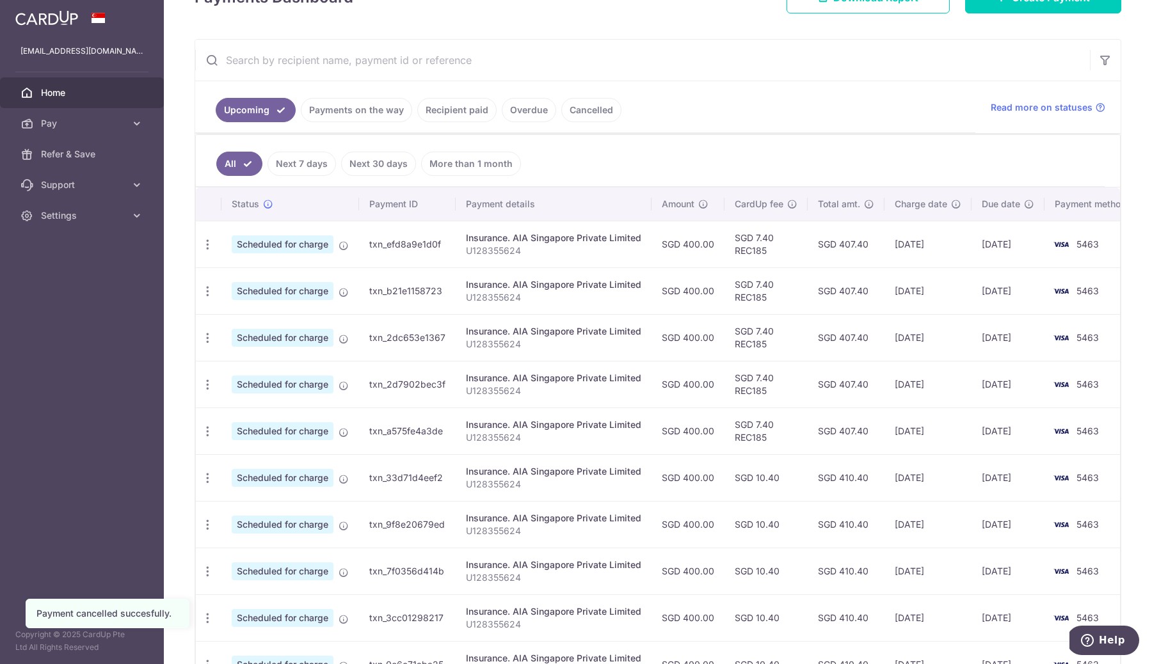
scroll to position [332, 0]
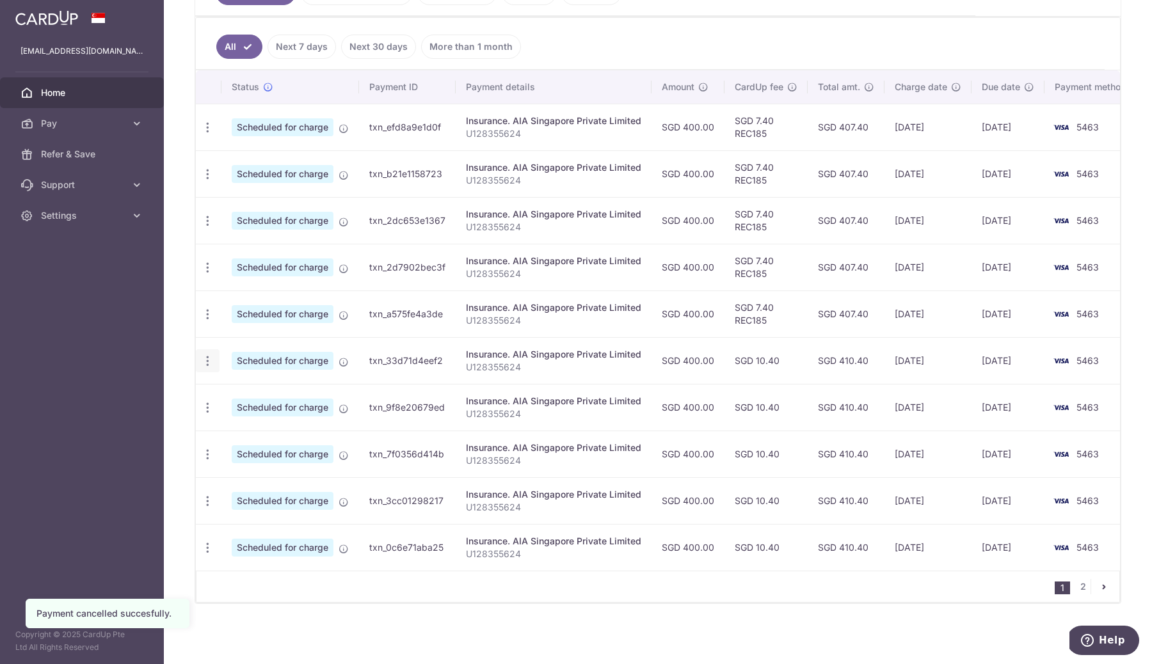
click at [206, 359] on icon "button" at bounding box center [207, 360] width 13 height 13
click at [264, 423] on span "Cancel payment" at bounding box center [276, 427] width 86 height 15
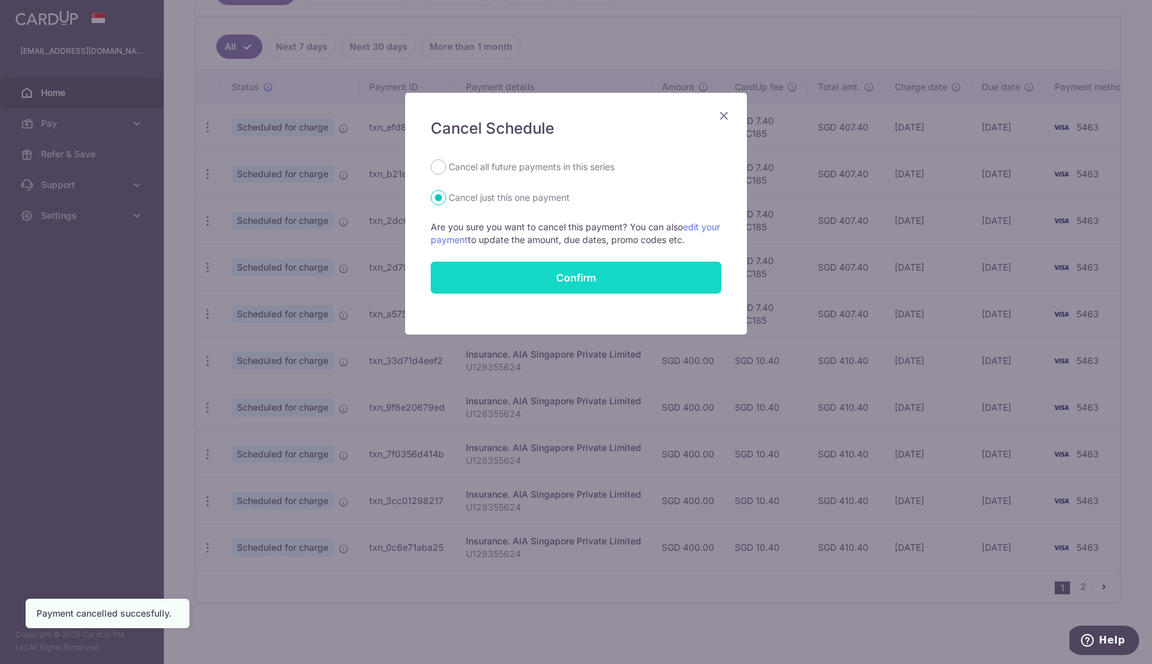
click at [633, 271] on button "Confirm" at bounding box center [576, 278] width 290 height 32
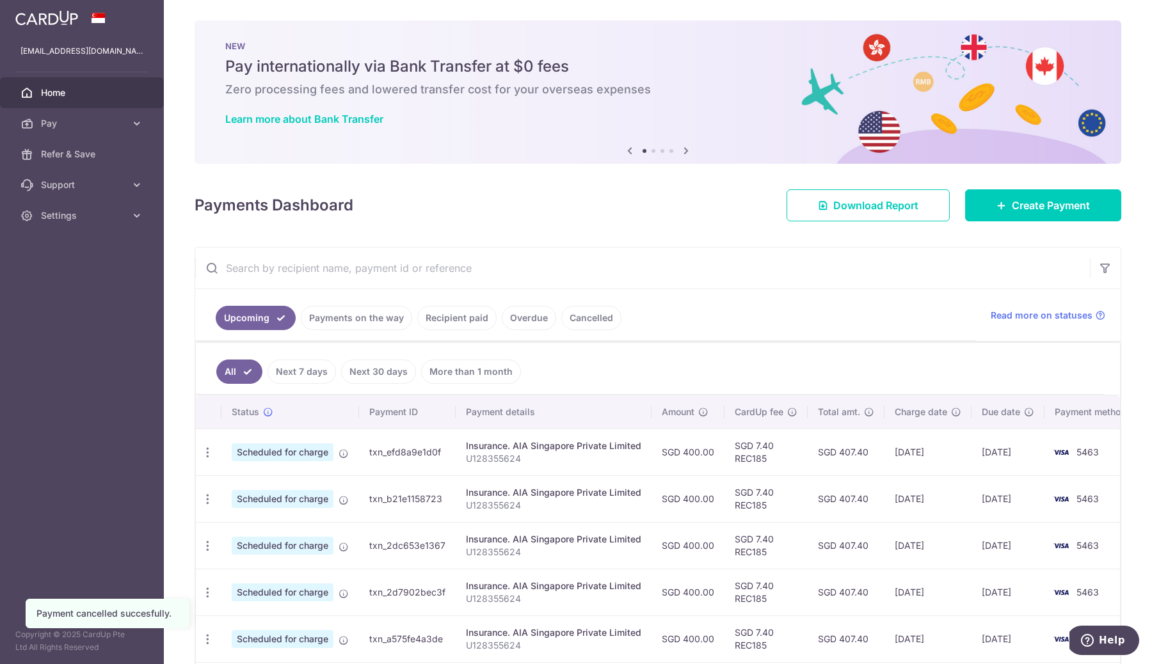
scroll to position [301, 0]
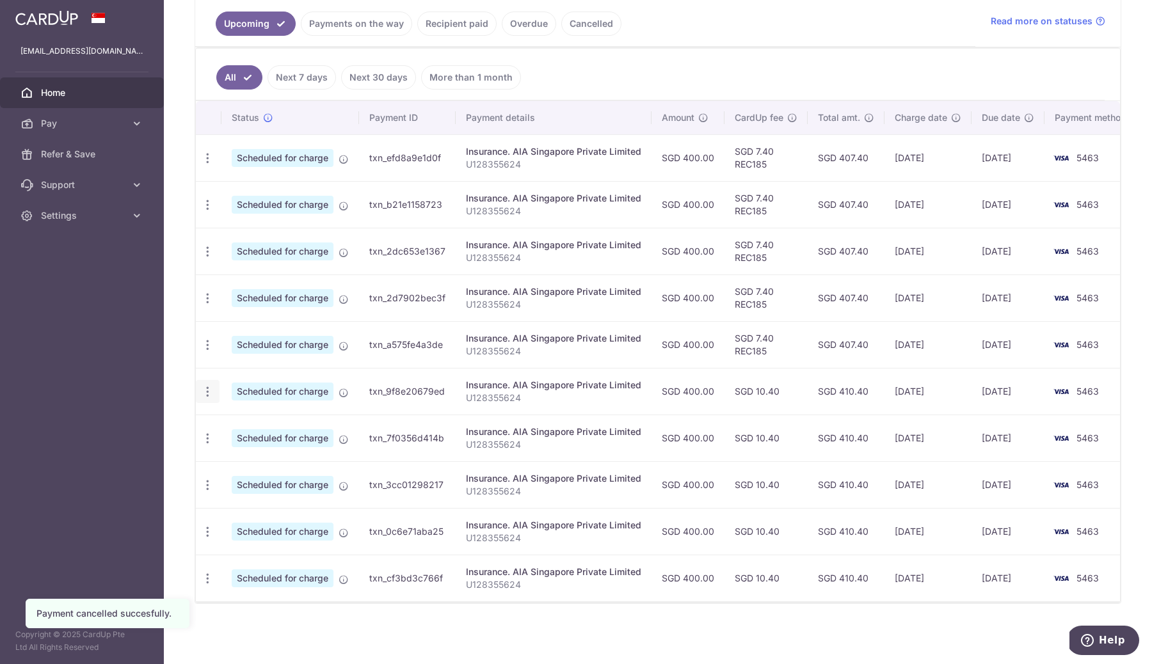
click at [207, 390] on icon "button" at bounding box center [207, 391] width 13 height 13
click at [265, 450] on span "Cancel payment" at bounding box center [276, 457] width 86 height 15
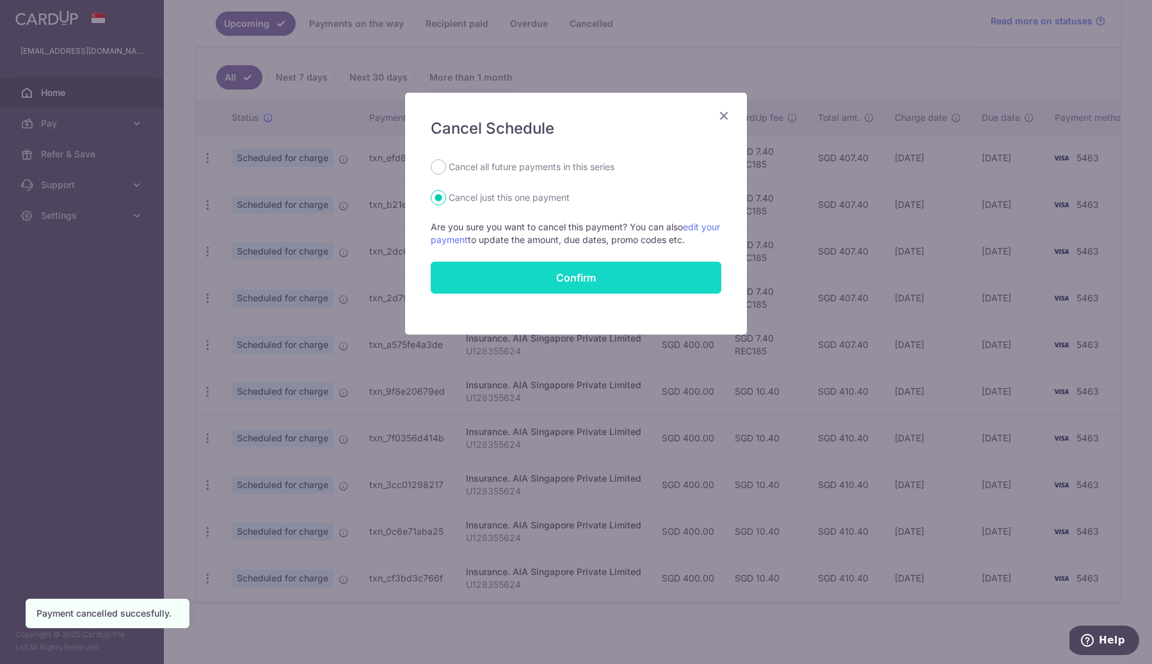
click at [542, 278] on button "Confirm" at bounding box center [576, 278] width 290 height 32
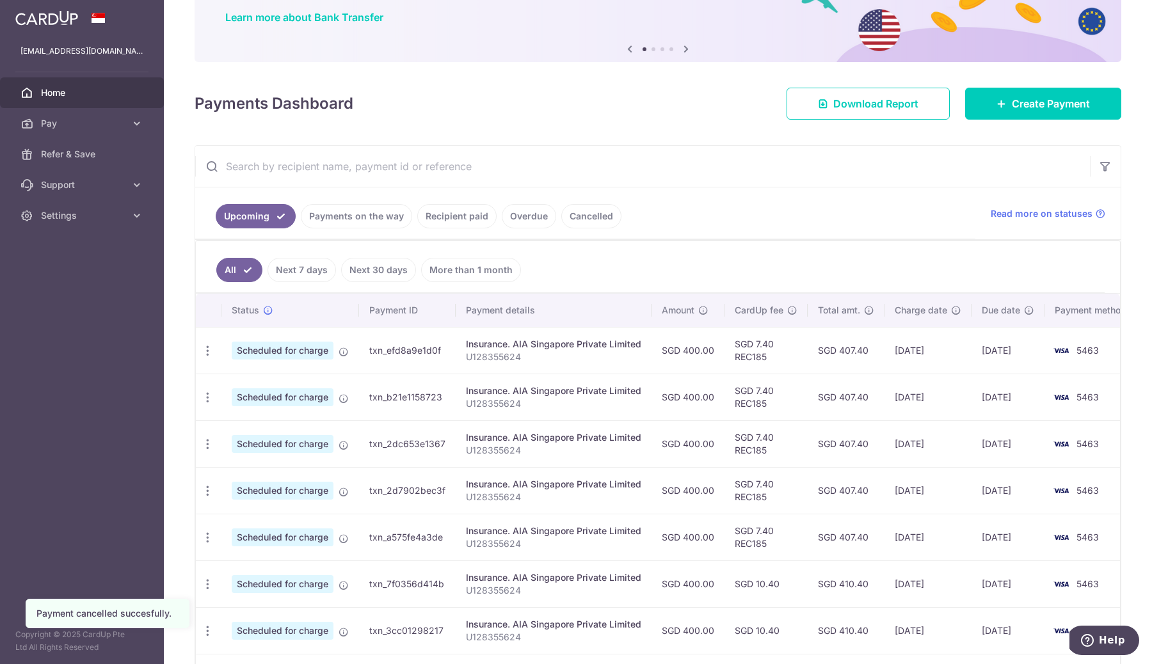
scroll to position [255, 0]
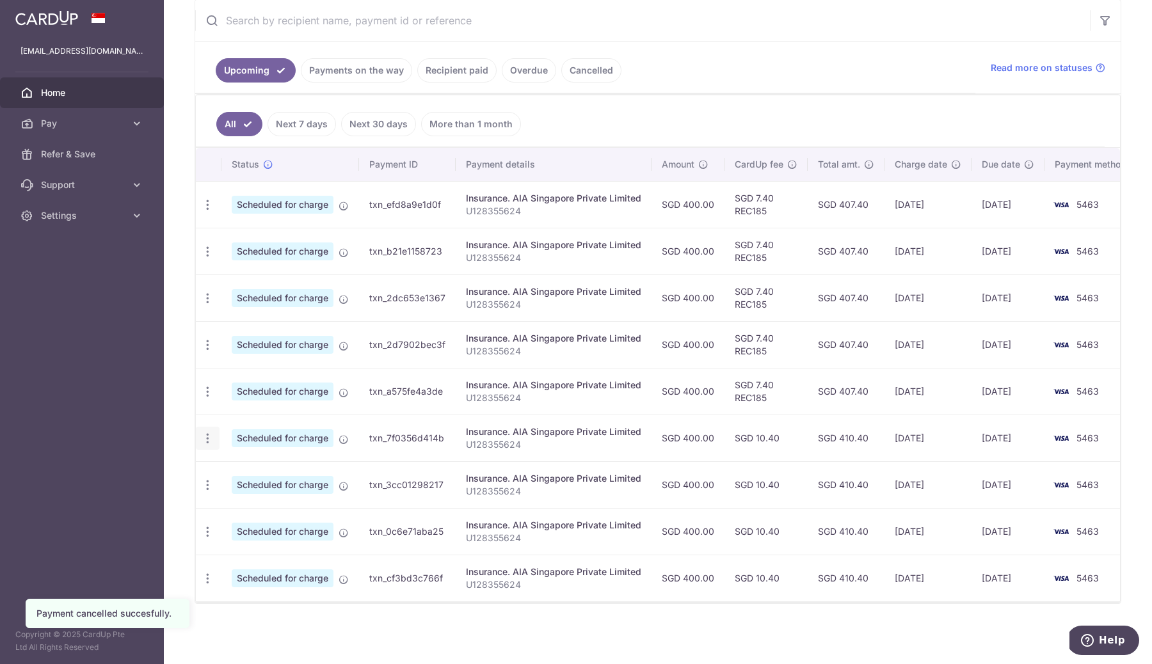
click at [209, 432] on icon "button" at bounding box center [207, 438] width 13 height 13
click at [277, 497] on span "Cancel payment" at bounding box center [276, 504] width 86 height 15
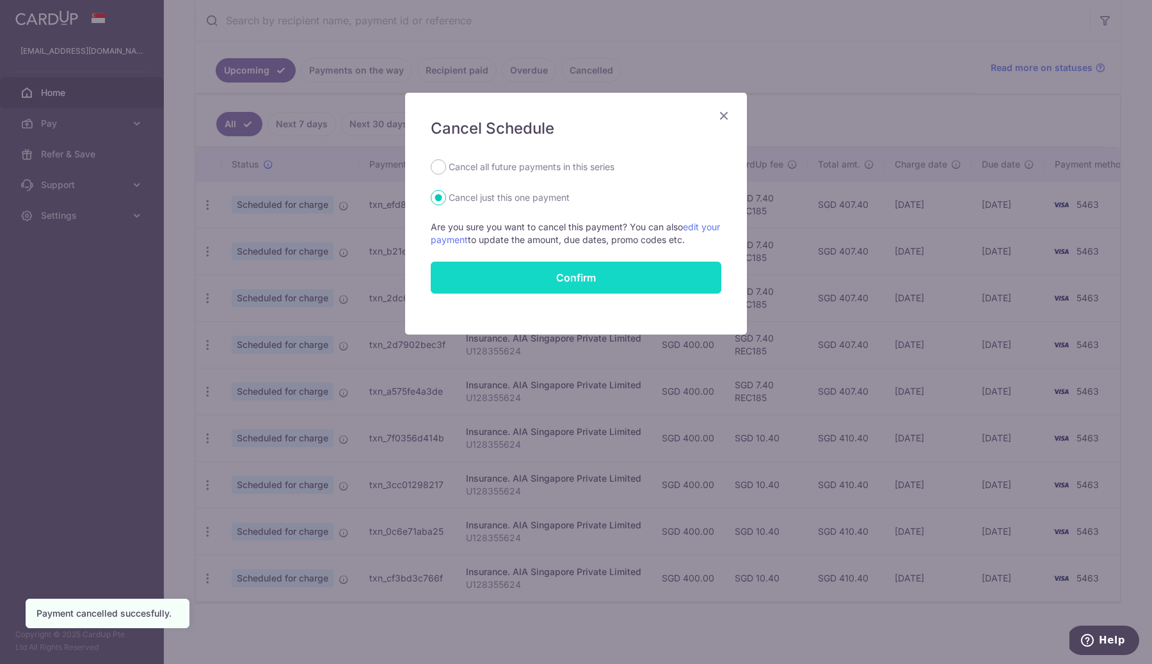
click at [638, 275] on button "Confirm" at bounding box center [576, 278] width 290 height 32
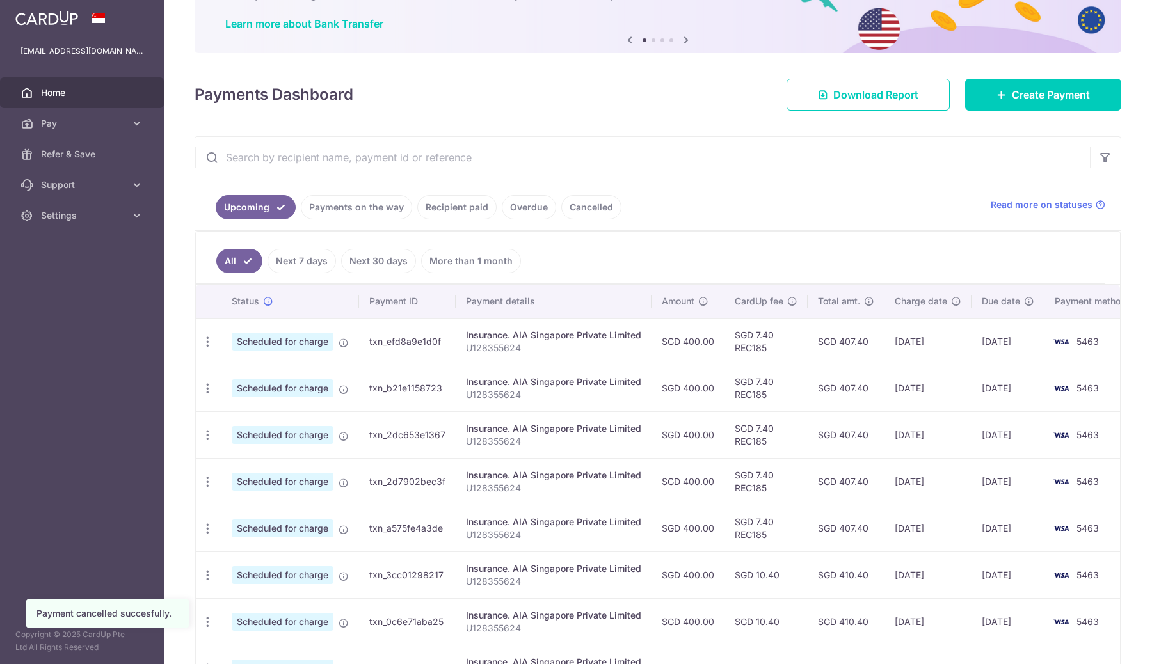
scroll to position [208, 0]
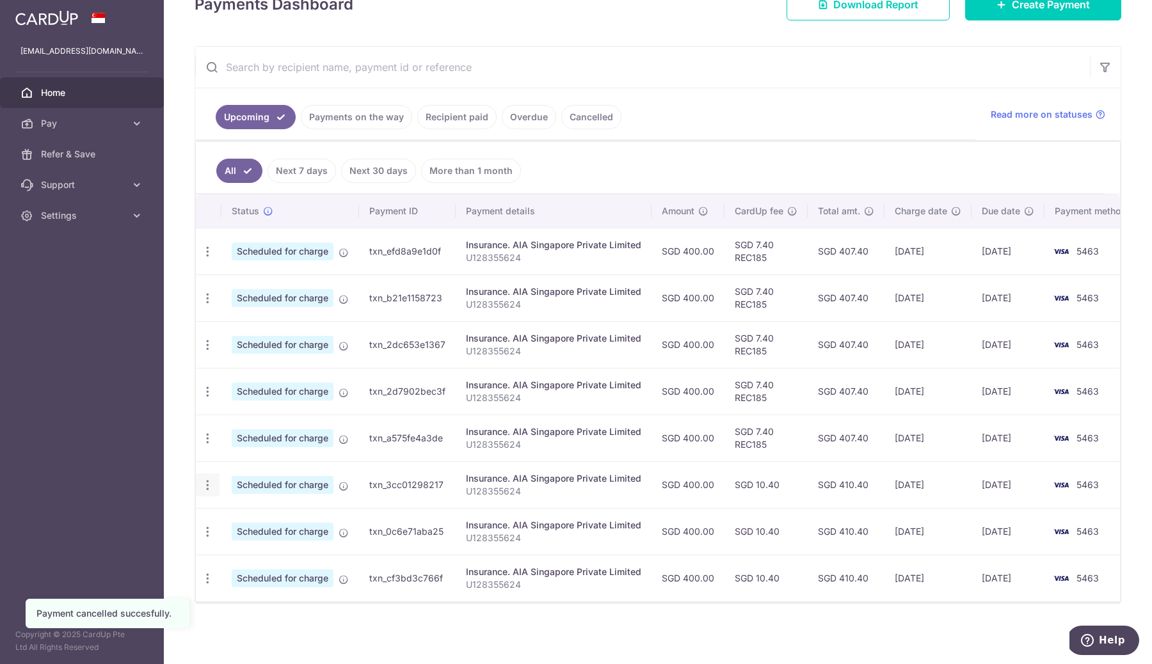
click at [209, 479] on icon "button" at bounding box center [207, 485] width 13 height 13
click at [273, 544] on span "Cancel payment" at bounding box center [276, 551] width 86 height 15
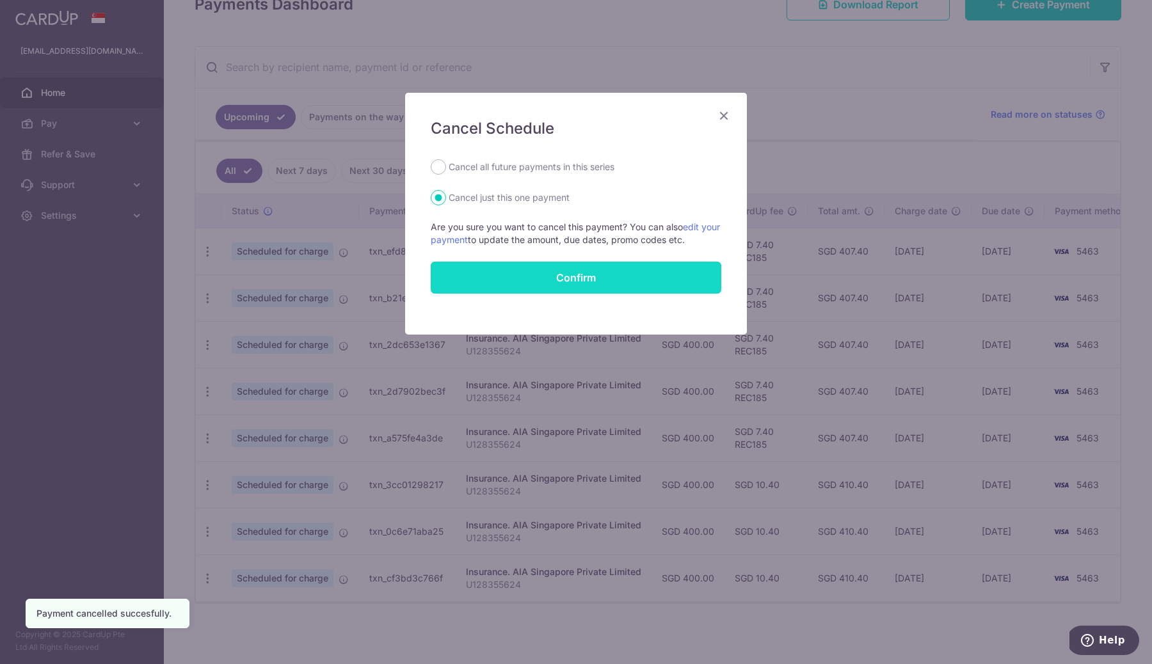
click at [594, 275] on button "Confirm" at bounding box center [576, 278] width 290 height 32
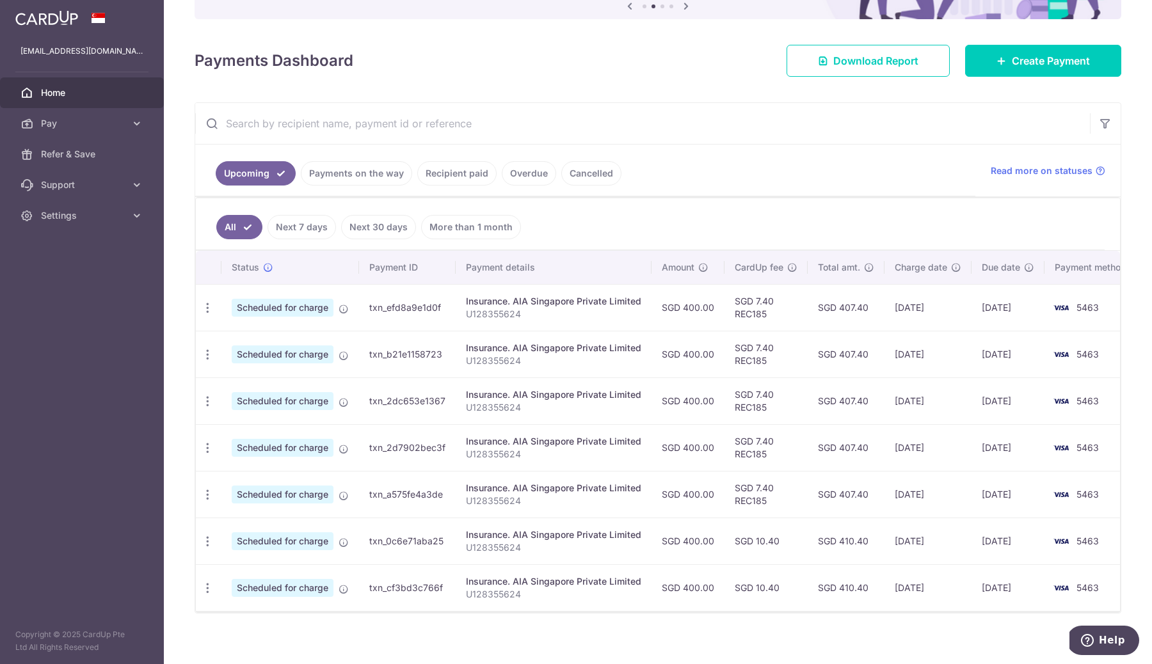
scroll to position [161, 0]
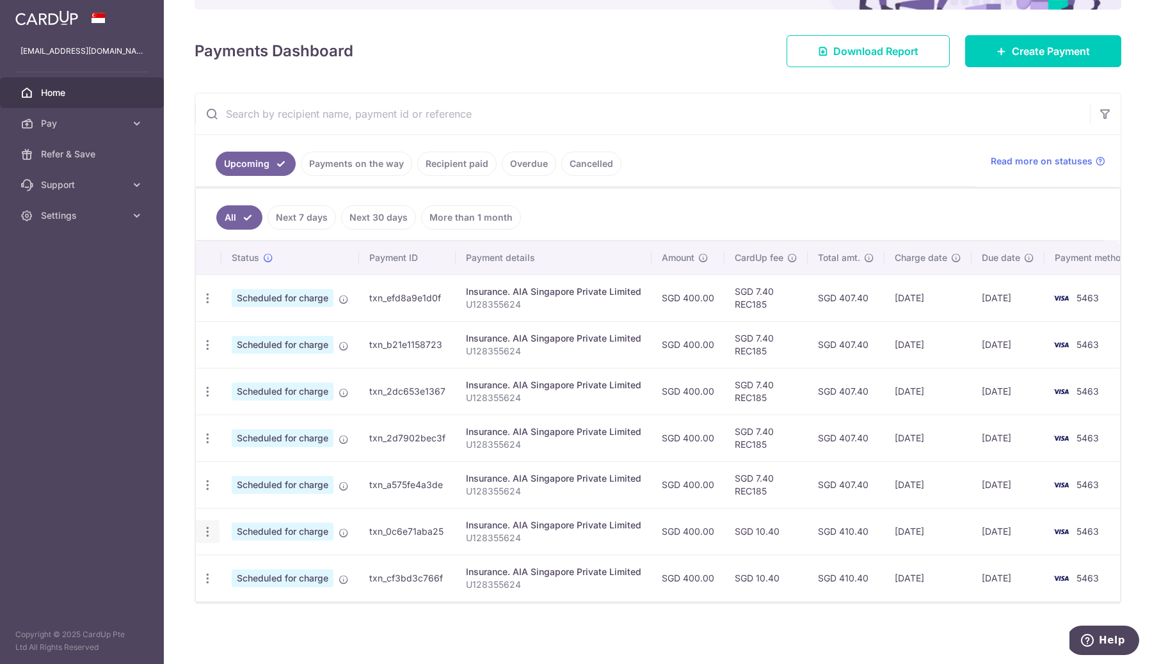
click at [205, 525] on icon "button" at bounding box center [207, 531] width 13 height 13
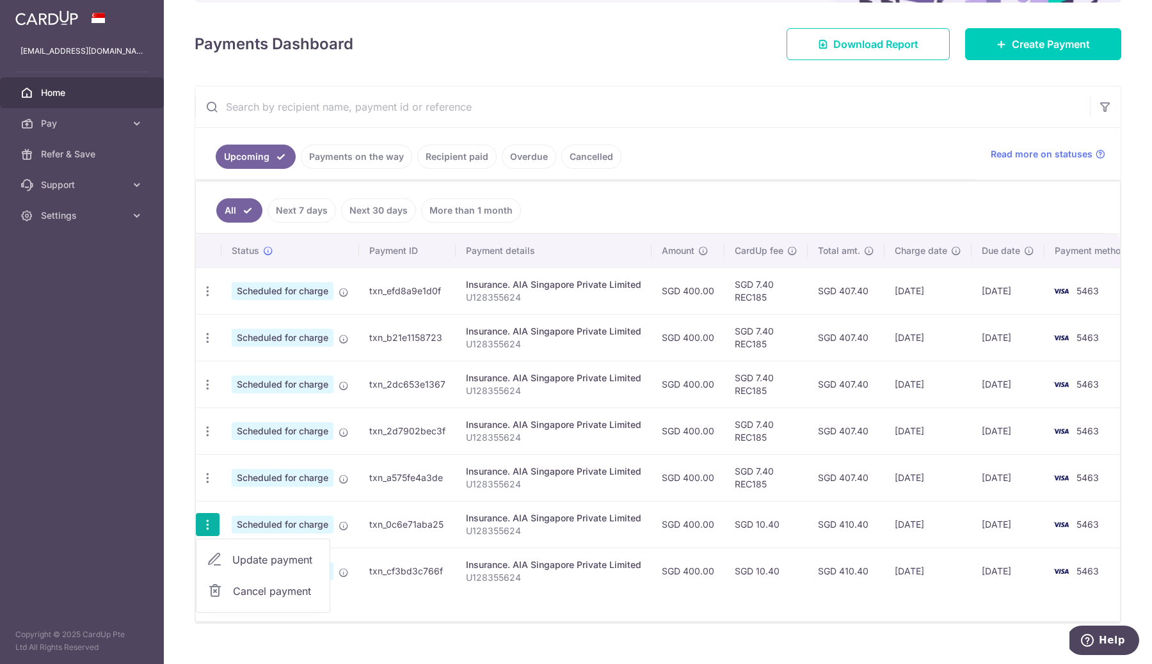
click at [258, 592] on span "Cancel payment" at bounding box center [276, 590] width 86 height 15
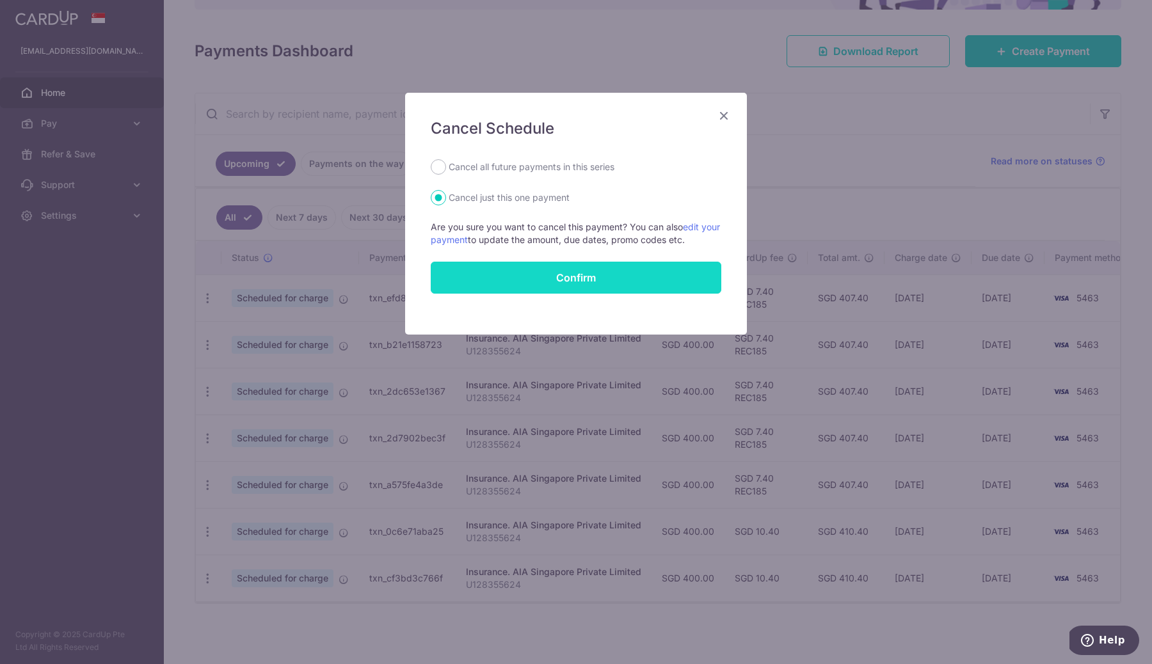
click at [612, 287] on button "Confirm" at bounding box center [576, 278] width 290 height 32
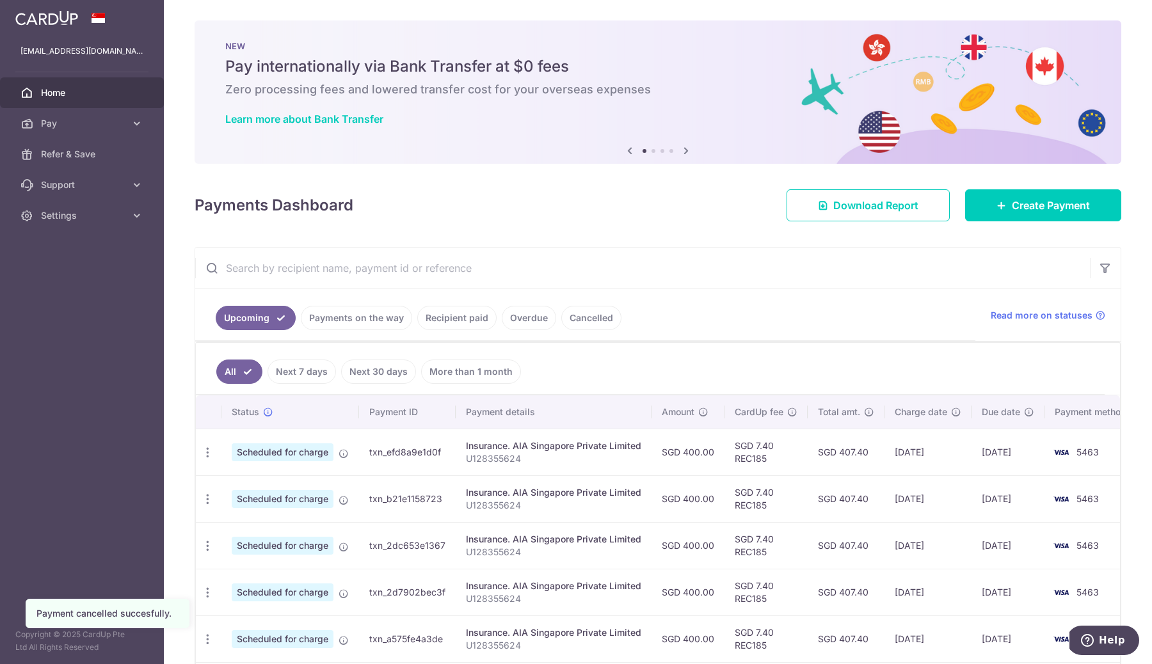
scroll to position [115, 0]
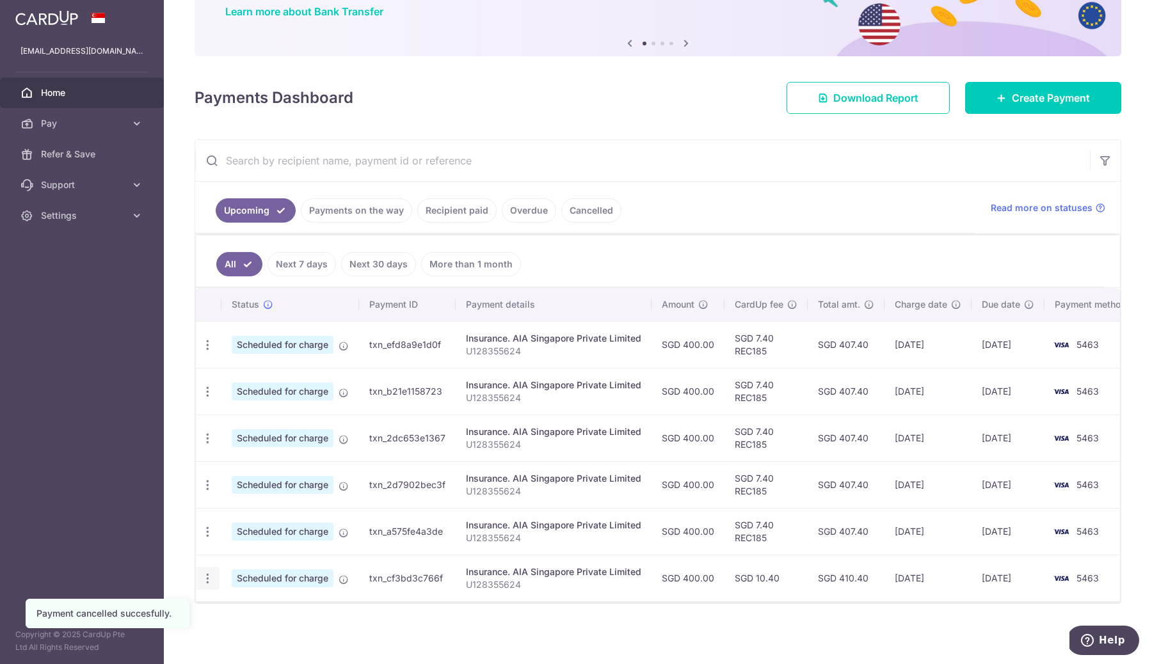
click at [209, 574] on icon "button" at bounding box center [207, 578] width 13 height 13
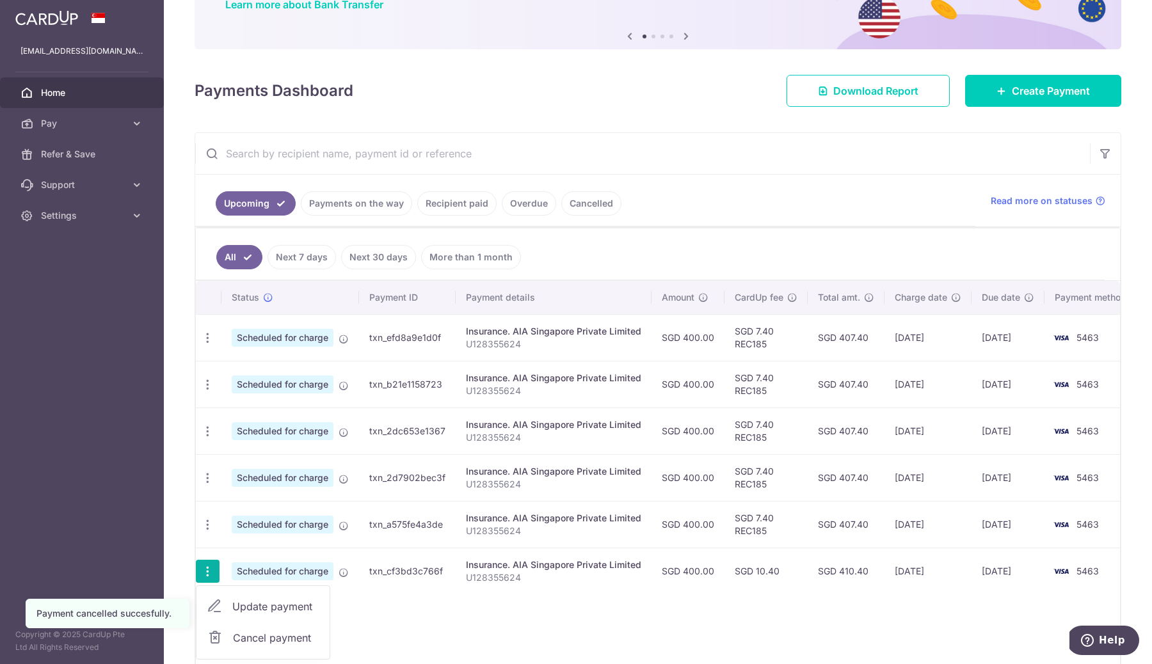
click at [241, 637] on span "Cancel payment" at bounding box center [276, 637] width 86 height 15
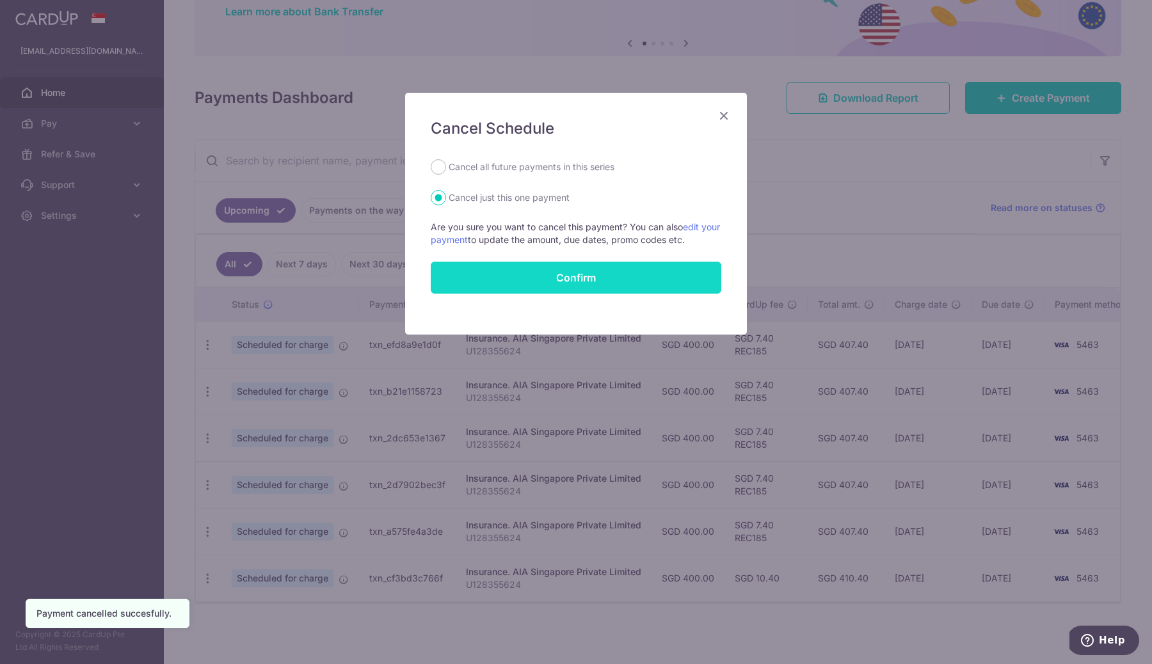
click at [596, 278] on button "Confirm" at bounding box center [576, 278] width 290 height 32
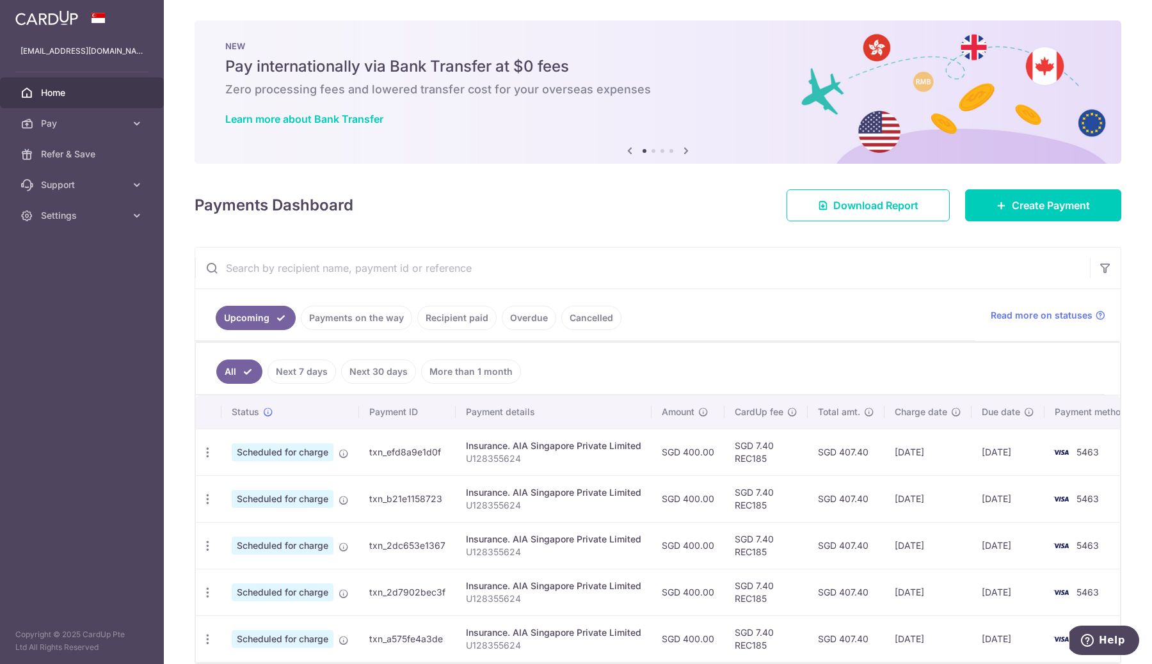
scroll to position [68, 0]
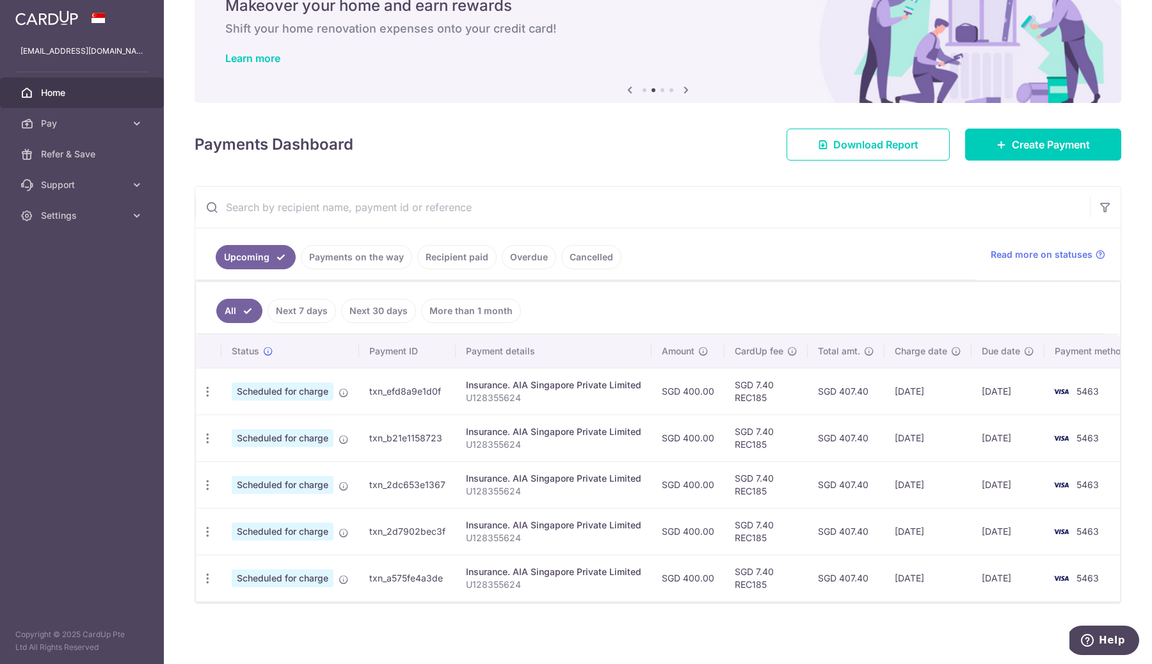
click at [671, 299] on ul "All Next 7 days Next 30 days More than 1 month" at bounding box center [650, 308] width 908 height 52
